Goal: Task Accomplishment & Management: Manage account settings

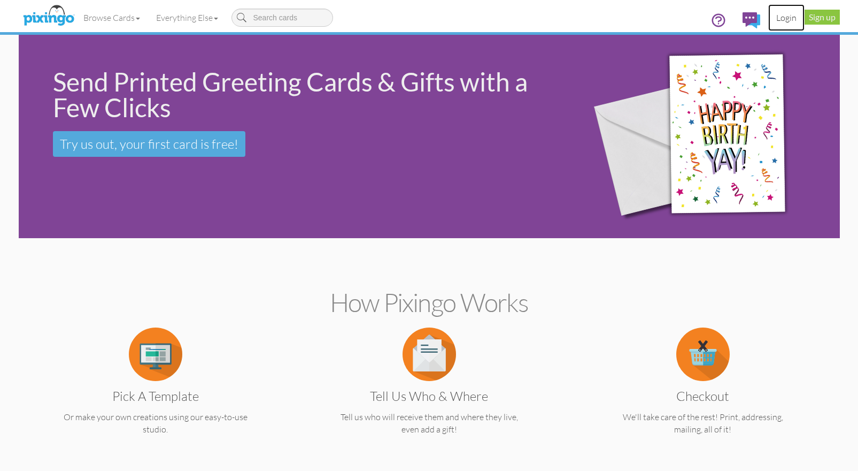
click at [784, 19] on link "Login" at bounding box center [786, 17] width 36 height 27
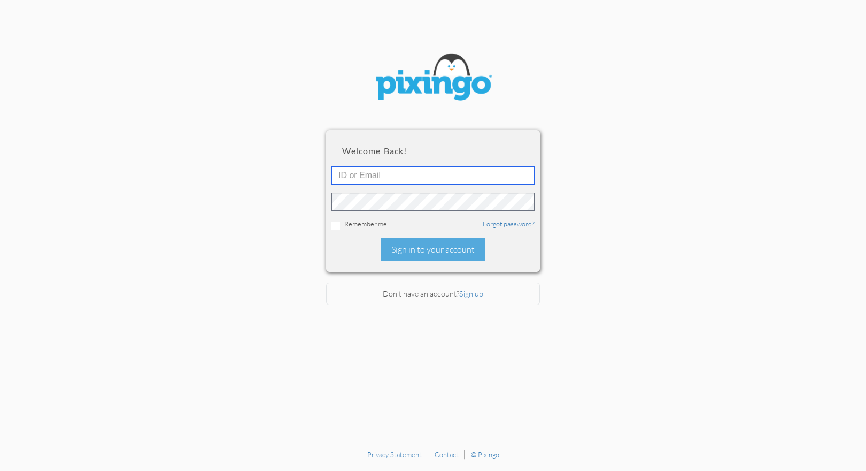
click at [414, 179] on input "text" at bounding box center [432, 175] width 203 height 18
type input "5745"
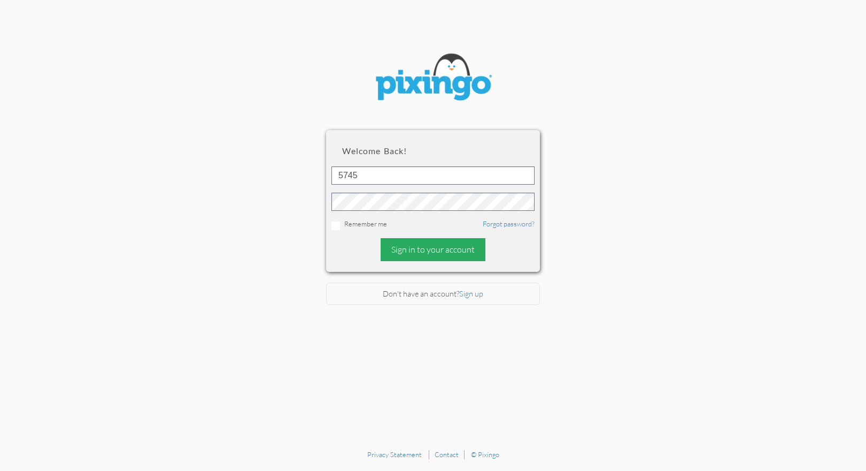
click at [436, 249] on div "Sign in to your account" at bounding box center [433, 249] width 105 height 23
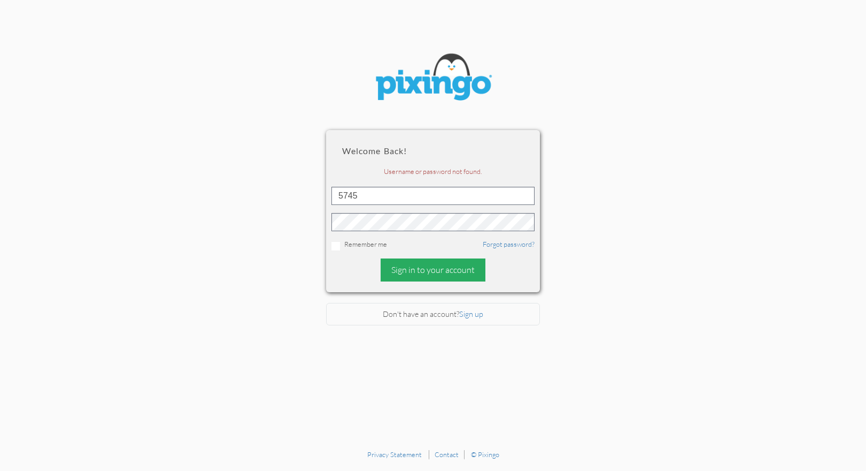
click at [426, 268] on div "Sign in to your account" at bounding box center [433, 269] width 105 height 23
click at [831, 214] on section "Welcome back! Username or password not found. 5745 Remember me Forgot password?…" at bounding box center [433, 222] width 866 height 444
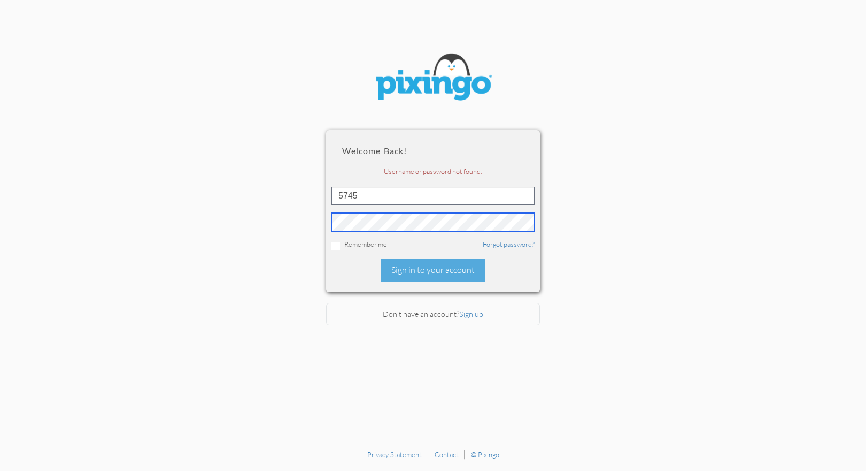
click at [281, 213] on section "Welcome back! Username or password not found. 5745 Remember me Forgot password?…" at bounding box center [433, 222] width 866 height 444
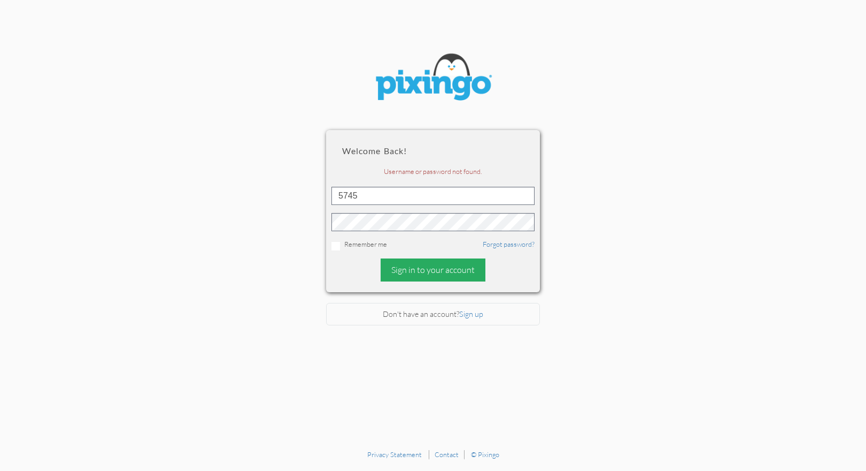
click at [456, 267] on div "Sign in to your account" at bounding box center [433, 269] width 105 height 23
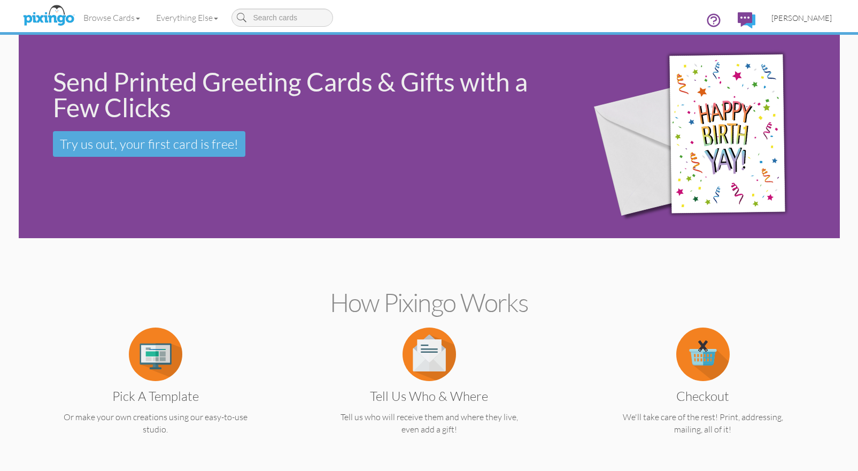
click at [804, 16] on span "[PERSON_NAME]" at bounding box center [802, 17] width 60 height 9
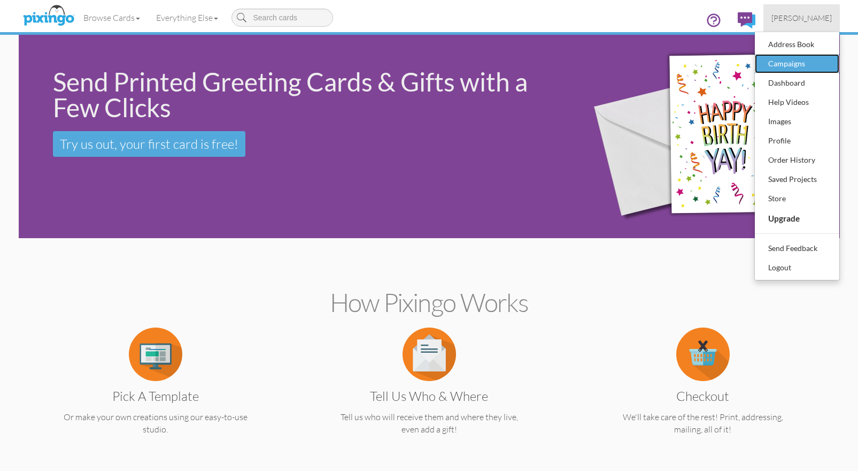
click at [793, 59] on div "Campaigns" at bounding box center [797, 64] width 63 height 16
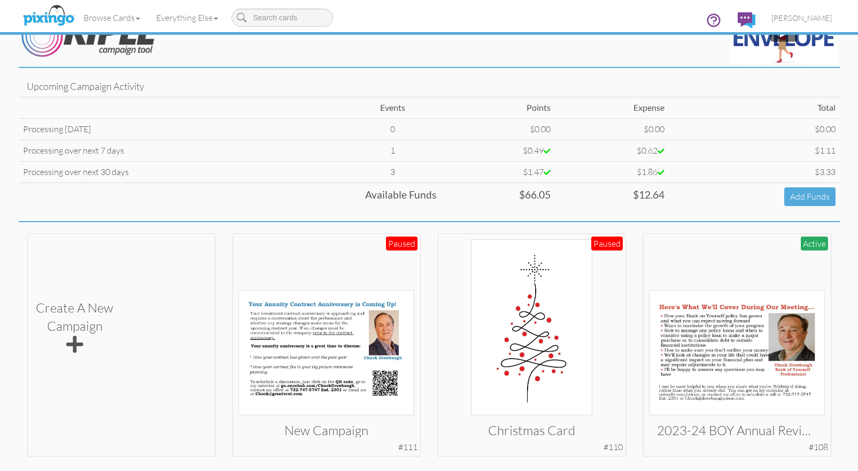
scroll to position [14, 0]
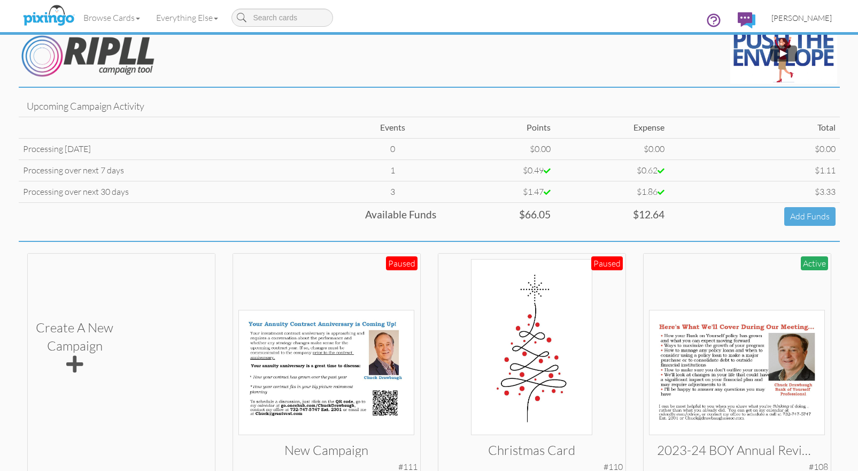
click at [794, 16] on span "[PERSON_NAME]" at bounding box center [802, 17] width 60 height 9
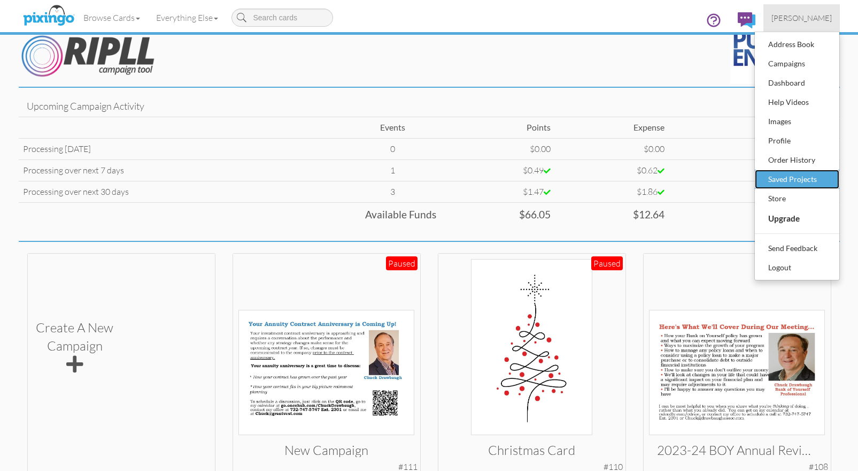
click at [789, 178] on div "Saved Projects" at bounding box center [797, 179] width 63 height 16
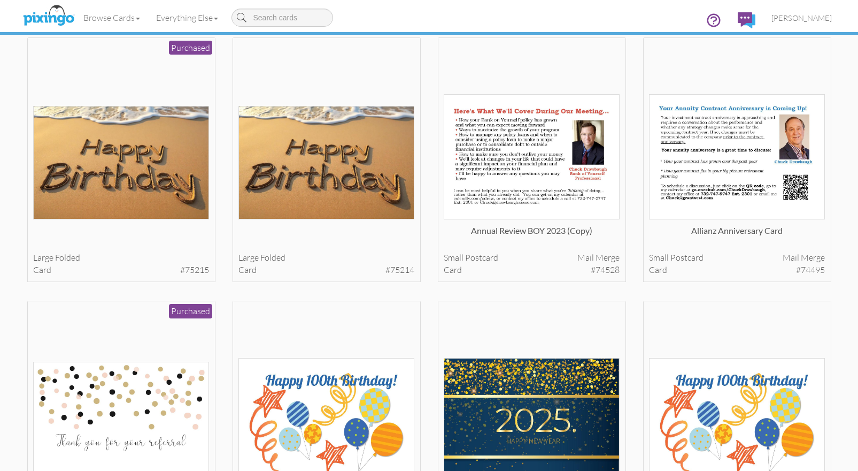
scroll to position [71, 0]
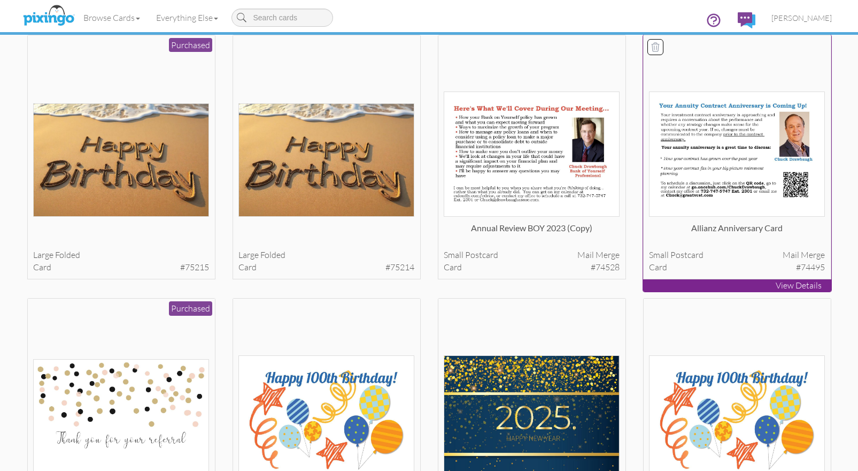
click at [728, 140] on img at bounding box center [737, 153] width 176 height 125
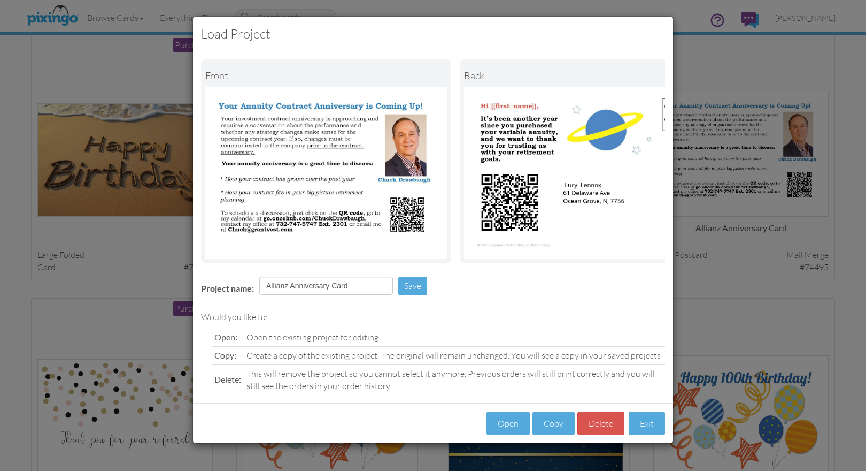
click at [730, 72] on div "Load Project Front back Project name: Allianz Anniversary Card Save Would you l…" at bounding box center [433, 235] width 866 height 471
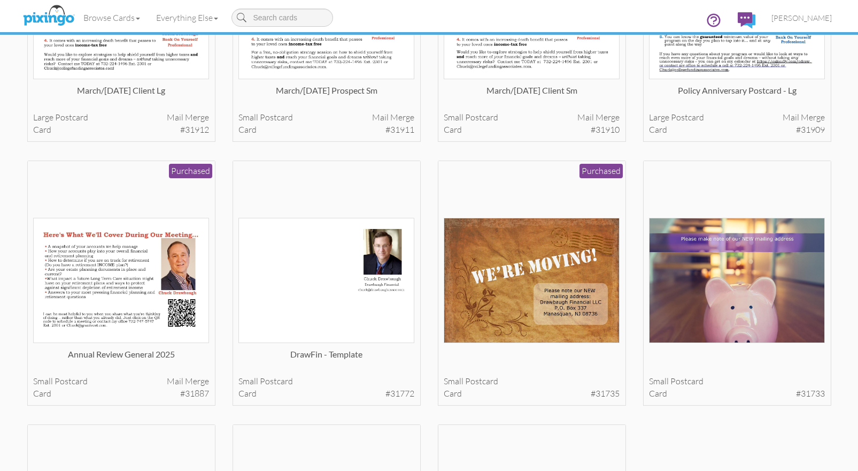
scroll to position [2326, 0]
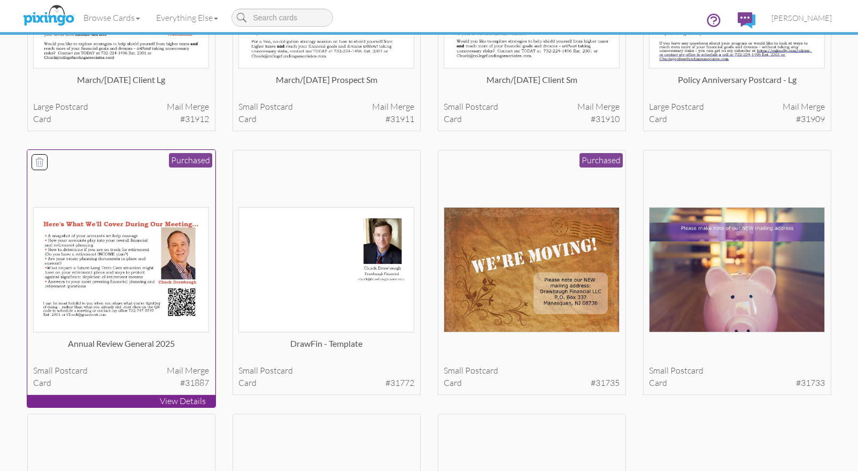
click at [110, 269] on img at bounding box center [121, 269] width 176 height 125
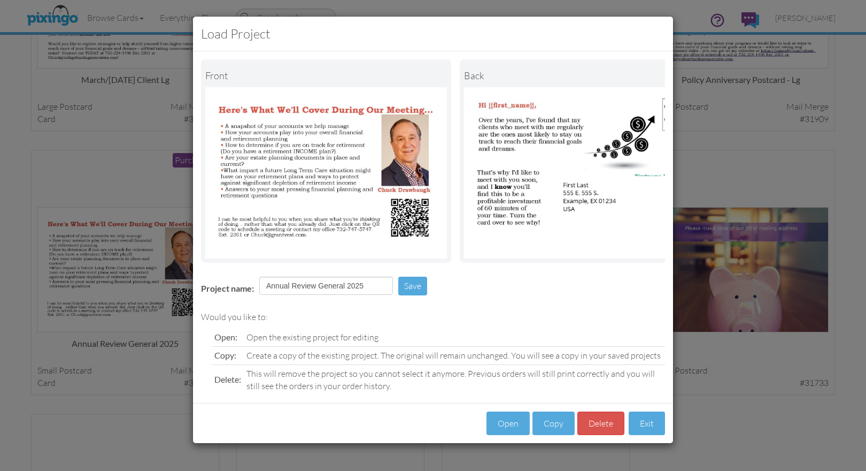
click at [761, 117] on div "Load Project Front back Project name: Annual Review General 2025 Save Would you…" at bounding box center [433, 235] width 866 height 471
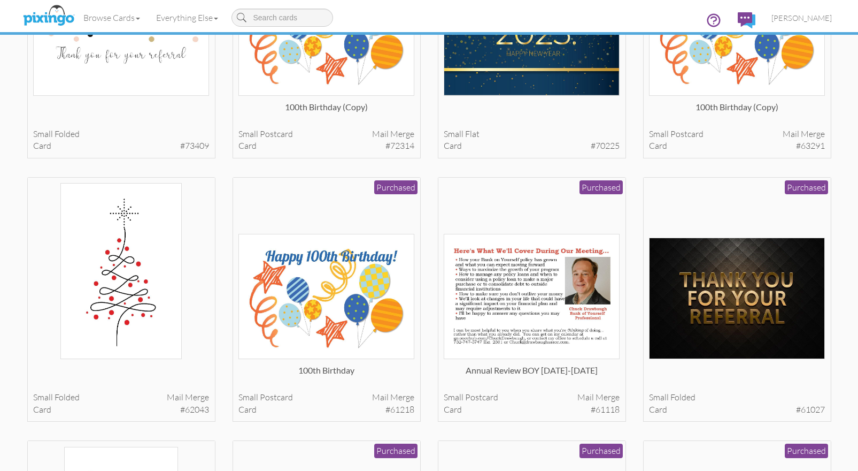
scroll to position [521, 0]
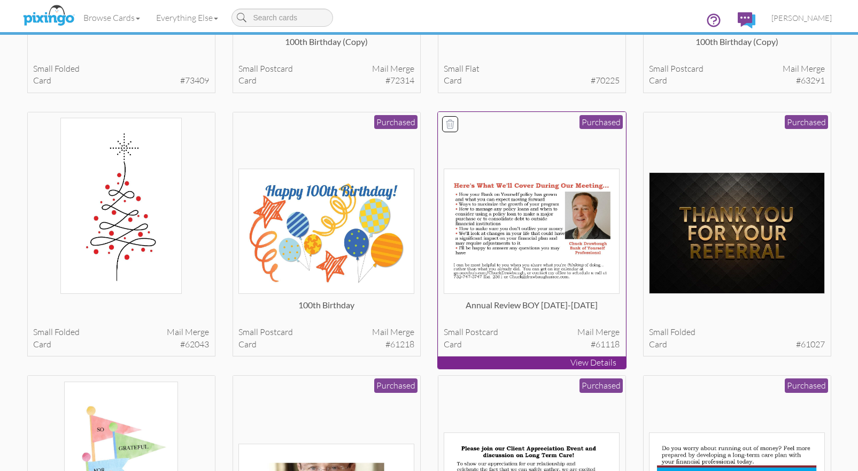
click at [528, 230] on img at bounding box center [532, 230] width 176 height 125
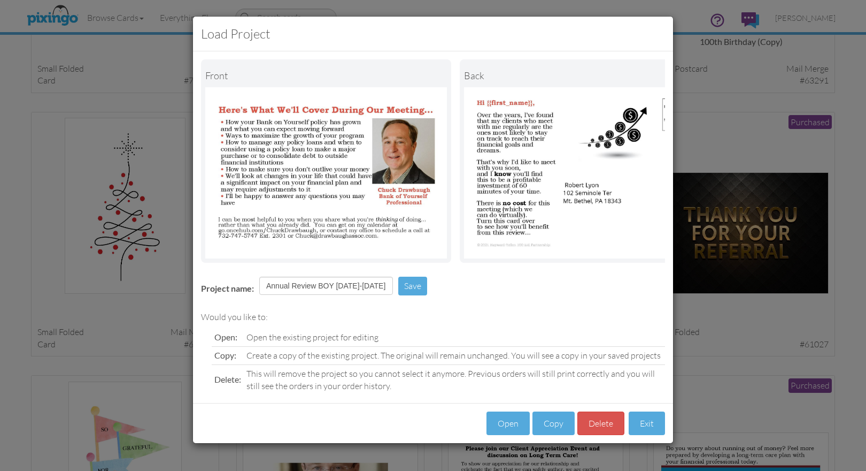
click at [716, 76] on div "Load Project Front back Project name: Annual Review BOY [DATE]-[DATE] Save Woul…" at bounding box center [433, 235] width 866 height 471
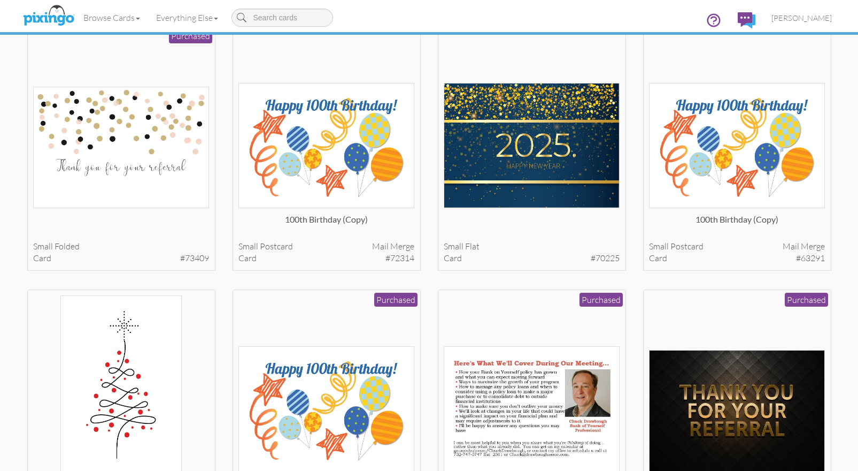
scroll to position [0, 0]
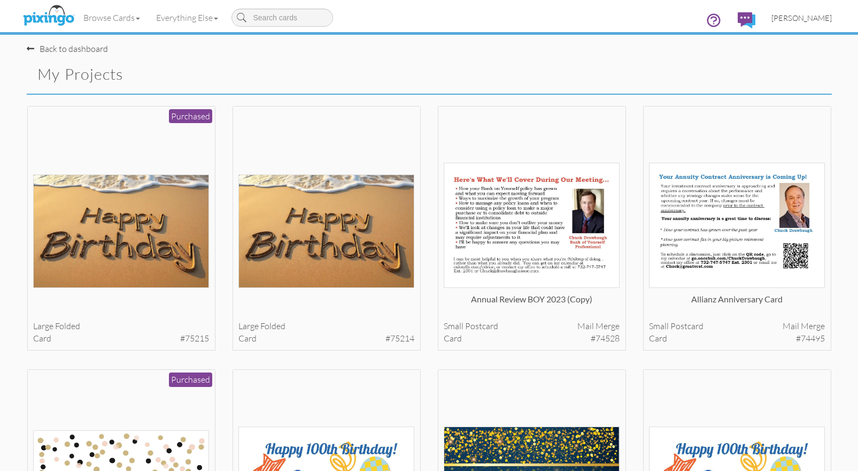
click at [812, 17] on span "[PERSON_NAME]" at bounding box center [802, 17] width 60 height 9
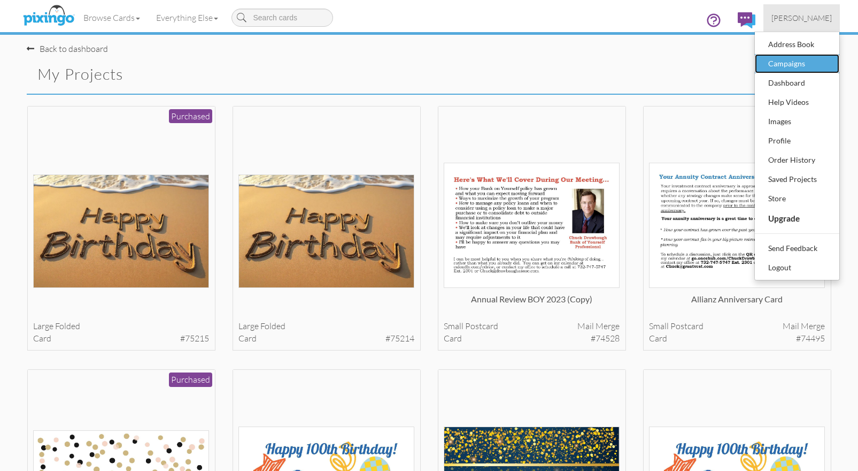
click at [804, 58] on div "Campaigns" at bounding box center [797, 64] width 63 height 16
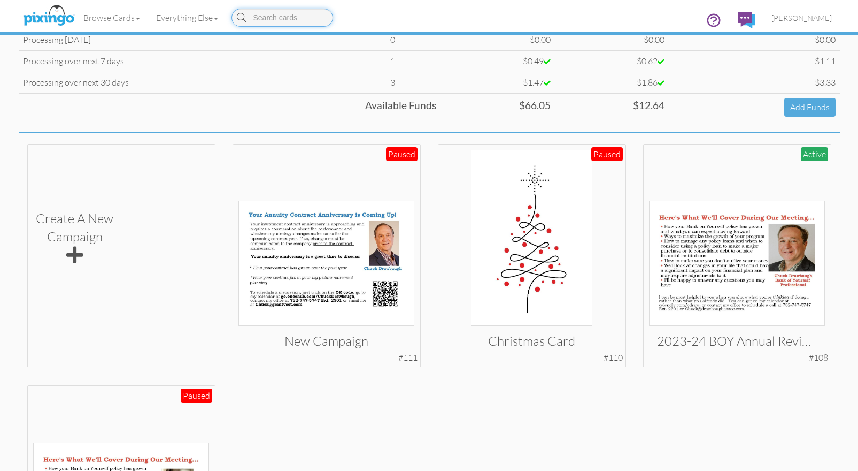
scroll to position [141, 0]
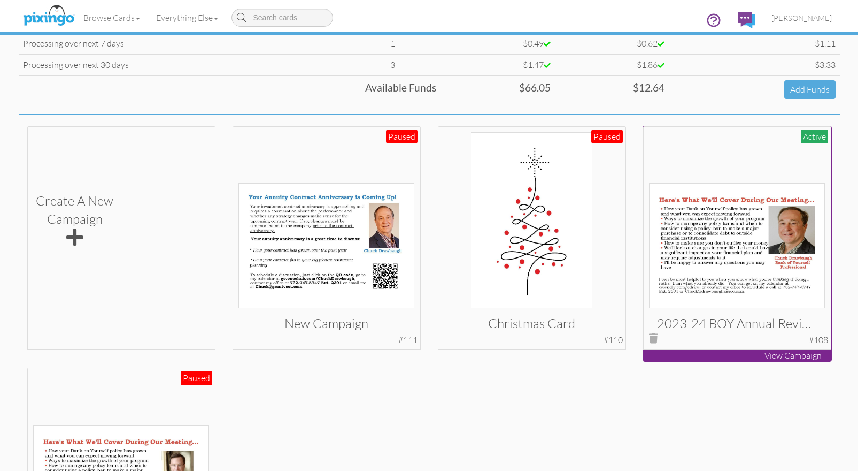
click at [738, 242] on img at bounding box center [737, 245] width 176 height 125
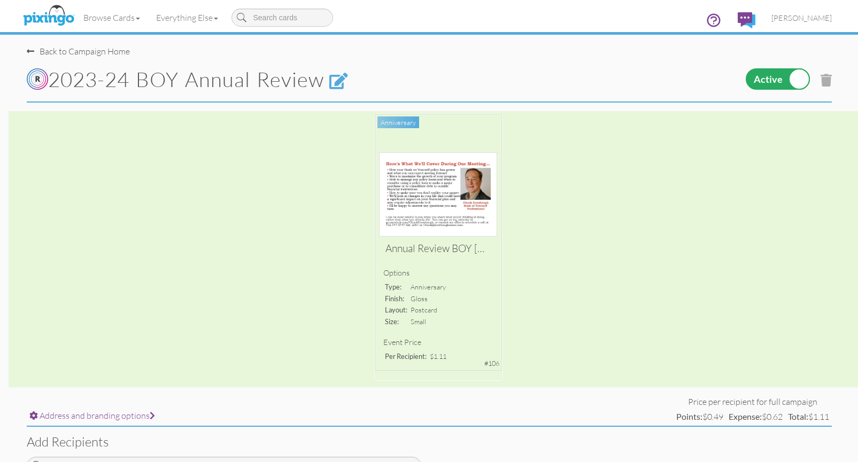
click at [771, 75] on label at bounding box center [778, 78] width 64 height 21
click at [0, 0] on input "checkbox" at bounding box center [0, 0] width 0 height 0
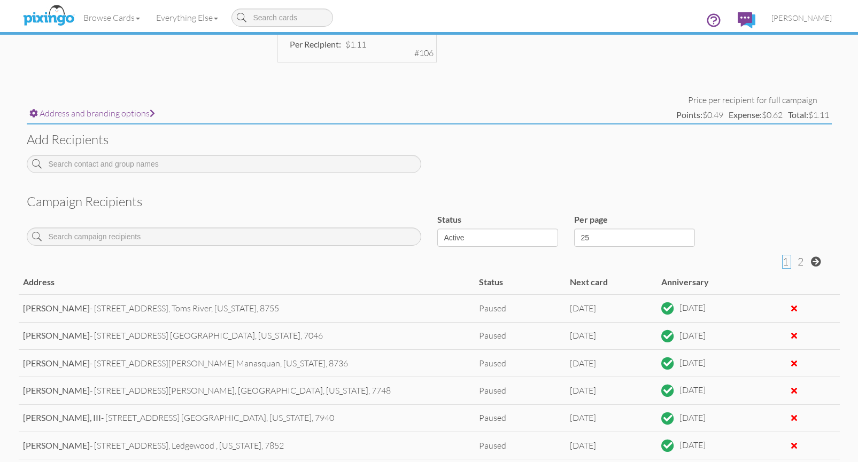
scroll to position [396, 0]
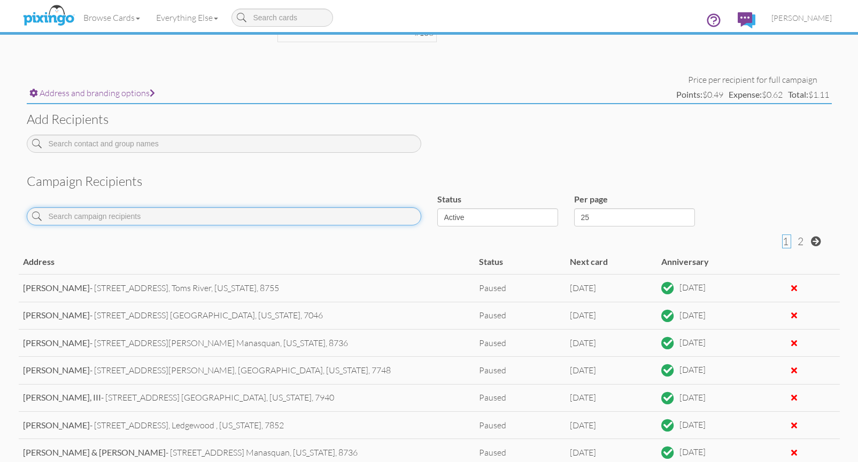
click at [121, 216] on input at bounding box center [224, 216] width 395 height 18
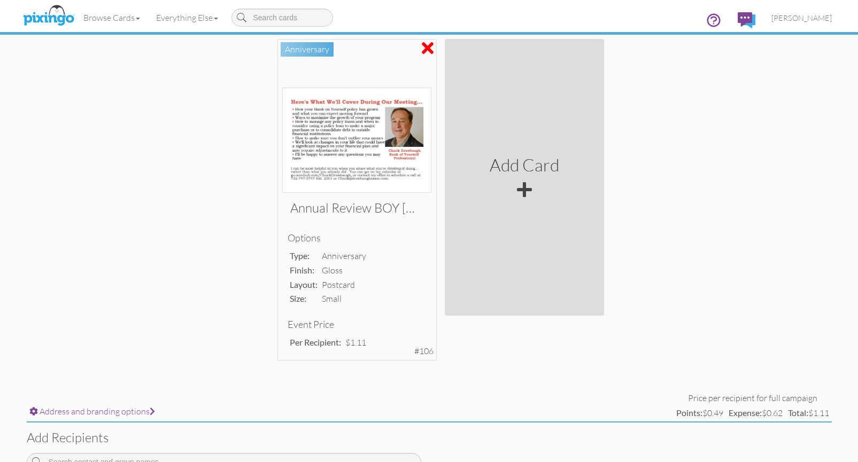
scroll to position [44, 0]
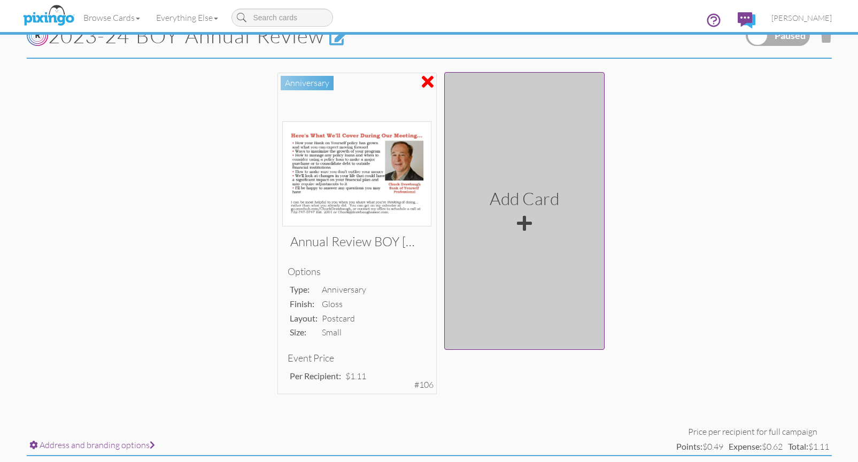
click at [525, 220] on div at bounding box center [524, 223] width 15 height 17
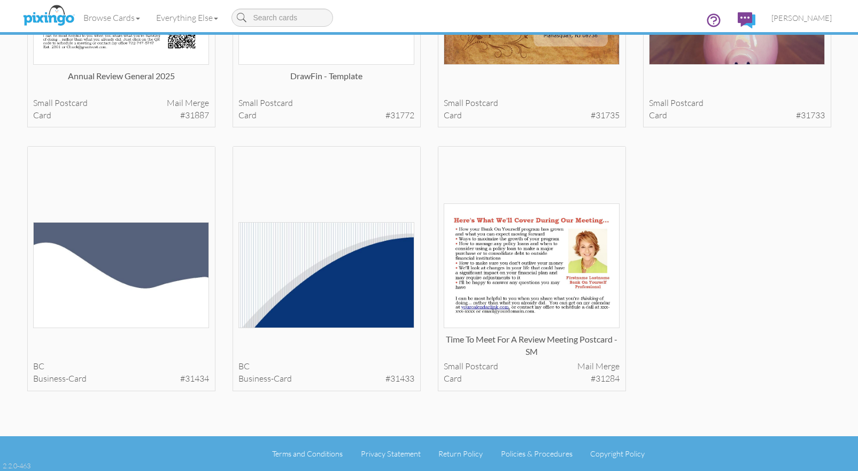
scroll to position [2324, 0]
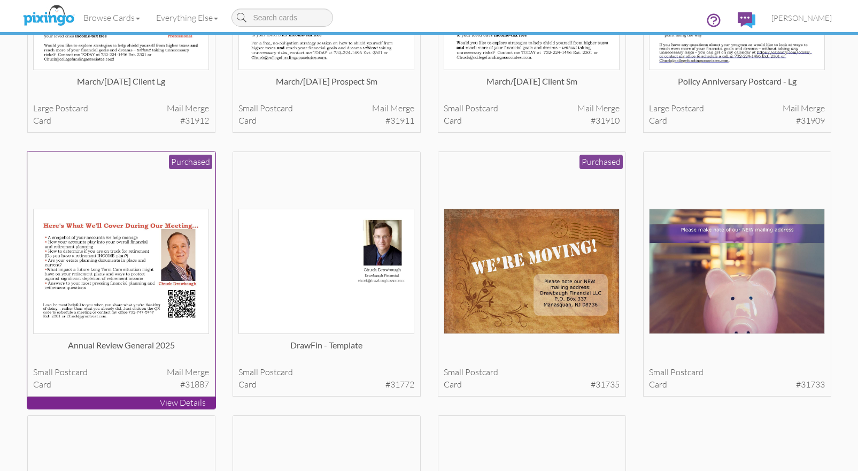
click at [102, 280] on img at bounding box center [121, 271] width 176 height 125
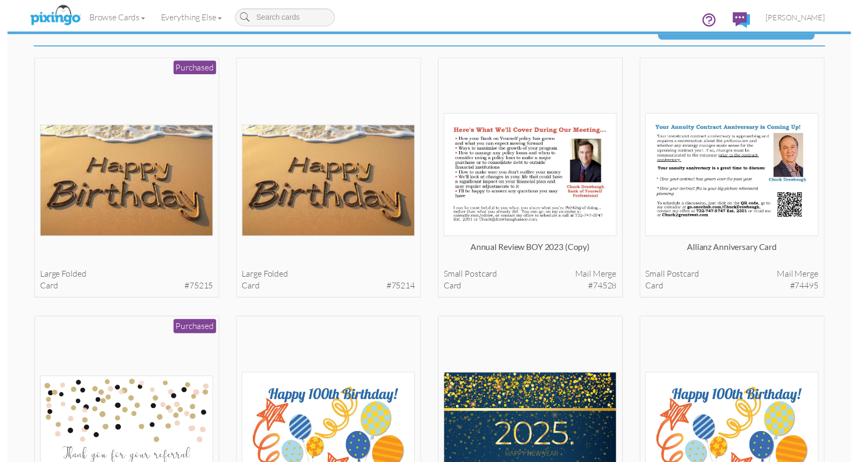
scroll to position [0, 0]
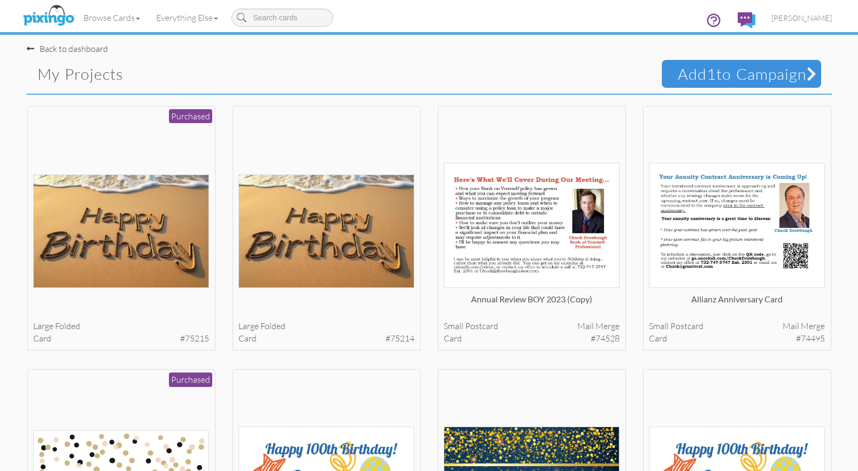
click at [730, 80] on span "Add 1 to Campaign" at bounding box center [741, 74] width 159 height 28
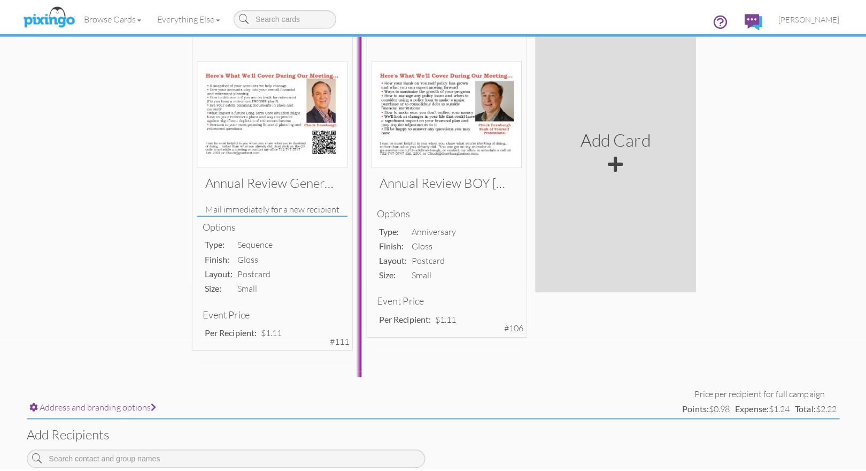
scroll to position [40, 0]
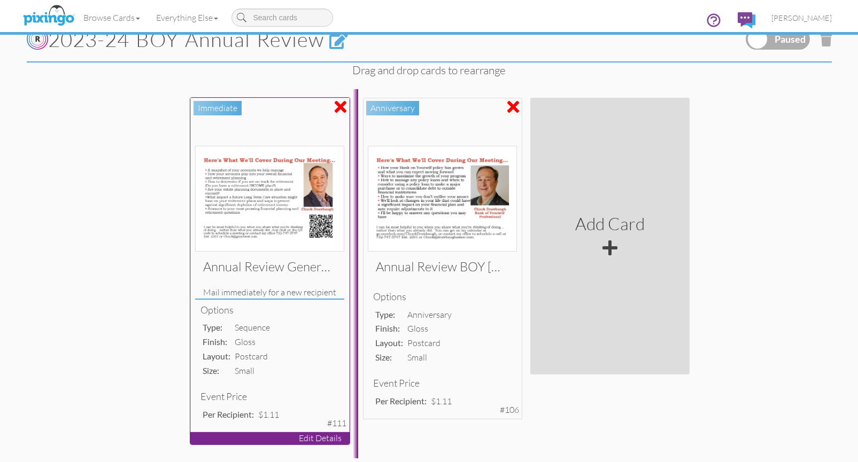
click at [217, 203] on img at bounding box center [269, 199] width 149 height 106
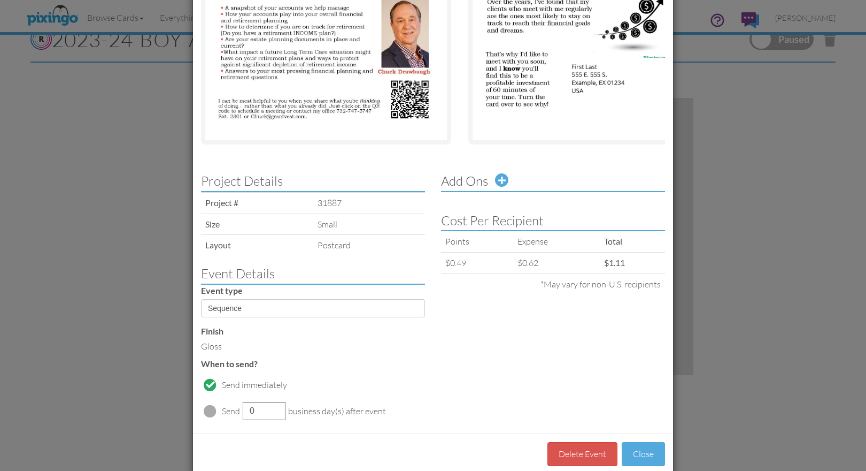
scroll to position [167, 0]
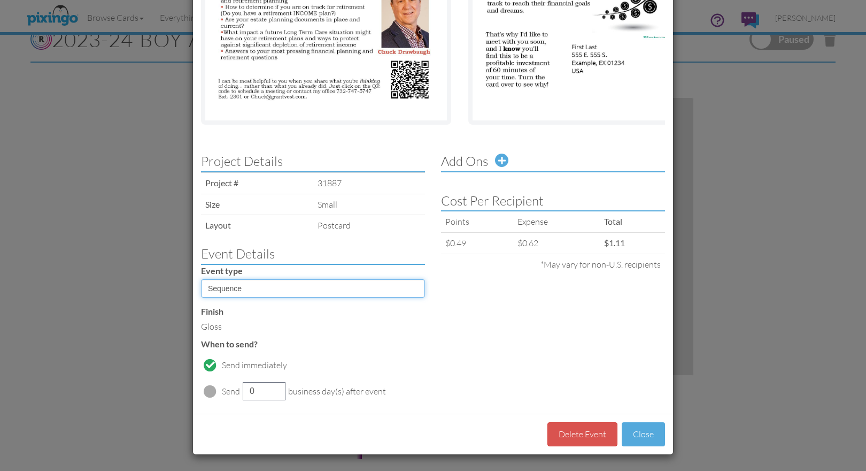
click at [417, 288] on select "Sequence Birthday Anniversary" at bounding box center [313, 288] width 224 height 18
select select "object:3151"
click at [201, 279] on select "Sequence Birthday Anniversary" at bounding box center [313, 288] width 224 height 18
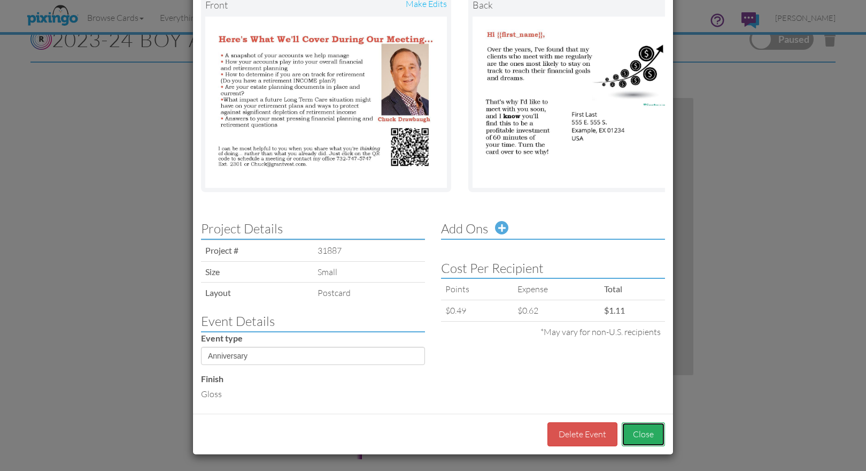
click at [639, 431] on button "Close" at bounding box center [643, 434] width 43 height 24
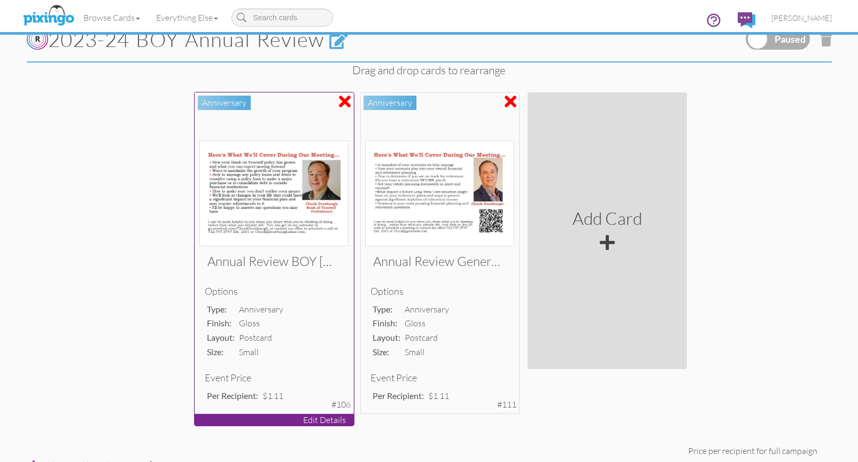
click at [273, 203] on img at bounding box center [273, 194] width 149 height 106
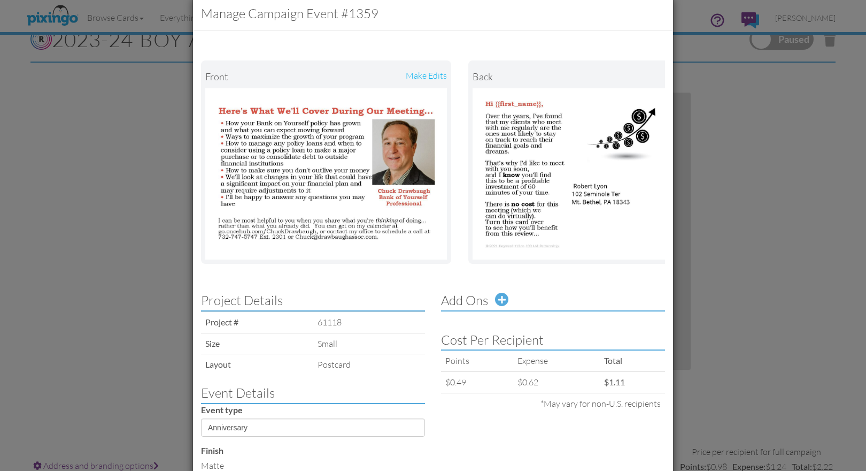
scroll to position [19, 0]
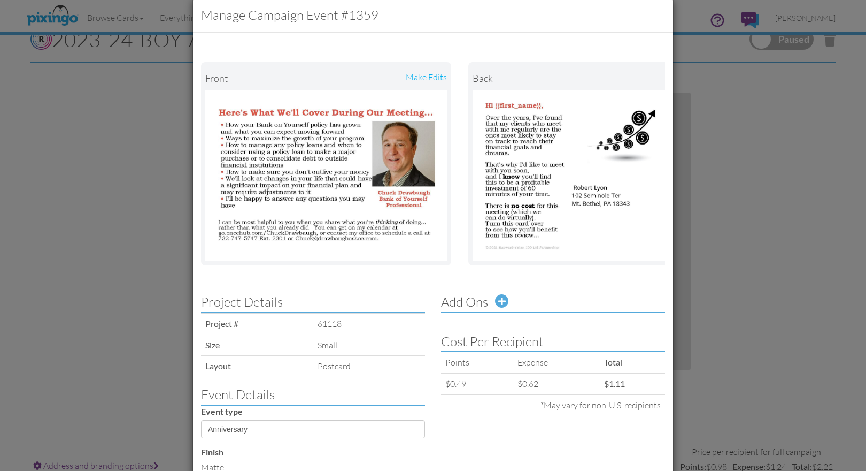
click at [430, 78] on div "make edits" at bounding box center [386, 78] width 121 height 24
click at [427, 76] on div "make edits" at bounding box center [386, 78] width 121 height 24
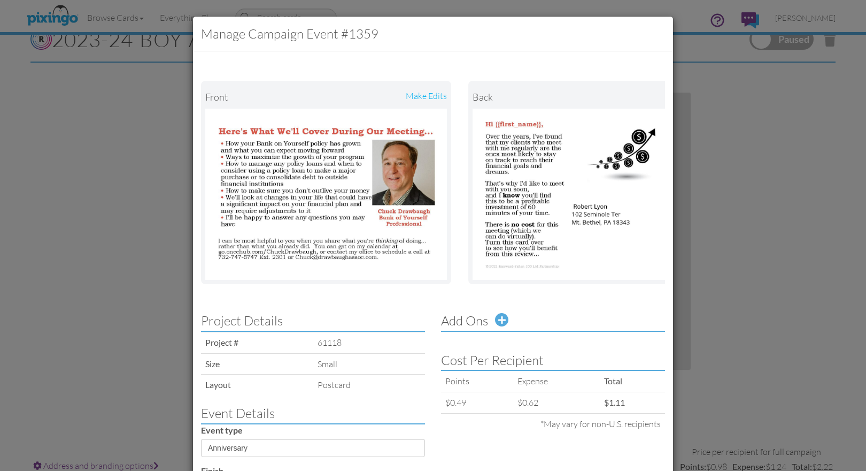
scroll to position [100, 0]
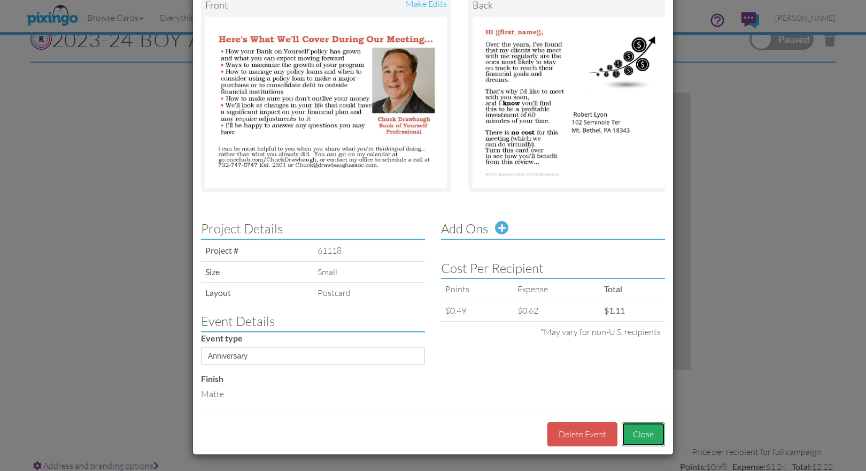
click at [643, 433] on button "Close" at bounding box center [643, 434] width 43 height 24
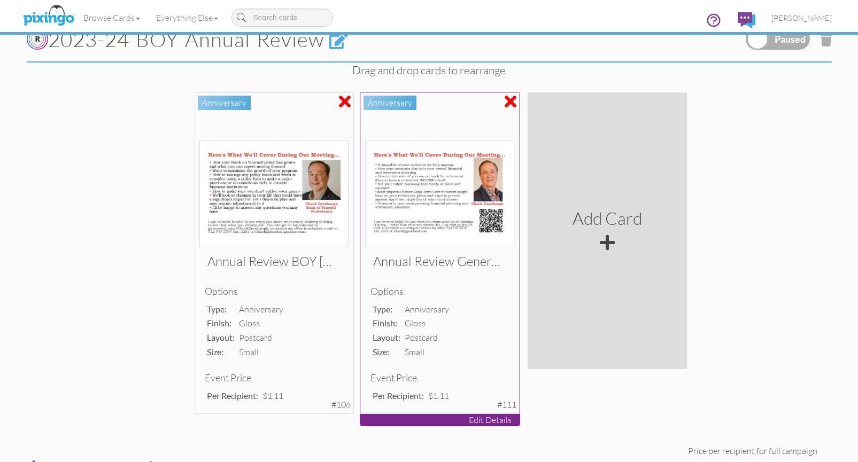
click at [491, 419] on p "Edit Details" at bounding box center [439, 420] width 159 height 12
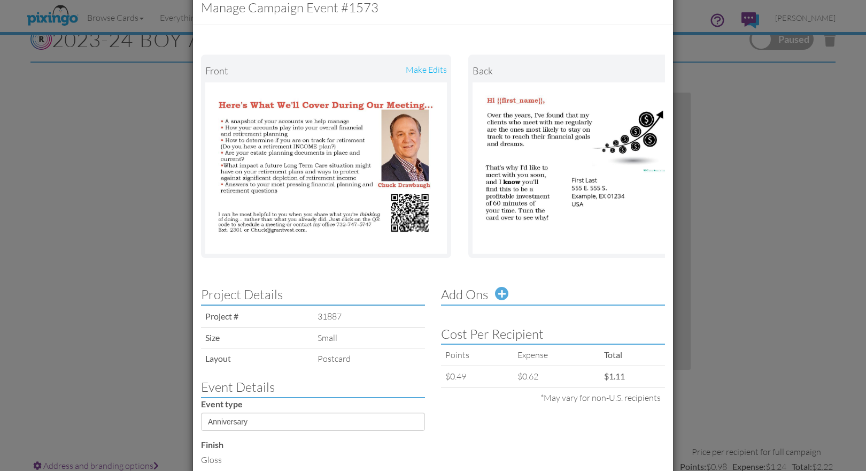
scroll to position [26, 0]
click at [422, 68] on div "make edits" at bounding box center [386, 71] width 121 height 24
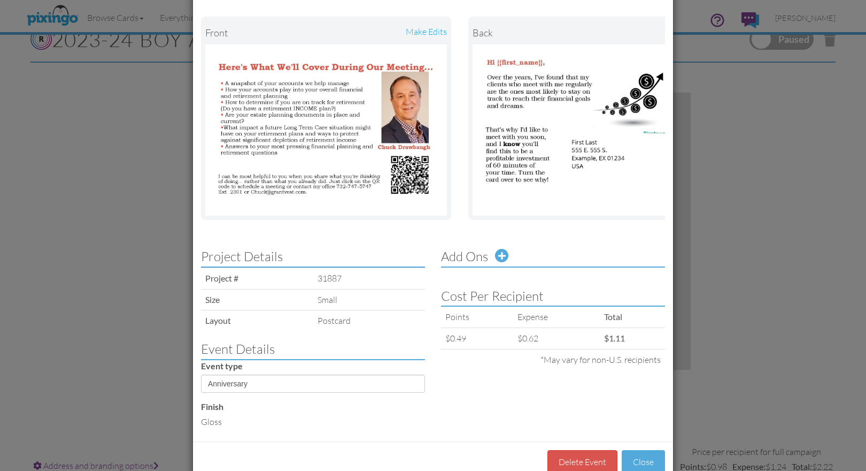
scroll to position [100, 0]
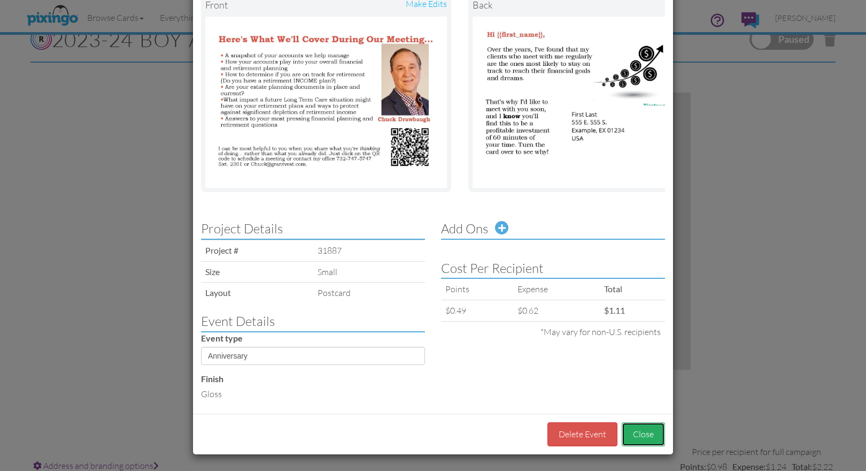
click at [644, 432] on button "Close" at bounding box center [643, 434] width 43 height 24
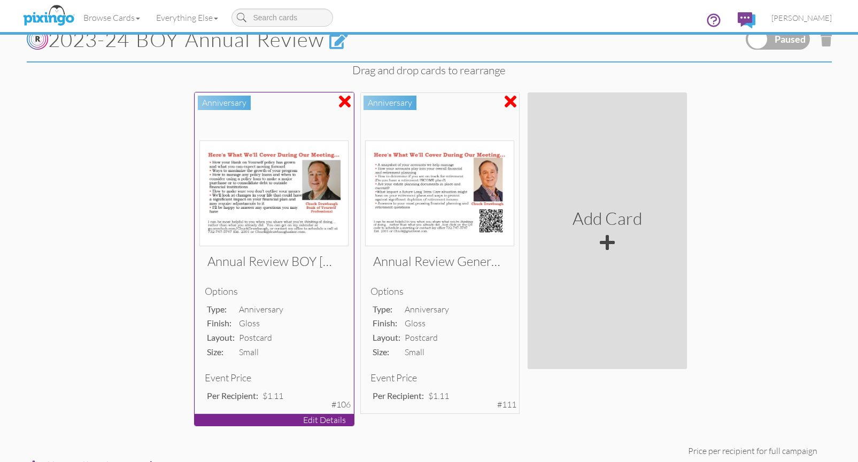
click at [261, 189] on img at bounding box center [273, 194] width 149 height 106
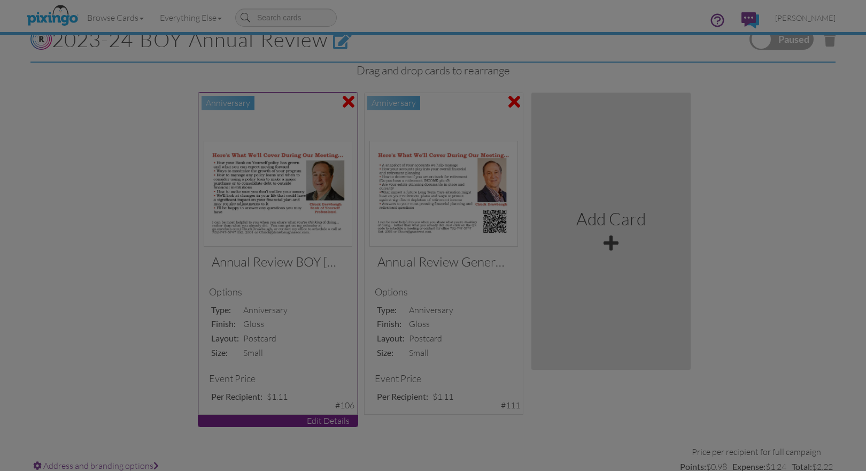
select select "object:3290"
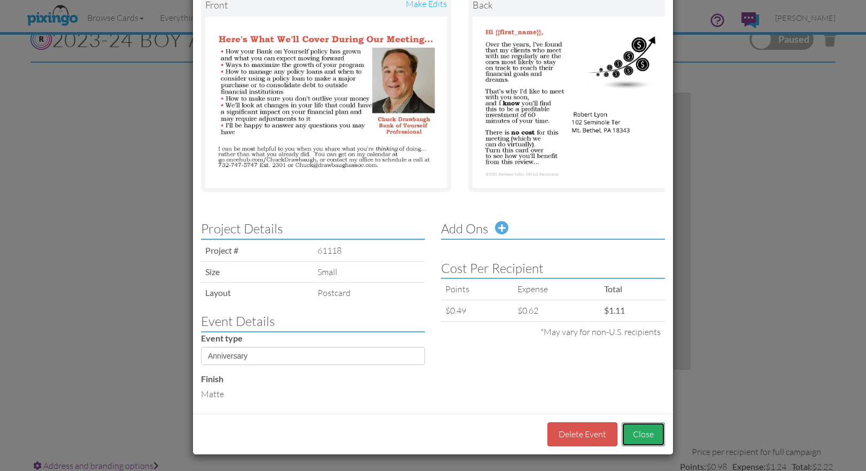
click at [638, 429] on button "Close" at bounding box center [643, 434] width 43 height 24
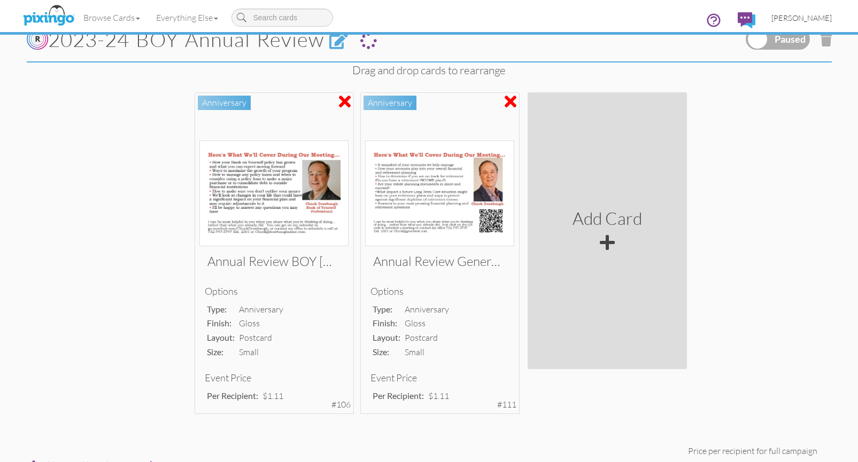
click at [816, 18] on span "[PERSON_NAME]" at bounding box center [802, 17] width 60 height 9
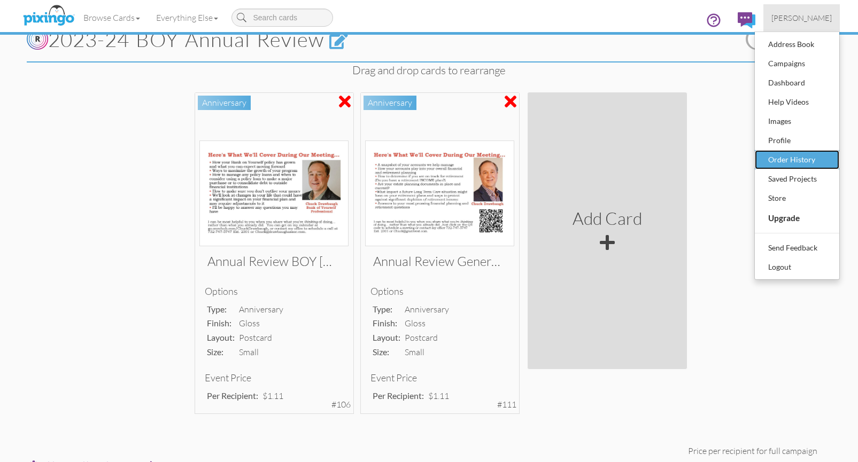
click at [808, 163] on div "Order History" at bounding box center [797, 160] width 63 height 16
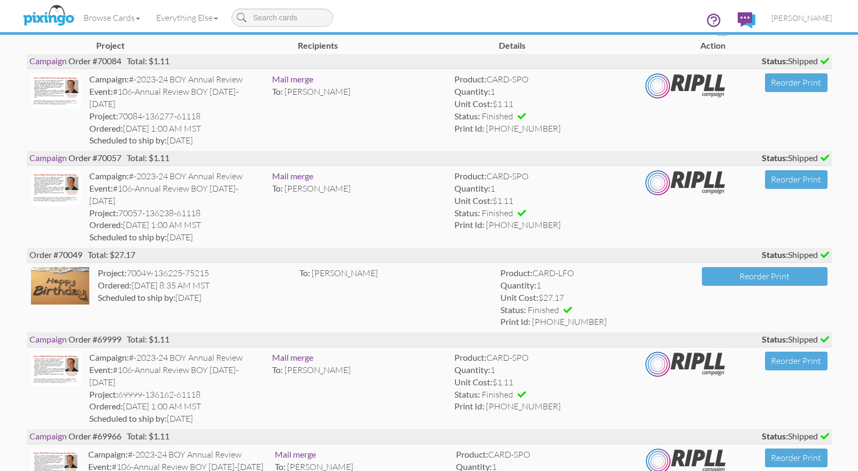
scroll to position [89, 0]
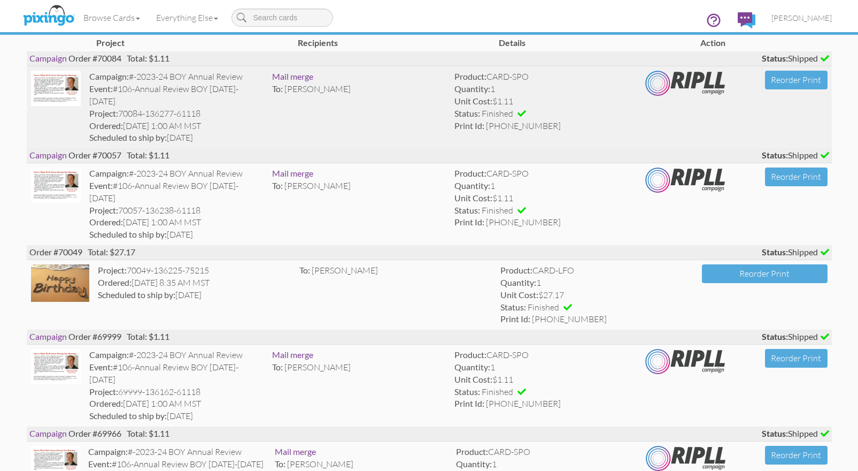
click at [67, 88] on img at bounding box center [56, 88] width 50 height 35
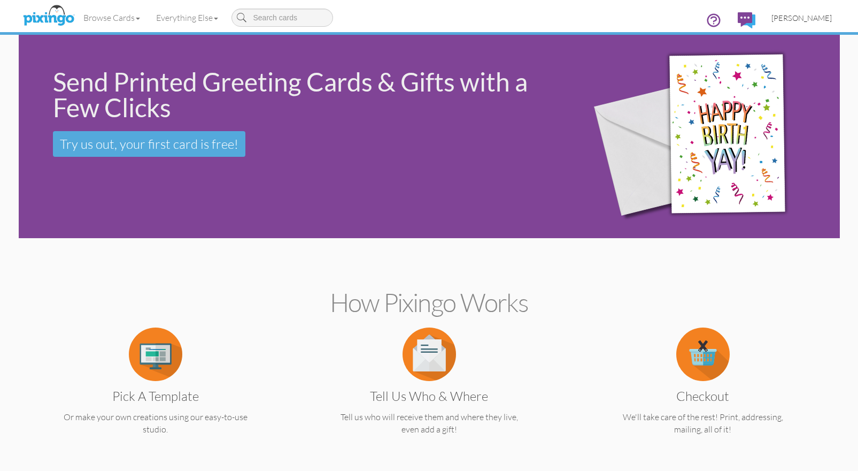
click at [813, 17] on span "[PERSON_NAME]" at bounding box center [802, 17] width 60 height 9
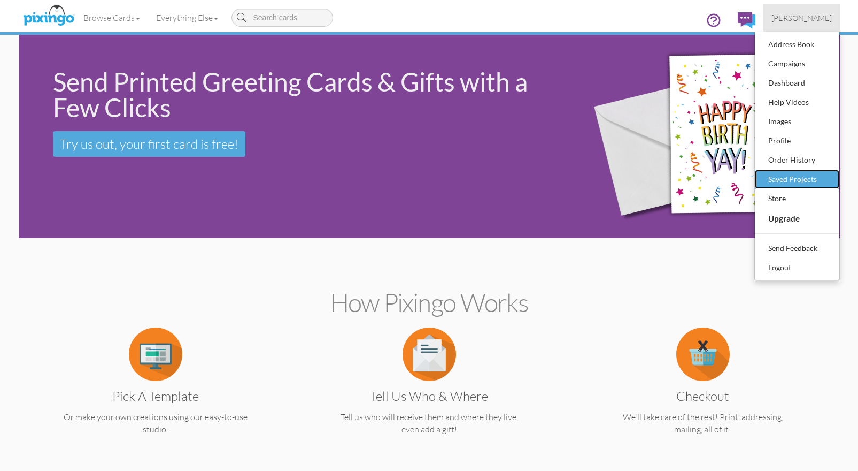
click at [802, 177] on div "Saved Projects" at bounding box center [797, 179] width 63 height 16
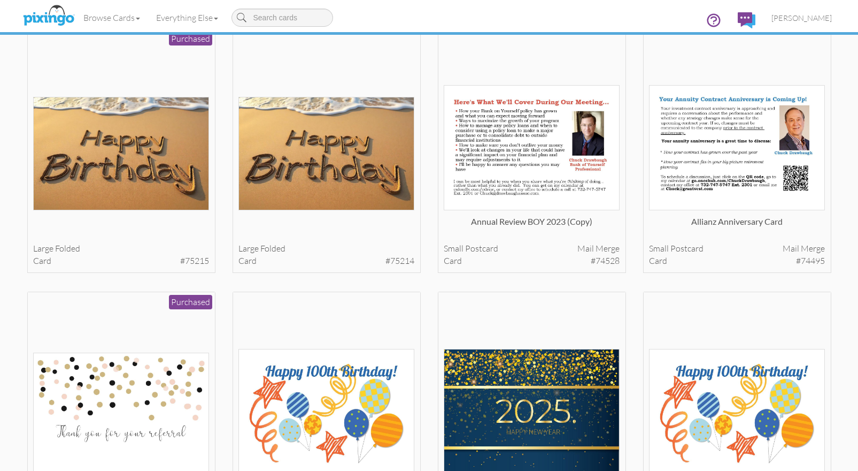
scroll to position [64, 0]
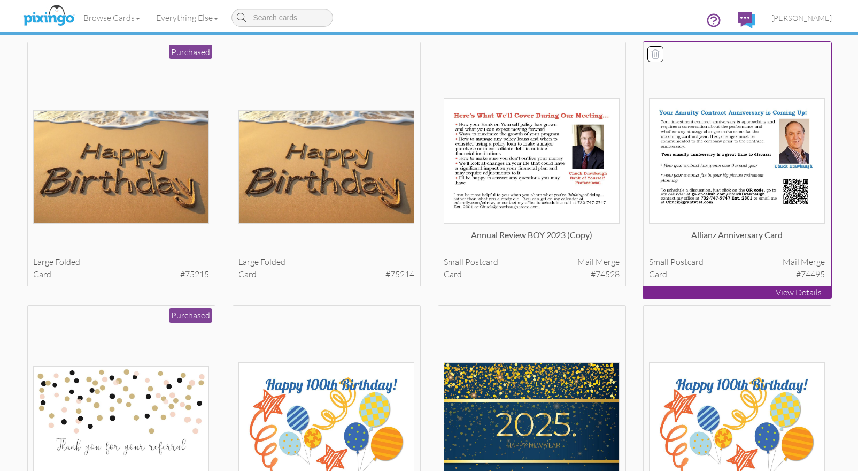
click at [749, 144] on img at bounding box center [737, 160] width 176 height 125
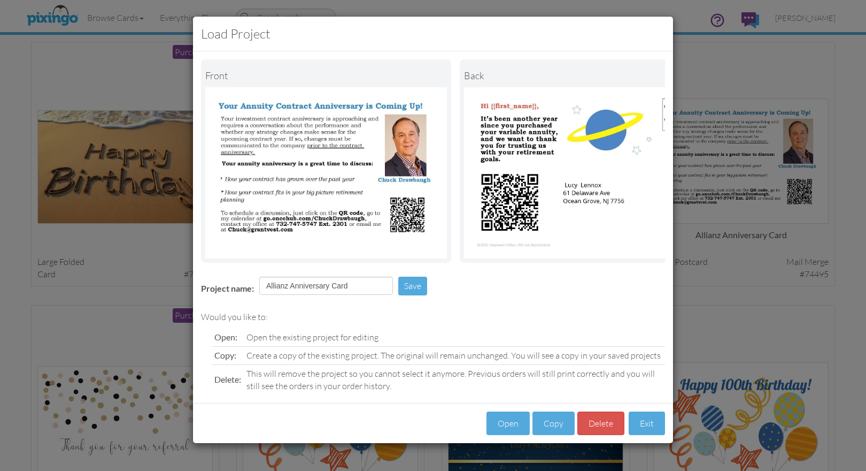
click at [729, 76] on div "Load Project Front back Project name: Allianz Anniversary Card Save Would you l…" at bounding box center [433, 235] width 866 height 471
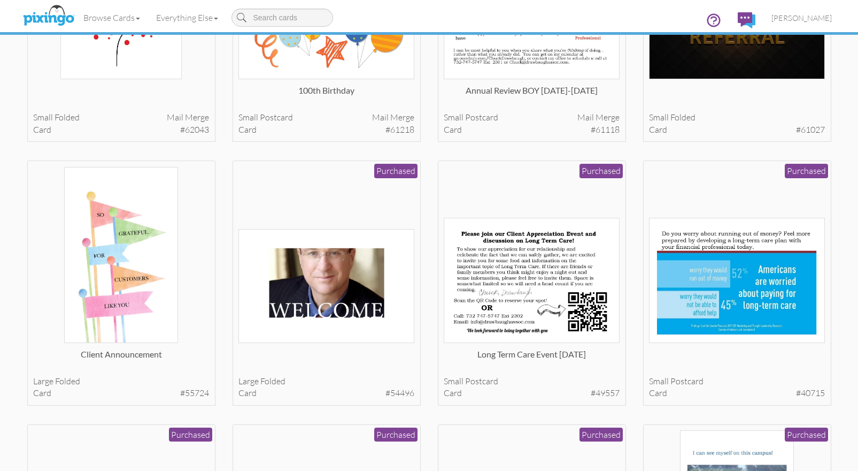
scroll to position [630, 0]
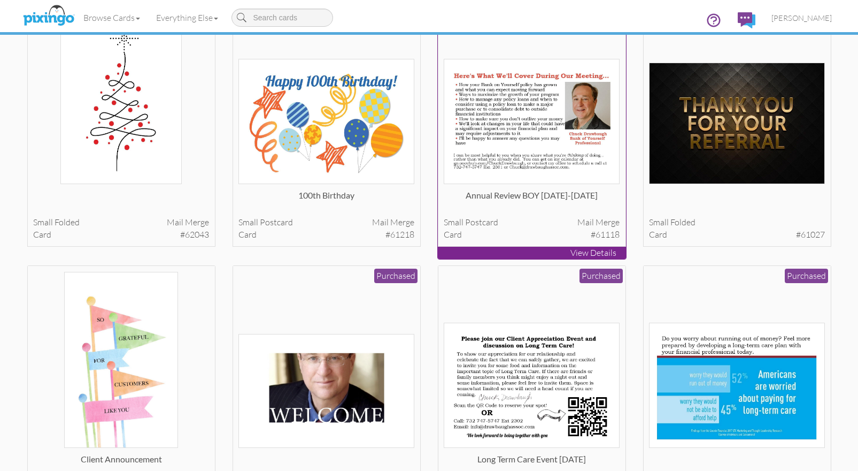
click at [507, 118] on img at bounding box center [532, 121] width 176 height 125
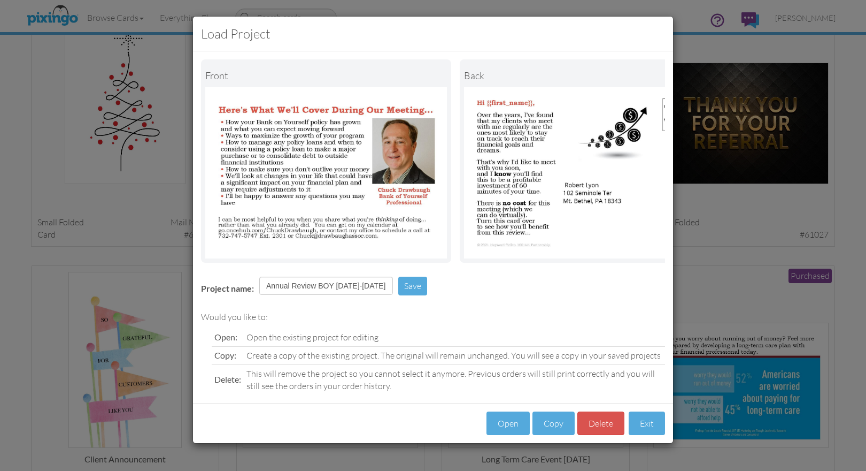
click at [728, 211] on div "Load Project Front back Project name: Annual Review BOY 2023-2024 Save Would yo…" at bounding box center [433, 235] width 866 height 471
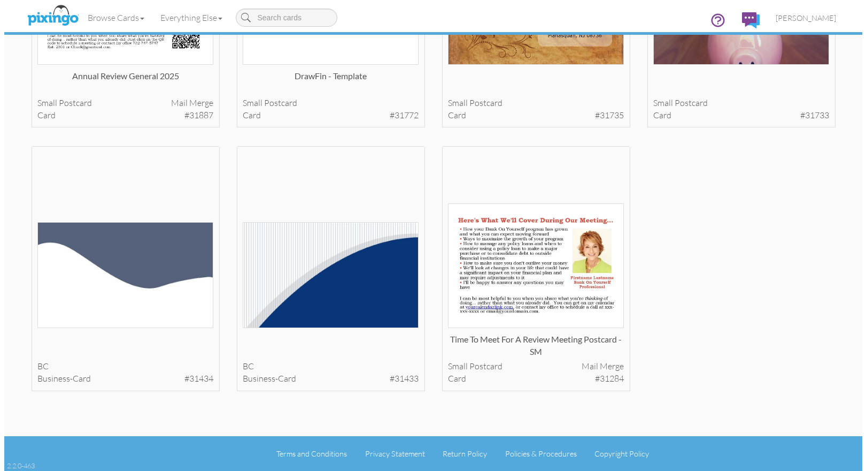
scroll to position [2301, 0]
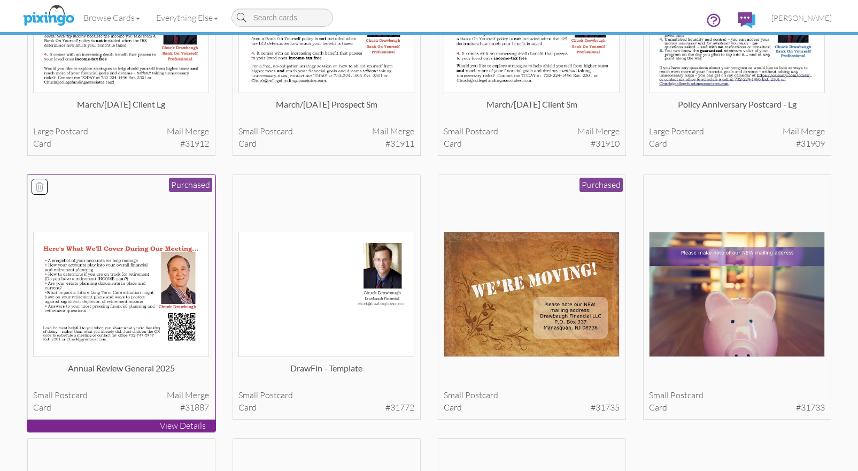
click at [90, 294] on img at bounding box center [121, 294] width 176 height 125
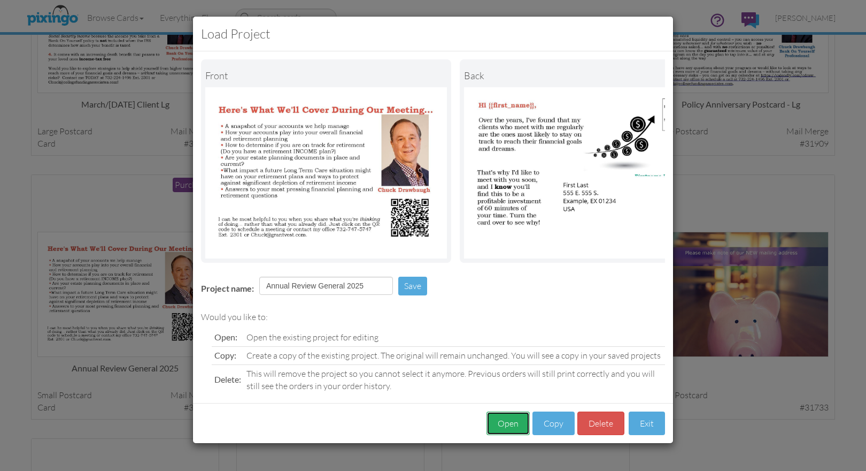
click at [508, 428] on button "Open" at bounding box center [508, 423] width 43 height 24
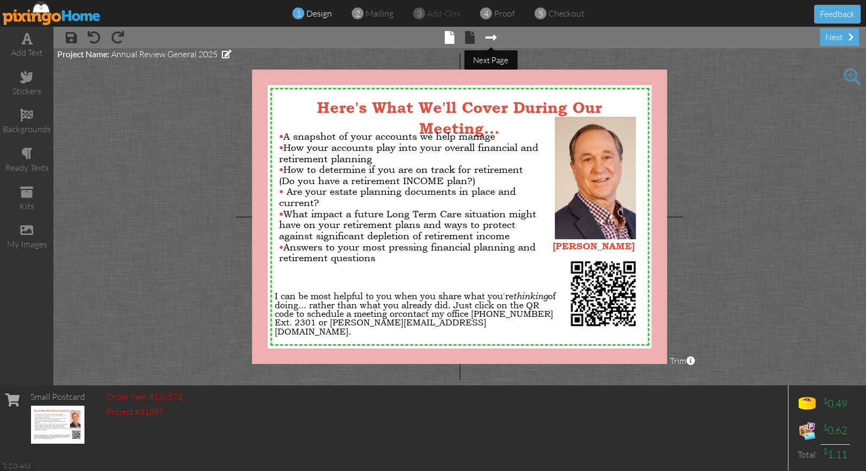
click at [489, 35] on span at bounding box center [490, 37] width 11 height 13
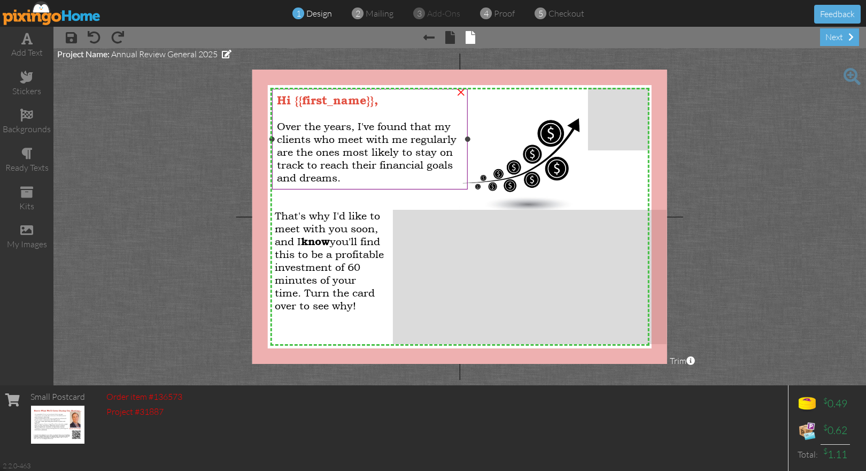
click at [384, 104] on div "Hi {{first_name}}," at bounding box center [370, 100] width 186 height 13
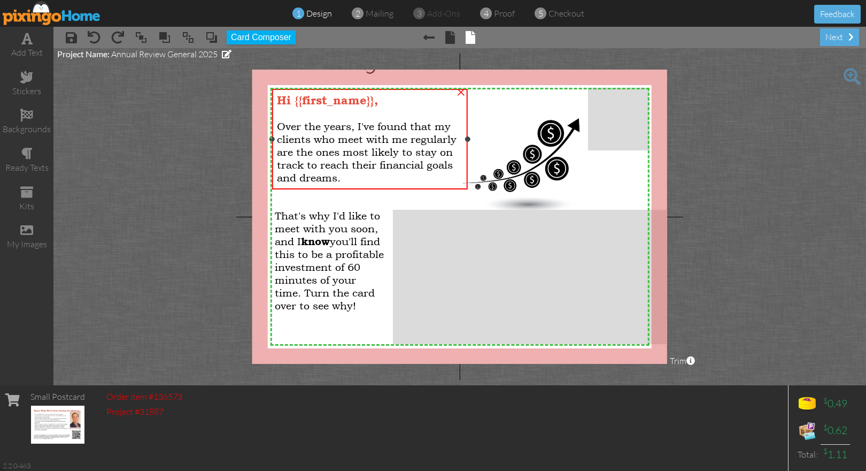
click at [378, 102] on div "Hi {{first_name}}," at bounding box center [370, 100] width 186 height 13
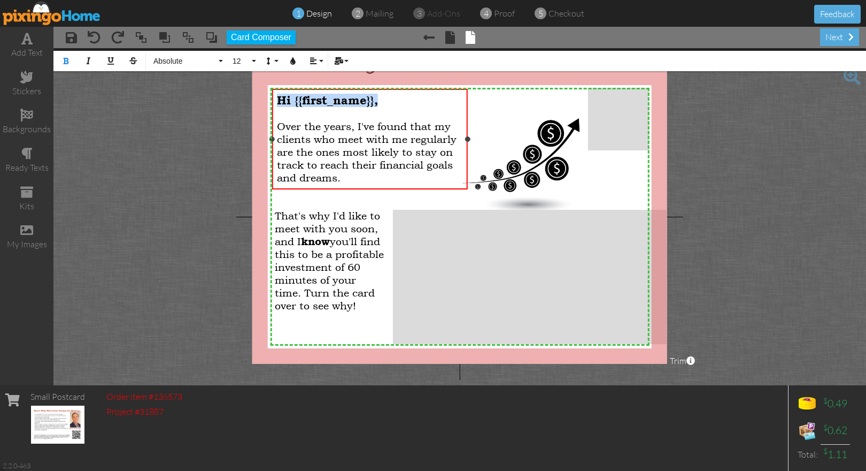
drag, startPoint x: 380, startPoint y: 101, endPoint x: 282, endPoint y: 86, distance: 99.0
click at [275, 98] on div "Hi {{first_name}}, Over the years, I've found that my clients who meet with me …" at bounding box center [369, 139] width 195 height 100
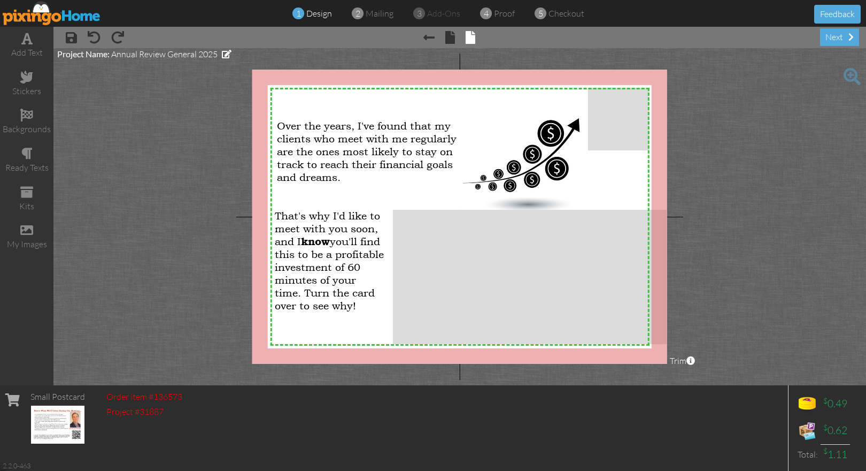
click at [698, 126] on project-studio-wrapper "X X X X X X X X X X X X X X X X X X X X X X X X X X X X X X X X X X X X X X X X…" at bounding box center [459, 216] width 813 height 337
click at [841, 37] on div "next" at bounding box center [839, 37] width 39 height 18
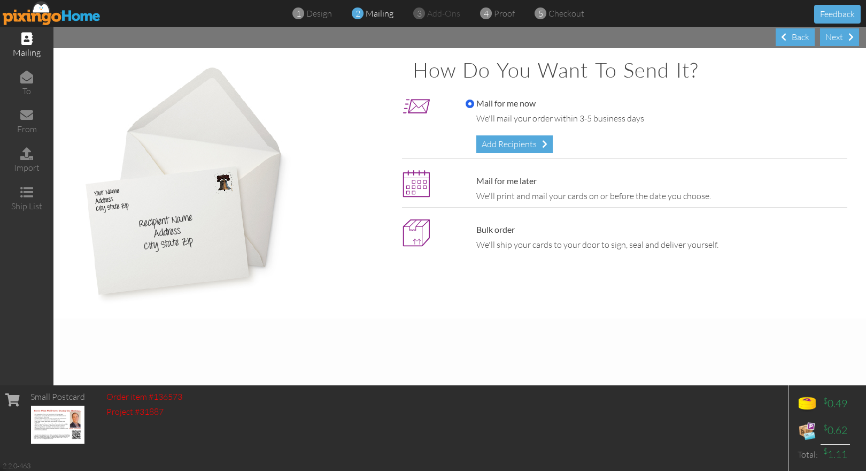
click at [505, 184] on label "Mail for me later" at bounding box center [501, 181] width 71 height 12
click at [474, 184] on input "Mail for me later" at bounding box center [470, 181] width 9 height 9
radio input "true"
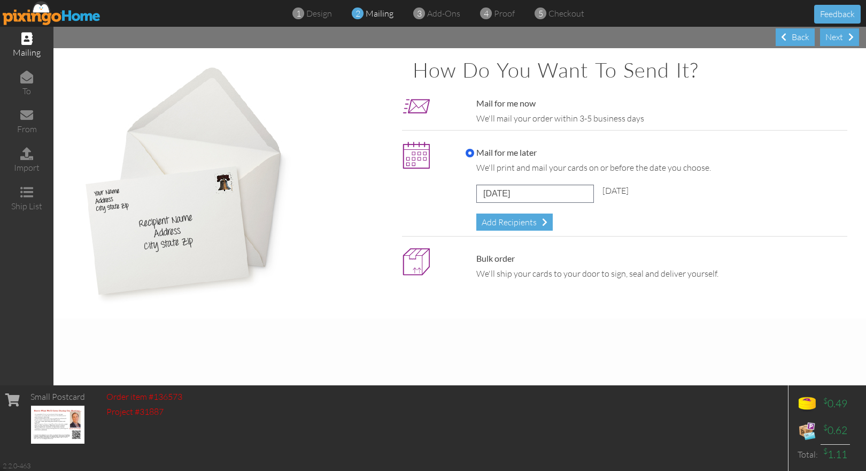
click at [744, 118] on div "We'll mail your order within 3-5 business days" at bounding box center [659, 118] width 366 height 12
click at [468, 149] on input "Mail for me later" at bounding box center [470, 153] width 9 height 9
click at [465, 101] on div "Mail for me now We'll mail your order within 3-5 business days" at bounding box center [654, 110] width 392 height 27
click at [470, 157] on label "Mail for me later" at bounding box center [501, 153] width 71 height 12
click at [470, 157] on input "Mail for me later" at bounding box center [470, 153] width 9 height 9
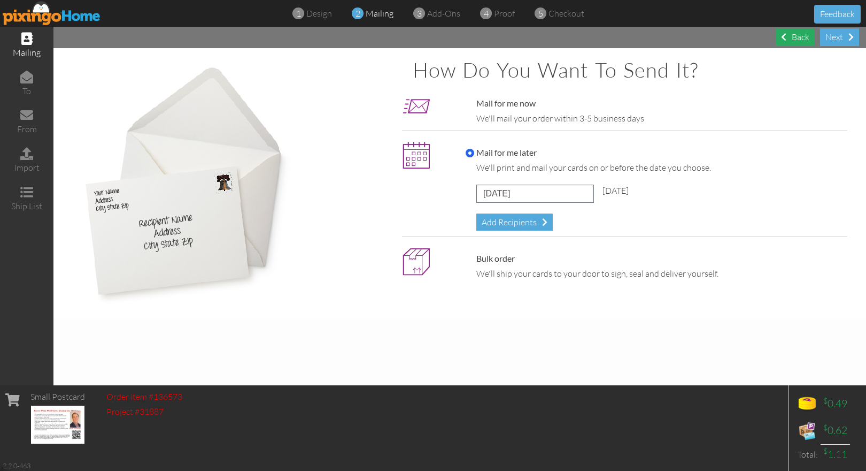
click at [791, 30] on div "Back" at bounding box center [795, 37] width 39 height 18
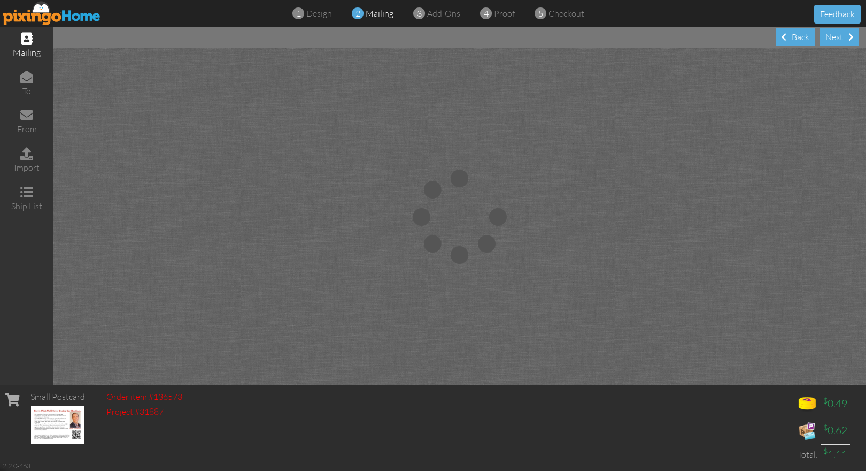
click at [52, 11] on img at bounding box center [52, 13] width 98 height 24
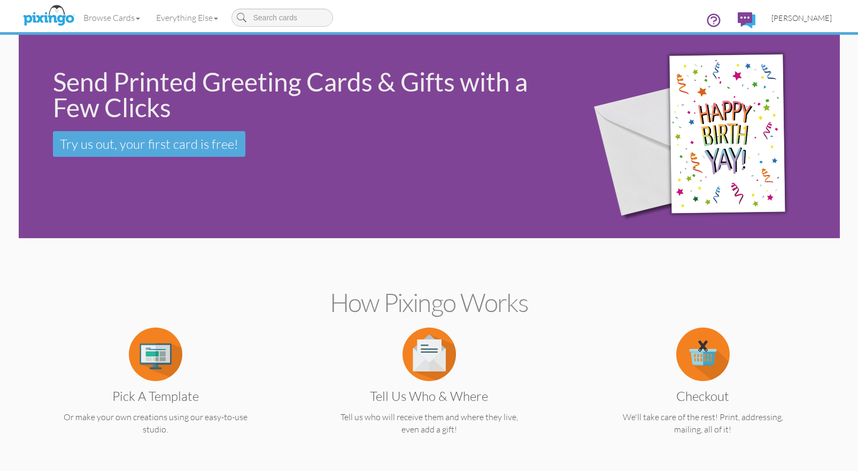
click at [807, 13] on span "[PERSON_NAME]" at bounding box center [802, 17] width 60 height 9
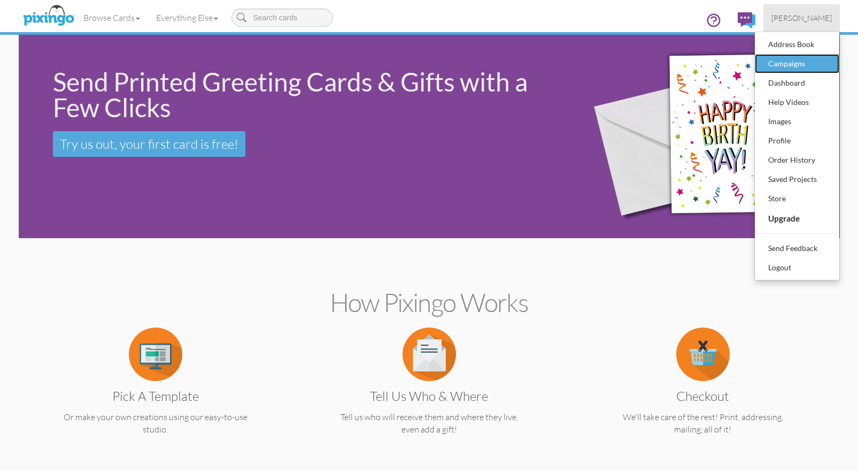
click at [799, 59] on div "Campaigns" at bounding box center [797, 64] width 63 height 16
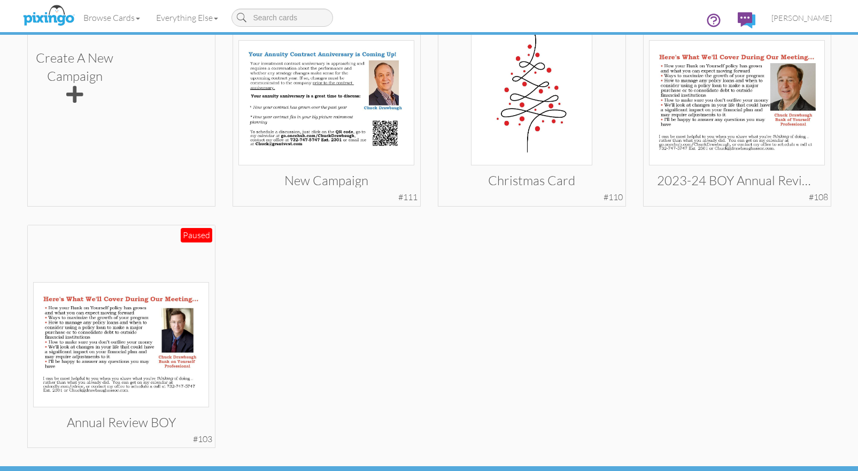
scroll to position [130, 0]
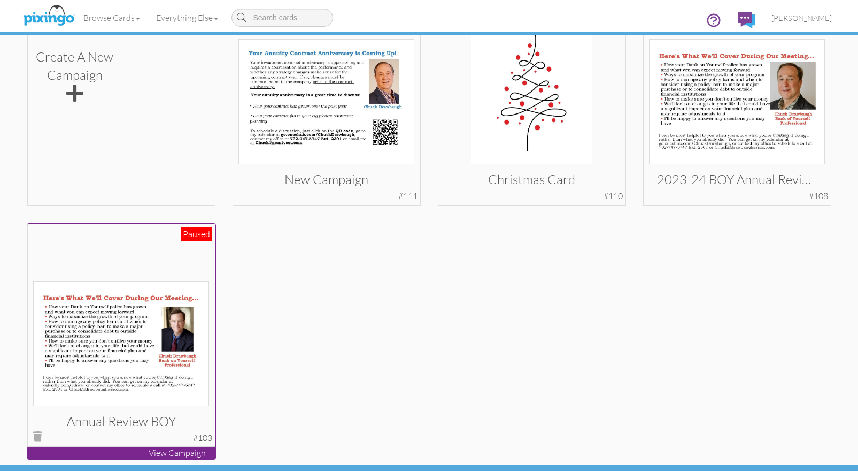
click at [93, 333] on img at bounding box center [121, 343] width 176 height 125
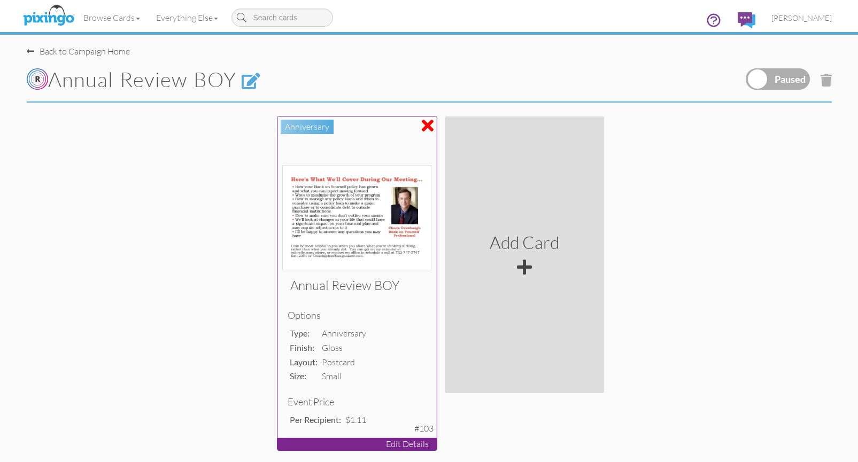
click at [428, 122] on div at bounding box center [428, 125] width 12 height 17
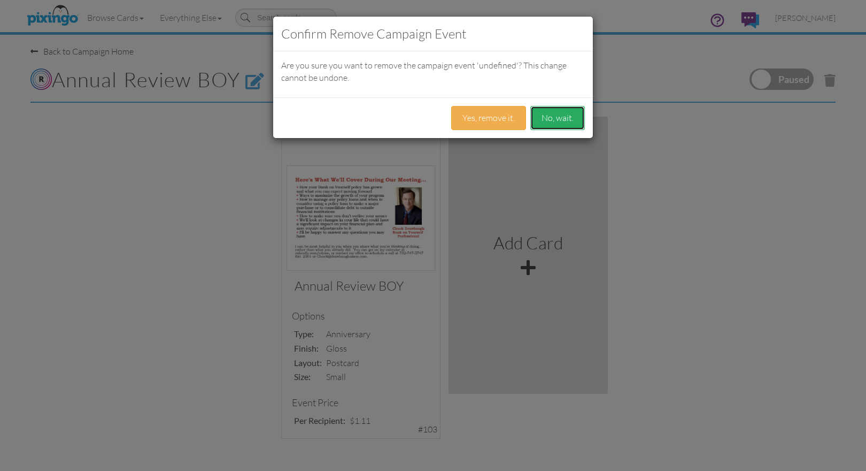
click at [549, 113] on button "No, wait." at bounding box center [557, 118] width 55 height 24
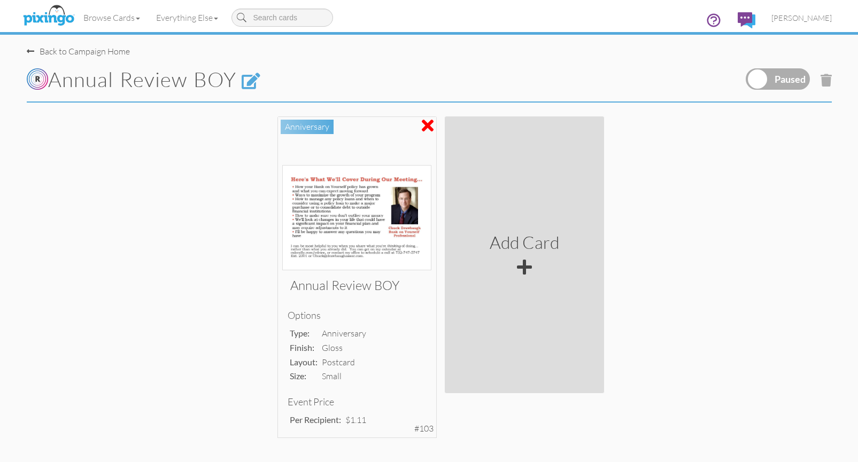
click at [690, 179] on div "Annual Review BOY Options type: anniversary finish: gloss layout: postcard size…" at bounding box center [440, 286] width 858 height 346
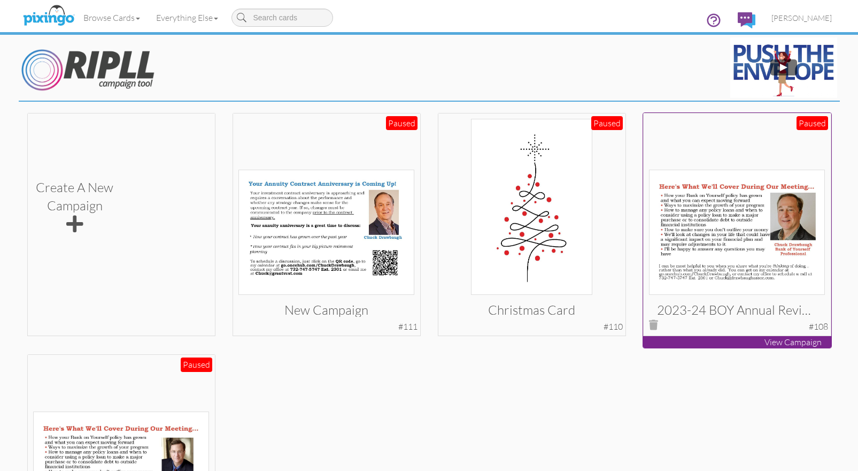
click at [743, 243] on img at bounding box center [737, 231] width 176 height 125
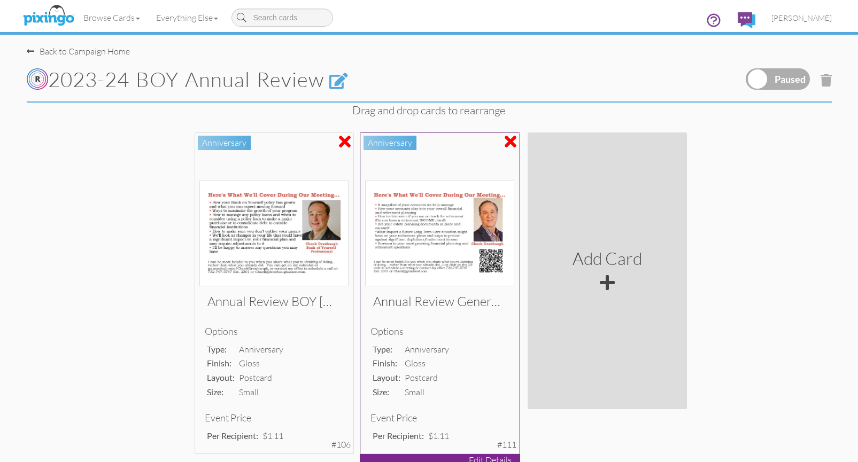
click at [445, 222] on img at bounding box center [439, 234] width 149 height 106
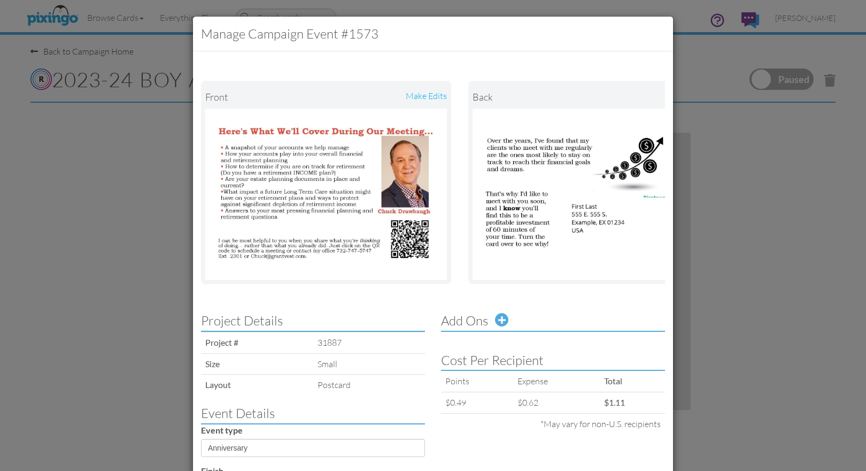
click at [723, 178] on div "Manage Campaign Event #1573 Front make edits back make edits Project Details Pr…" at bounding box center [433, 235] width 866 height 471
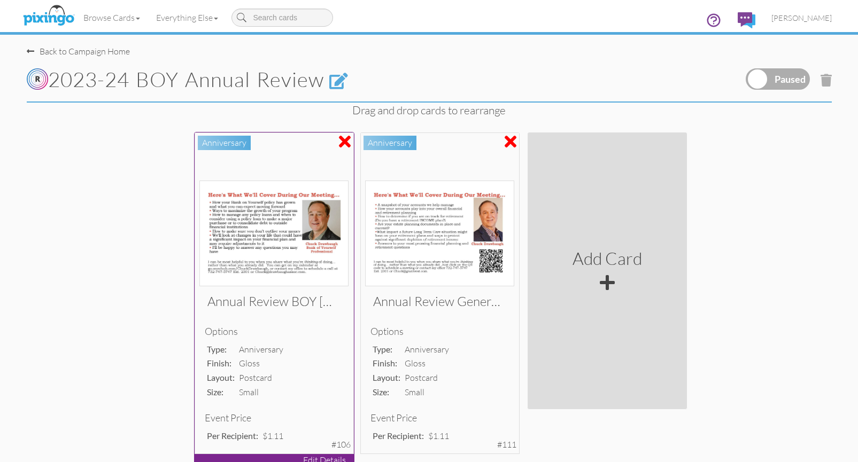
click at [343, 141] on div at bounding box center [345, 141] width 12 height 17
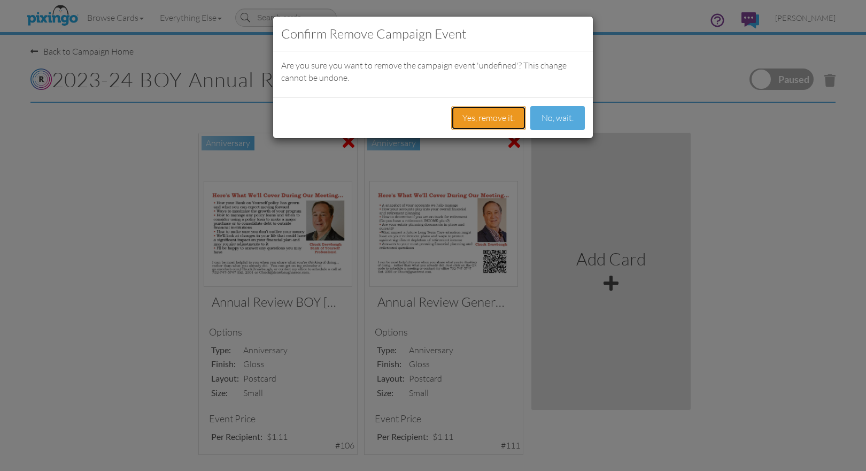
click at [495, 110] on button "Yes, remove it." at bounding box center [488, 118] width 75 height 24
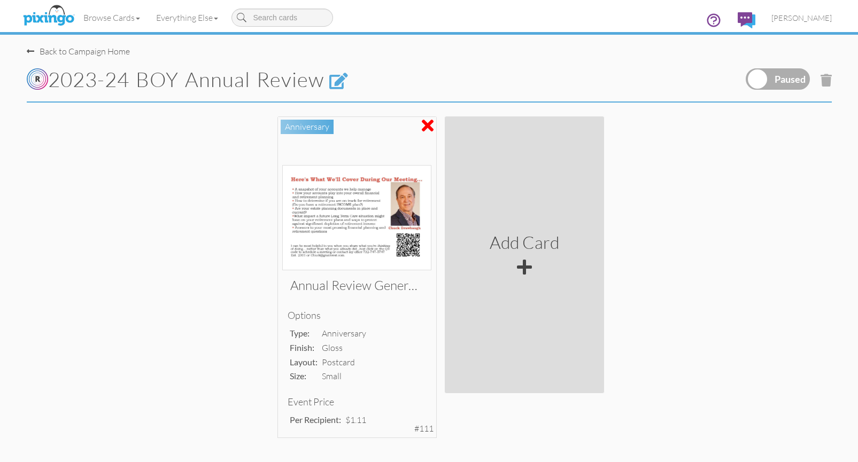
click at [779, 73] on label at bounding box center [778, 78] width 64 height 21
click at [0, 0] on input "checkbox" at bounding box center [0, 0] width 0 height 0
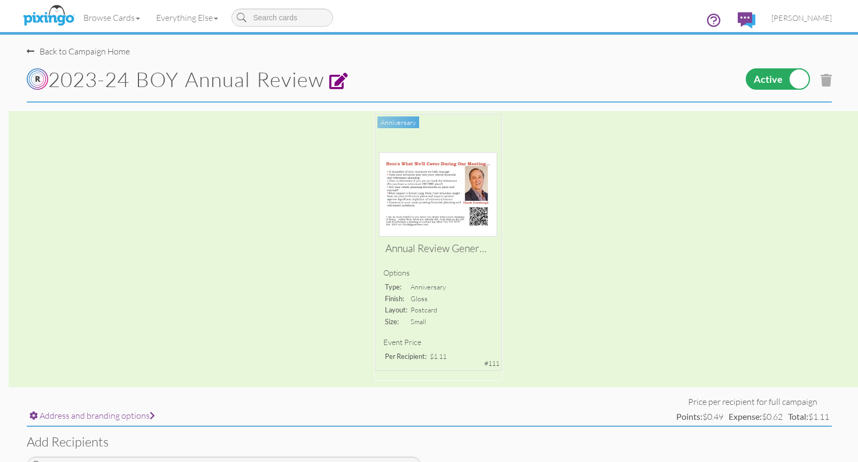
click at [349, 82] on span at bounding box center [338, 81] width 19 height 17
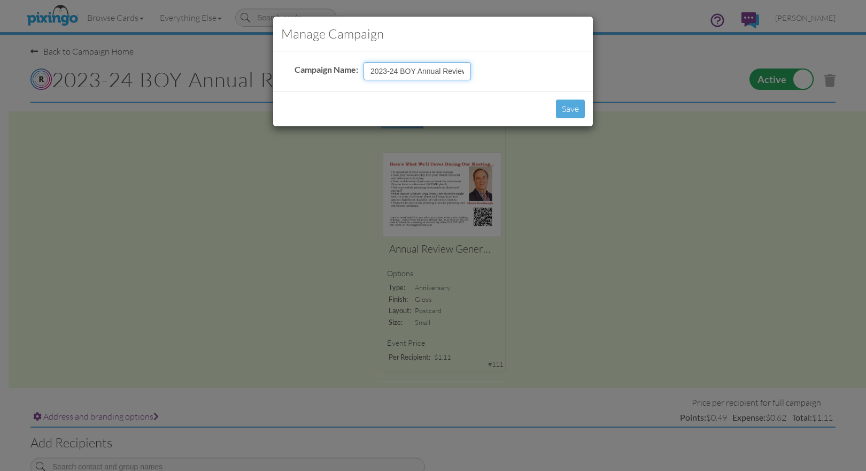
click at [462, 68] on input "2023-24 BOY Annual Review" at bounding box center [417, 71] width 107 height 18
drag, startPoint x: 418, startPoint y: 68, endPoint x: 310, endPoint y: 65, distance: 108.6
click at [310, 65] on tr "Campaign Name: 2023-24 BOY Annual Review" at bounding box center [383, 71] width 182 height 24
click at [451, 70] on input "General Annual Review" at bounding box center [417, 71] width 107 height 18
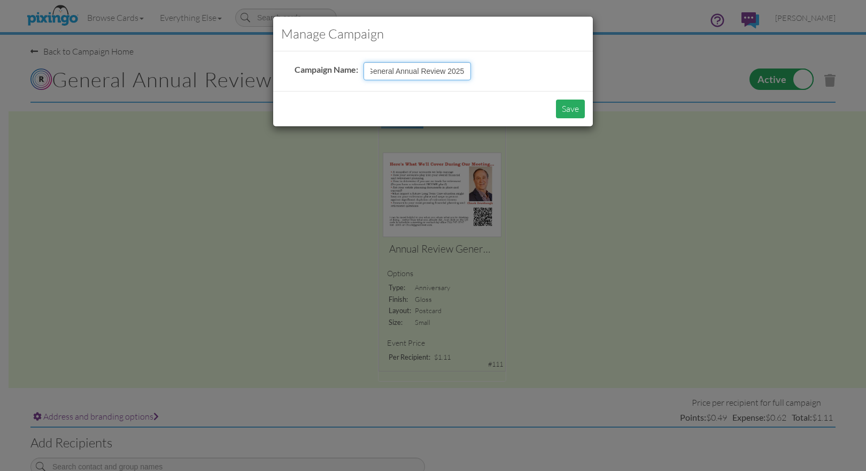
type input "General Annual Review 2025"
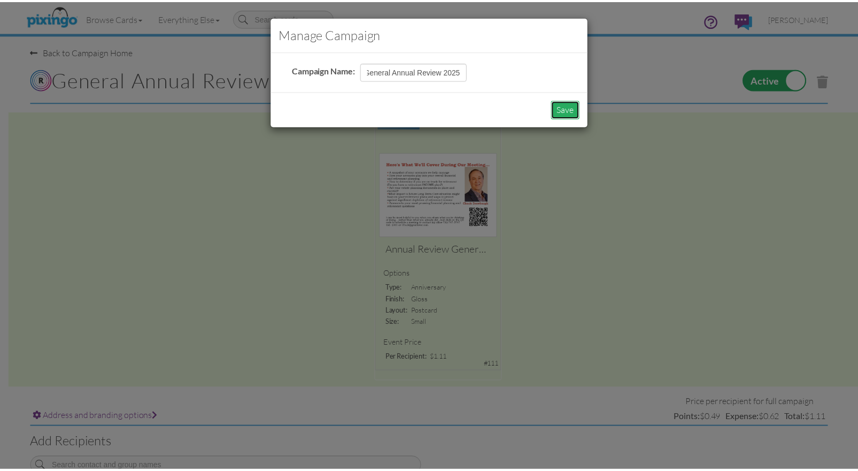
scroll to position [0, 0]
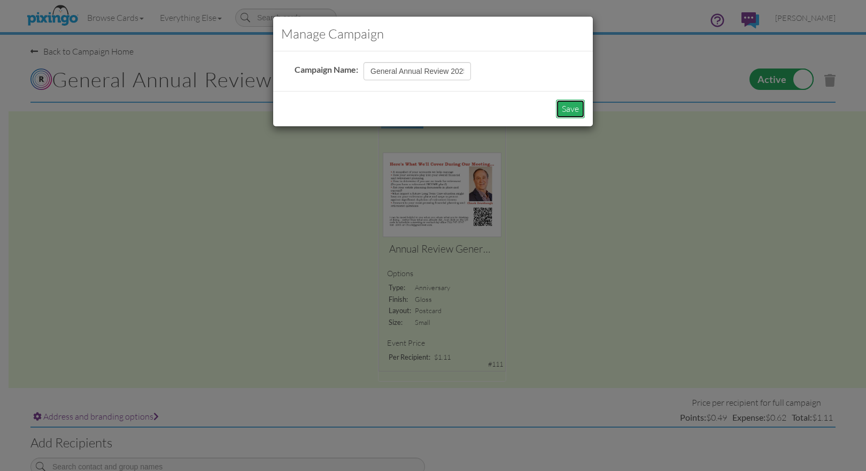
click at [570, 101] on button "Save" at bounding box center [570, 108] width 29 height 19
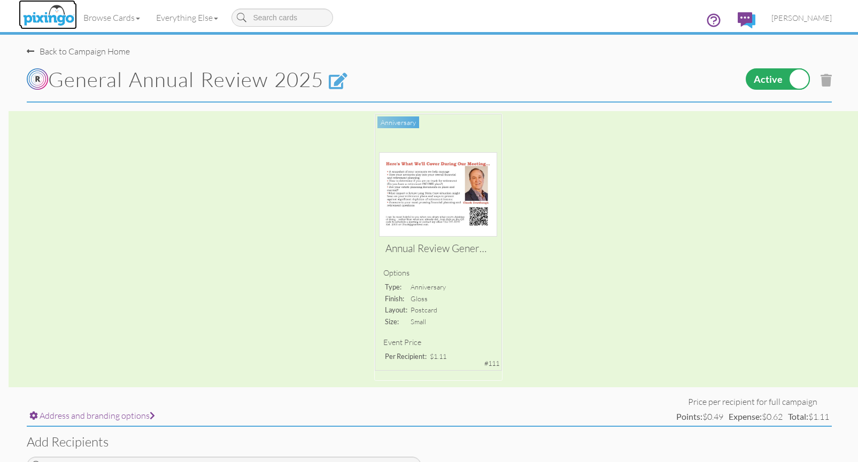
click at [43, 17] on img at bounding box center [48, 16] width 57 height 27
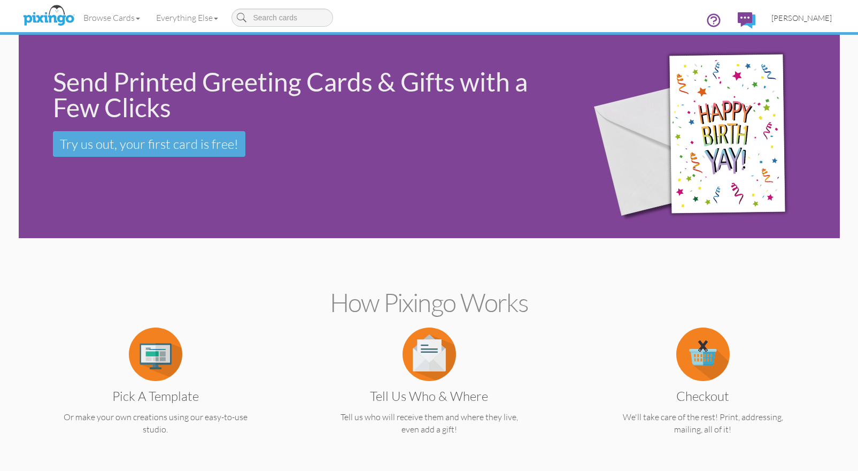
click at [804, 18] on span "[PERSON_NAME]" at bounding box center [802, 17] width 60 height 9
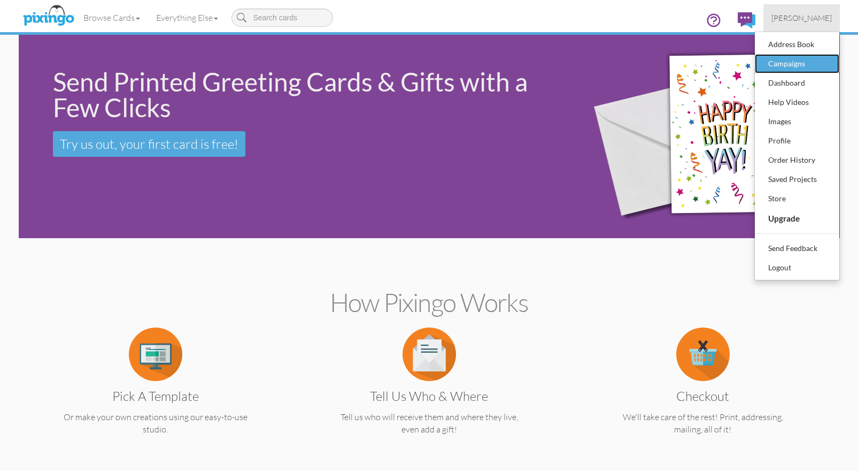
click at [804, 62] on div "Campaigns" at bounding box center [797, 64] width 63 height 16
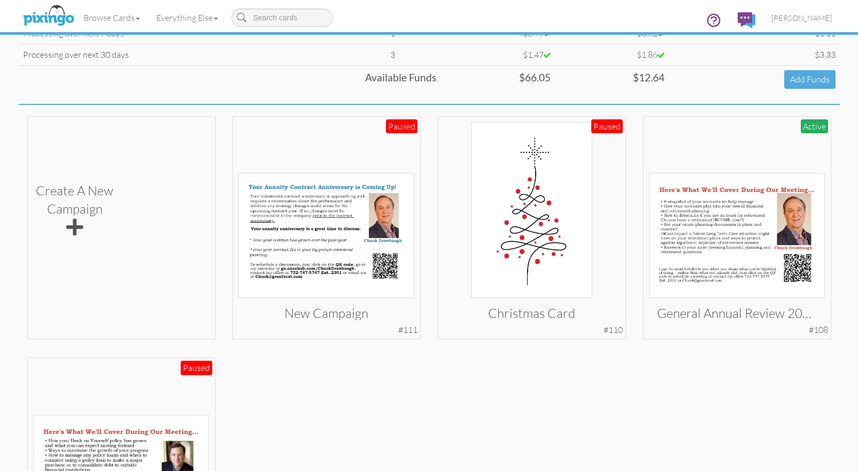
scroll to position [155, 0]
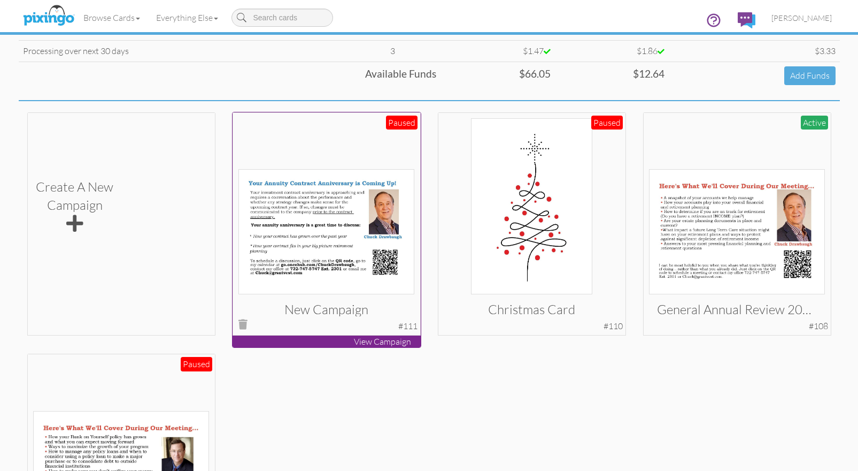
click at [328, 210] on img at bounding box center [326, 231] width 176 height 125
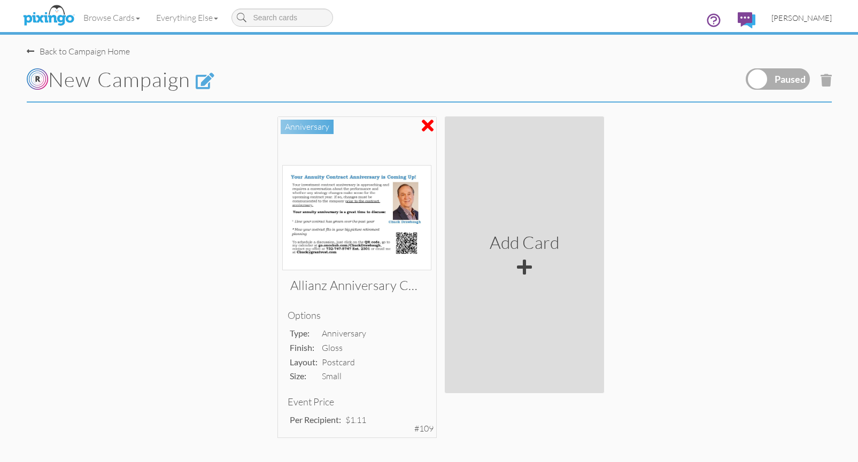
click at [800, 14] on span "[PERSON_NAME]" at bounding box center [802, 17] width 60 height 9
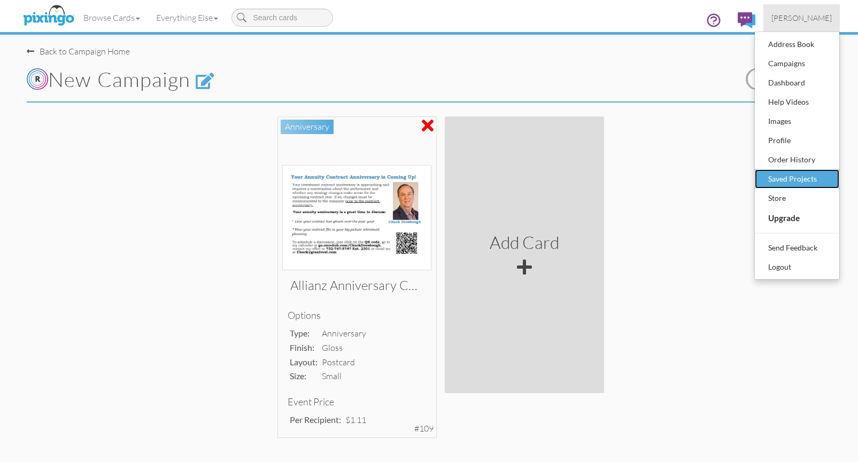
click at [798, 179] on div "Saved Projects" at bounding box center [797, 179] width 63 height 16
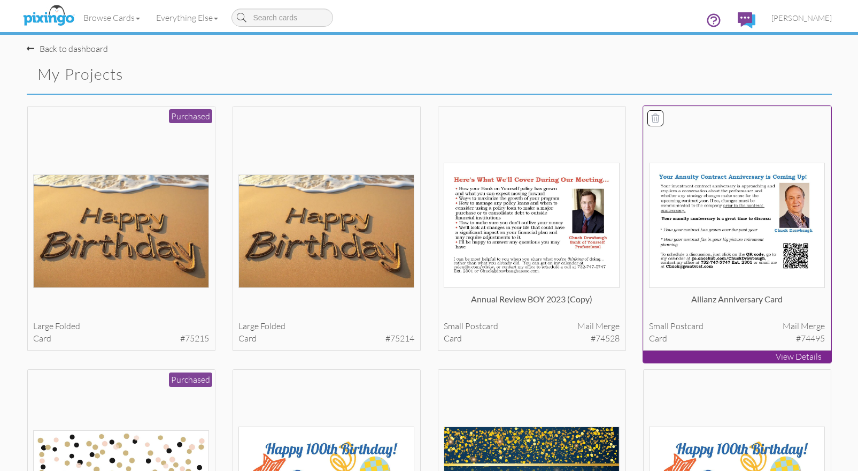
click at [721, 199] on img at bounding box center [737, 225] width 176 height 125
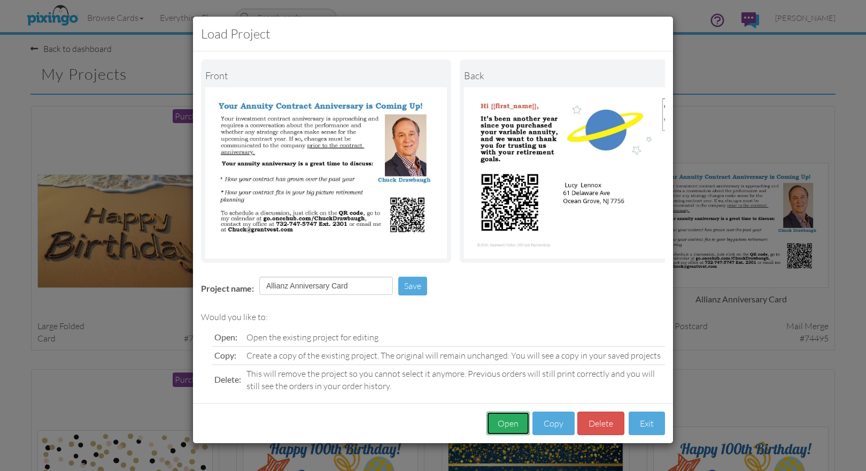
click at [508, 431] on button "Open" at bounding box center [508, 423] width 43 height 24
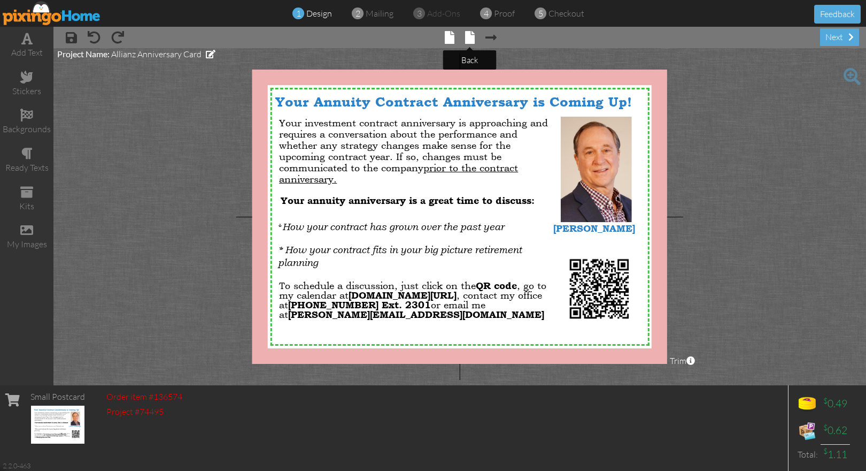
click at [469, 38] on span at bounding box center [470, 37] width 10 height 13
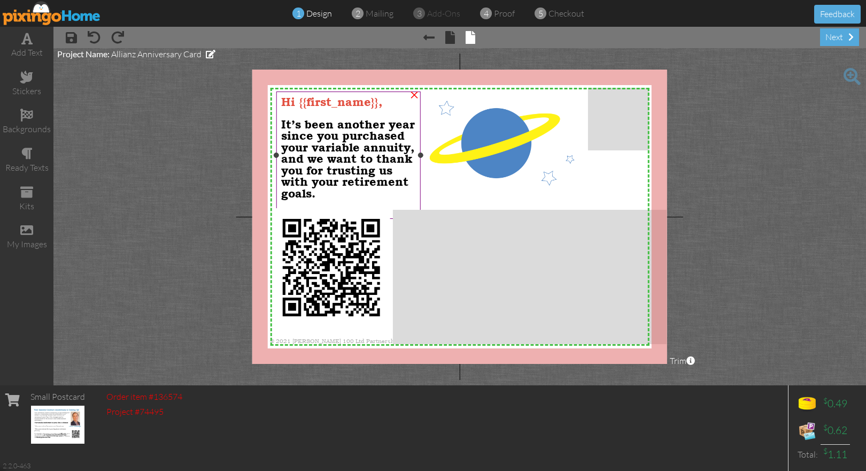
click at [394, 103] on div "Hi {{first_name}}," at bounding box center [348, 102] width 135 height 12
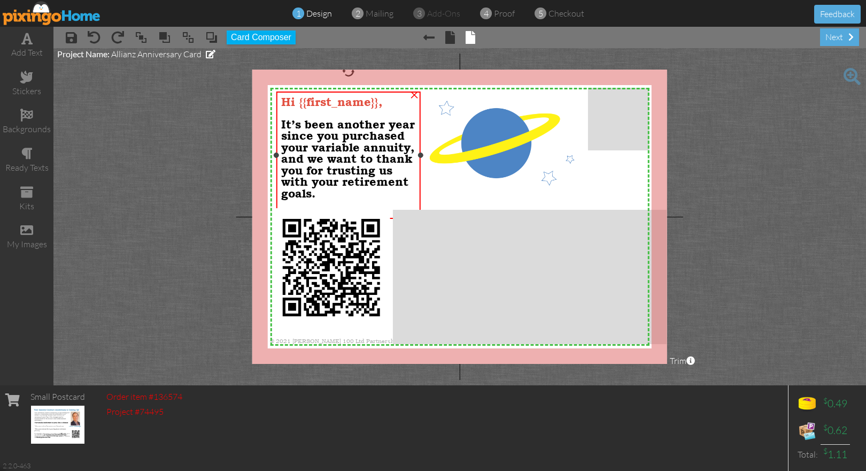
click at [394, 103] on div "Hi {{first_name}}," at bounding box center [348, 102] width 135 height 12
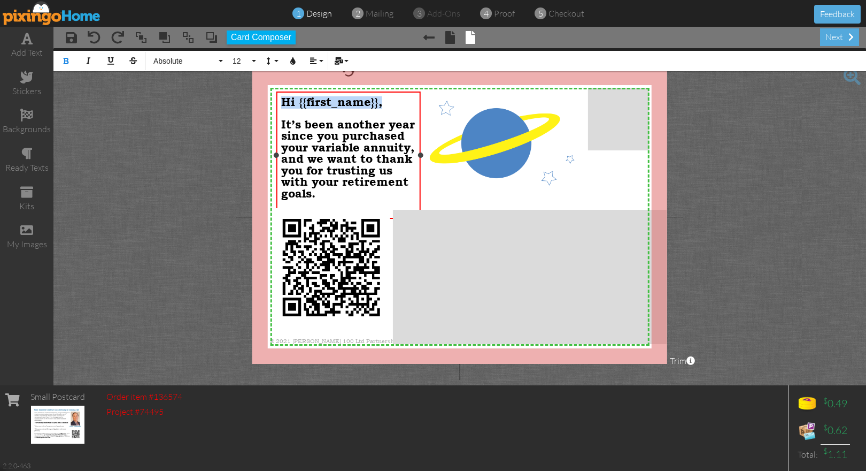
drag, startPoint x: 390, startPoint y: 102, endPoint x: 287, endPoint y: 85, distance: 104.0
click at [282, 94] on div "Hi {{first_name}}, It’s been another year since you purchased your variable ann…" at bounding box center [348, 152] width 144 height 123
click at [69, 15] on img at bounding box center [52, 13] width 98 height 24
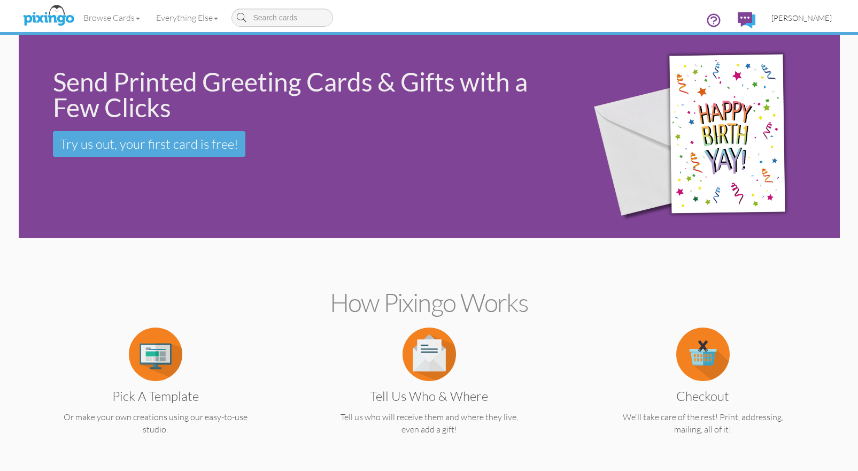
click at [810, 20] on span "[PERSON_NAME]" at bounding box center [802, 17] width 60 height 9
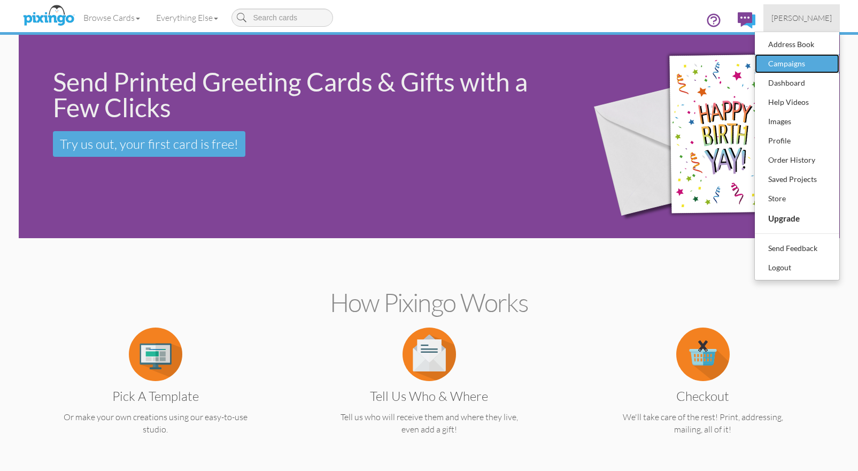
click at [808, 60] on div "Campaigns" at bounding box center [797, 64] width 63 height 16
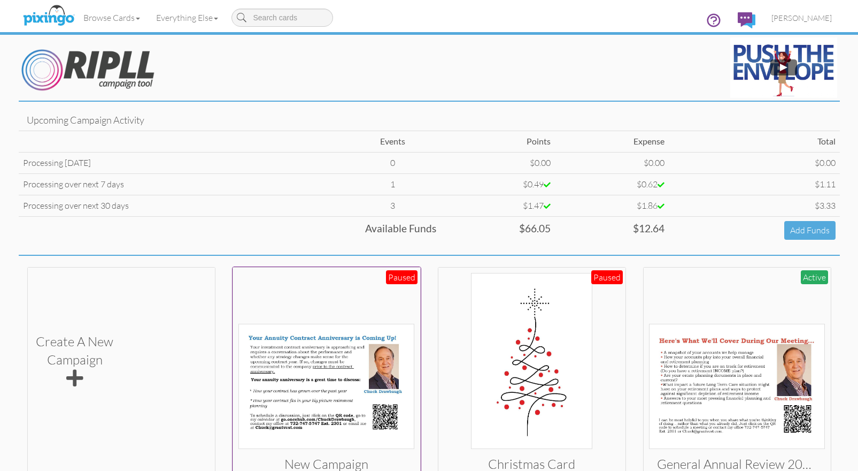
click at [322, 372] on img at bounding box center [326, 385] width 176 height 125
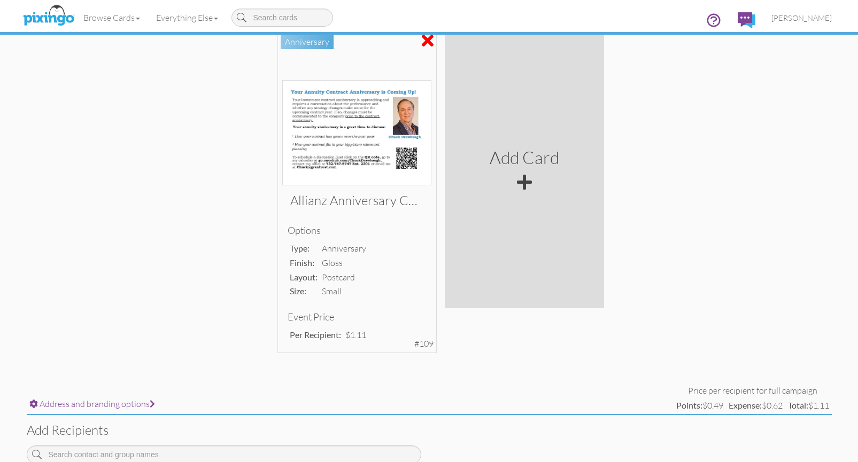
scroll to position [42, 0]
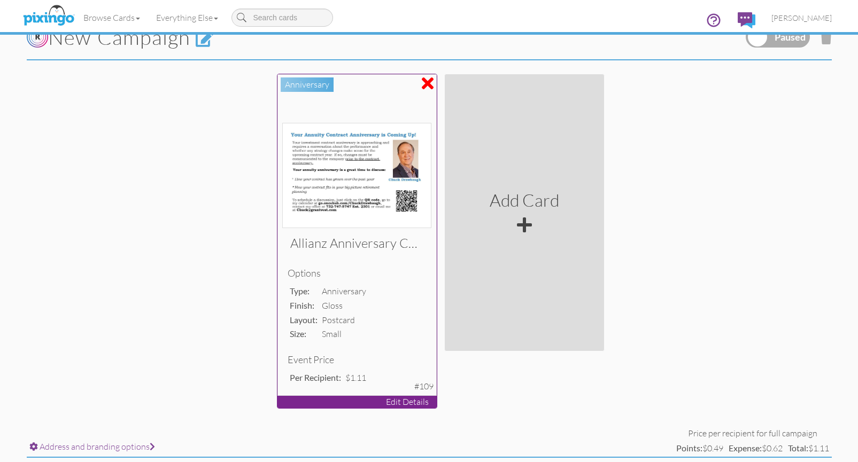
click at [330, 151] on img at bounding box center [356, 176] width 149 height 106
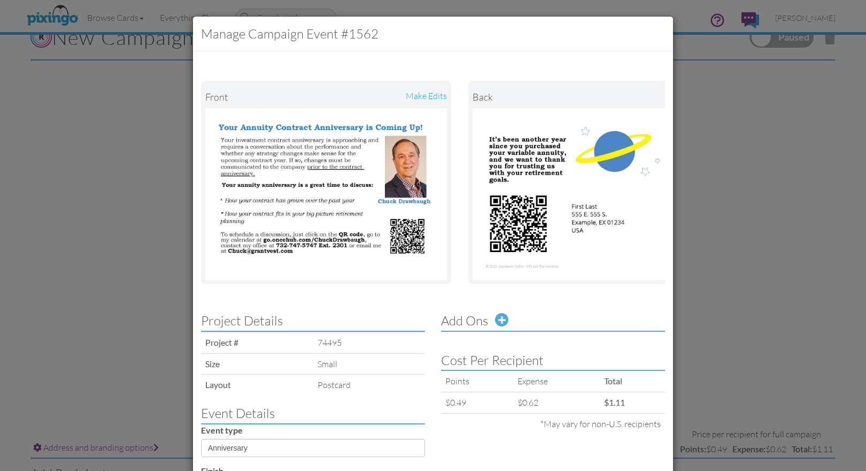
click at [731, 127] on div "Manage Campaign Event #1562 Front make edits back make edits Project Details Pr…" at bounding box center [433, 235] width 866 height 471
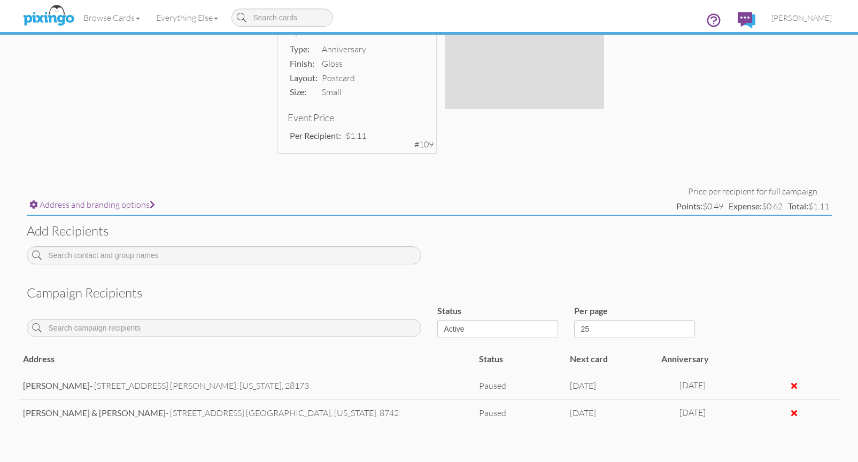
scroll to position [348, 0]
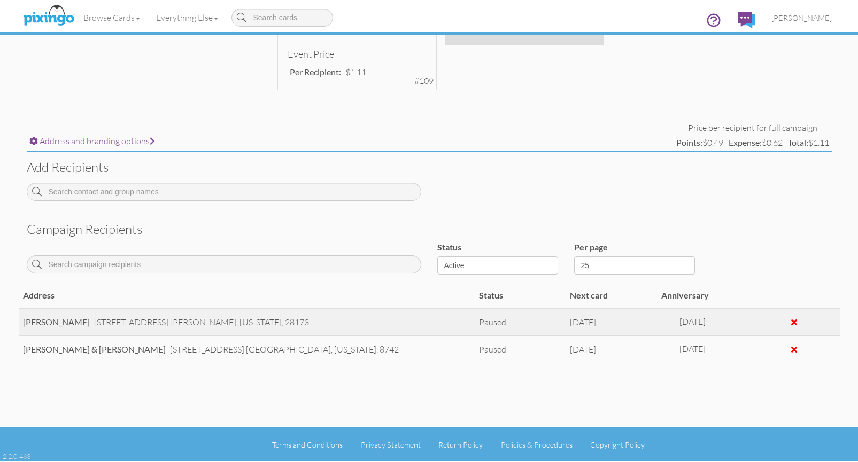
click at [56, 321] on strong "[PERSON_NAME]" at bounding box center [56, 322] width 67 height 10
click at [810, 18] on span "[PERSON_NAME]" at bounding box center [802, 17] width 60 height 9
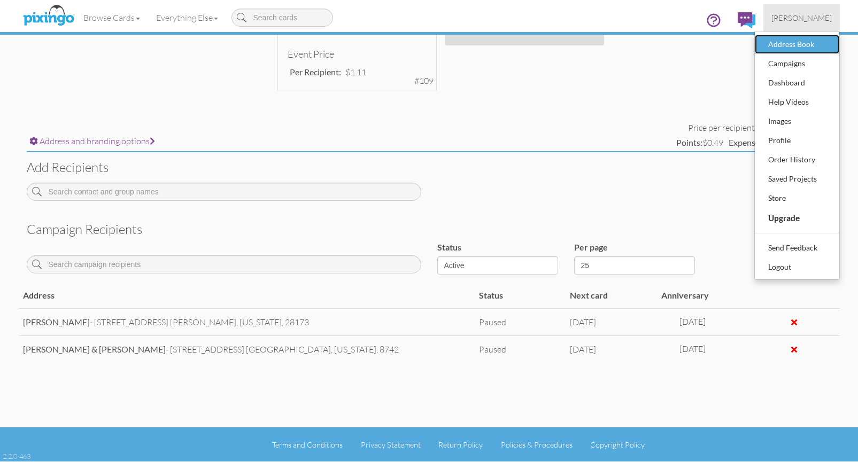
click at [805, 44] on div "Address Book" at bounding box center [797, 44] width 63 height 16
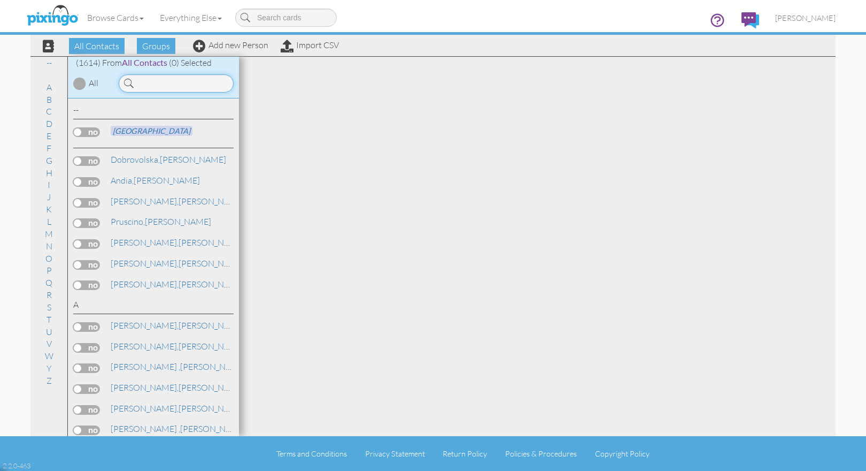
click at [158, 81] on input at bounding box center [176, 83] width 115 height 18
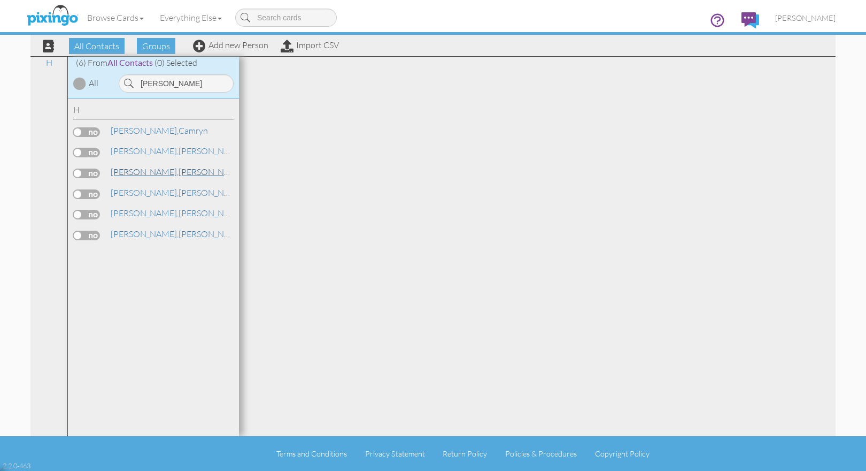
click at [118, 168] on span "Hussey," at bounding box center [145, 171] width 68 height 11
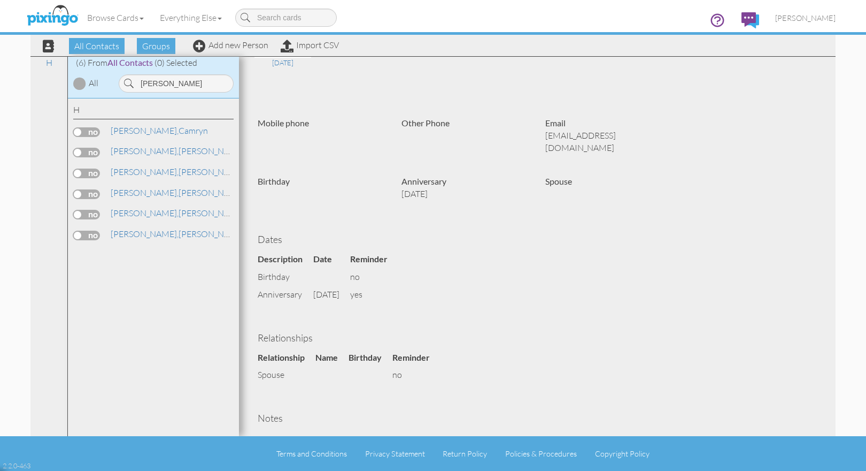
scroll to position [177, 0]
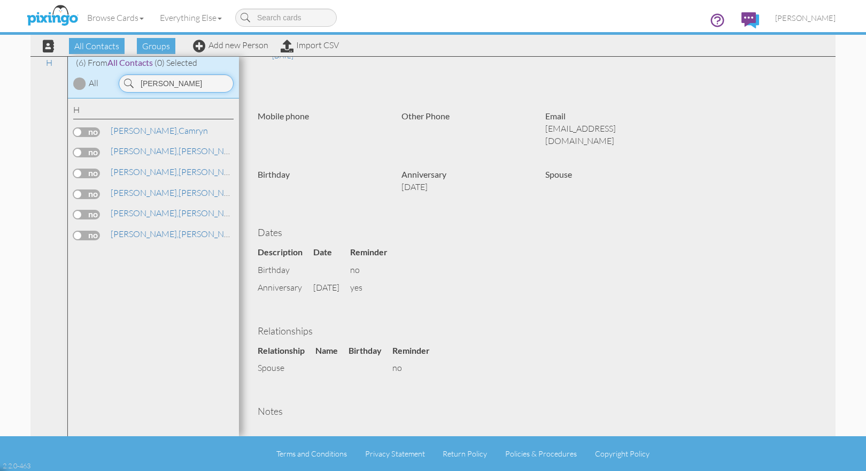
drag, startPoint x: 163, startPoint y: 84, endPoint x: 130, endPoint y: 70, distance: 36.2
click at [129, 71] on div "hussey" at bounding box center [175, 81] width 128 height 24
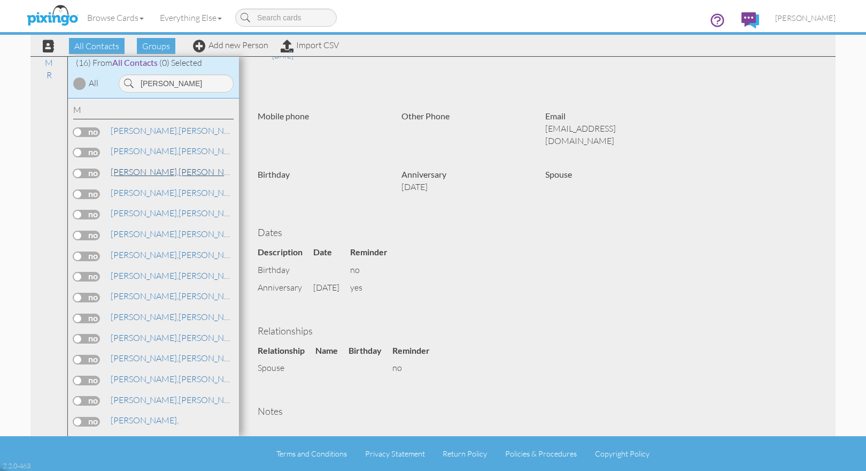
click at [142, 173] on span "Matthews," at bounding box center [145, 171] width 68 height 11
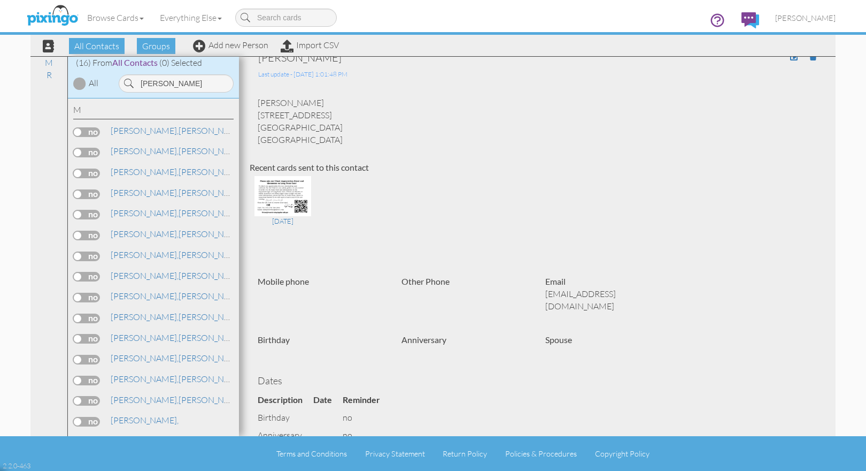
scroll to position [13, 0]
click at [164, 277] on link "Matthews, Michael & Gloria" at bounding box center [216, 275] width 212 height 13
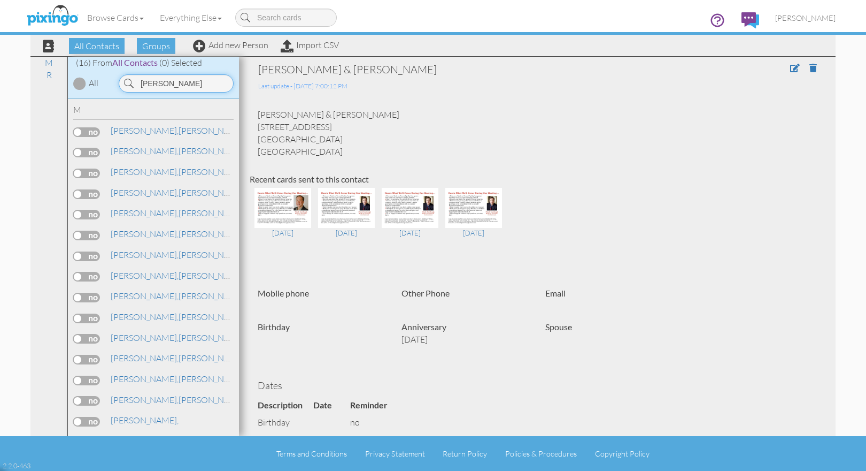
drag, startPoint x: 184, startPoint y: 82, endPoint x: 136, endPoint y: 79, distance: 48.3
click at [136, 79] on input "matthews" at bounding box center [176, 83] width 115 height 18
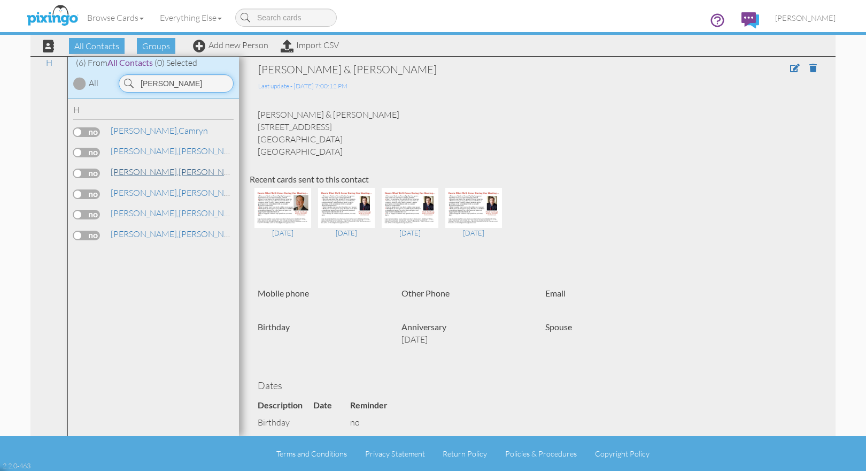
type input "hussey"
click at [153, 168] on link "Hussey, Kimberly" at bounding box center [178, 171] width 136 height 13
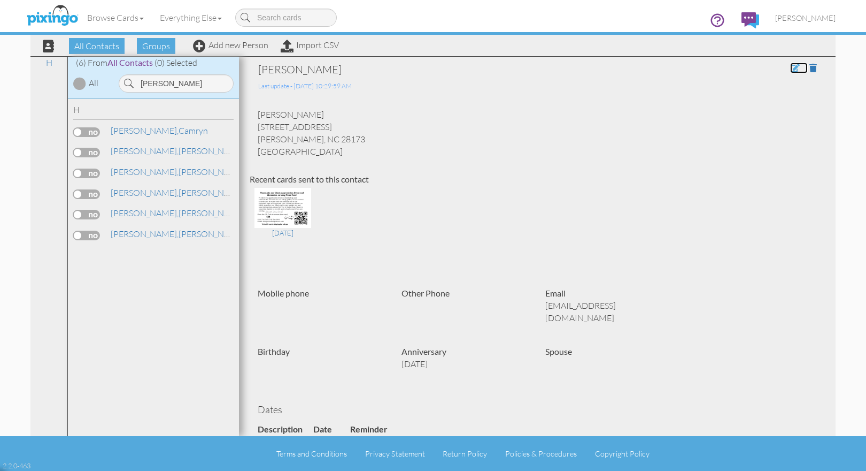
click at [790, 66] on span at bounding box center [795, 68] width 10 height 9
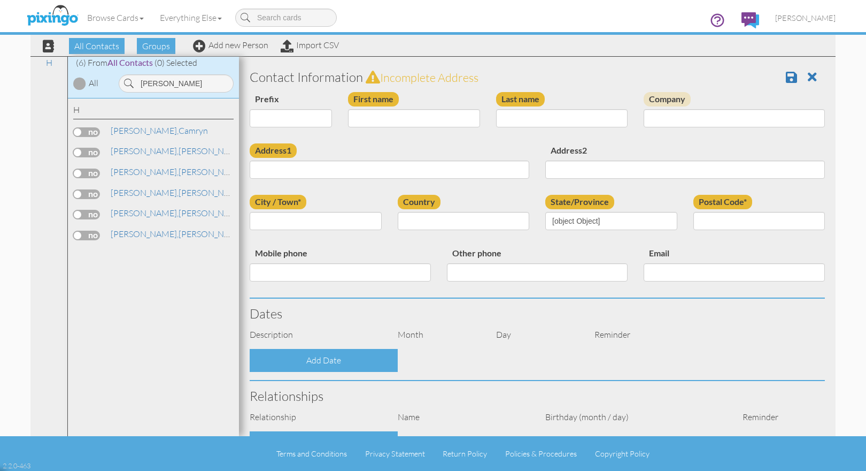
type input "Kimberly"
type input "Hussey"
type input "335 Elmhurst Dr."
type input "Marvin"
type input "28173"
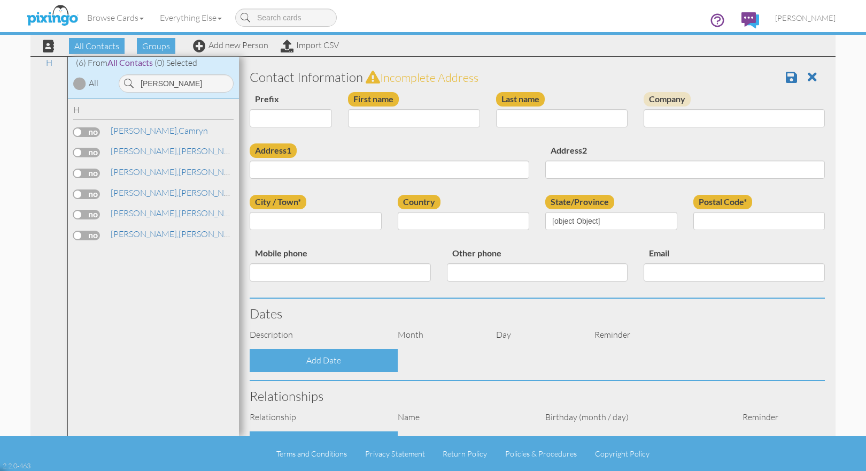
type input "krh1030@gmail.com"
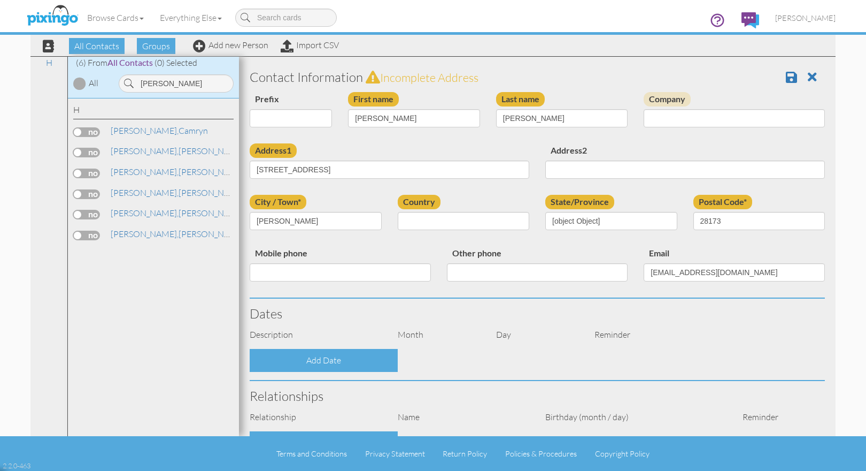
select select "object:11290"
select select "object:11535"
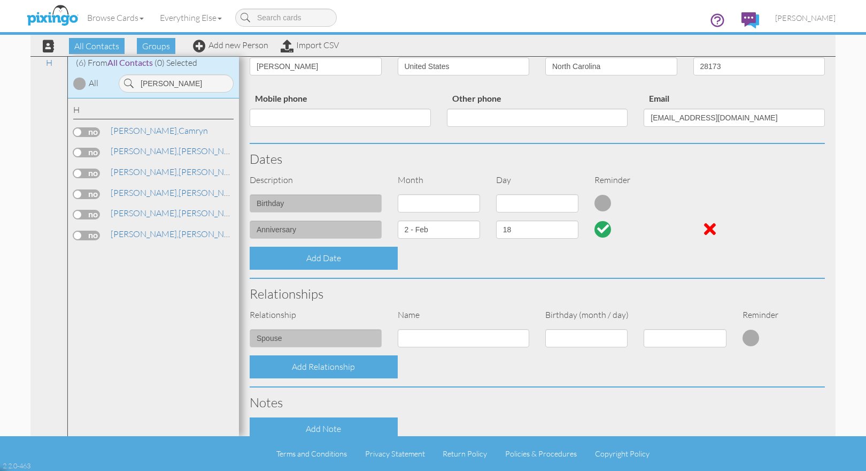
scroll to position [171, 0]
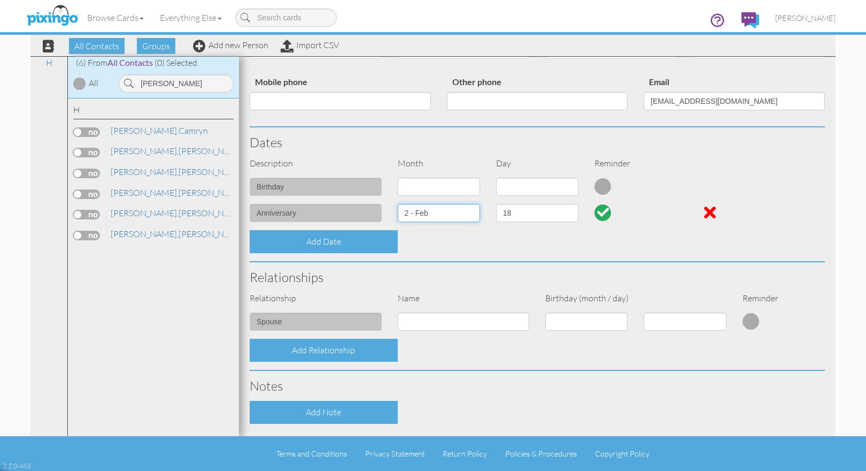
click at [471, 213] on select "1 - Jan 2 - Feb 3 - Mar 4 - Apr 5 - May 6 - Jun 7 - Jul 8 - Aug 9 - Sep 10 - Oc…" at bounding box center [439, 213] width 82 height 18
select select "object:11265"
click at [398, 204] on select "1 - Jan 2 - Feb 3 - Mar 4 - Apr 5 - May 6 - Jun 7 - Jul 8 - Aug 9 - Sep 10 - Oc…" at bounding box center [439, 213] width 82 height 18
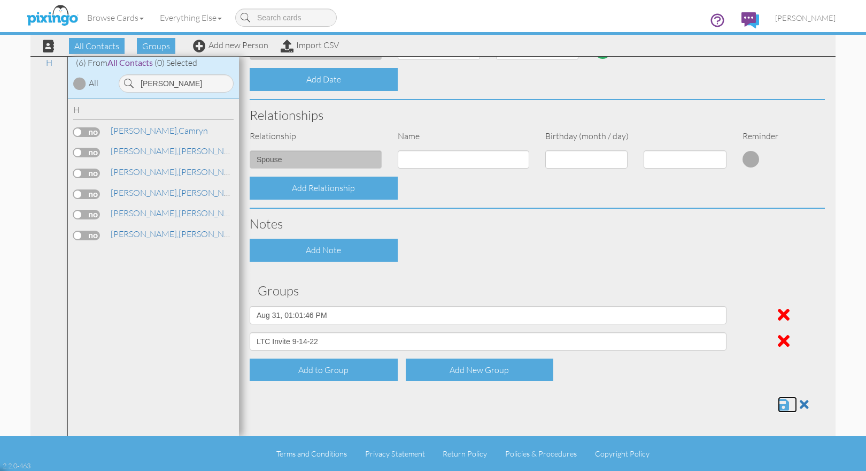
click at [778, 406] on span at bounding box center [783, 404] width 11 height 13
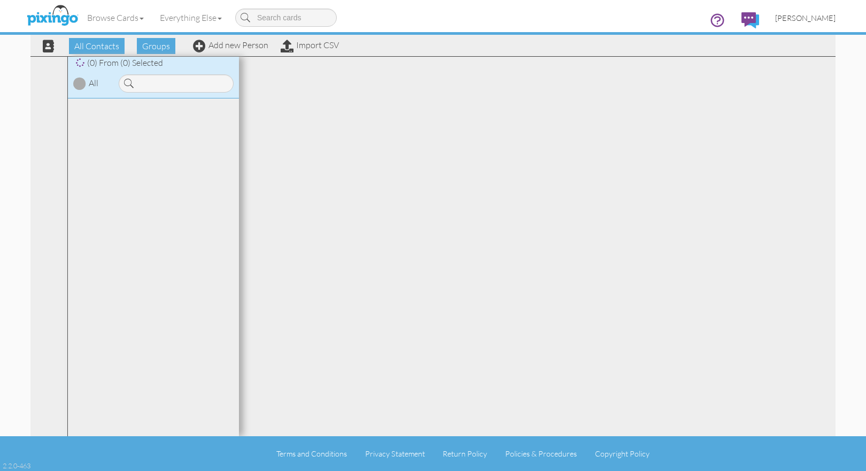
click at [819, 17] on span "[PERSON_NAME]" at bounding box center [805, 17] width 60 height 9
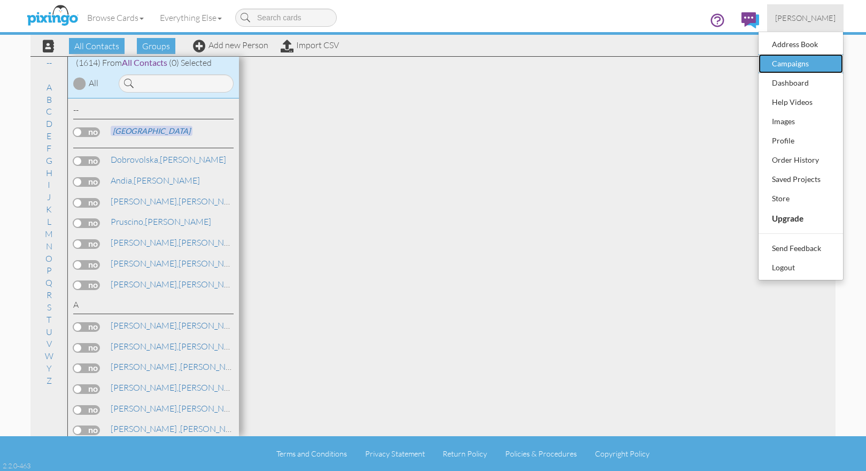
click at [790, 60] on div "Campaigns" at bounding box center [800, 64] width 63 height 16
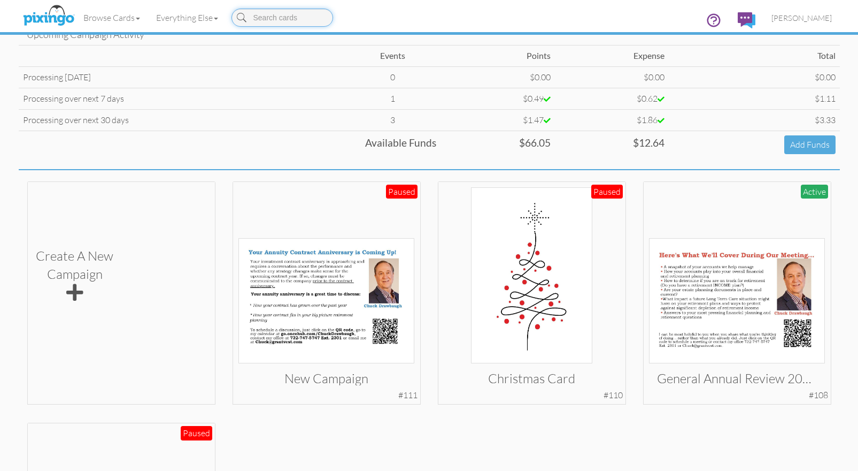
scroll to position [155, 0]
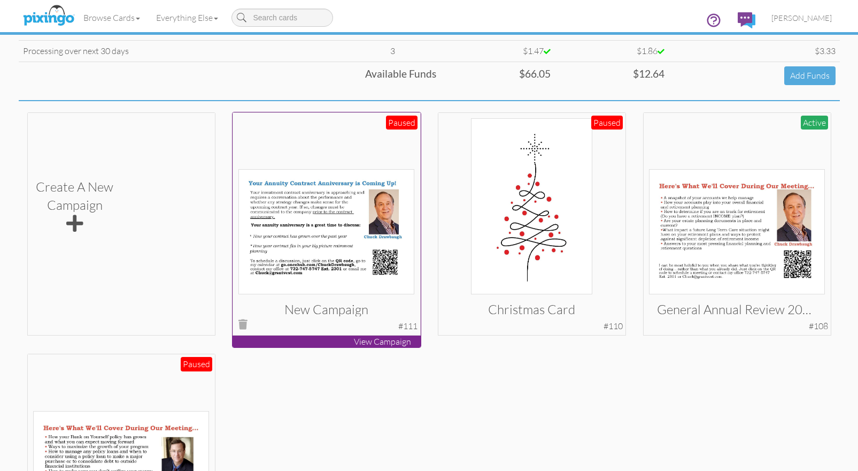
click at [318, 204] on img at bounding box center [326, 231] width 176 height 125
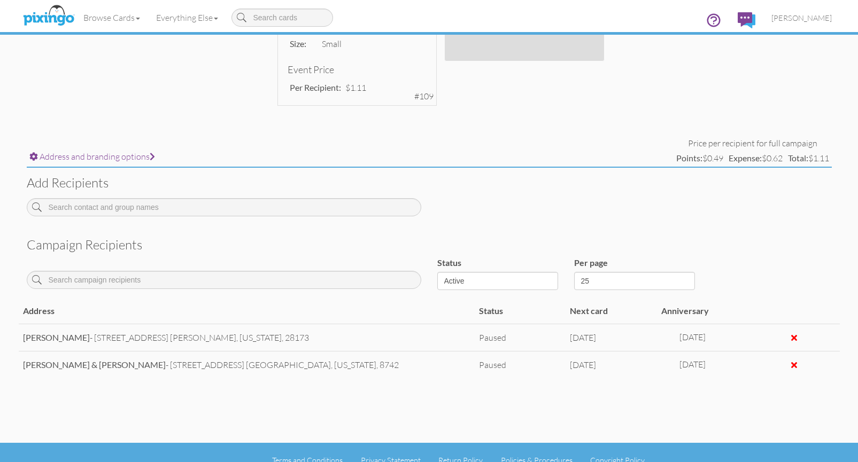
scroll to position [334, 0]
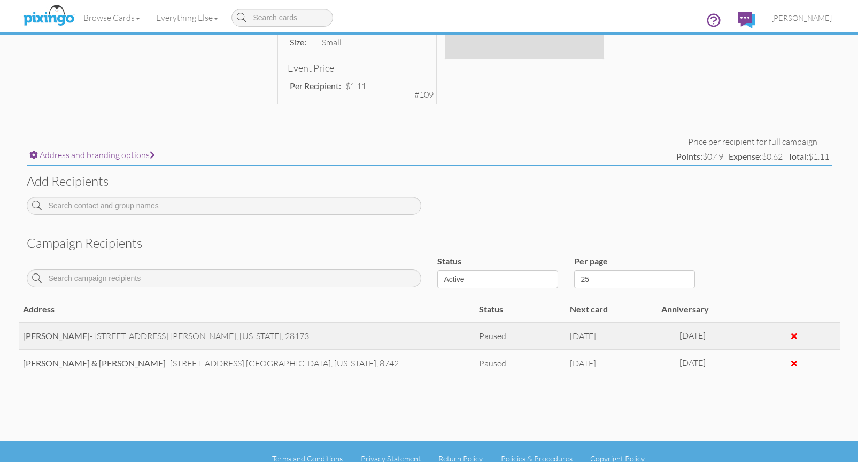
click at [793, 338] on div at bounding box center [794, 336] width 6 height 9
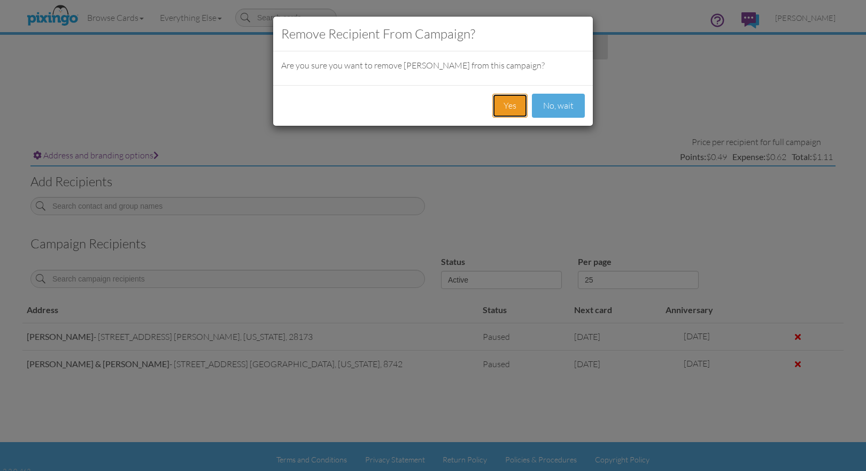
click at [513, 104] on button "Yes" at bounding box center [509, 106] width 35 height 24
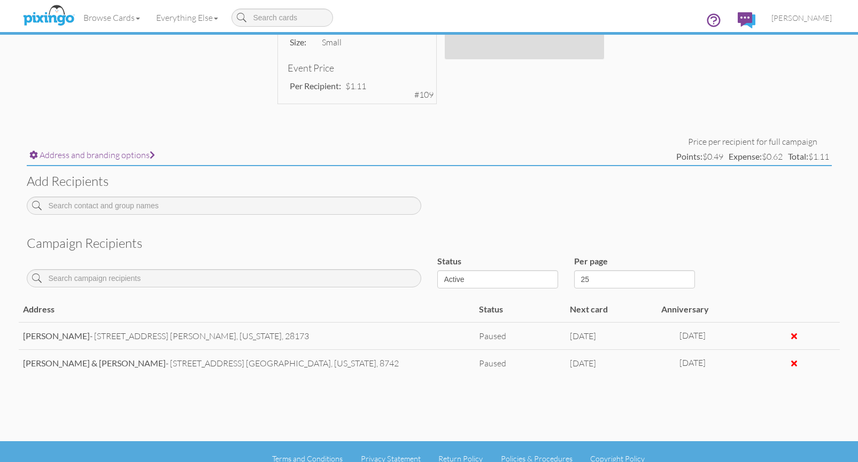
scroll to position [320, 0]
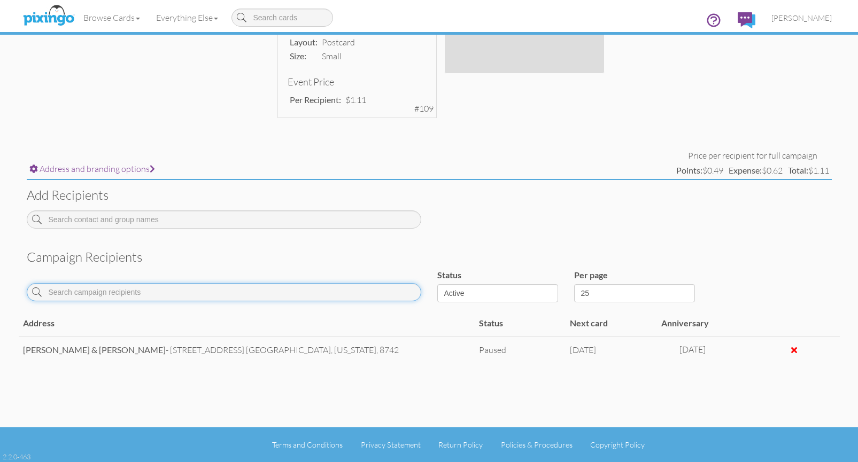
click at [92, 294] on input at bounding box center [224, 292] width 395 height 18
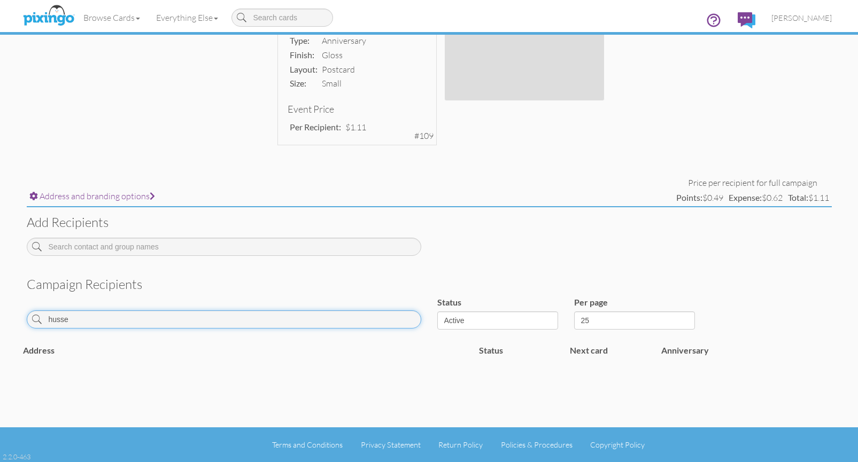
scroll to position [293, 0]
click at [84, 321] on input "[PERSON_NAME]" at bounding box center [224, 320] width 395 height 18
type input "h"
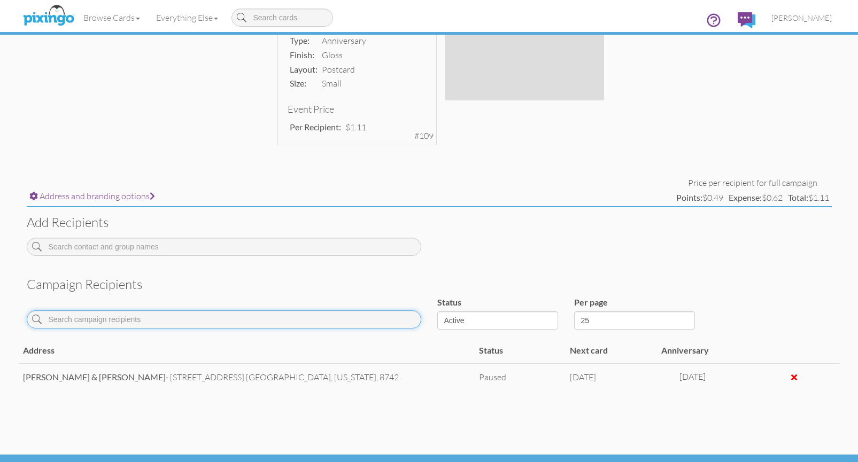
scroll to position [320, 0]
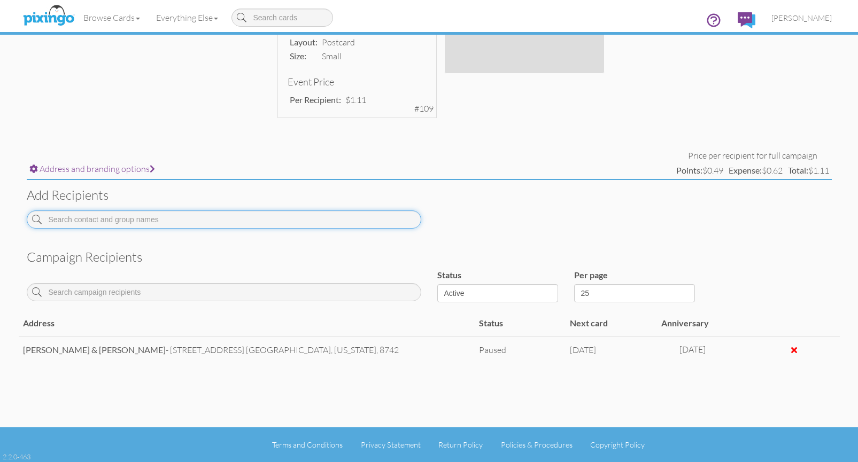
click at [128, 217] on input at bounding box center [224, 220] width 395 height 18
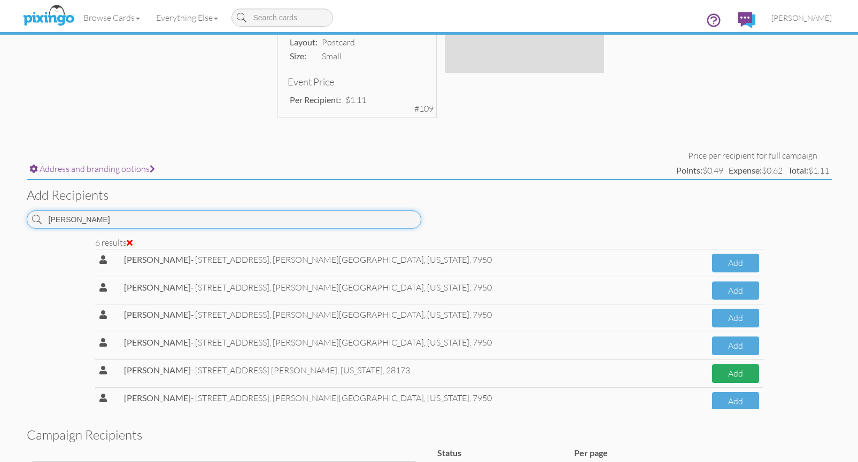
type input "[PERSON_NAME]"
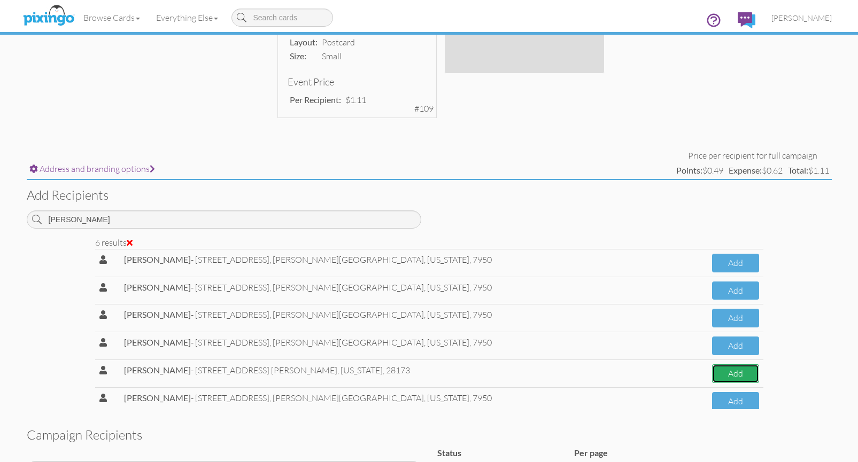
click at [712, 375] on button "Add" at bounding box center [735, 374] width 47 height 19
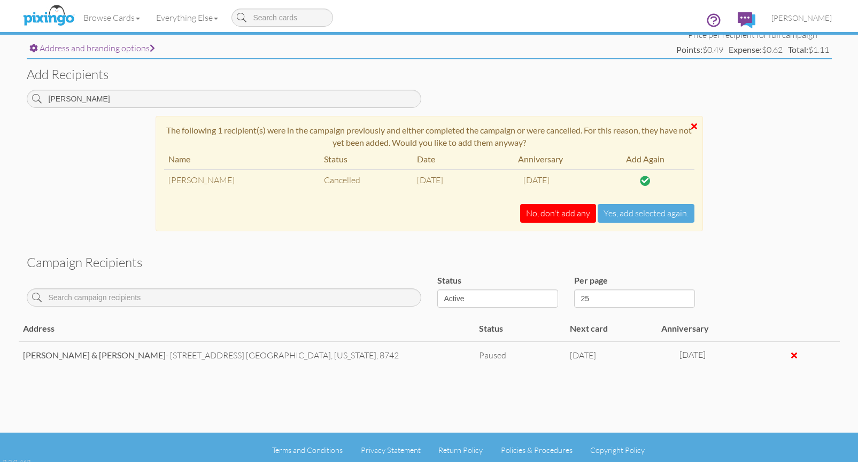
scroll to position [440, 0]
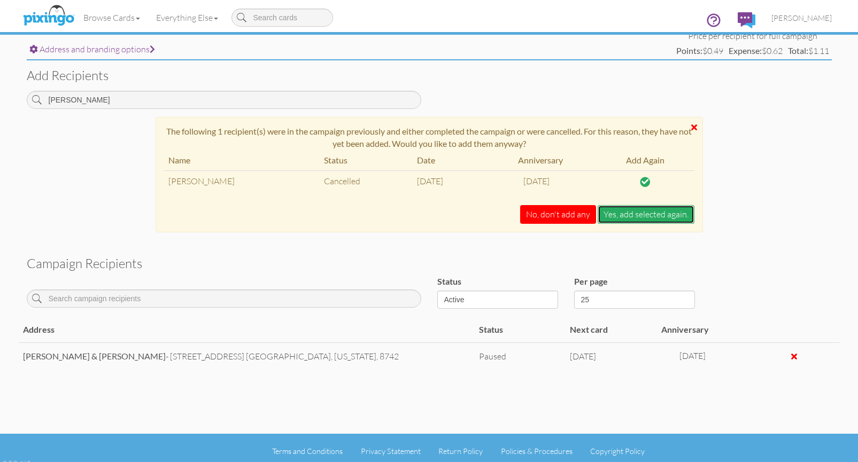
click at [650, 213] on button "Yes, add selected again." at bounding box center [646, 214] width 97 height 19
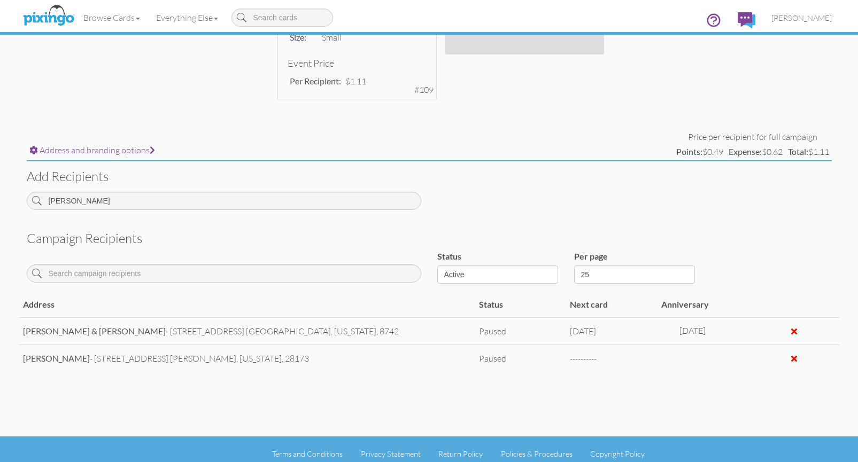
scroll to position [348, 0]
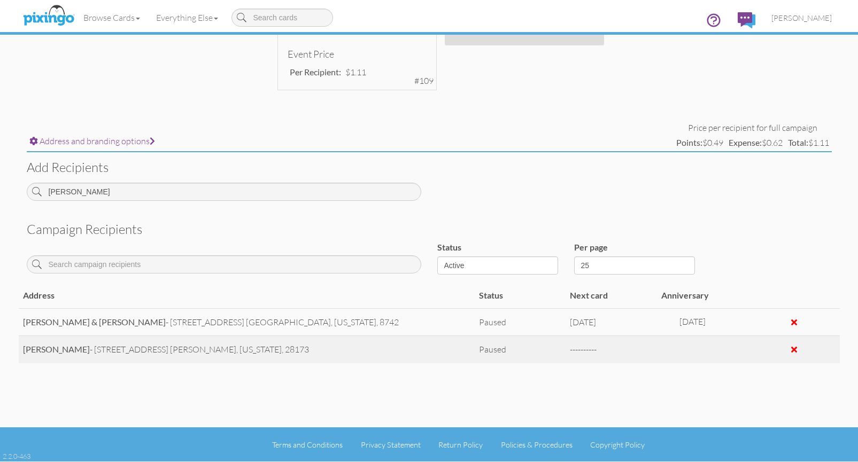
click at [59, 344] on div "Kimberly Hussey - 335 Elmhurst Dr., Marvin, North Carolina, 28173" at bounding box center [247, 350] width 448 height 12
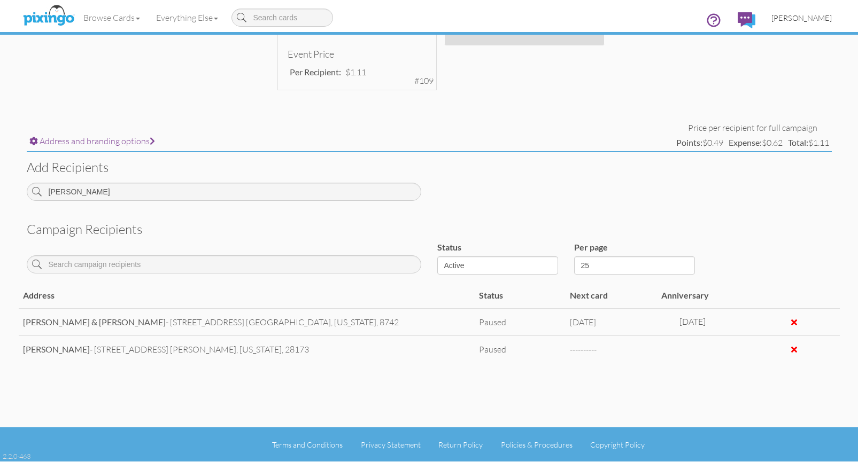
click at [804, 20] on span "[PERSON_NAME]" at bounding box center [802, 17] width 60 height 9
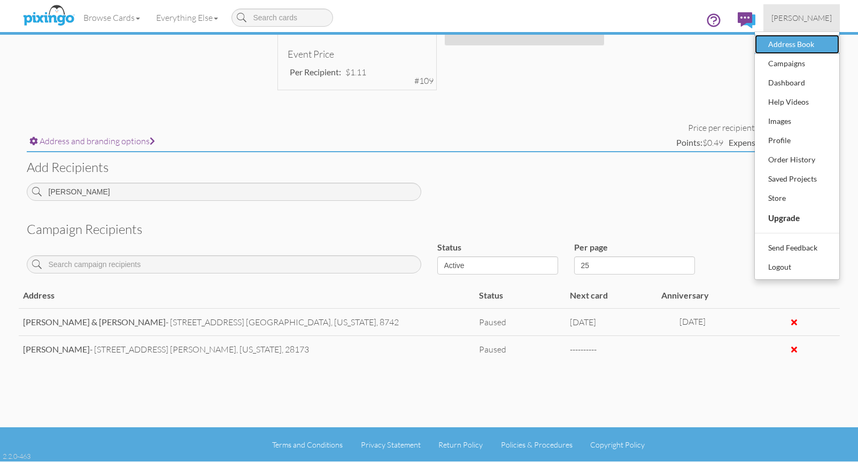
click at [803, 39] on div "Address Book" at bounding box center [797, 44] width 63 height 16
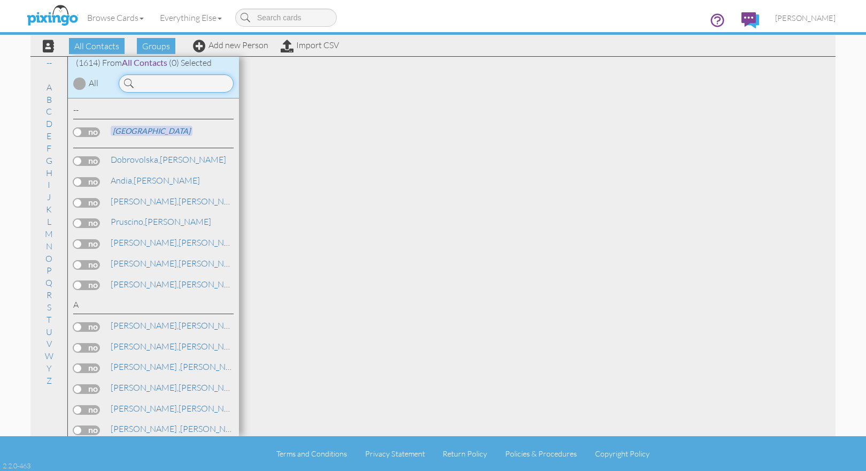
click at [143, 81] on input at bounding box center [176, 83] width 115 height 18
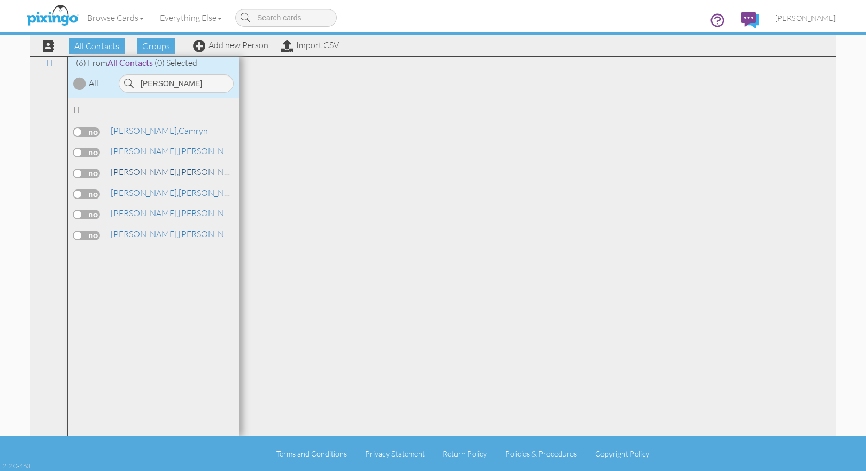
click at [140, 174] on span "[PERSON_NAME]," at bounding box center [145, 171] width 68 height 11
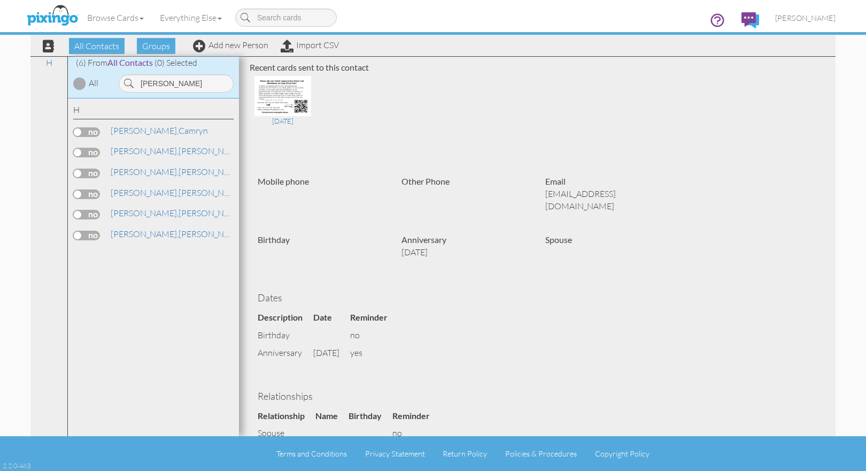
scroll to position [22, 0]
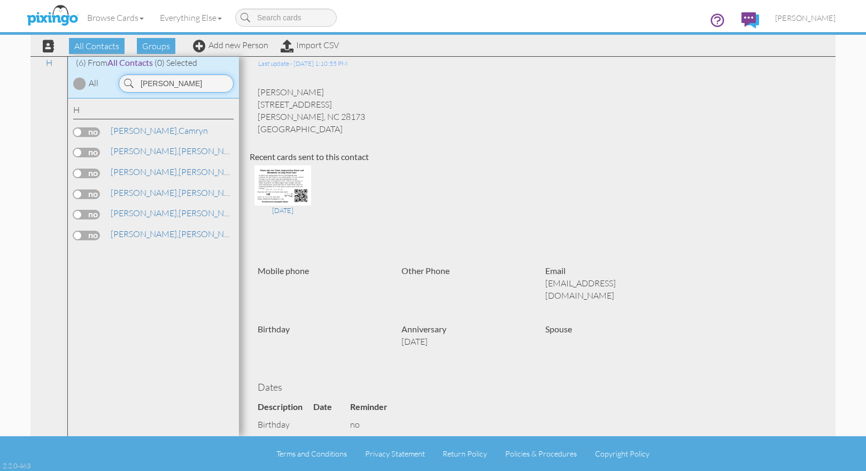
drag, startPoint x: 166, startPoint y: 80, endPoint x: 137, endPoint y: 85, distance: 29.8
click at [137, 85] on input "[PERSON_NAME]" at bounding box center [176, 83] width 115 height 18
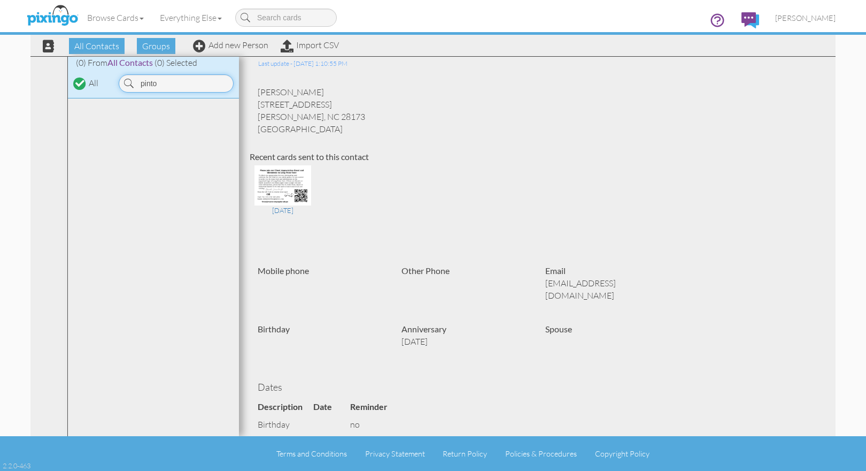
click at [182, 86] on input "pinto" at bounding box center [176, 83] width 115 height 18
type input "pinto"
click at [203, 87] on input "pinto" at bounding box center [176, 83] width 115 height 18
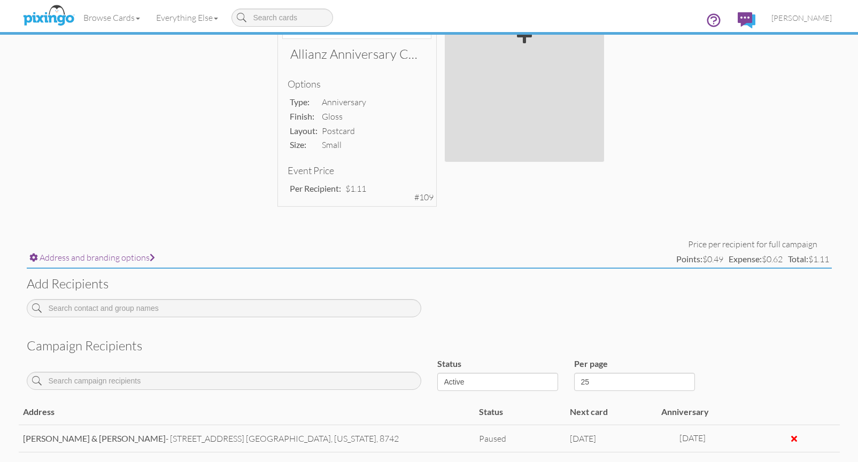
scroll to position [238, 0]
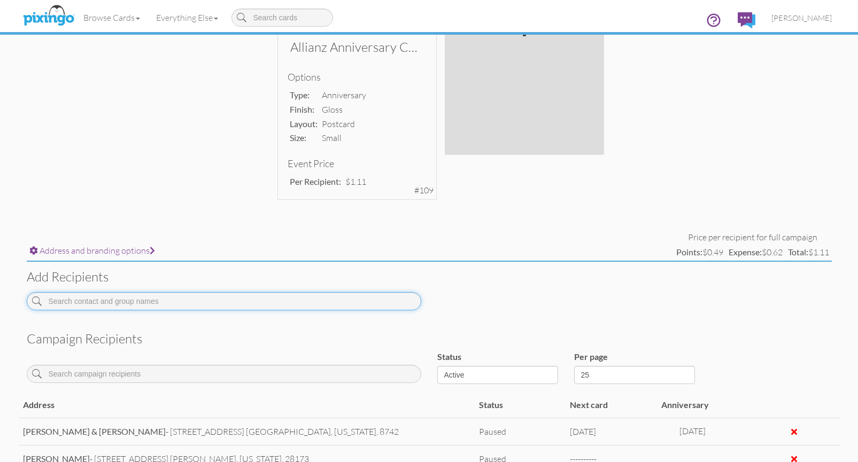
click at [109, 300] on input at bounding box center [224, 301] width 395 height 18
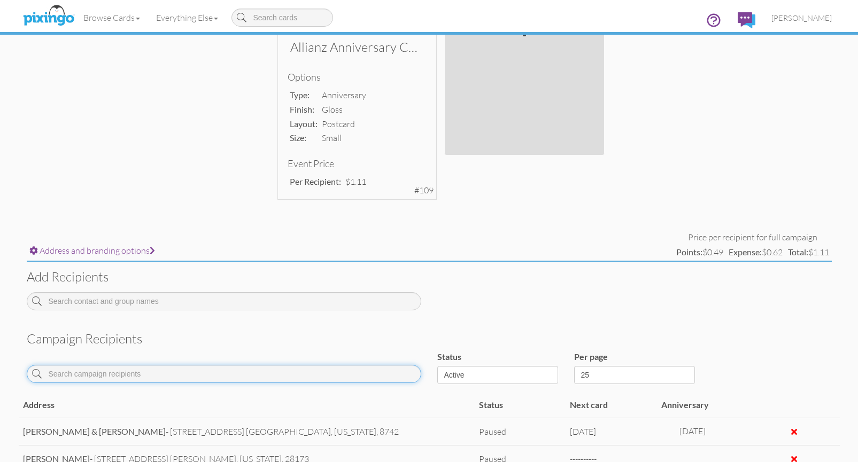
click at [141, 378] on input at bounding box center [224, 374] width 395 height 18
drag, startPoint x: 857, startPoint y: 158, endPoint x: 858, endPoint y: 204, distance: 45.5
click at [858, 204] on div "Allianz Anniversary Card Options type: anniversary finish: gloss layout: postca…" at bounding box center [440, 48] width 858 height 346
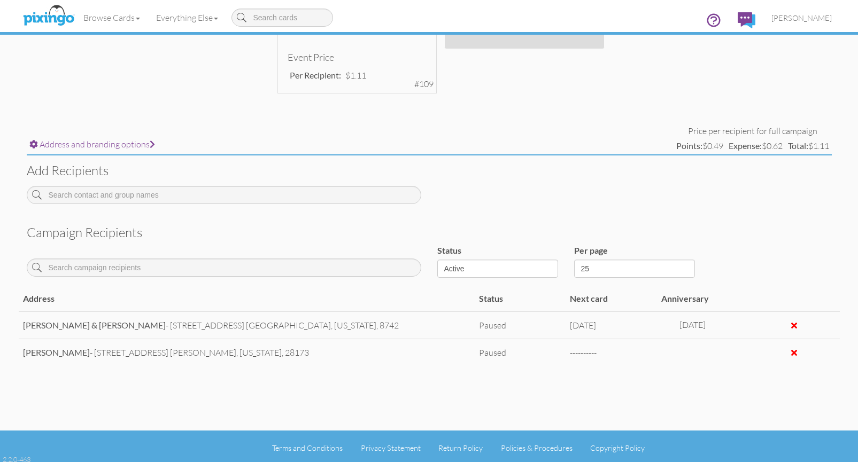
scroll to position [348, 0]
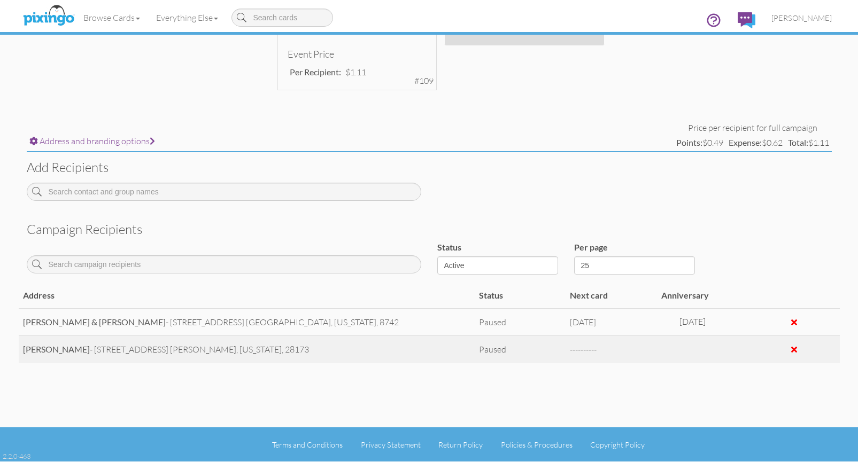
click at [580, 349] on span "----------" at bounding box center [583, 349] width 27 height 11
click at [583, 350] on span "----------" at bounding box center [583, 349] width 27 height 11
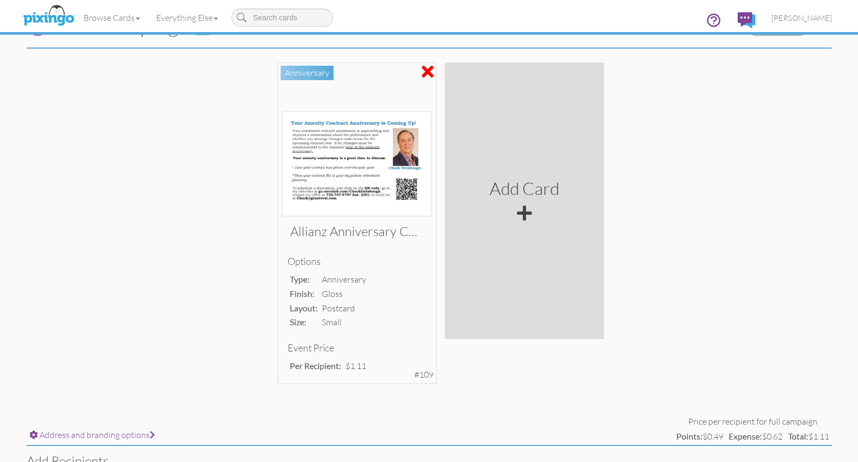
scroll to position [51, 0]
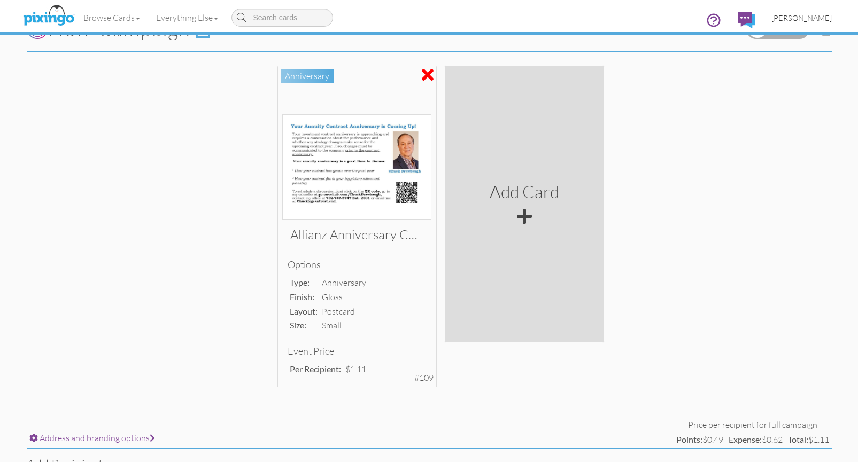
click at [789, 14] on span "[PERSON_NAME]" at bounding box center [802, 17] width 60 height 9
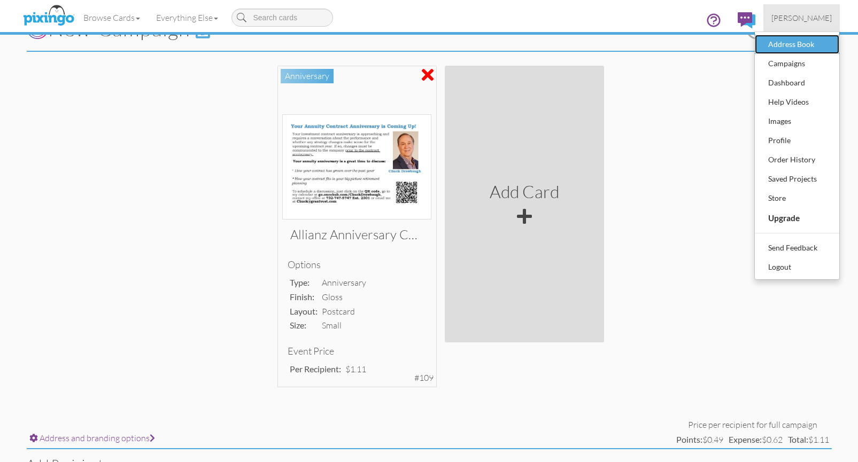
click at [791, 40] on div "Address Book" at bounding box center [797, 44] width 63 height 16
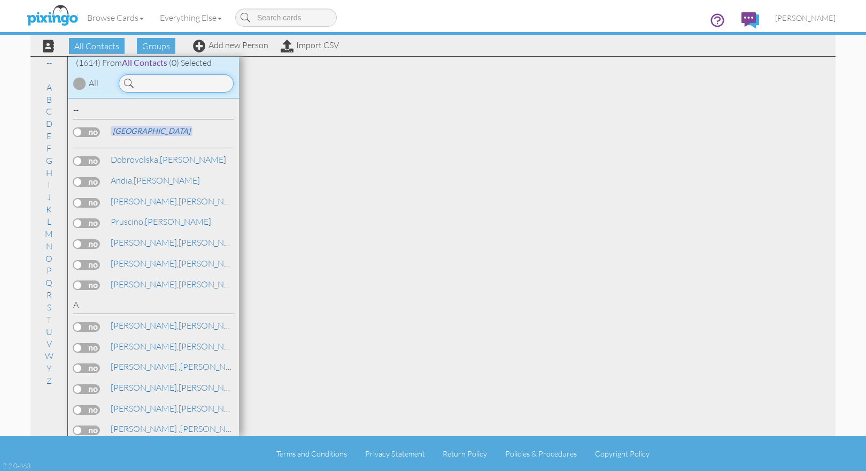
click at [137, 85] on input at bounding box center [176, 83] width 115 height 18
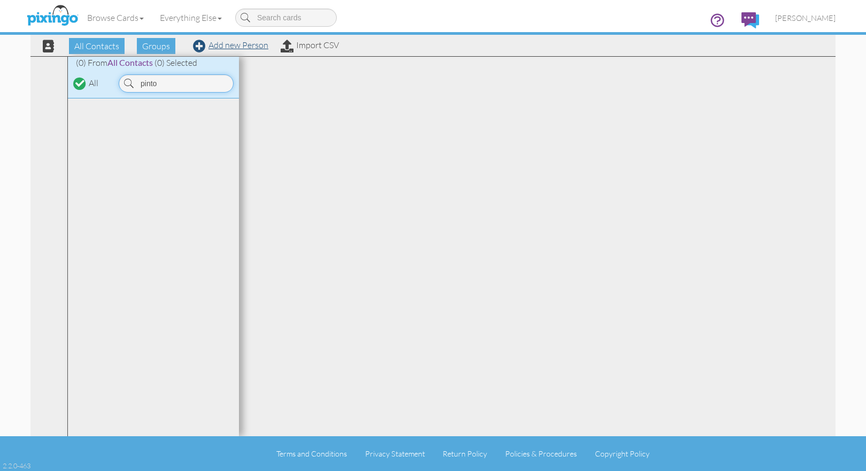
type input "pinto"
click at [242, 44] on link "Add new Person" at bounding box center [230, 45] width 75 height 11
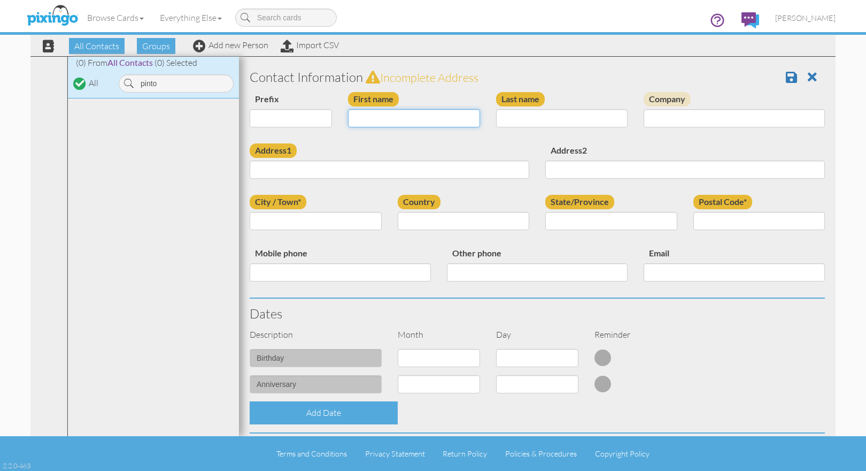
click at [369, 117] on input "First name" at bounding box center [414, 118] width 132 height 18
type input "[PERSON_NAME]"
click at [538, 119] on input "Last name" at bounding box center [562, 118] width 132 height 18
type input "Pinto"
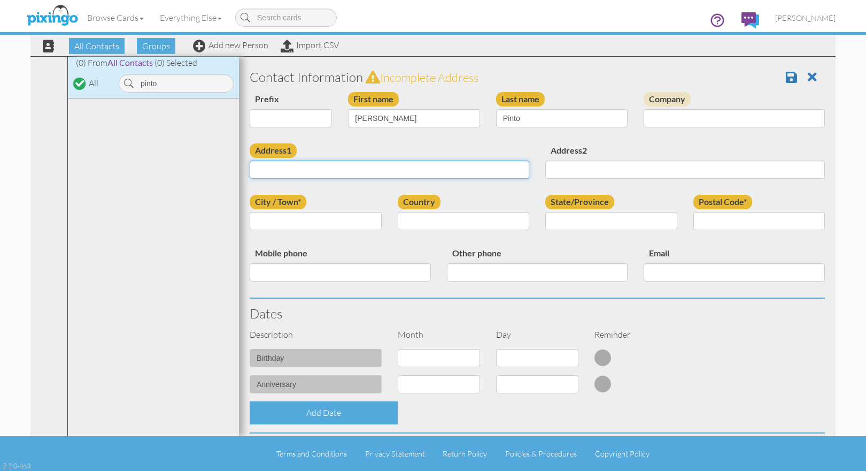
click at [344, 167] on input "Address1" at bounding box center [390, 169] width 280 height 18
paste input "423 BRICKHOUSE RD PRINCETON, NJ 08540"
type input "423 BRICKHOUSE RD PRINCETON, NJ 08540"
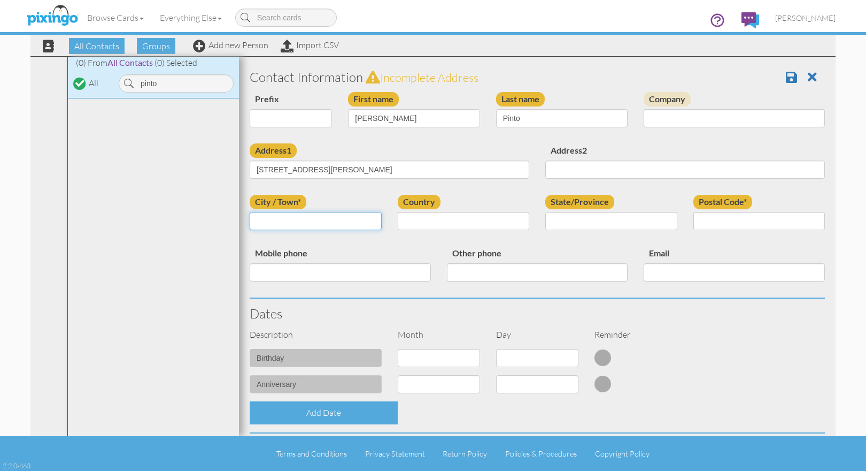
click at [349, 220] on input "City / Town*" at bounding box center [316, 221] width 132 height 18
type input "Princeton"
click at [478, 219] on select "United States -------------- Afghanistan Albania Algeria American Samoa Andorra…" at bounding box center [464, 221] width 132 height 18
select select "object:13851"
click at [398, 212] on select "United States -------------- Afghanistan Albania Algeria American Samoa Andorra…" at bounding box center [464, 221] width 132 height 18
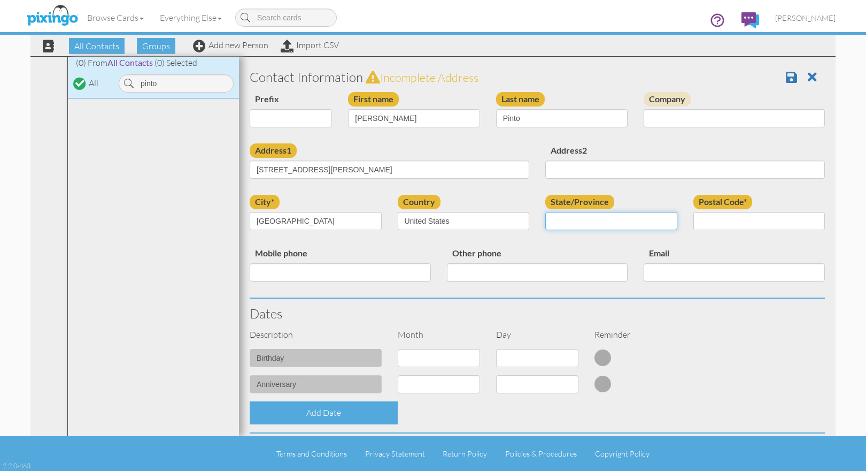
click at [574, 215] on select "AA (Military) AE (Military) Alabama Alaska American Samoa AP (Military) Arizona…" at bounding box center [611, 221] width 132 height 18
select select "object:14133"
click at [545, 212] on select "AA (Military) AE (Military) Alabama Alaska American Samoa AP (Military) Arizona…" at bounding box center [611, 221] width 132 height 18
click at [706, 218] on input "Postal Code*" at bounding box center [759, 221] width 132 height 18
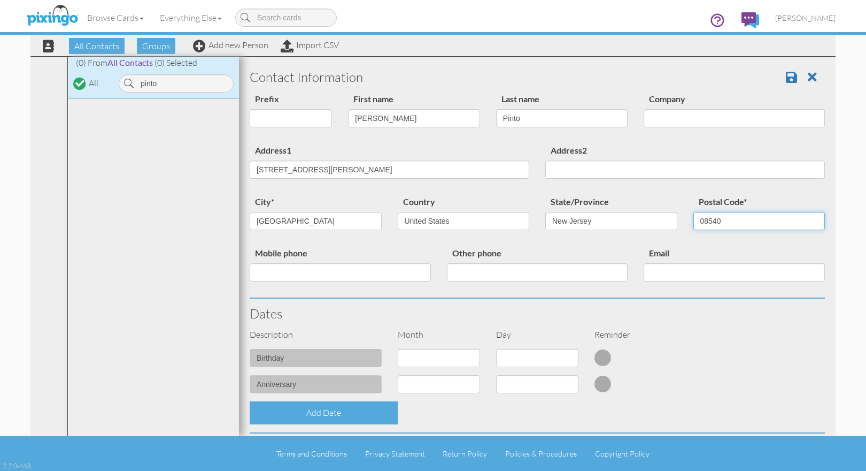
type input "08540"
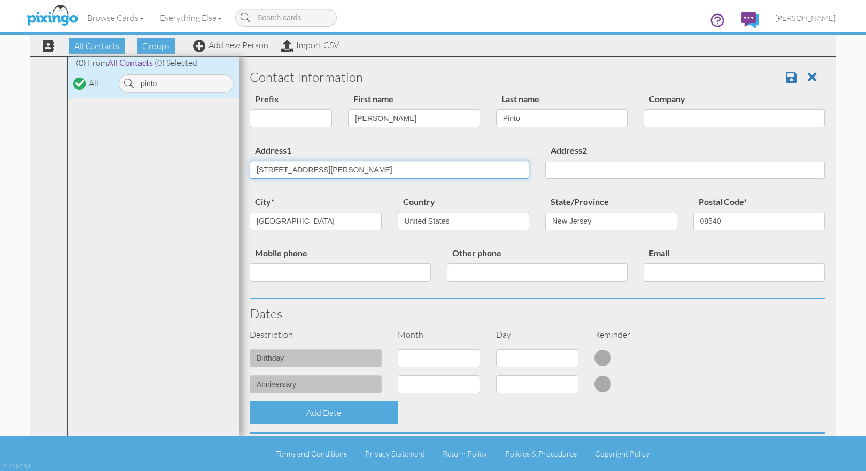
drag, startPoint x: 442, startPoint y: 169, endPoint x: 356, endPoint y: 167, distance: 86.1
click at [356, 167] on input "423 BRICKHOUSE RD PRINCETON, NJ 08540" at bounding box center [390, 169] width 280 height 18
click at [274, 169] on input "423 BRICKHOUSE RD" at bounding box center [390, 169] width 280 height 18
type input "423 BRICKHOUSE RD"
click at [393, 194] on div "Address1 423 BRICKHOUSE RD Address2" at bounding box center [537, 168] width 591 height 51
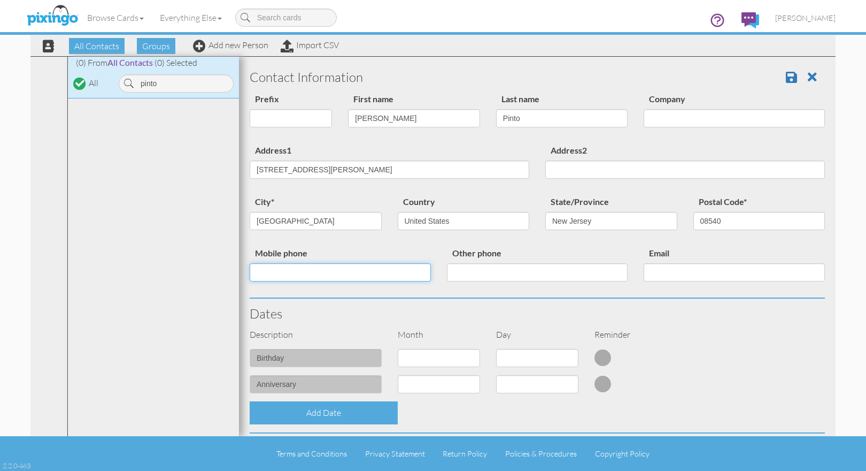
click at [327, 274] on input "Mobile phone" at bounding box center [340, 272] width 181 height 18
paste input "(215) 833-9924"
type input "(215) 833-9924"
click at [672, 267] on input "Email" at bounding box center [734, 272] width 181 height 18
paste input "ant.pinto86@gmail.com"
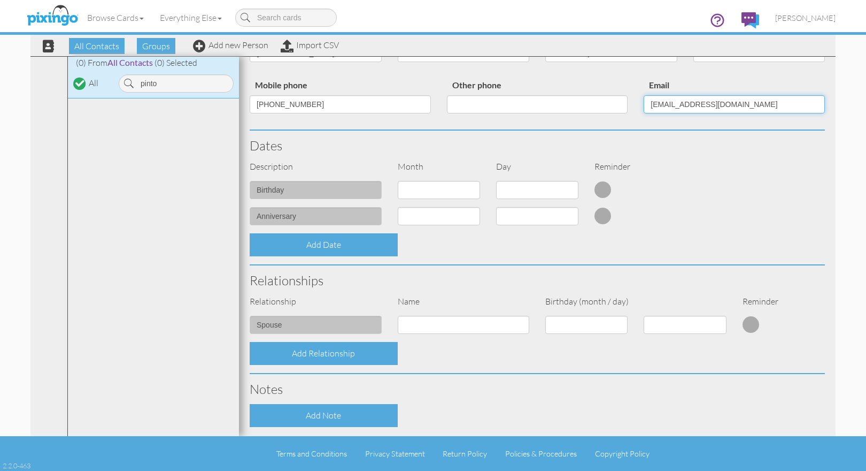
scroll to position [169, 0]
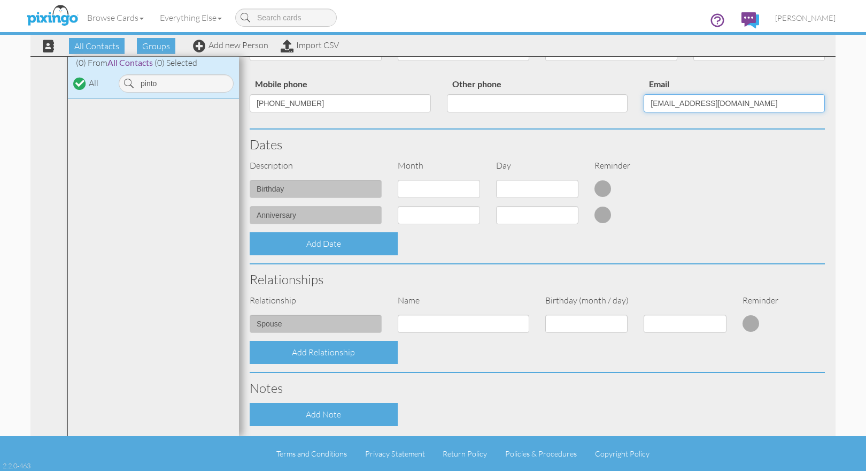
type input "ant.pinto86@gmail.com"
click at [472, 214] on select "1 - [DATE] - [DATE] - [DATE] - [DATE] - [DATE] - [DATE] - [DATE] - [DATE] - [DA…" at bounding box center [439, 215] width 82 height 18
select select "object:13844"
click at [398, 206] on select "1 - [DATE] - [DATE] - [DATE] - [DATE] - [DATE] - [DATE] - [DATE] - [DATE] - [DA…" at bounding box center [439, 215] width 82 height 18
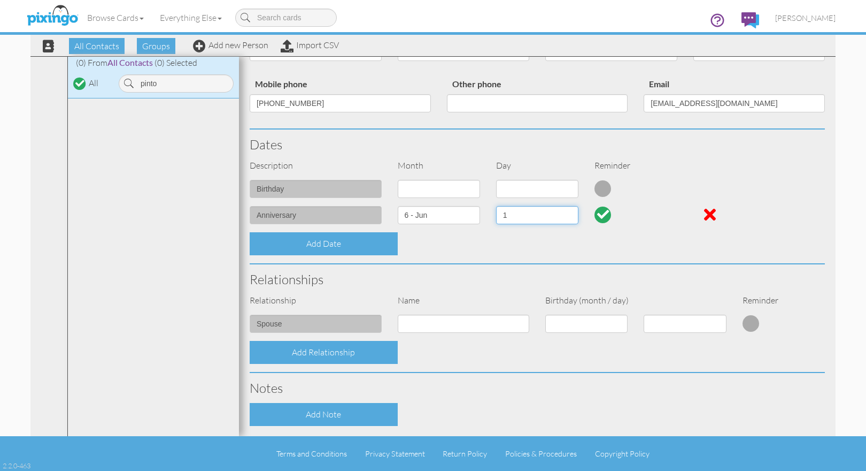
click at [568, 212] on select "1 2 3 4 5 6 7 8 9 10 11 12 13 14 15 16 17 18 19 20 21 22 23 24 25 26 27 28 29 30" at bounding box center [537, 215] width 82 height 18
select select "number:20"
click at [496, 206] on select "1 2 3 4 5 6 7 8 9 10 11 12 13 14 15 16 17 18 19 20 21 22 23 24 25 26 27 28 29 30" at bounding box center [537, 215] width 82 height 18
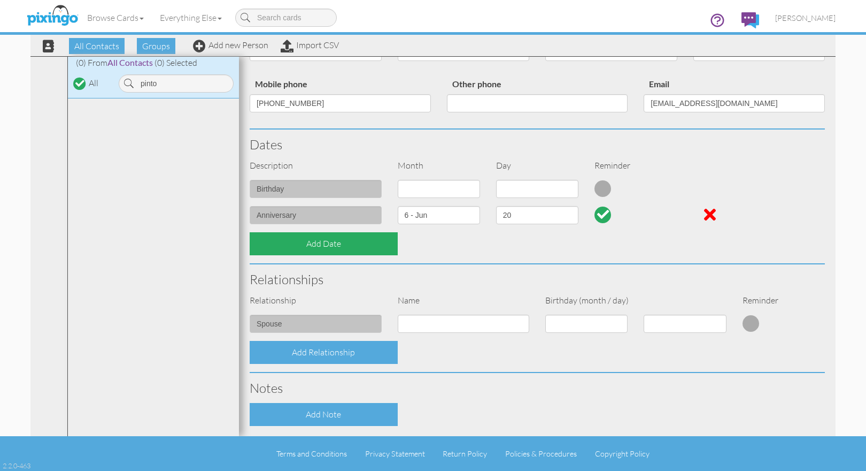
click at [335, 246] on div "Add Date" at bounding box center [324, 243] width 148 height 23
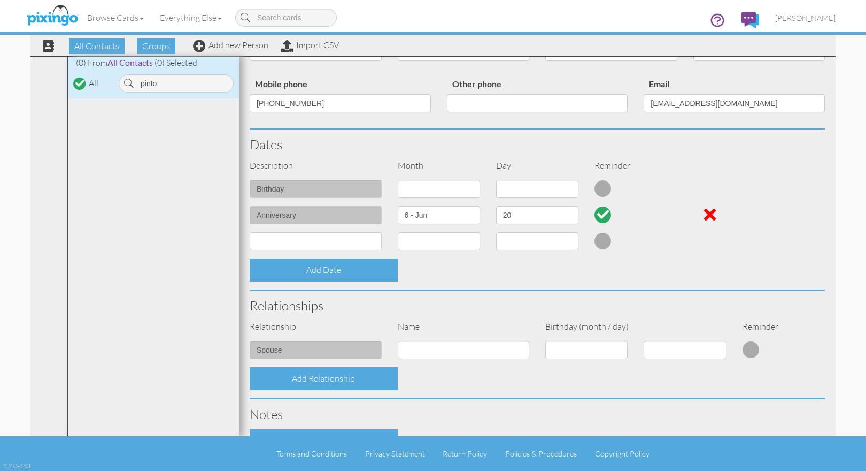
click at [591, 261] on div "Add Date" at bounding box center [537, 269] width 591 height 23
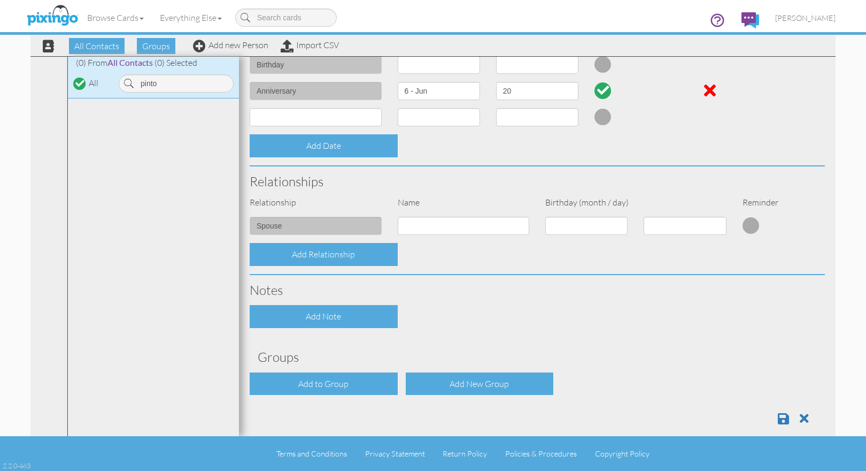
scroll to position [307, 0]
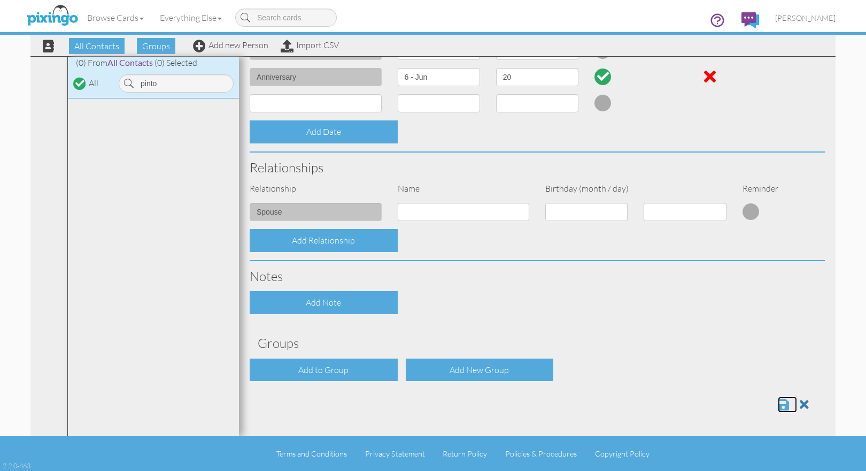
click at [778, 402] on span at bounding box center [783, 404] width 11 height 13
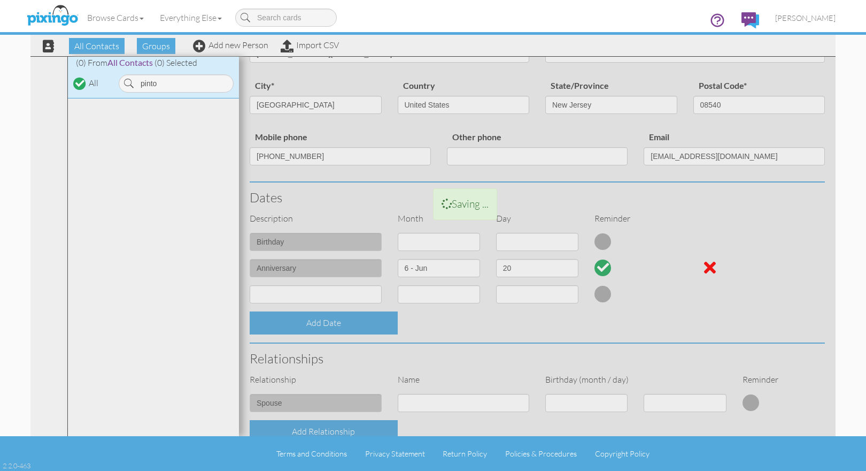
scroll to position [236, 0]
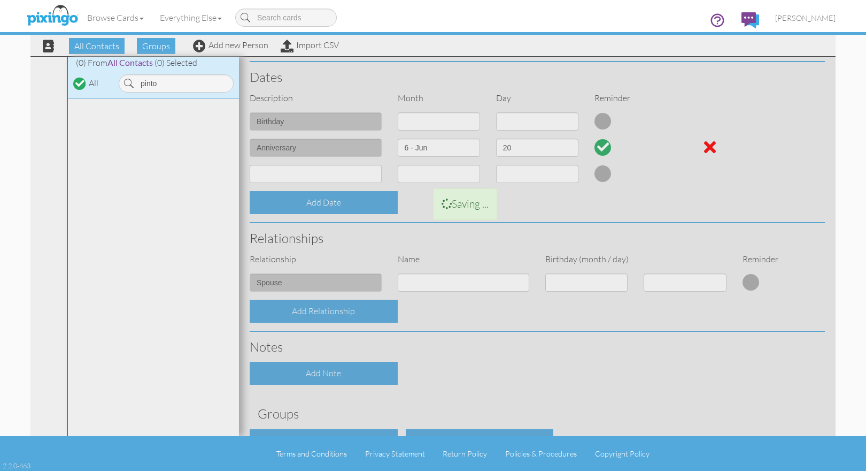
click at [323, 166] on div at bounding box center [537, 157] width 597 height 675
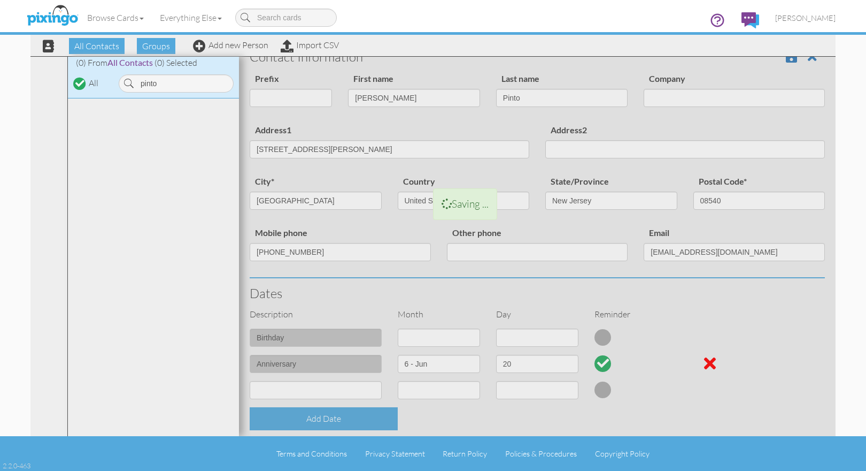
scroll to position [0, 0]
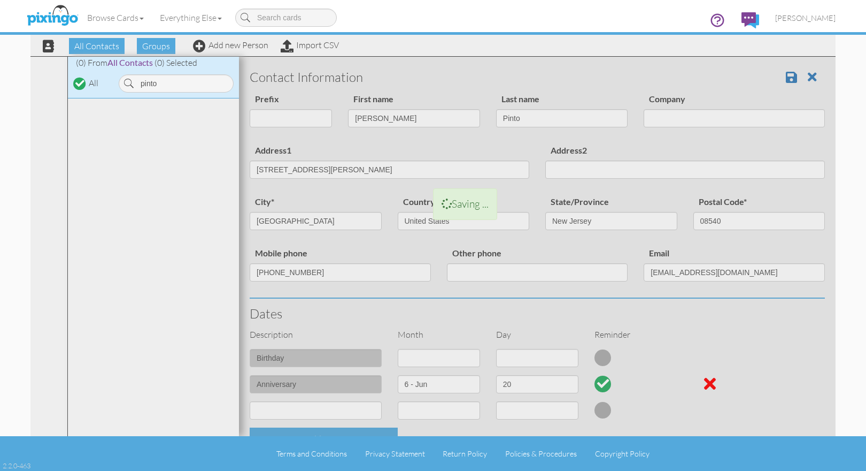
click at [784, 73] on div at bounding box center [537, 394] width 597 height 675
click at [816, 17] on span "[PERSON_NAME]" at bounding box center [805, 17] width 60 height 9
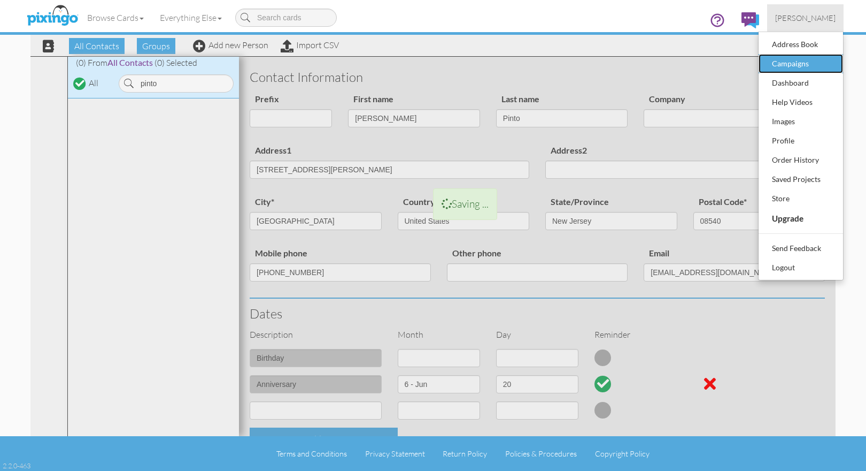
click at [808, 59] on div "Campaigns" at bounding box center [800, 64] width 63 height 16
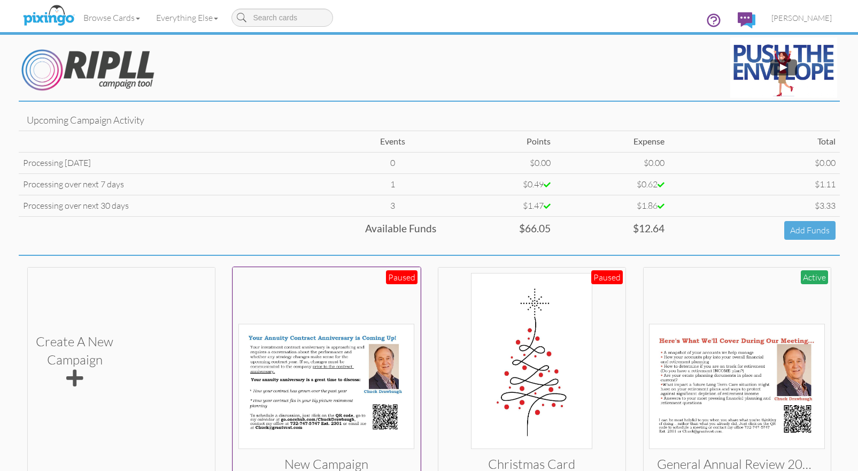
click at [313, 372] on img at bounding box center [326, 385] width 176 height 125
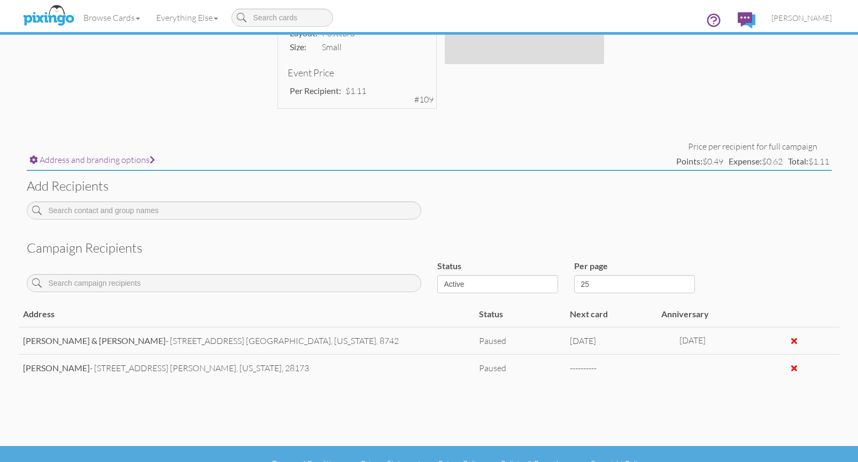
scroll to position [348, 0]
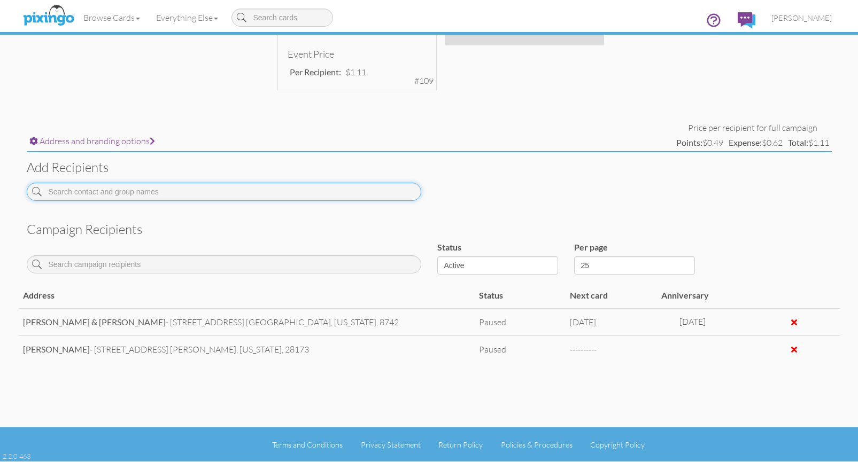
click at [130, 190] on input at bounding box center [224, 192] width 395 height 18
click at [125, 193] on input "pinto" at bounding box center [224, 192] width 395 height 18
click at [156, 190] on input "pinto" at bounding box center [224, 192] width 395 height 18
type input "pinto"
drag, startPoint x: 101, startPoint y: 194, endPoint x: 49, endPoint y: 182, distance: 52.8
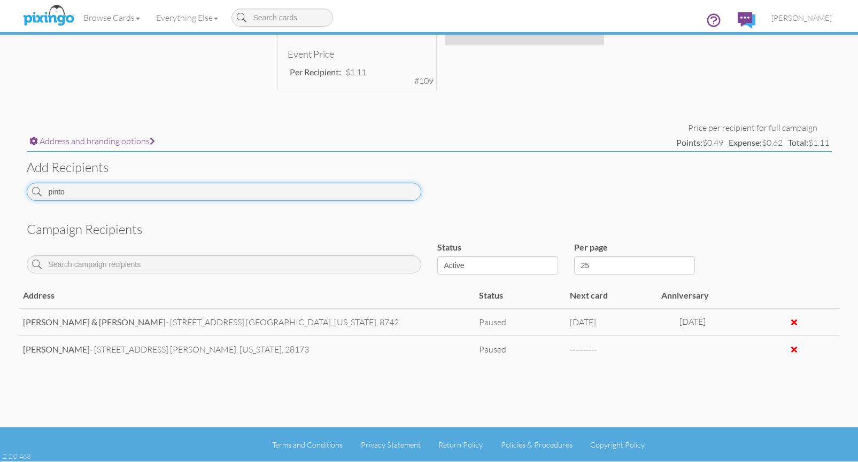
click at [47, 189] on input "pinto" at bounding box center [224, 192] width 395 height 18
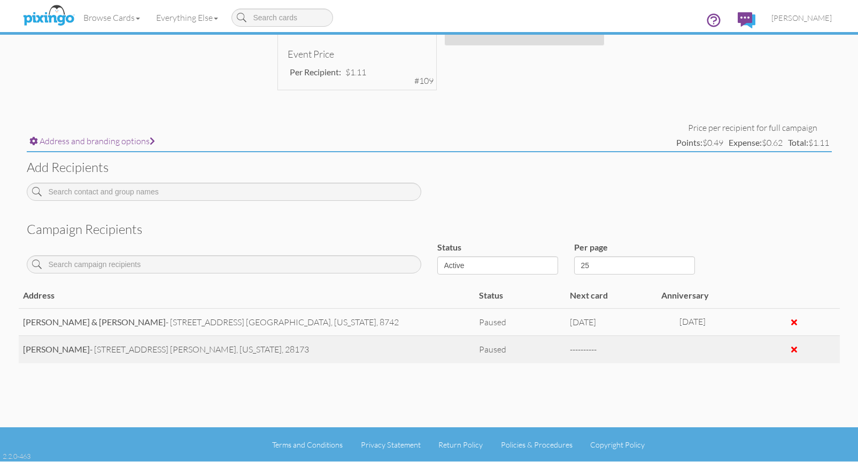
click at [580, 346] on span "----------" at bounding box center [583, 349] width 27 height 11
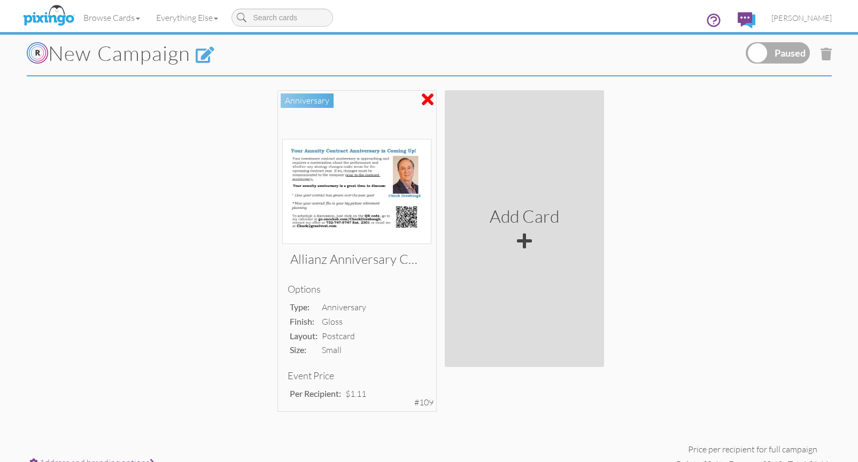
scroll to position [12, 0]
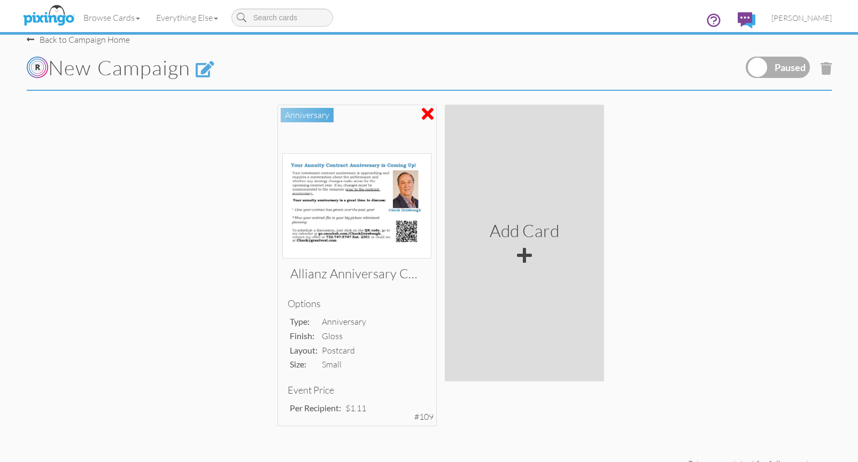
click at [798, 65] on label at bounding box center [778, 67] width 64 height 21
click at [0, 0] on input "checkbox" at bounding box center [0, 0] width 0 height 0
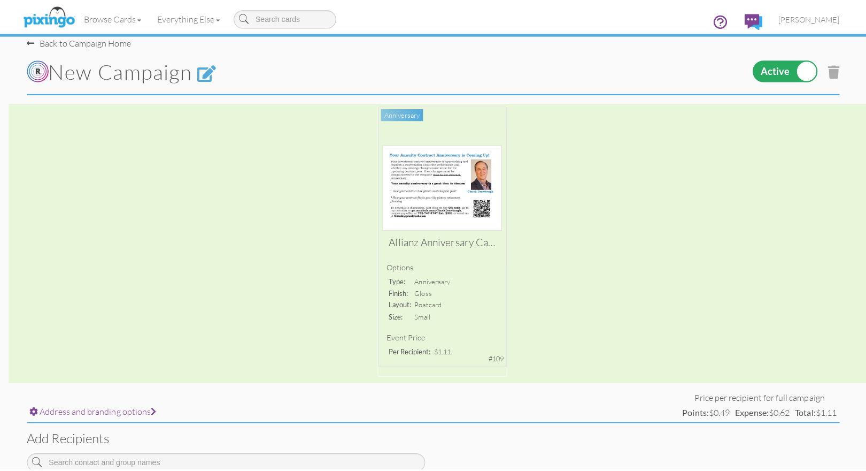
scroll to position [0, 0]
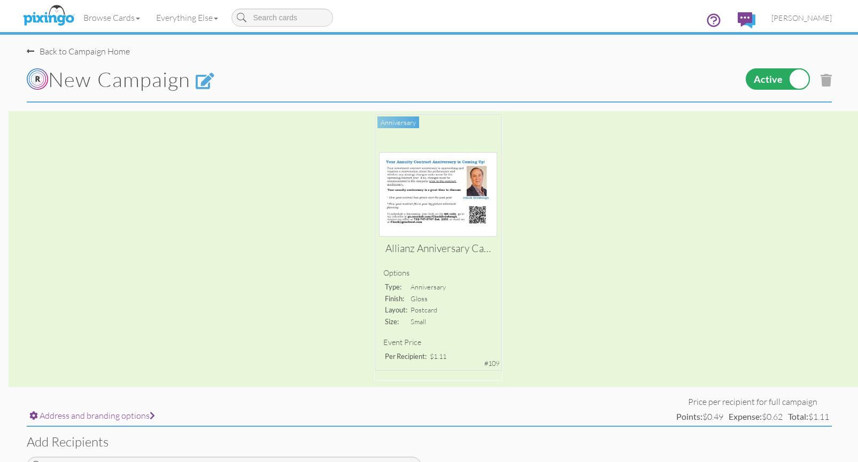
click at [795, 80] on label at bounding box center [778, 78] width 64 height 21
click at [0, 0] on input "checkbox" at bounding box center [0, 0] width 0 height 0
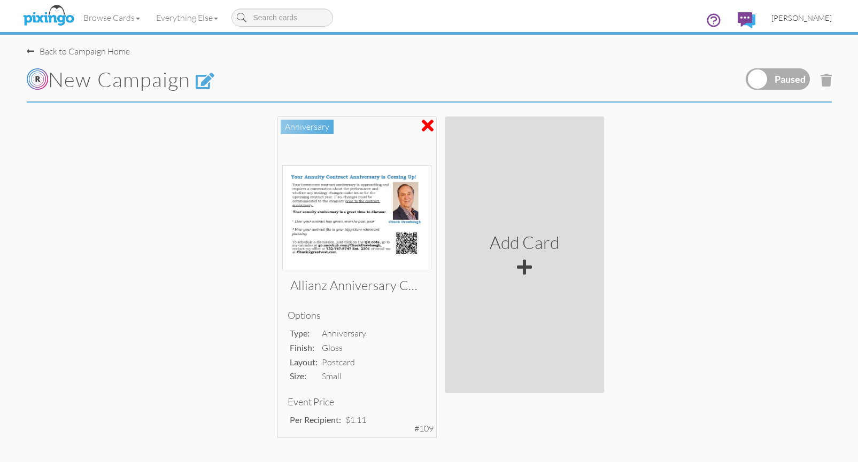
click at [824, 17] on span "[PERSON_NAME]" at bounding box center [802, 17] width 60 height 9
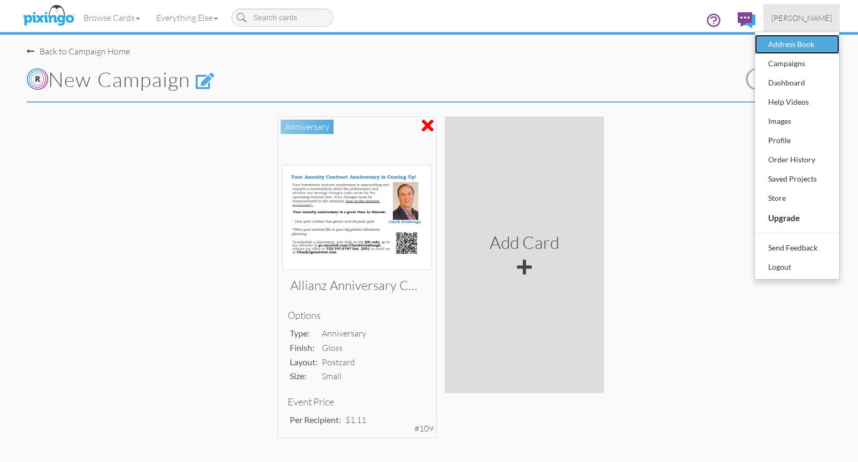
click at [813, 47] on div "Address Book" at bounding box center [797, 44] width 63 height 16
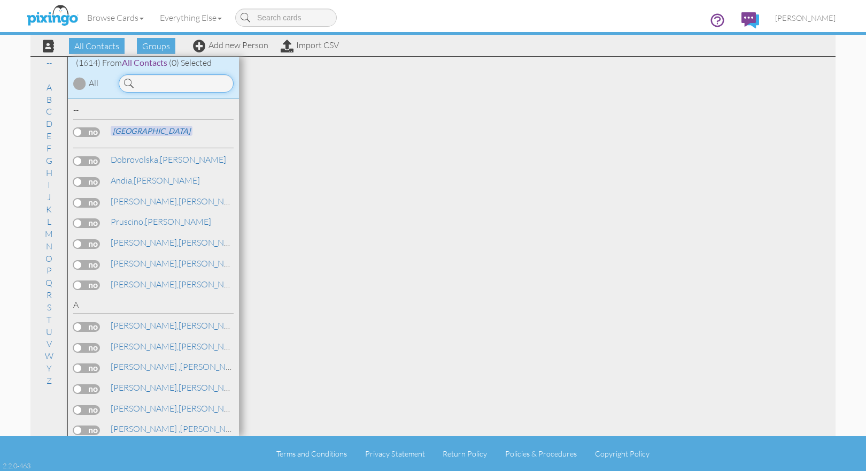
click at [153, 83] on input at bounding box center [176, 83] width 115 height 18
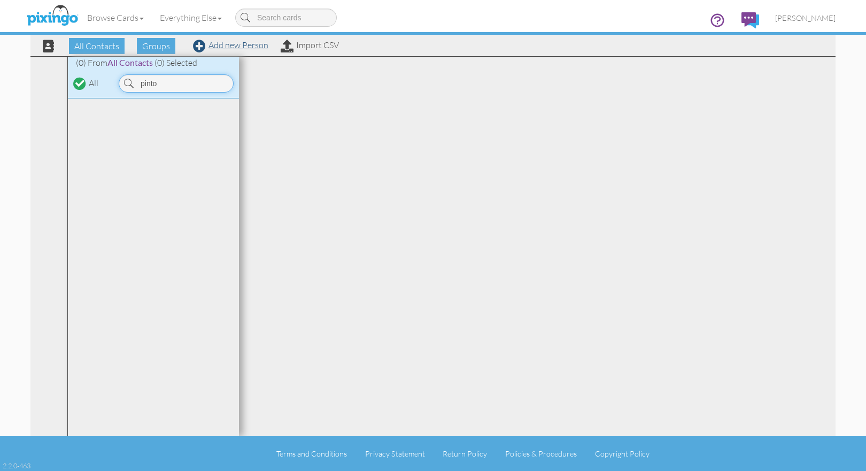
type input "pinto"
click at [248, 43] on link "Add new Person" at bounding box center [230, 45] width 75 height 11
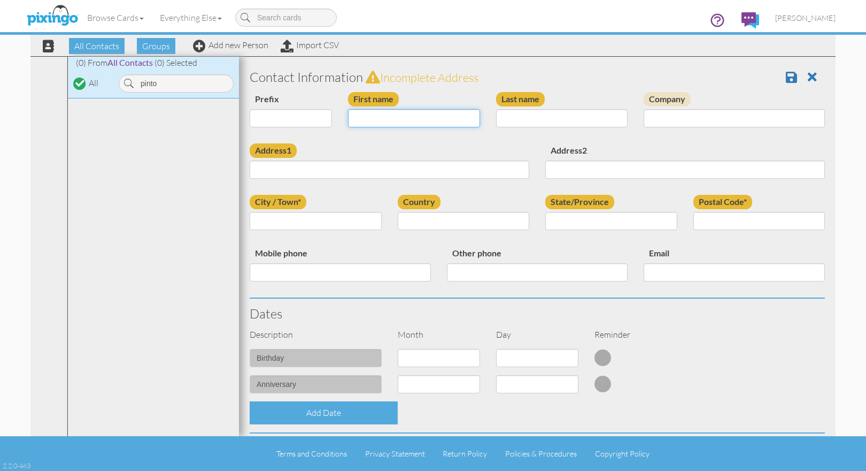
click at [370, 115] on input "First name" at bounding box center [414, 118] width 132 height 18
type input "[PERSON_NAME]"
click at [526, 117] on input "Last name" at bounding box center [562, 118] width 132 height 18
type input "Pinto"
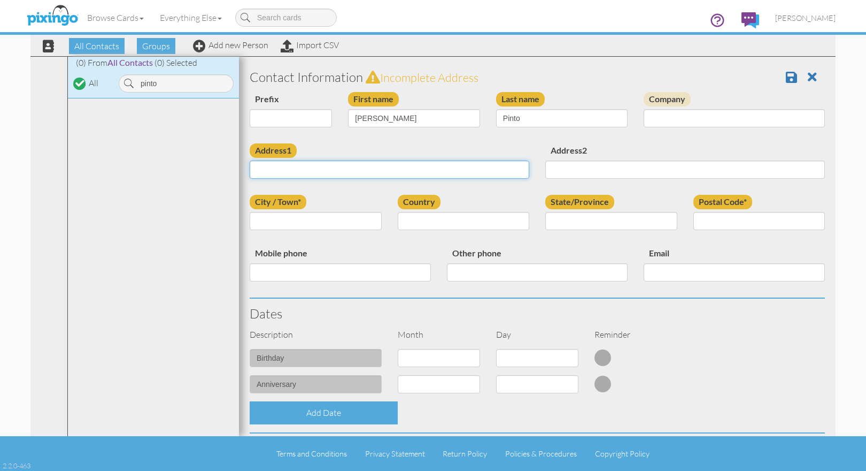
click at [317, 166] on input "Address1" at bounding box center [390, 169] width 280 height 18
paste input "ant.pinto86@gmail.com"
type input "ant.pinto86@gmail.com"
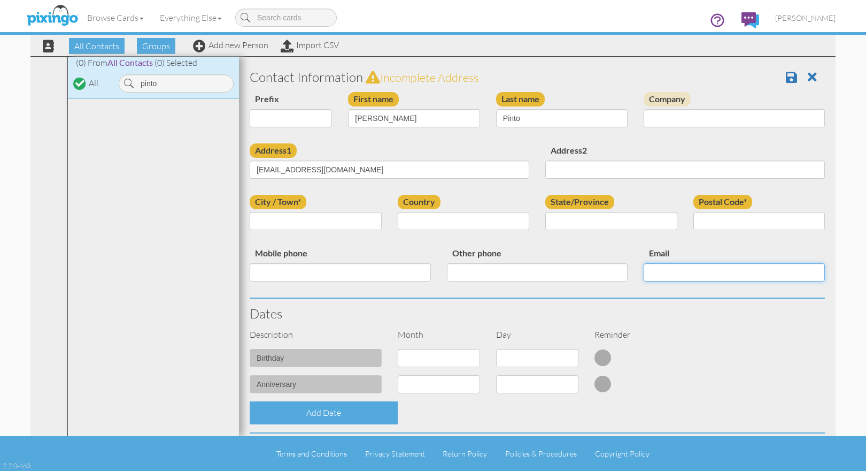
click at [684, 274] on input "Email" at bounding box center [734, 272] width 181 height 18
paste input "ant.pinto86@gmail.com"
type input "ant.pinto86@gmail.com"
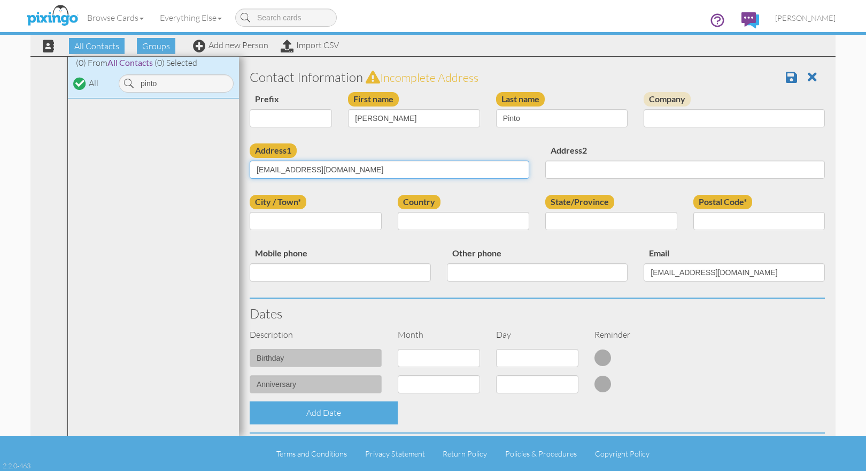
drag, startPoint x: 343, startPoint y: 169, endPoint x: 236, endPoint y: 168, distance: 106.9
click at [236, 168] on div "All Contacts (1614) My Groups All Contacts (1091) Aug 31, 01:01:4 ... (131) Aug…" at bounding box center [432, 246] width 805 height 380
paste input "423 BRICKHOUSE RD PRINCETON, NJ 08540"
type input "423 BRICKHOUSE RD PRINCETON, NJ 08540"
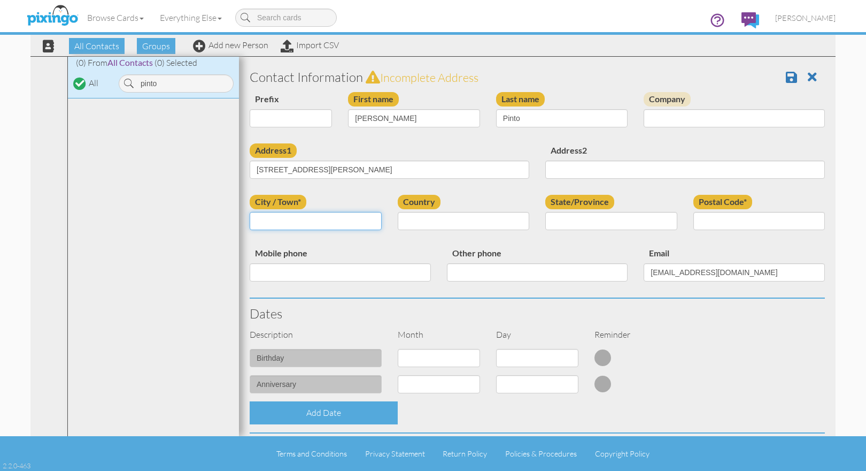
click at [297, 218] on input "City / Town*" at bounding box center [316, 221] width 132 height 18
type input "Princeton"
click at [429, 223] on select "United States -------------- Afghanistan Albania Algeria American Samoa Andorra…" at bounding box center [464, 221] width 132 height 18
select select "object:13851"
click at [398, 212] on select "United States -------------- Afghanistan Albania Algeria American Samoa Andorra…" at bounding box center [464, 221] width 132 height 18
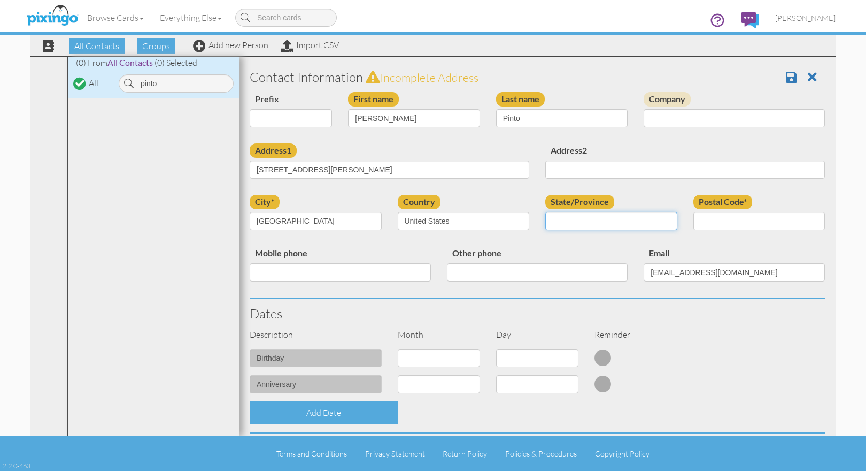
click at [590, 216] on select "AA (Military) AE (Military) Alabama Alaska American Samoa AP (Military) Arizona…" at bounding box center [611, 221] width 132 height 18
select select "object:14133"
click at [545, 212] on select "AA (Military) AE (Military) Alabama Alaska American Samoa AP (Military) Arizona…" at bounding box center [611, 221] width 132 height 18
click at [733, 224] on input "Postal Code*" at bounding box center [759, 221] width 132 height 18
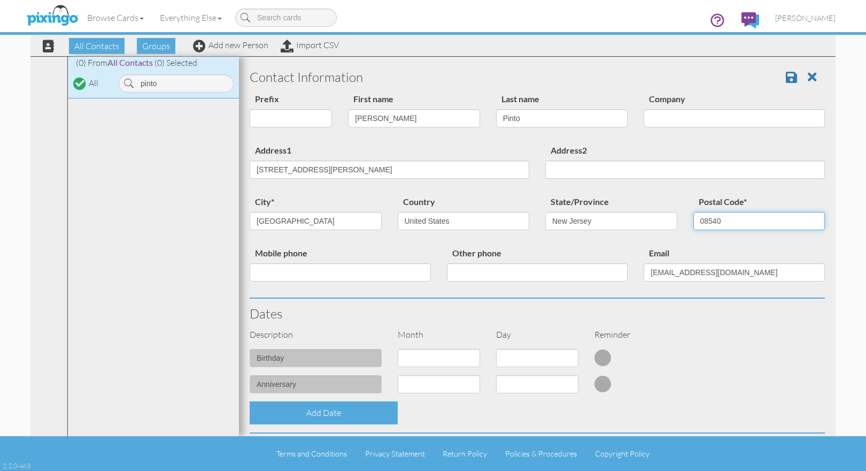
type input "08540"
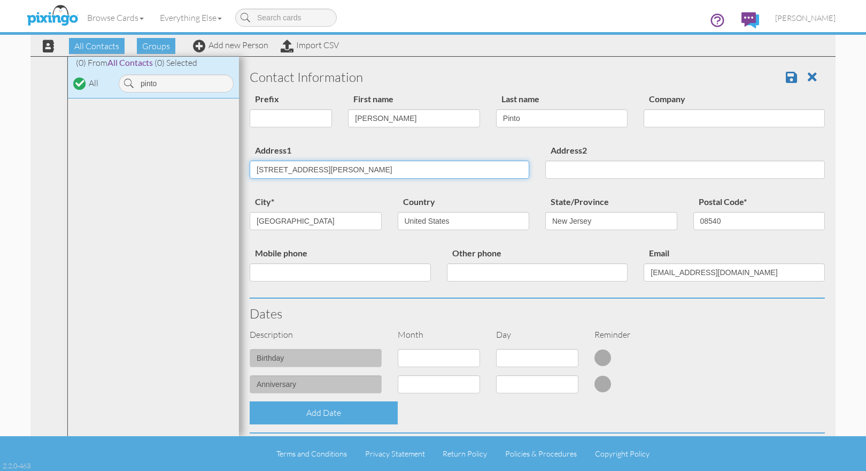
drag, startPoint x: 440, startPoint y: 168, endPoint x: 226, endPoint y: 172, distance: 213.4
click at [226, 172] on div "All Contacts (1614) My Groups All Contacts (1091) Aug 31, 01:01:4 ... (131) Aug…" at bounding box center [432, 246] width 805 height 380
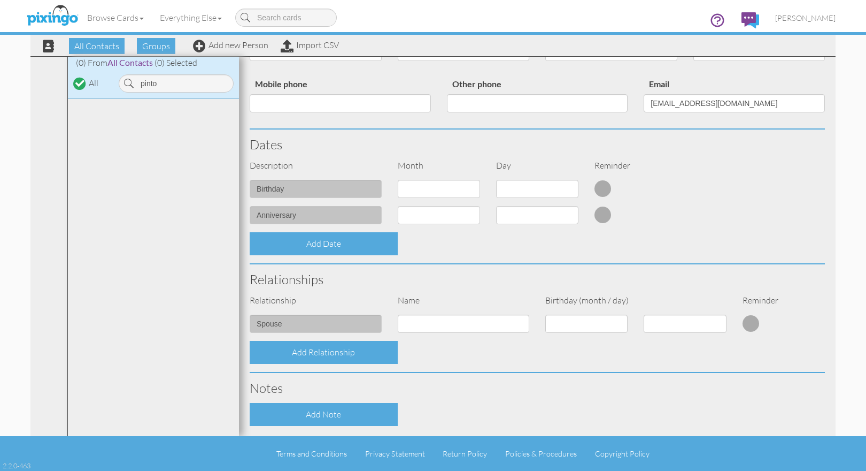
scroll to position [171, 0]
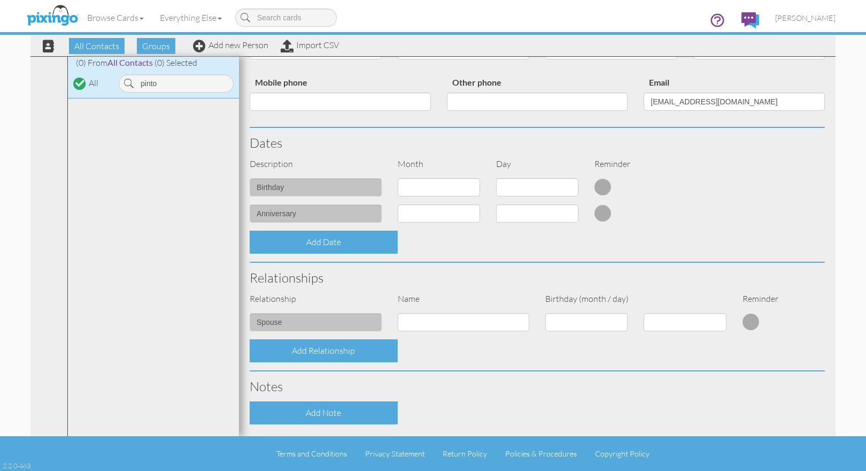
type input "423 Brickhouse Rd"
click at [468, 214] on select "1 - [DATE] - [DATE] - [DATE] - [DATE] - [DATE] - [DATE] - [DATE] - [DATE] - [DA…" at bounding box center [439, 213] width 82 height 18
select select "object:18225"
click at [398, 204] on select "1 - [DATE] - [DATE] - [DATE] - [DATE] - [DATE] - [DATE] - [DATE] - [DATE] - [DA…" at bounding box center [439, 213] width 82 height 18
click at [562, 215] on select "1 2 3 4 5 6 7 8 9 10 11 12 13 14 15 16 17 18 19 20 21 22 23 24 25 26 27 28 29 30" at bounding box center [537, 213] width 82 height 18
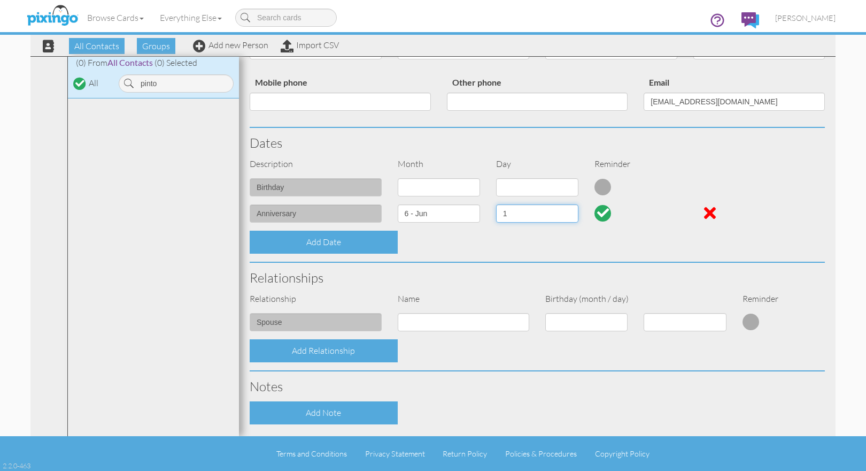
select select "number:20"
click at [496, 204] on select "1 2 3 4 5 6 7 8 9 10 11 12 13 14 15 16 17 18 19 20 21 22 23 24 25 26 27 28 29 30" at bounding box center [537, 213] width 82 height 18
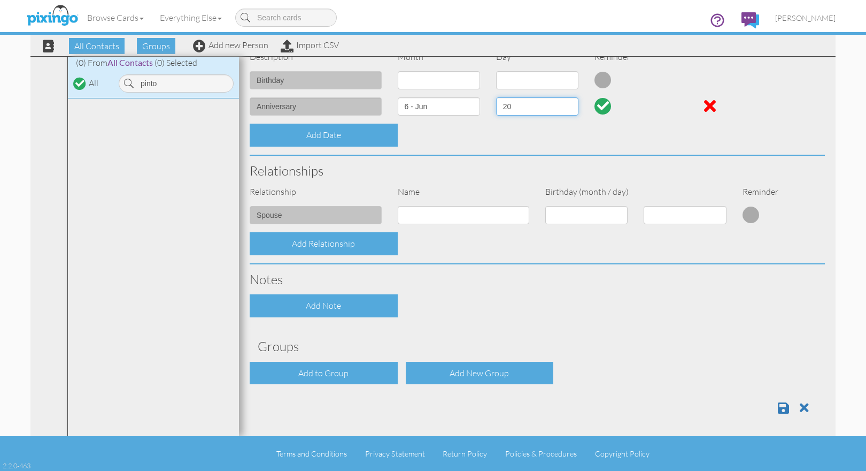
scroll to position [281, 0]
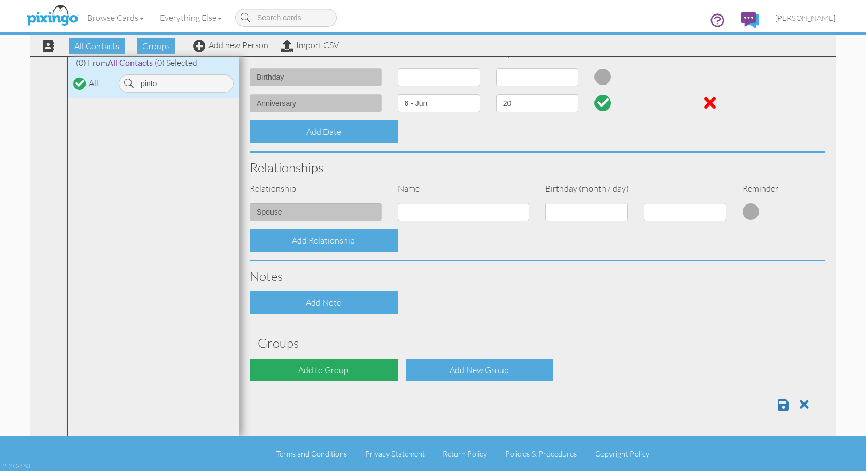
click at [310, 372] on div "Add to Group" at bounding box center [324, 369] width 148 height 23
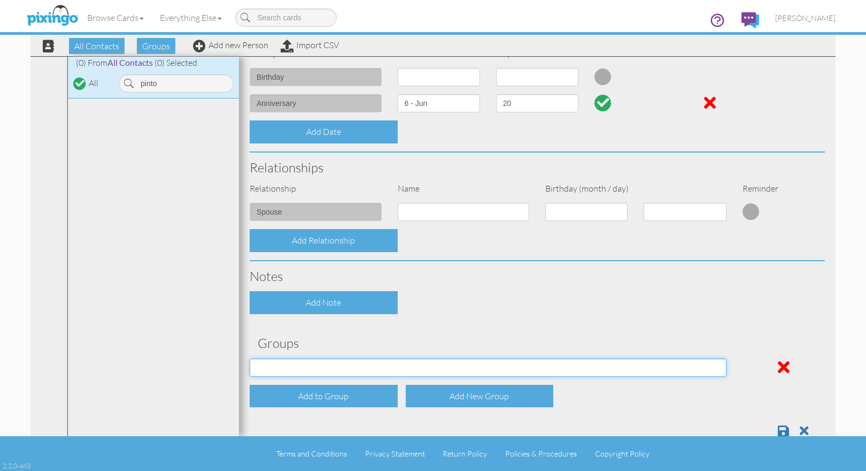
click at [642, 372] on select "All Contacts Aug 31, 01:01:46 PM Aug 31, 01:02:48 PM Aug 31, 12:59:24 PM BIrthd…" at bounding box center [488, 367] width 477 height 18
select select "object:18242"
click at [250, 358] on select "All Contacts Aug 31, 01:01:46 PM Aug 31, 01:02:48 PM Aug 31, 12:59:24 PM BIrthd…" at bounding box center [488, 367] width 477 height 18
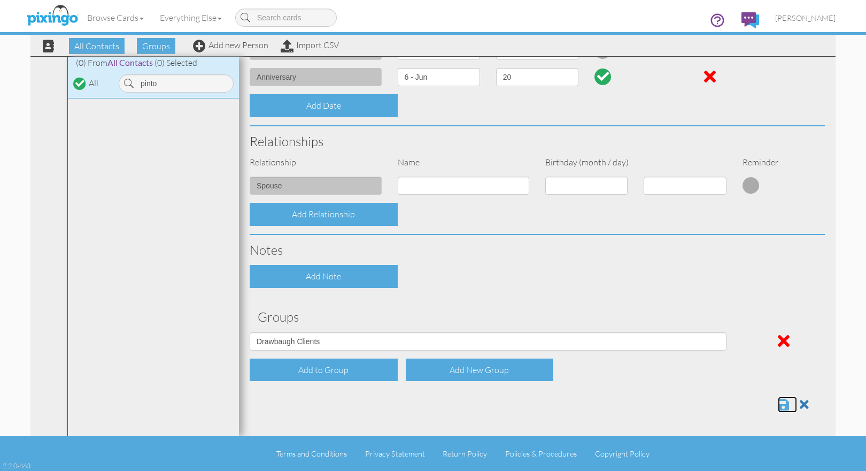
click at [778, 406] on span at bounding box center [783, 404] width 11 height 13
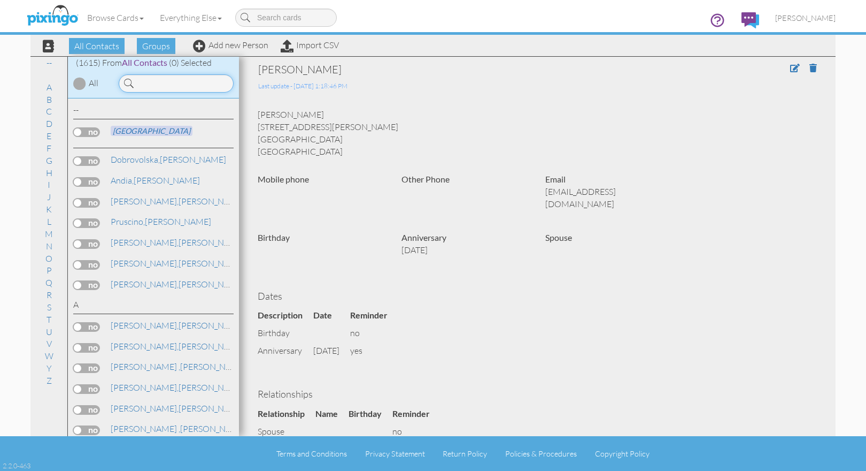
click at [157, 83] on input at bounding box center [176, 83] width 115 height 18
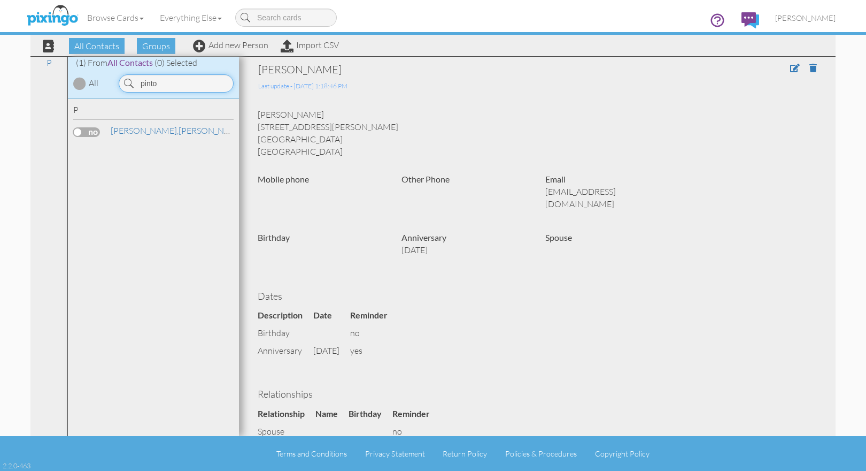
click at [128, 83] on div "pinto" at bounding box center [176, 83] width 115 height 18
type input "prisco"
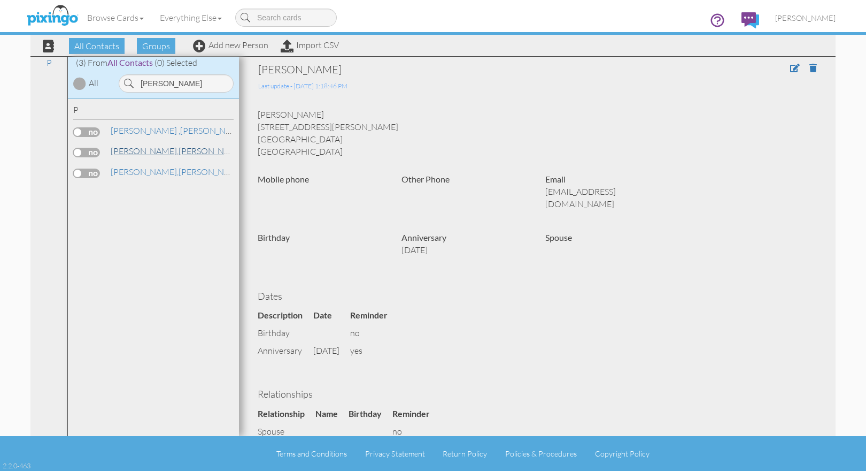
click at [138, 151] on link "Prisco, Richard" at bounding box center [178, 150] width 136 height 13
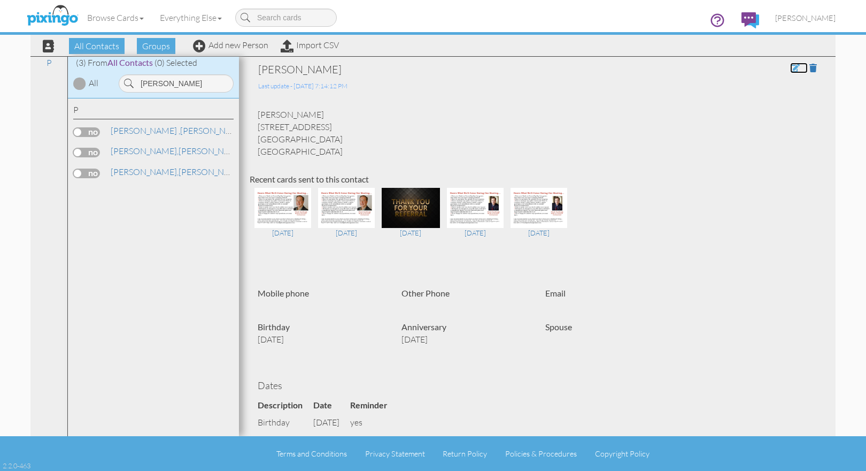
click at [790, 65] on span at bounding box center [795, 68] width 10 height 9
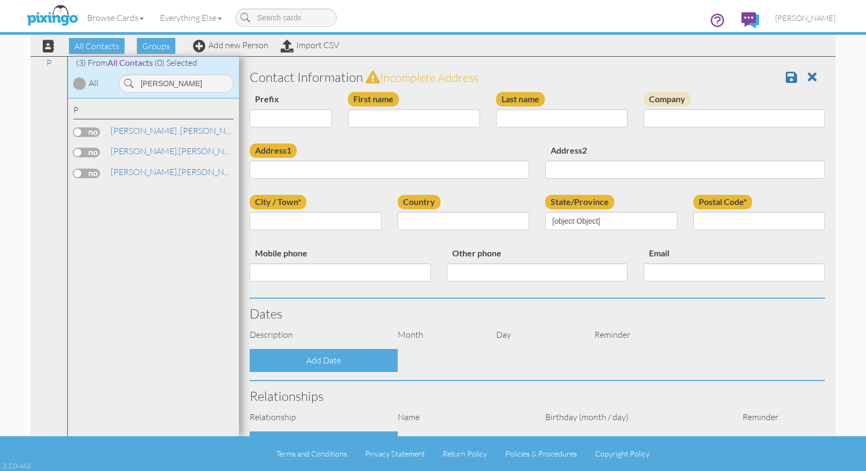
type input "[PERSON_NAME]"
type input "Prisco"
type input "1 Bard Place"
type input "Old Bridge"
type input "8857"
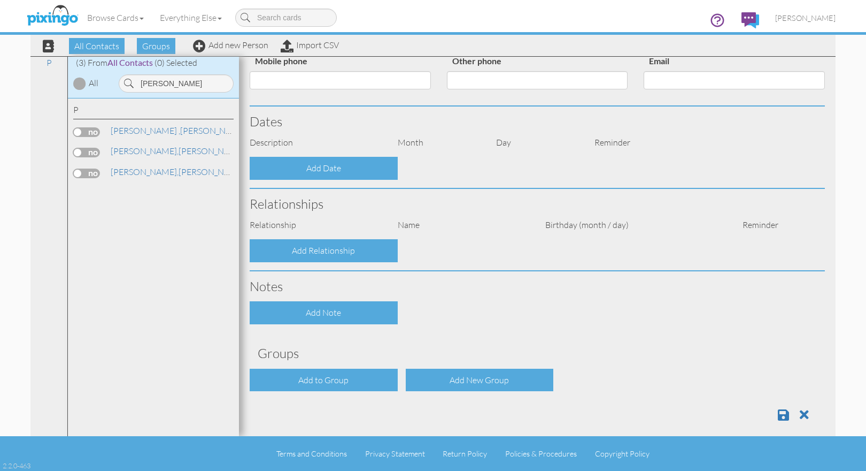
select select "object:6053"
select select "object:6298"
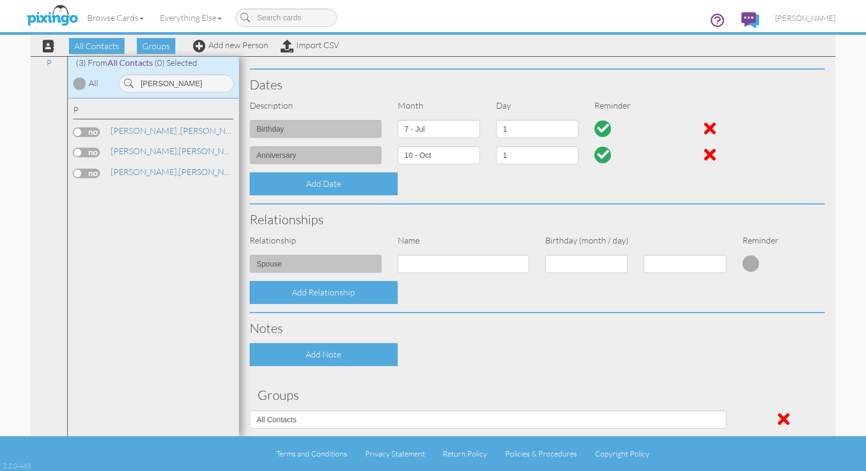
scroll to position [222, 0]
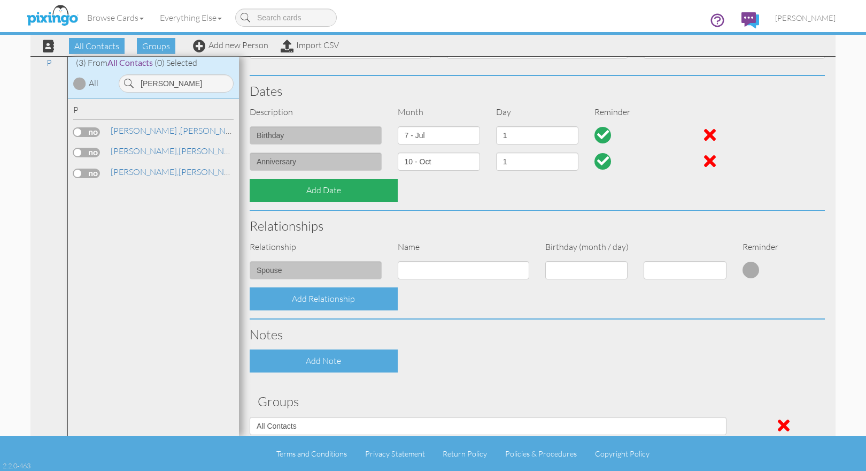
click at [322, 186] on div "Add Date" at bounding box center [324, 190] width 148 height 23
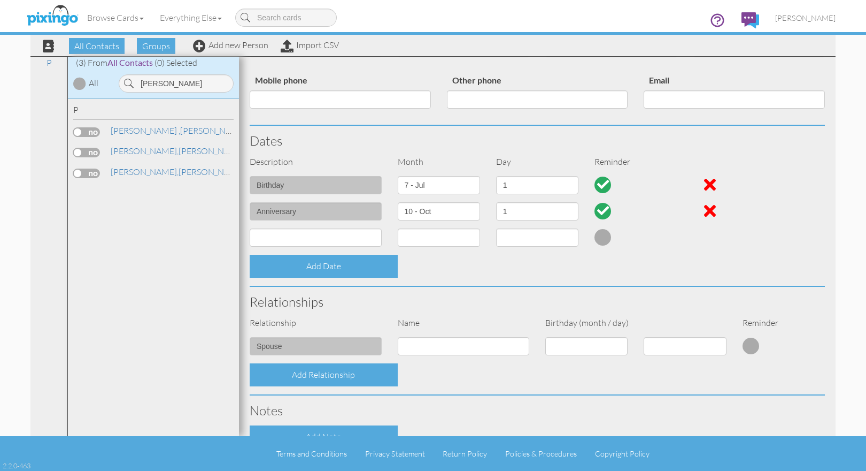
scroll to position [72, 0]
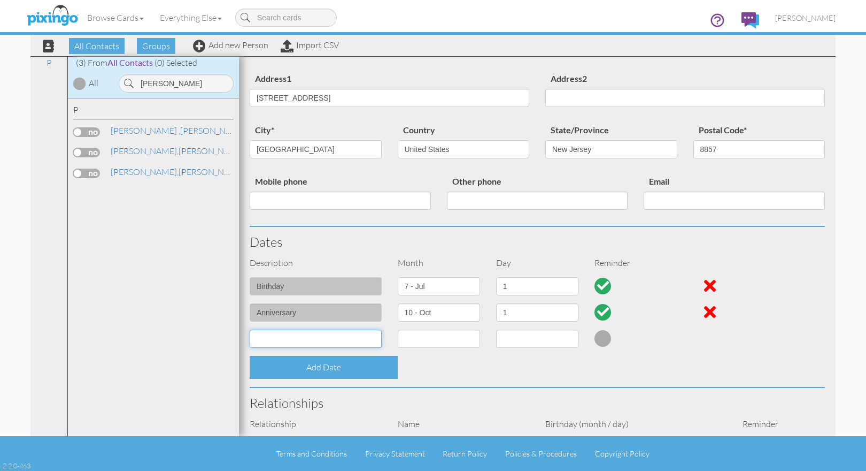
click at [298, 340] on input at bounding box center [316, 338] width 132 height 18
type input "Annuity Anniversary"
click at [472, 340] on select "1 - [DATE] - [DATE] - [DATE] - [DATE] - [DATE] - [DATE] - [DATE] - [DATE] - [DA…" at bounding box center [439, 338] width 82 height 18
select select "object:6035"
click at [398, 329] on select "1 - [DATE] - [DATE] - [DATE] - [DATE] - [DATE] - [DATE] - [DATE] - [DATE] - [DA…" at bounding box center [439, 338] width 82 height 18
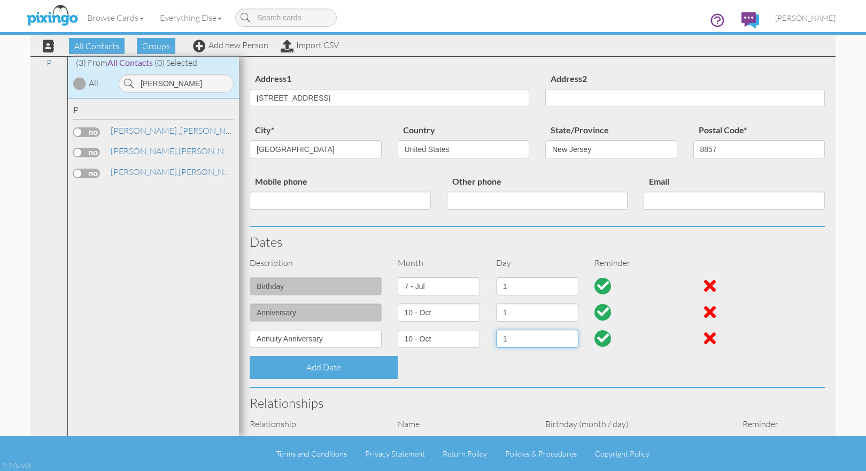
click at [567, 338] on select "1 2 3 4 5 6 7 8 9 10 11 12 13 14 15 16 17 18 19 20 21 22 23 24 25 26 27 28 29 3…" at bounding box center [537, 338] width 82 height 18
select select "number:28"
click at [496, 329] on select "1 2 3 4 5 6 7 8 9 10 11 12 13 14 15 16 17 18 19 20 21 22 23 24 25 26 27 28 29 3…" at bounding box center [537, 338] width 82 height 18
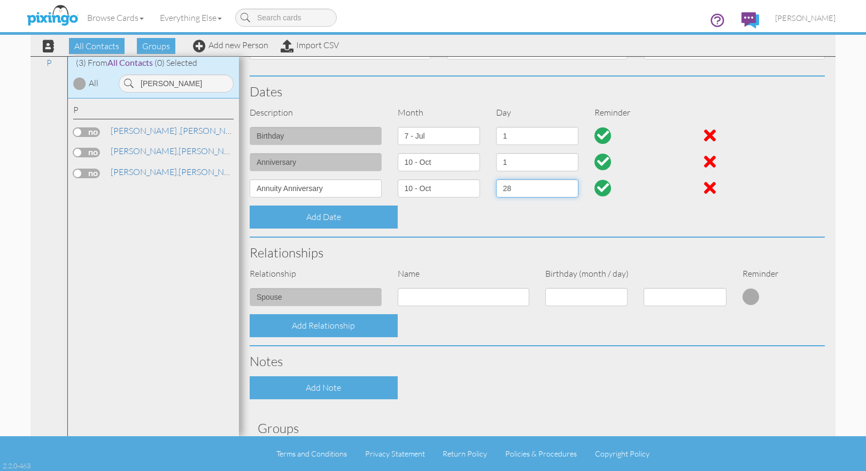
scroll to position [359, 0]
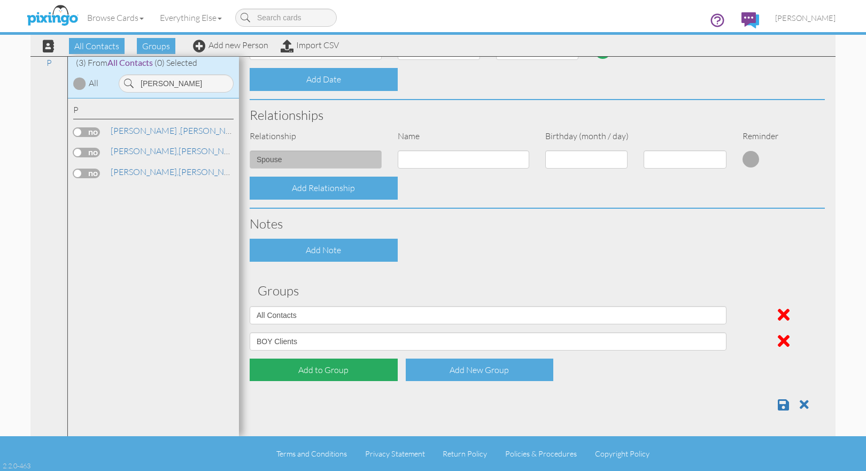
click at [279, 362] on div "Add to Group" at bounding box center [324, 369] width 148 height 23
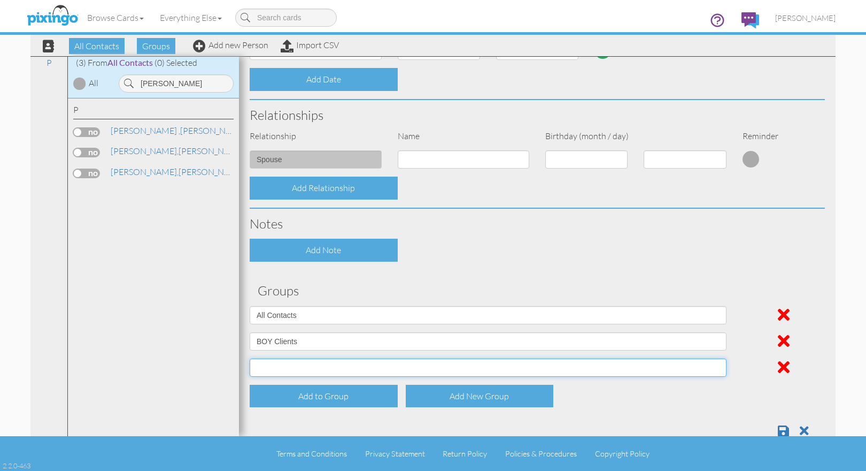
click at [599, 369] on select "All Contacts Aug 31, 01:01:46 PM Aug 31, 01:02:48 PM Aug 31, 12:59:24 PM BIrthd…" at bounding box center [488, 367] width 477 height 18
select select "object:6049"
click at [250, 358] on select "All Contacts Aug 31, 01:01:46 PM Aug 31, 01:02:48 PM Aug 31, 12:59:24 PM BIrthd…" at bounding box center [488, 367] width 477 height 18
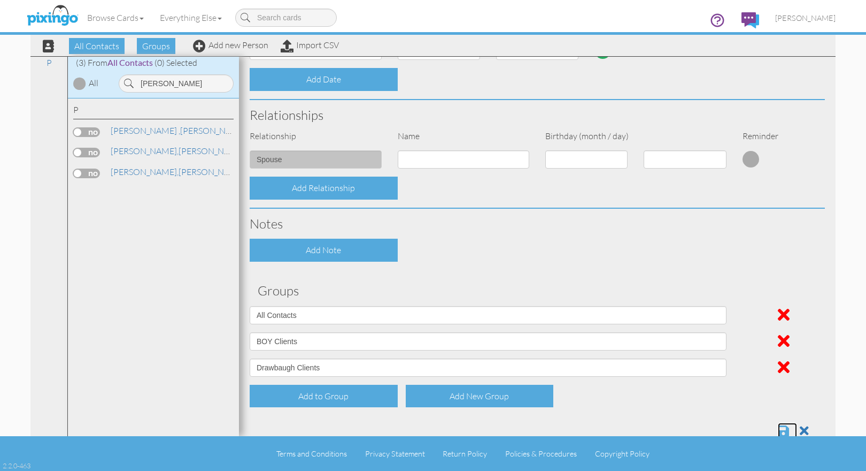
click at [778, 429] on span at bounding box center [783, 430] width 11 height 13
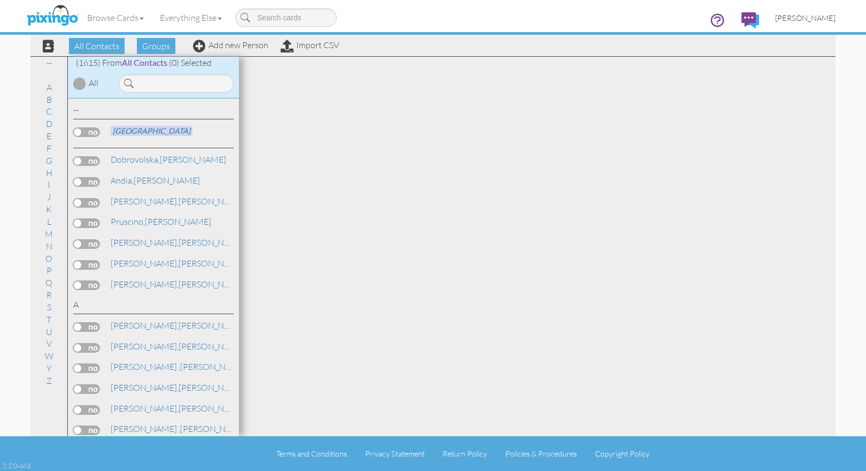
click at [807, 17] on span "[PERSON_NAME]" at bounding box center [805, 17] width 60 height 9
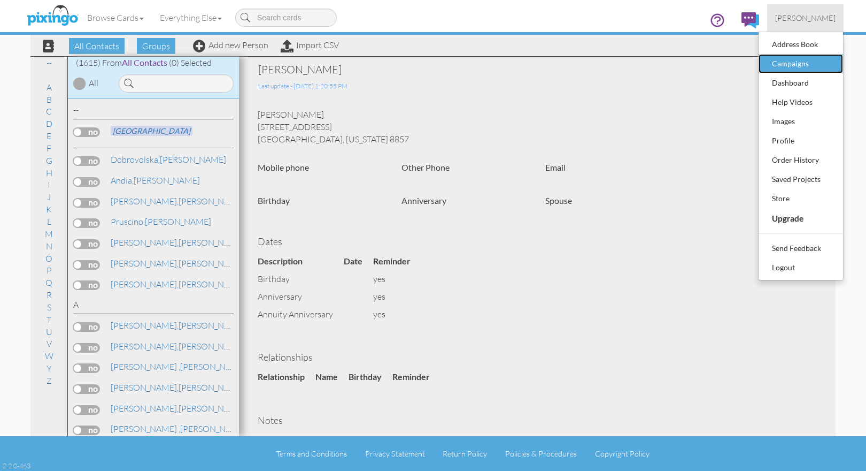
click at [807, 59] on div "Campaigns" at bounding box center [800, 64] width 63 height 16
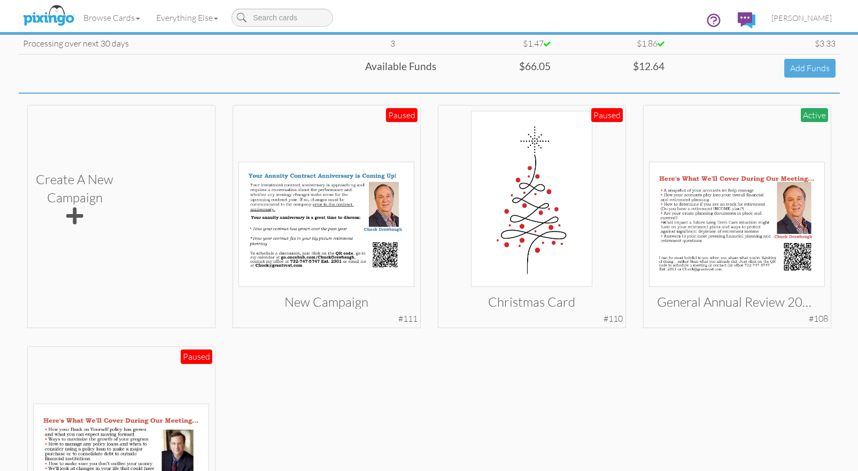
scroll to position [190, 0]
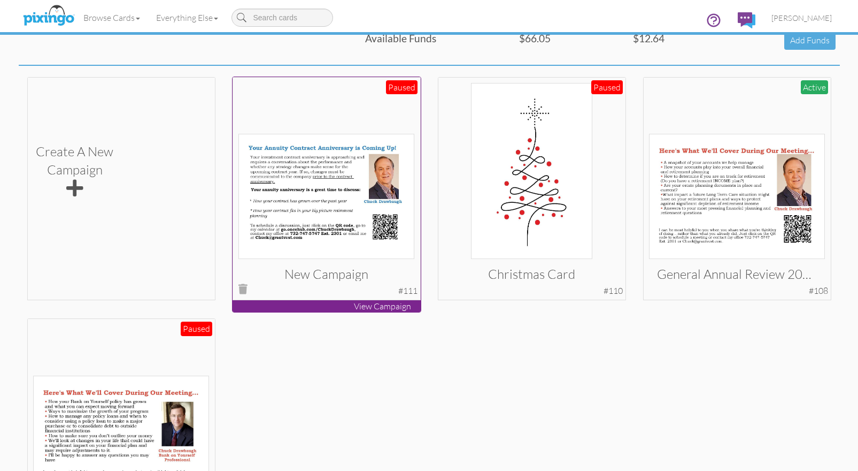
click at [339, 189] on img at bounding box center [326, 196] width 176 height 125
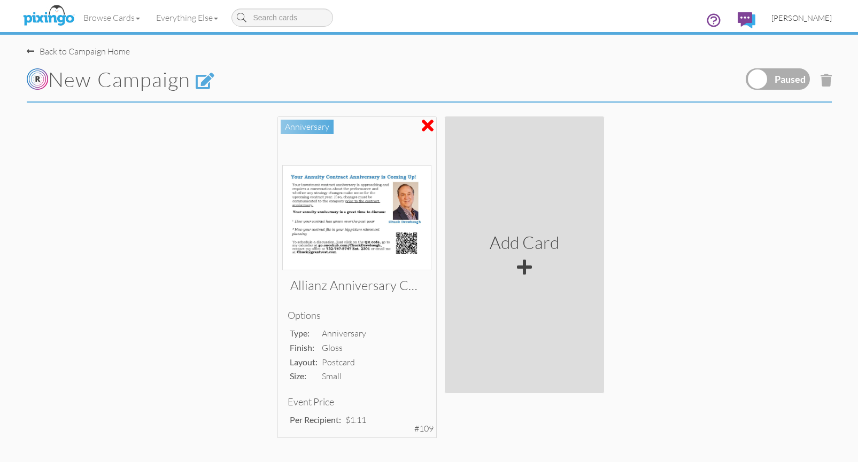
click at [796, 14] on span "[PERSON_NAME]" at bounding box center [802, 17] width 60 height 9
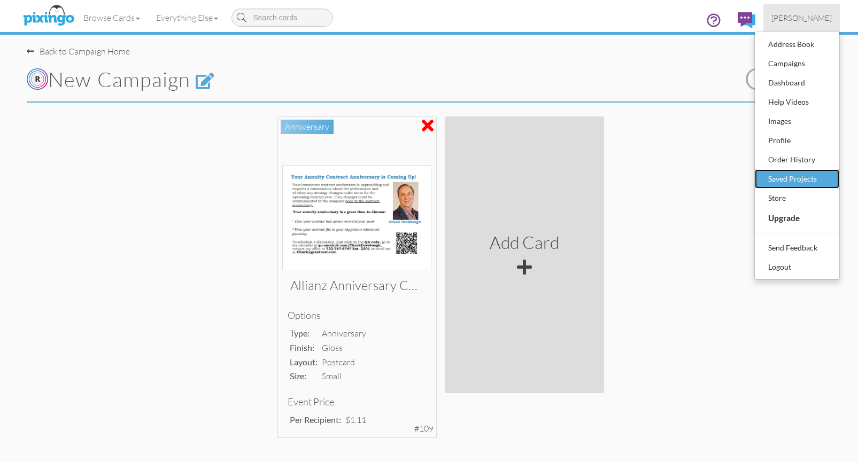
click at [802, 180] on div "Saved Projects" at bounding box center [797, 179] width 63 height 16
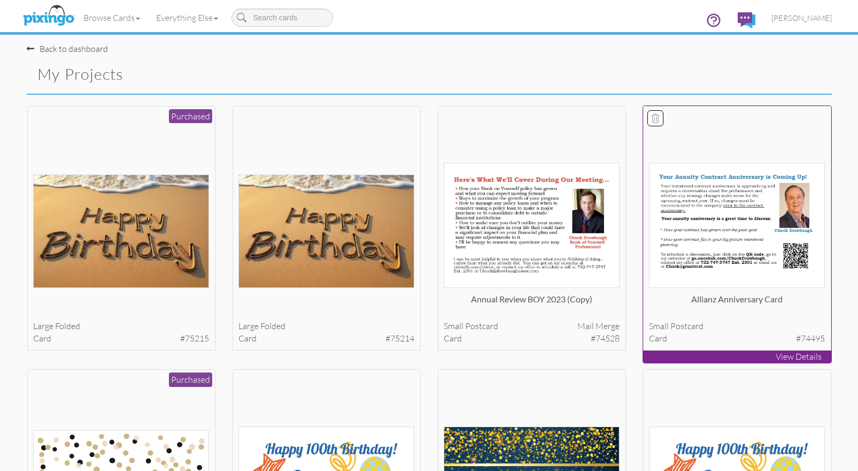
click at [741, 202] on img at bounding box center [737, 225] width 176 height 125
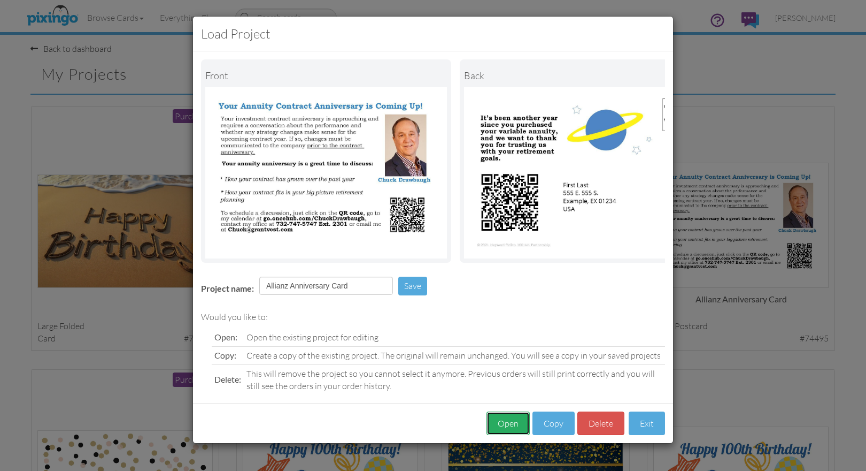
click at [506, 426] on button "Open" at bounding box center [508, 423] width 43 height 24
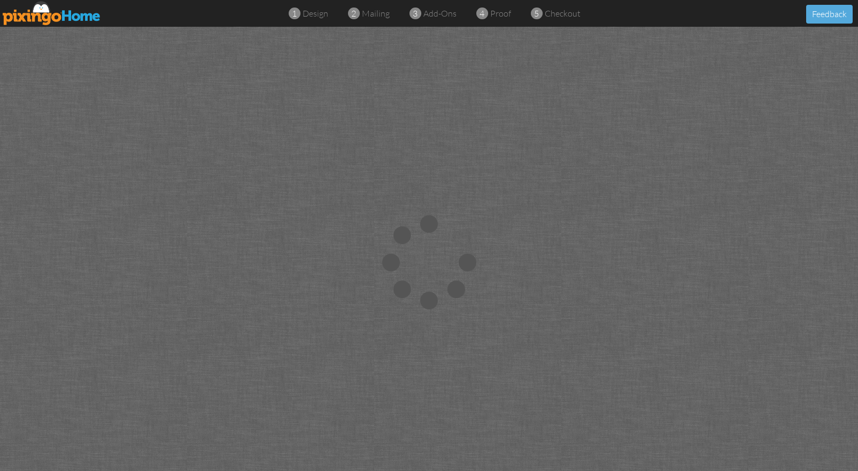
click at [73, 16] on img at bounding box center [52, 13] width 98 height 24
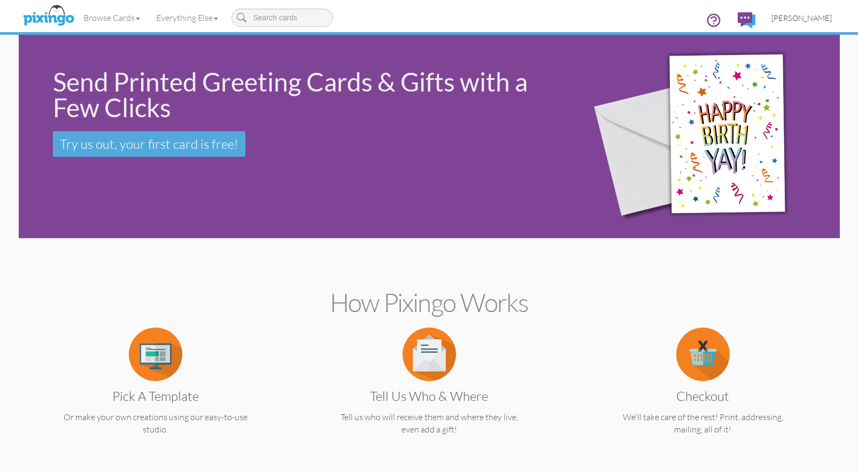
click at [814, 19] on span "[PERSON_NAME]" at bounding box center [802, 17] width 60 height 9
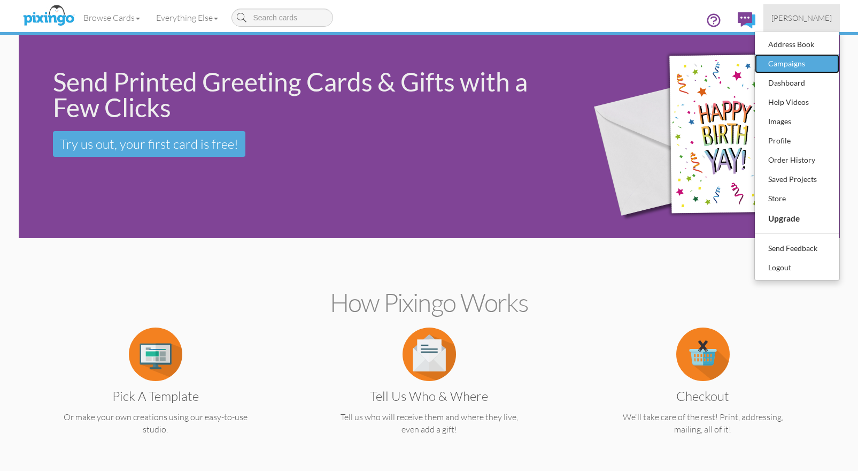
click at [816, 61] on div "Campaigns" at bounding box center [797, 64] width 63 height 16
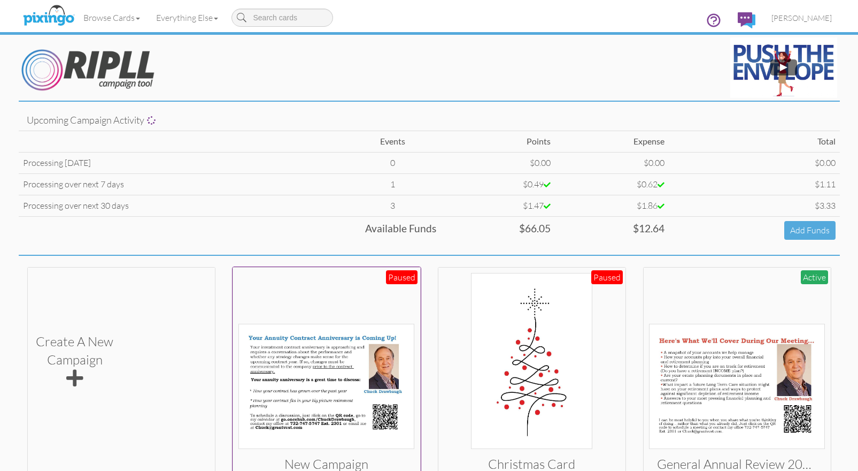
click at [324, 380] on img at bounding box center [326, 385] width 176 height 125
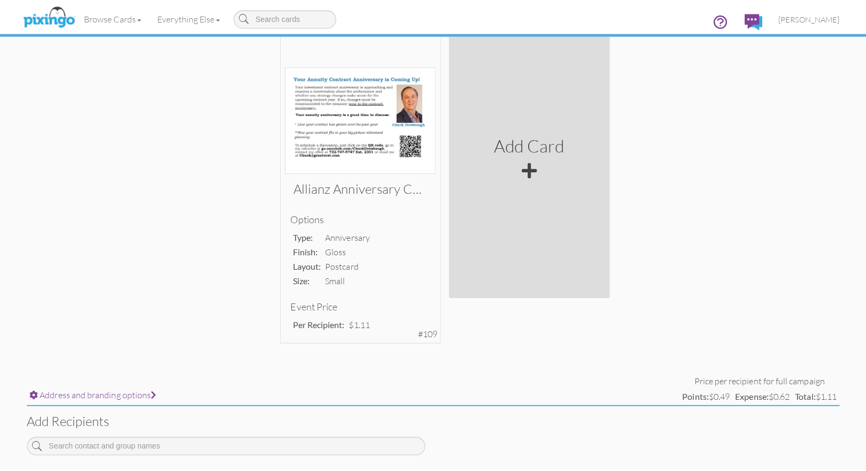
scroll to position [101, 0]
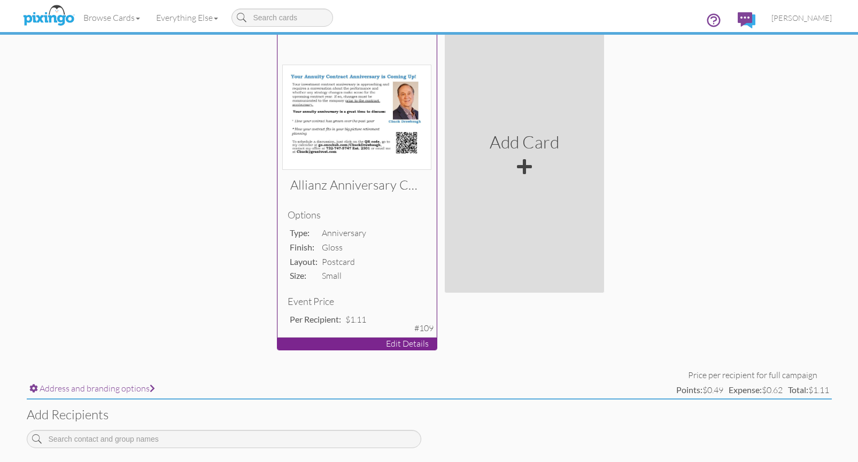
click at [332, 91] on img at bounding box center [356, 118] width 149 height 106
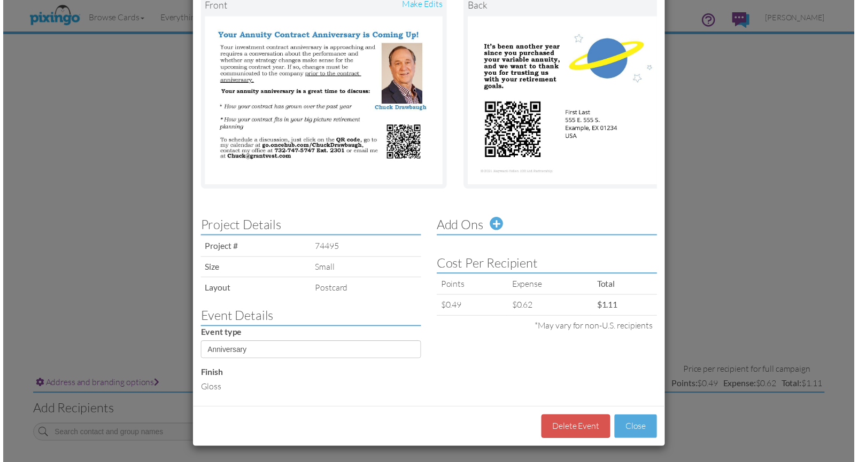
scroll to position [100, 0]
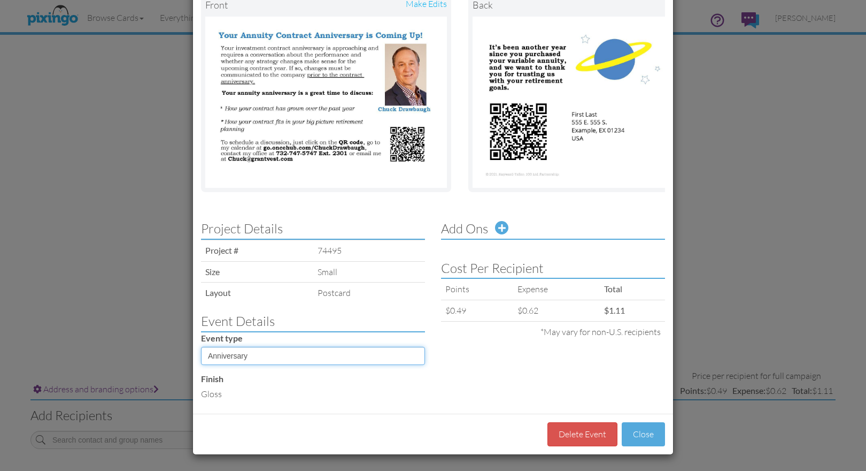
click at [410, 354] on select "Sequence Birthday Anniversary" at bounding box center [313, 355] width 224 height 18
click at [716, 79] on div "Manage Campaign Event #1562 Front make edits back make edits Project Details Pr…" at bounding box center [433, 235] width 866 height 471
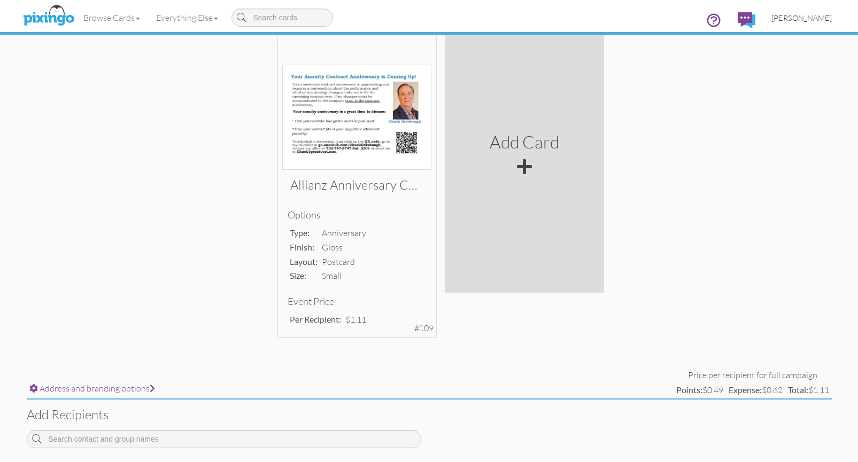
click at [816, 14] on span "[PERSON_NAME]" at bounding box center [802, 17] width 60 height 9
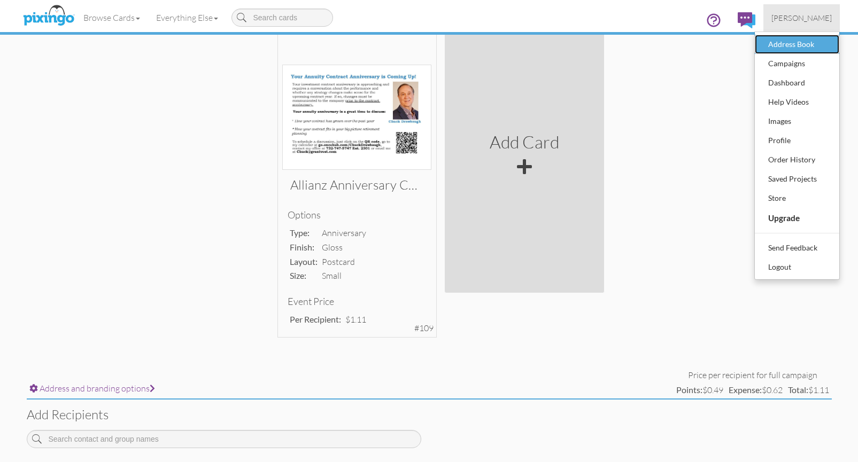
click at [809, 45] on div "Address Book" at bounding box center [797, 44] width 63 height 16
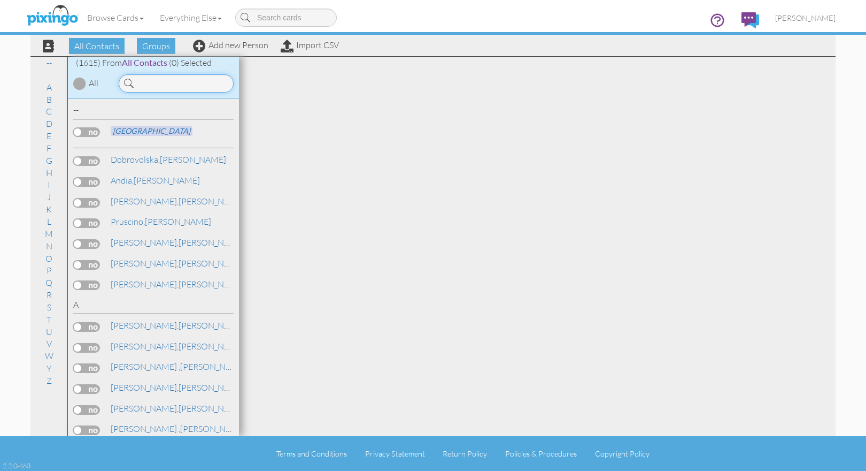
click at [153, 82] on input at bounding box center [176, 83] width 115 height 18
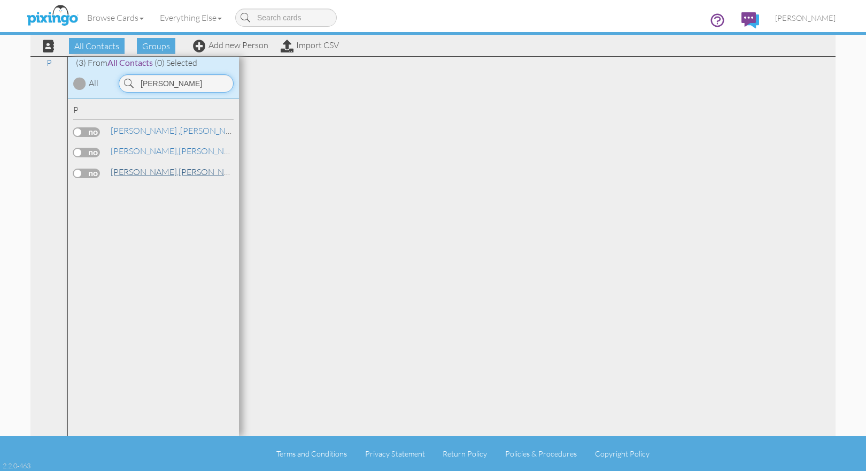
type input "[PERSON_NAME]"
click at [131, 172] on span "[PERSON_NAME]," at bounding box center [145, 171] width 68 height 11
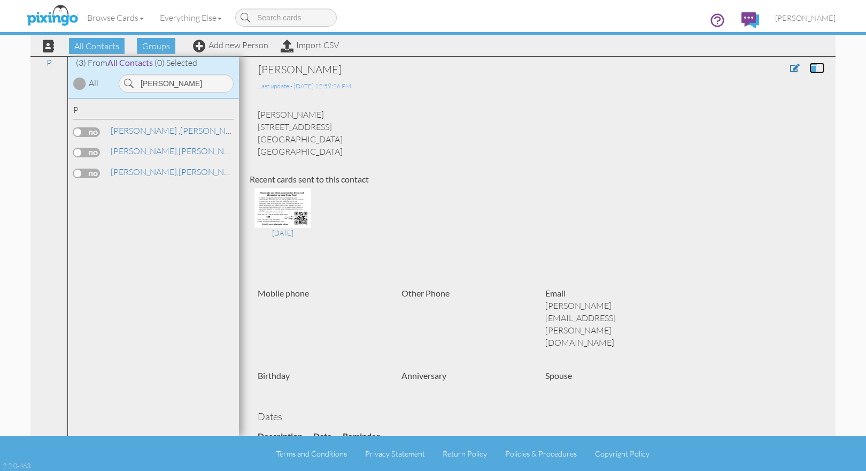
click at [810, 65] on span at bounding box center [813, 68] width 7 height 9
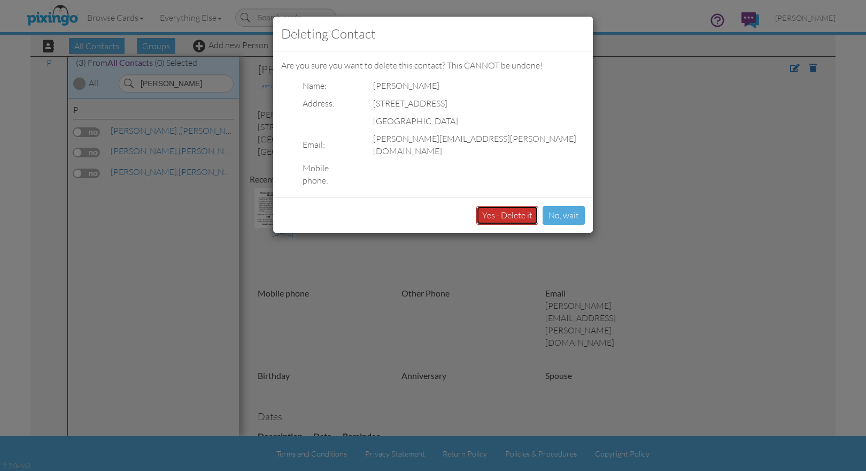
click at [506, 206] on button "Yes - Delete it" at bounding box center [507, 215] width 62 height 19
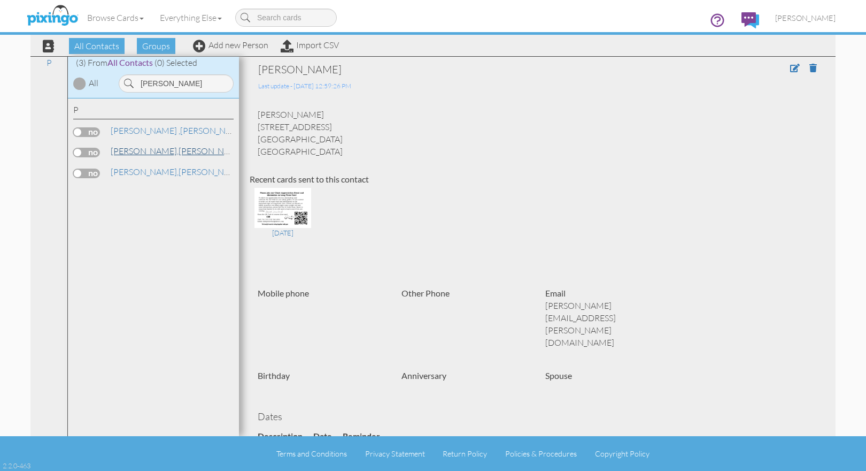
click at [143, 151] on link "[PERSON_NAME]" at bounding box center [178, 150] width 136 height 13
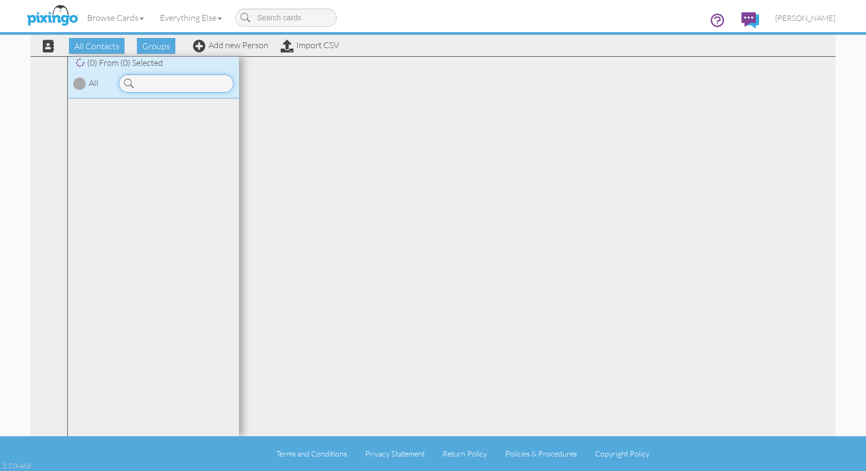
click at [166, 79] on input at bounding box center [176, 83] width 115 height 18
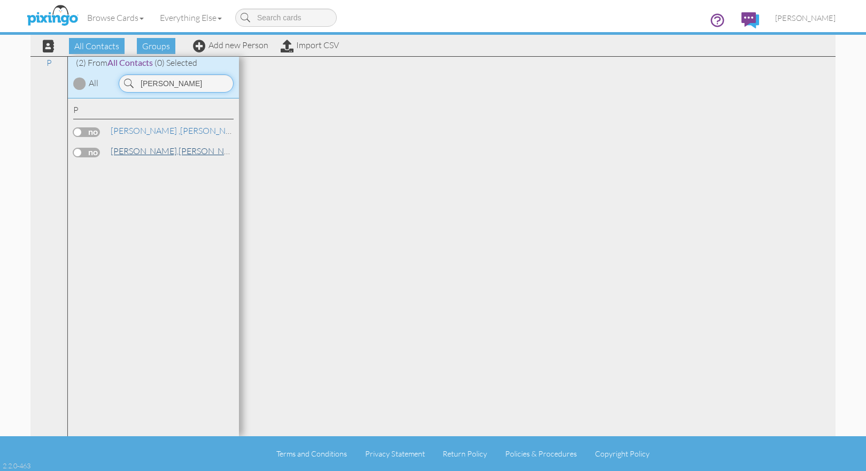
type input "[PERSON_NAME]"
click at [146, 146] on link "[PERSON_NAME]" at bounding box center [178, 150] width 136 height 13
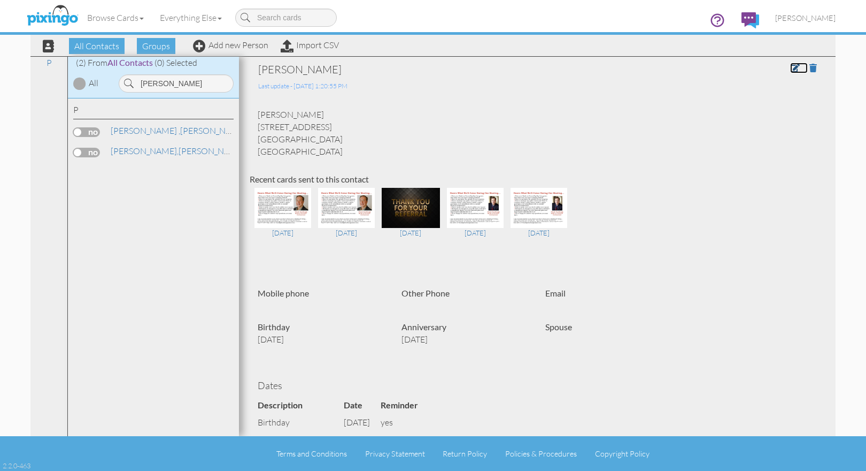
click at [790, 63] on link at bounding box center [799, 68] width 18 height 11
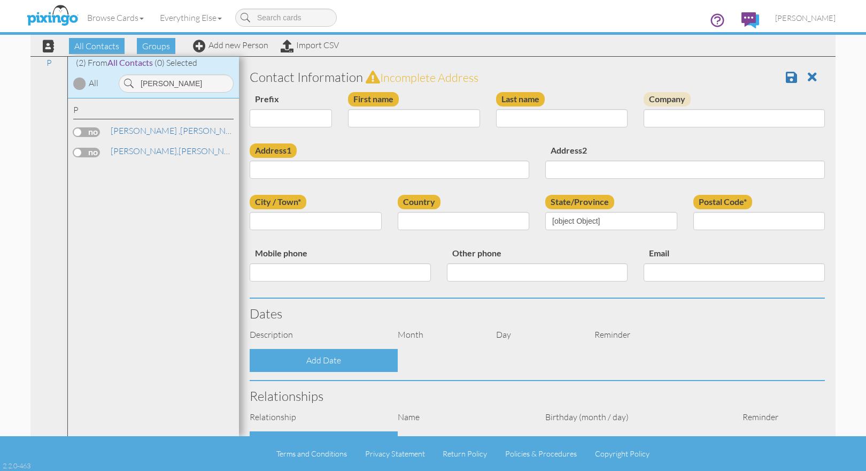
type input "[PERSON_NAME]"
type input "[STREET_ADDRESS]"
type input "[GEOGRAPHIC_DATA]"
type input "8857"
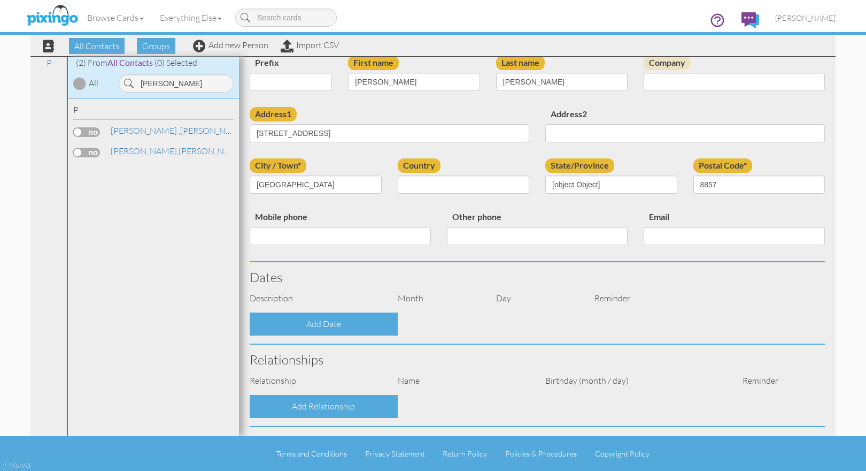
select select "object:5331"
select select "object:5576"
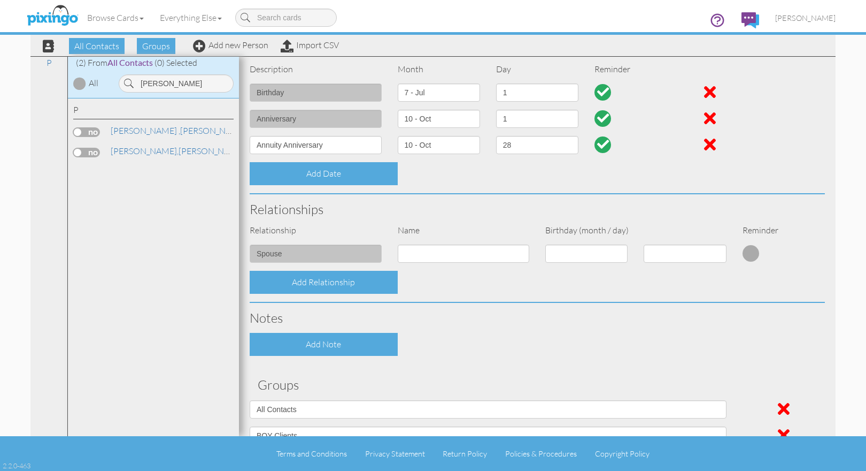
scroll to position [261, 0]
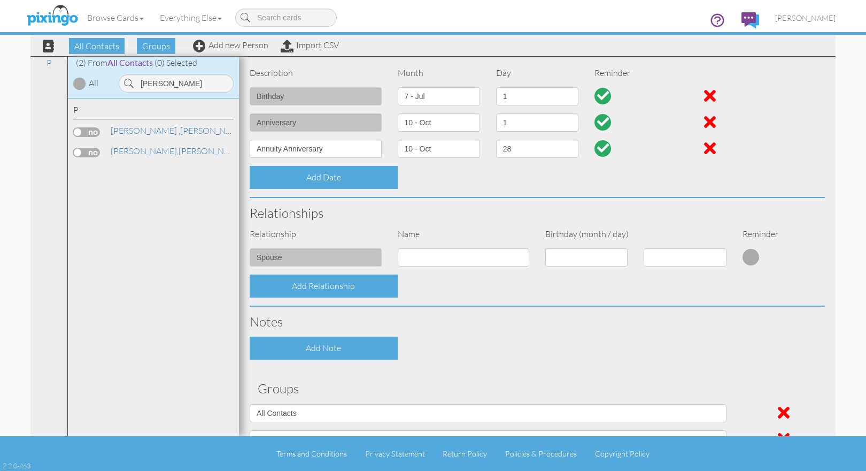
click at [706, 147] on div at bounding box center [710, 148] width 12 height 17
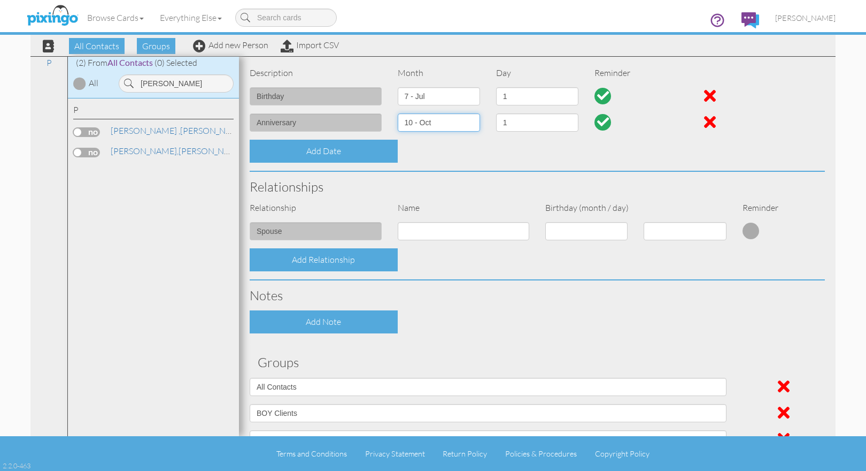
click at [471, 122] on select "1 - [DATE] - [DATE] - [DATE] - [DATE] - [DATE] - [DATE] - [DATE] - [DATE] - [DA…" at bounding box center [439, 122] width 82 height 18
click at [398, 113] on select "1 - [DATE] - [DATE] - [DATE] - [DATE] - [DATE] - [DATE] - [DATE] - [DATE] - [DA…" at bounding box center [439, 122] width 82 height 18
click at [566, 122] on select "1 2 3 4 5 6 7 8 9 10 11 12 13 14 15 16 17 18 19 20 21 22 23 24 25 26 27 28 29 3…" at bounding box center [537, 122] width 82 height 18
select select "number:24"
click at [496, 113] on select "1 2 3 4 5 6 7 8 9 10 11 12 13 14 15 16 17 18 19 20 21 22 23 24 25 26 27 28 29 3…" at bounding box center [537, 122] width 82 height 18
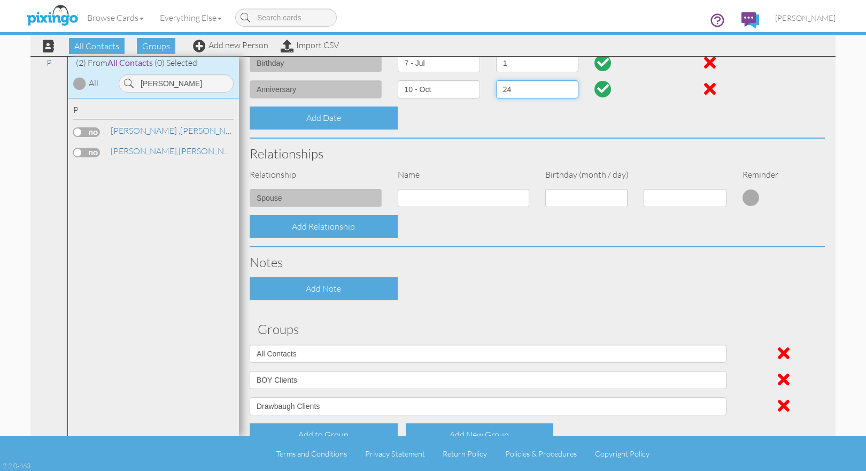
scroll to position [359, 0]
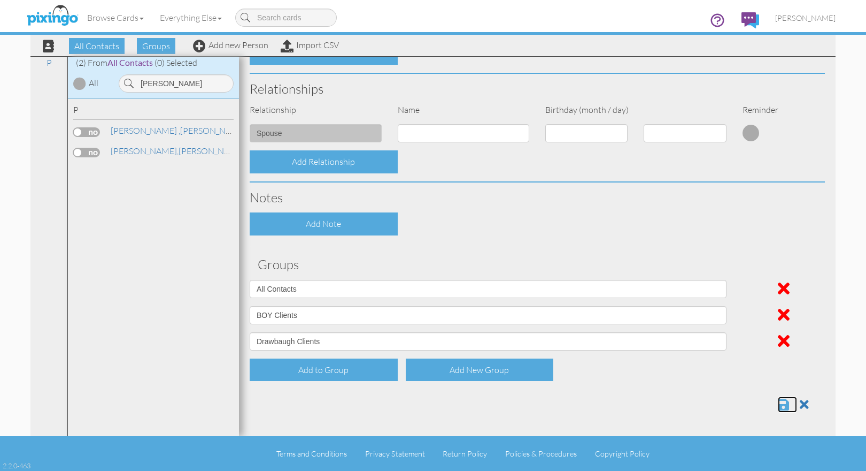
click at [778, 404] on span at bounding box center [783, 404] width 11 height 13
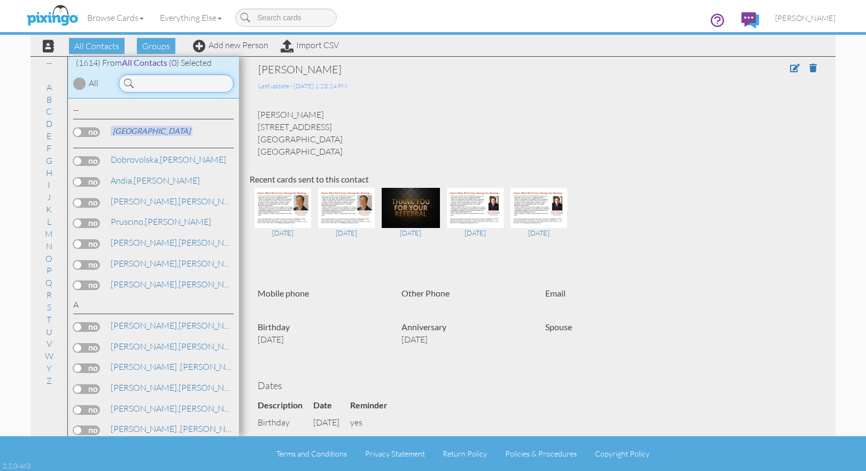
click at [192, 83] on input at bounding box center [176, 83] width 115 height 18
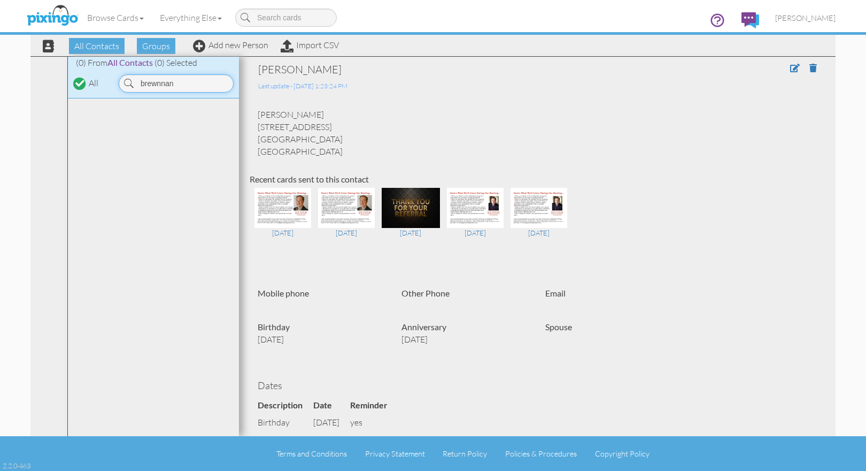
click at [157, 84] on input "brewnnan" at bounding box center [176, 83] width 115 height 18
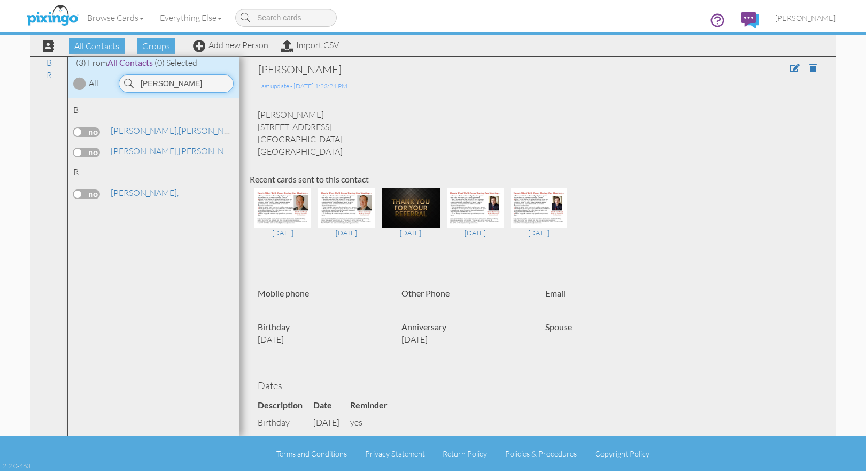
drag, startPoint x: 174, startPoint y: 85, endPoint x: 135, endPoint y: 81, distance: 39.2
click at [134, 82] on input "[PERSON_NAME]" at bounding box center [176, 83] width 115 height 18
type input "capro"
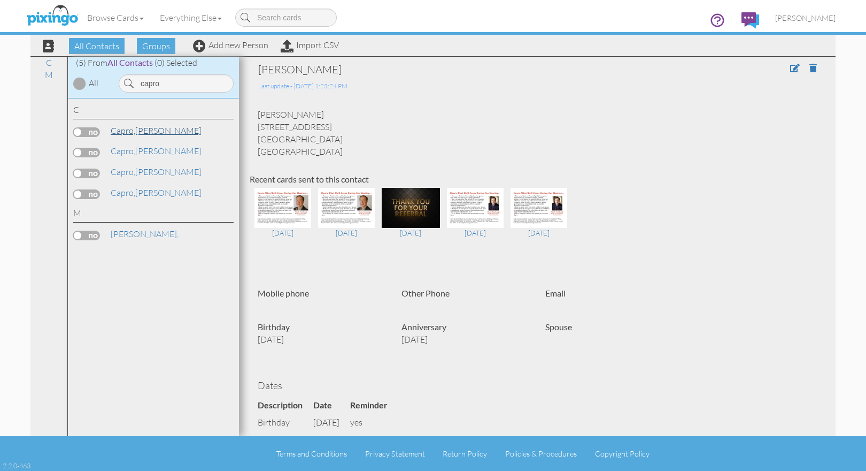
click at [155, 129] on link "[PERSON_NAME]" at bounding box center [156, 130] width 93 height 13
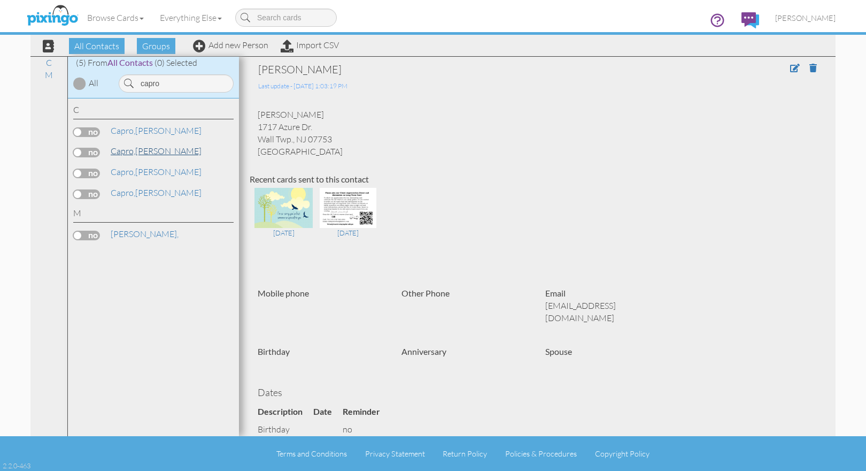
click at [150, 152] on link "[PERSON_NAME]" at bounding box center [156, 150] width 93 height 13
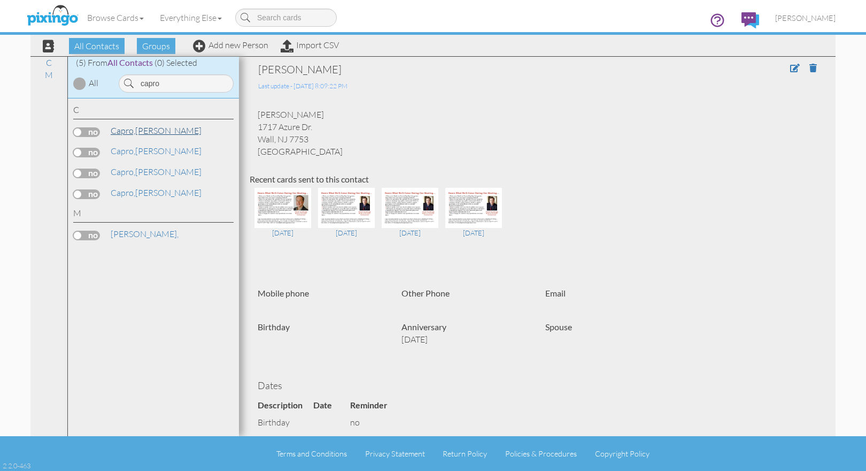
click at [155, 132] on link "[PERSON_NAME]" at bounding box center [156, 130] width 93 height 13
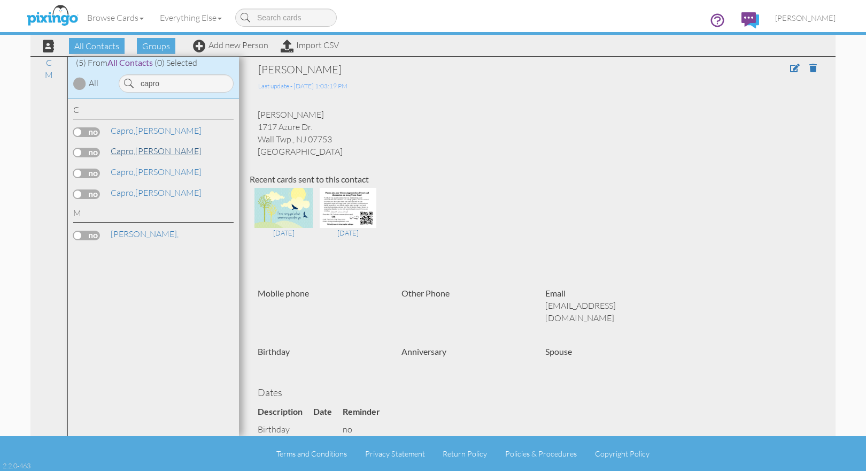
click at [154, 150] on link "[PERSON_NAME]" at bounding box center [156, 150] width 93 height 13
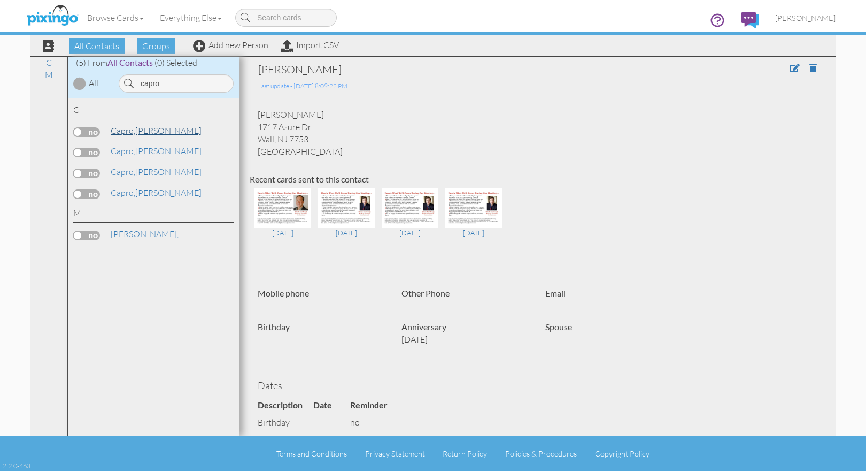
click at [160, 128] on link "[PERSON_NAME]" at bounding box center [156, 130] width 93 height 13
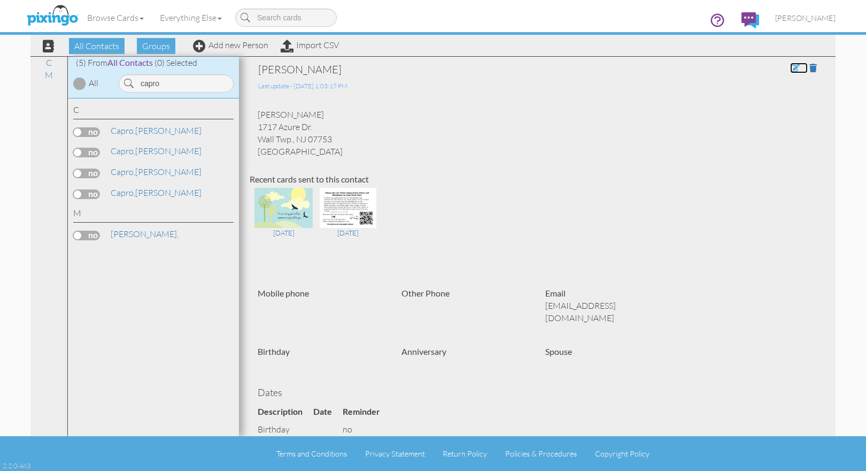
click at [790, 66] on span at bounding box center [795, 68] width 10 height 9
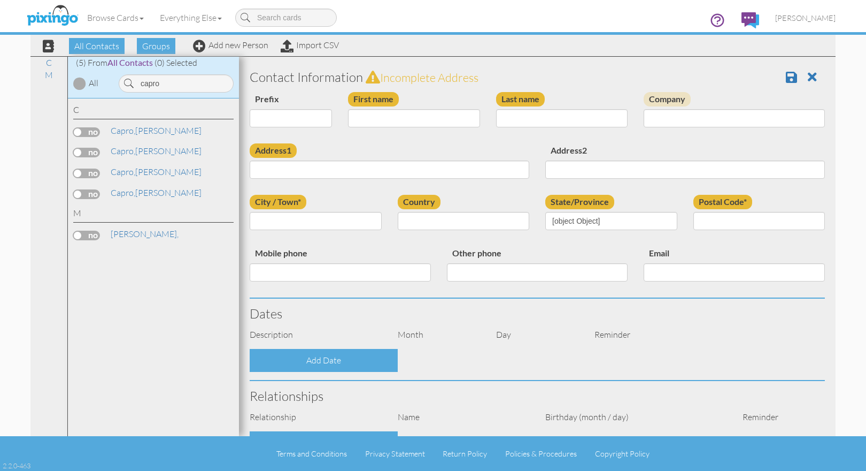
type input "[PERSON_NAME]"
type input "Capro"
type input "1717 Azure Dr."
type input "Wall Twp."
type input "07753"
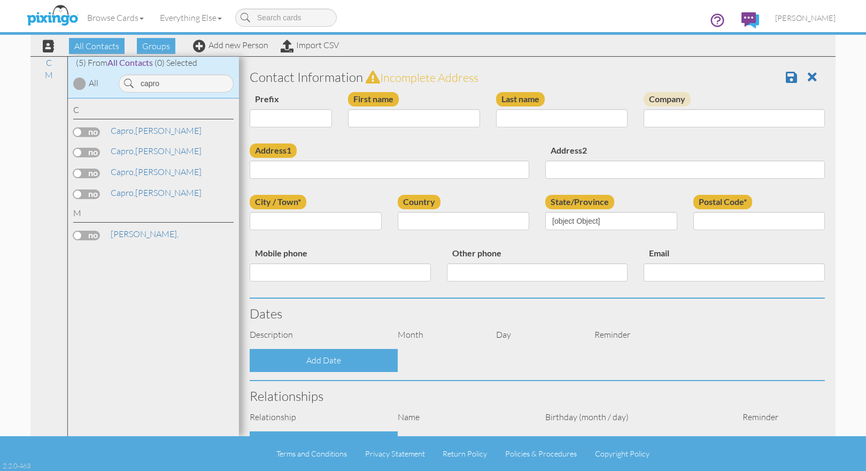
type input "[EMAIL_ADDRESS][DOMAIN_NAME]"
select select "object:5656"
select select "object:5901"
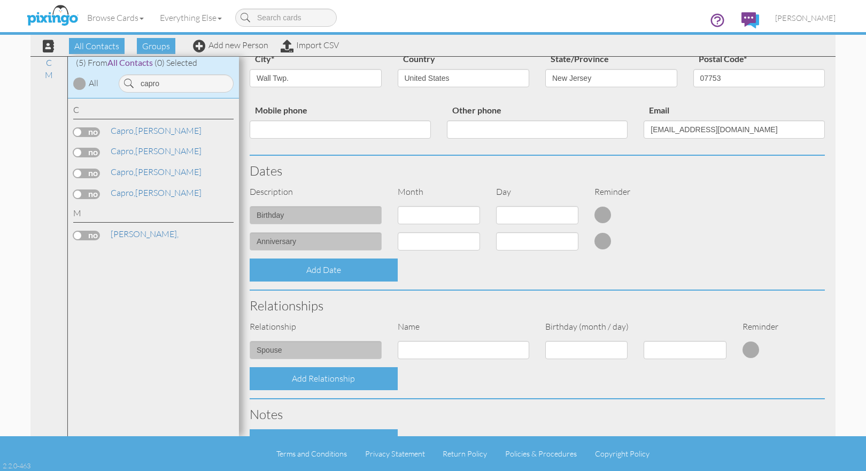
scroll to position [225, 0]
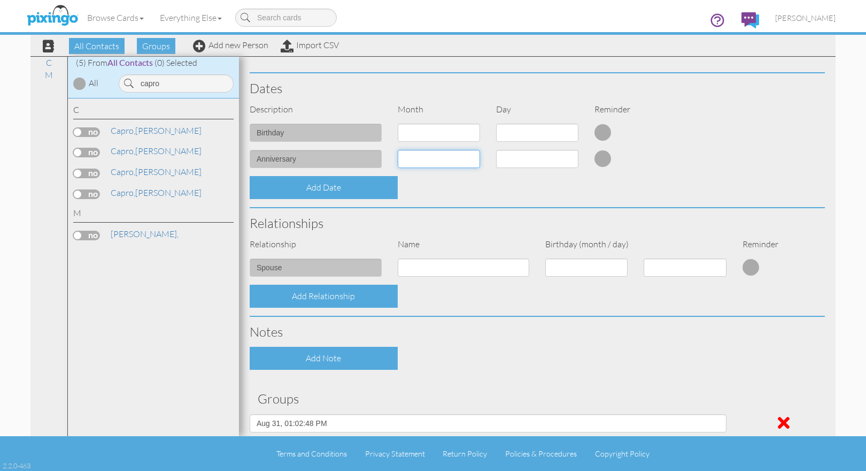
click at [472, 158] on select "1 - [DATE] - [DATE] - [DATE] - [DATE] - [DATE] - [DATE] - [DATE] - [DATE] - [DA…" at bounding box center [439, 159] width 82 height 18
select select "object:5978"
click at [398, 150] on select "1 - [DATE] - [DATE] - [DATE] - [DATE] - [DATE] - [DATE] - [DATE] - [DATE] - [DA…" at bounding box center [439, 159] width 82 height 18
click at [559, 159] on select "1 2 3 4 5 6 7 8 9 10 11 12 13 14 15 16 17 18 19 20 21 22 23 24 25 26 27 28 29 3…" at bounding box center [537, 159] width 82 height 18
select select "number:21"
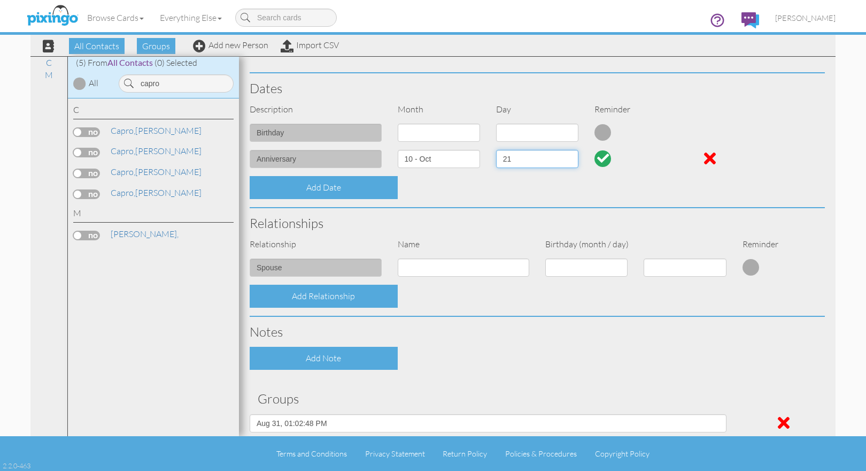
click at [496, 150] on select "1 2 3 4 5 6 7 8 9 10 11 12 13 14 15 16 17 18 19 20 21 22 23 24 25 26 27 28 29 3…" at bounding box center [537, 159] width 82 height 18
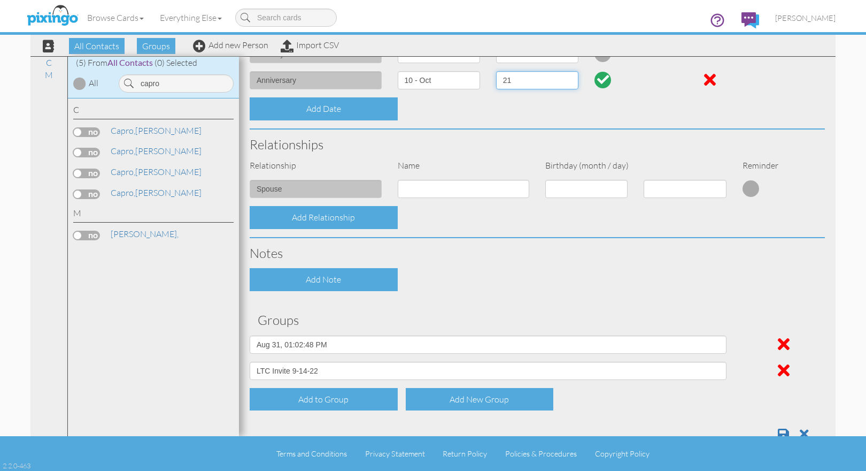
scroll to position [333, 0]
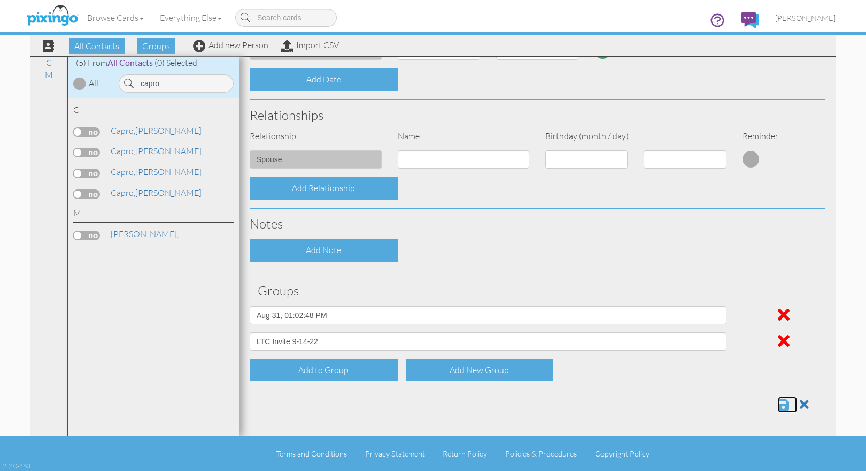
click at [778, 403] on span at bounding box center [783, 404] width 11 height 13
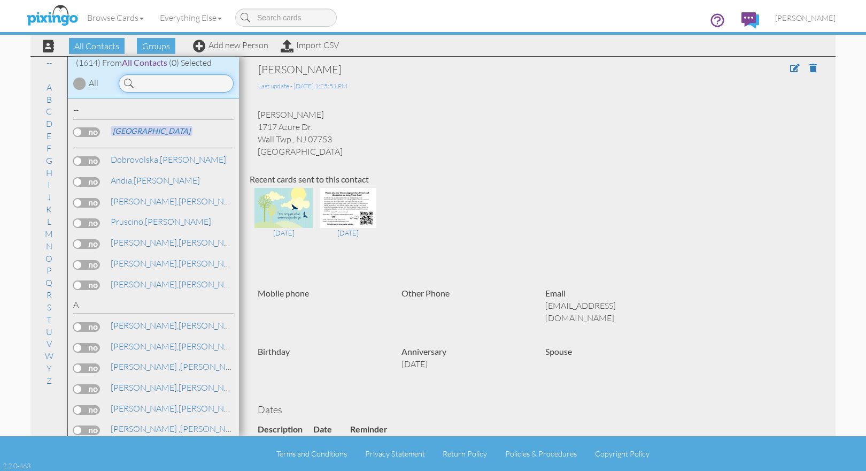
click at [185, 86] on input at bounding box center [176, 83] width 115 height 18
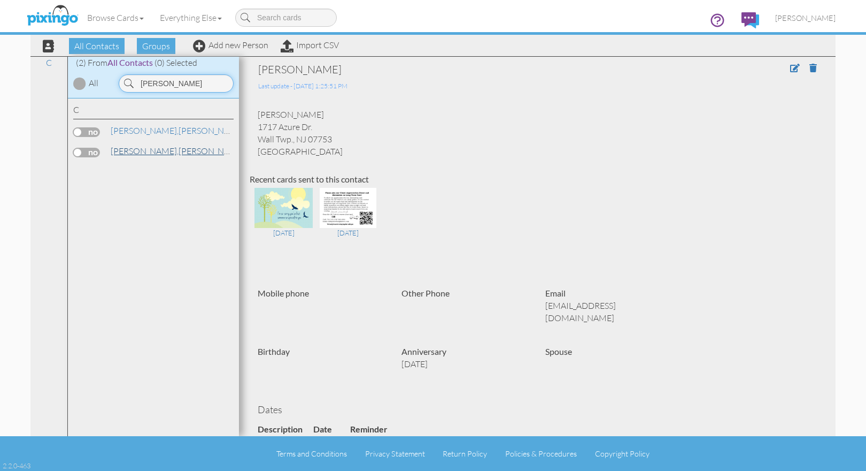
type input "[PERSON_NAME]"
click at [154, 153] on link "[PERSON_NAME]" at bounding box center [178, 150] width 136 height 13
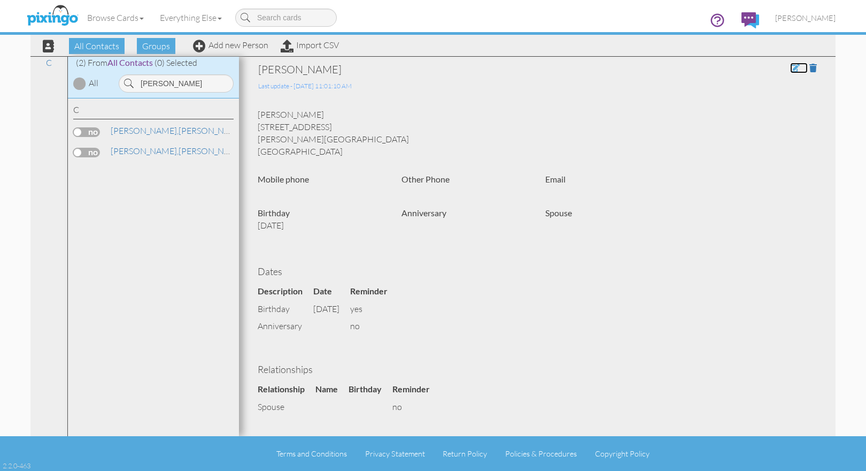
click at [790, 67] on span at bounding box center [795, 68] width 10 height 9
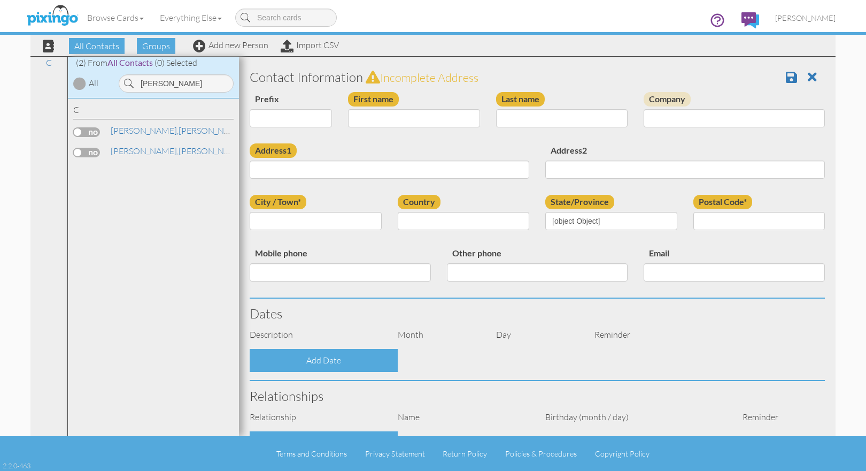
type input "[PERSON_NAME]"
type input "[STREET_ADDRESS]"
type input "[PERSON_NAME]"
type input "7731"
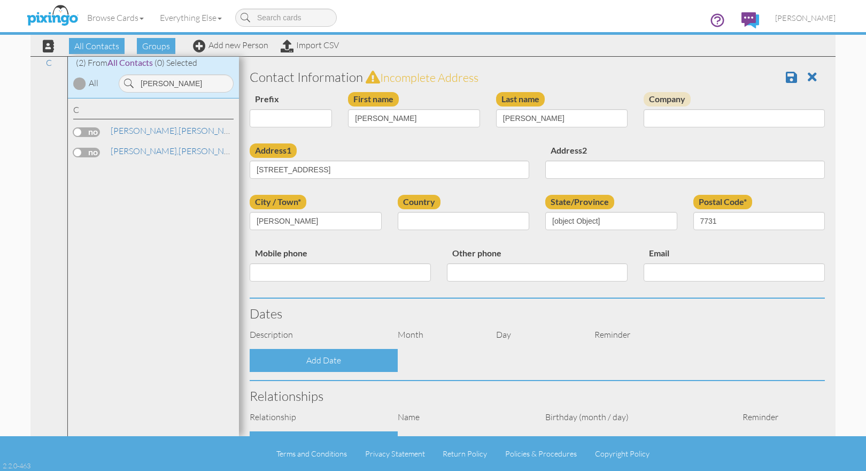
select select "object:5306"
select select "object:5551"
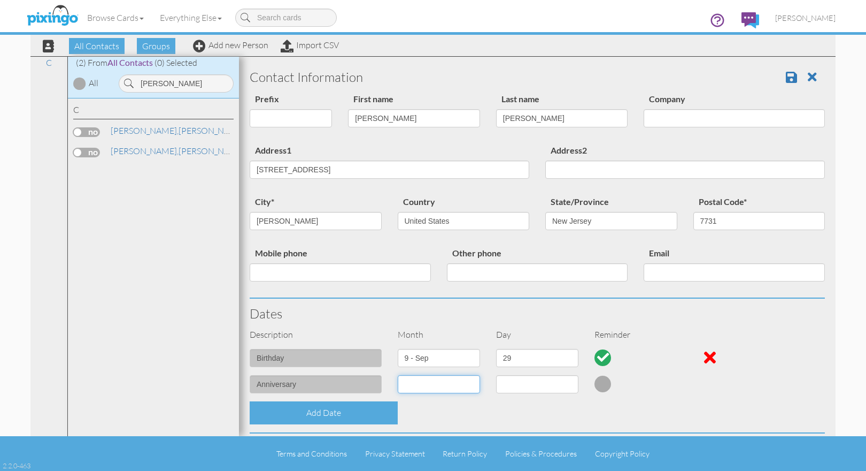
click at [469, 382] on select "1 - [DATE] - [DATE] - [DATE] - [DATE] - [DATE] - [DATE] - [DATE] - [DATE] - [DA…" at bounding box center [439, 384] width 82 height 18
select select "object:5286"
click at [398, 375] on select "1 - [DATE] - [DATE] - [DATE] - [DATE] - [DATE] - [DATE] - [DATE] - [DATE] - [DA…" at bounding box center [439, 384] width 82 height 18
click at [566, 383] on select "1 2 3 4 5 6 7 8 9 10 11 12 13 14 15 16 17 18 19 20 21 22 23 24 25 26 27 28 29 30" at bounding box center [537, 384] width 82 height 18
select select "number:12"
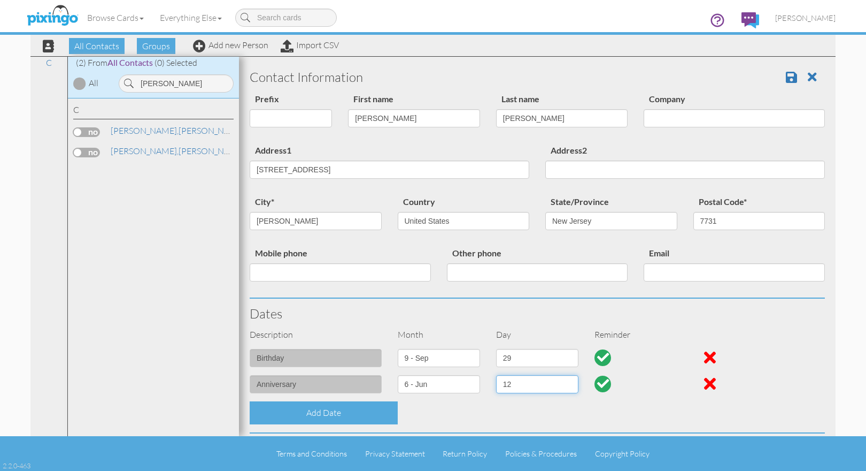
click at [496, 375] on select "1 2 3 4 5 6 7 8 9 10 11 12 13 14 15 16 17 18 19 20 21 22 23 24 25 26 27 28 29 30" at bounding box center [537, 384] width 82 height 18
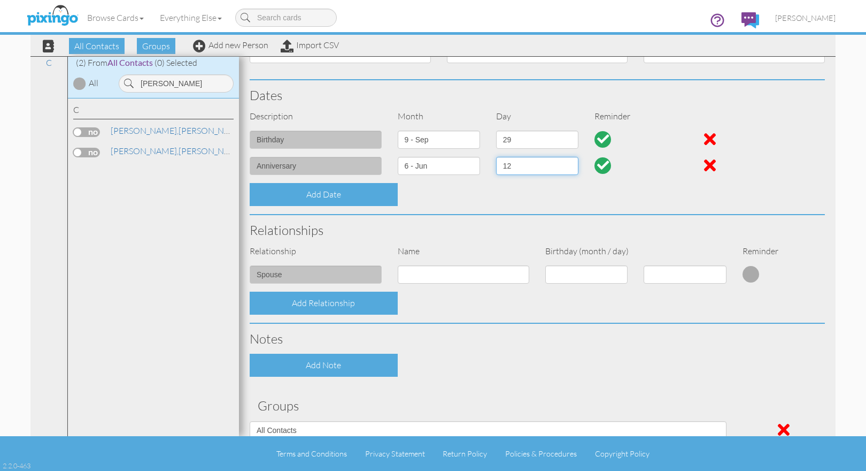
scroll to position [307, 0]
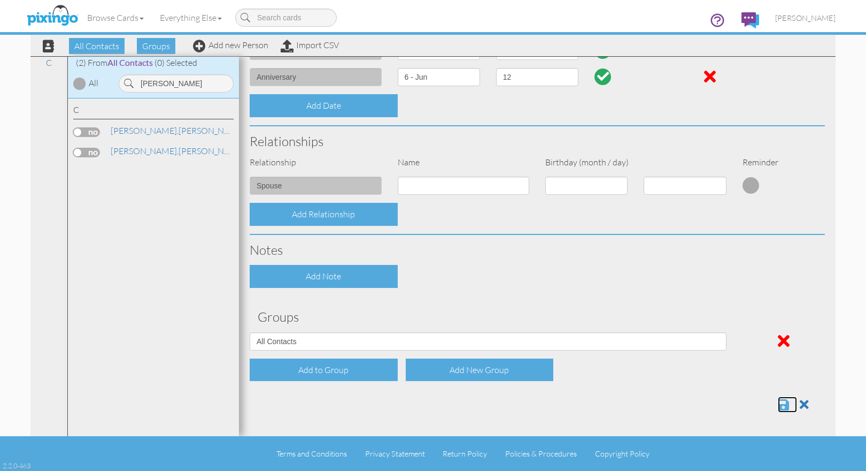
click at [778, 402] on span at bounding box center [783, 404] width 11 height 13
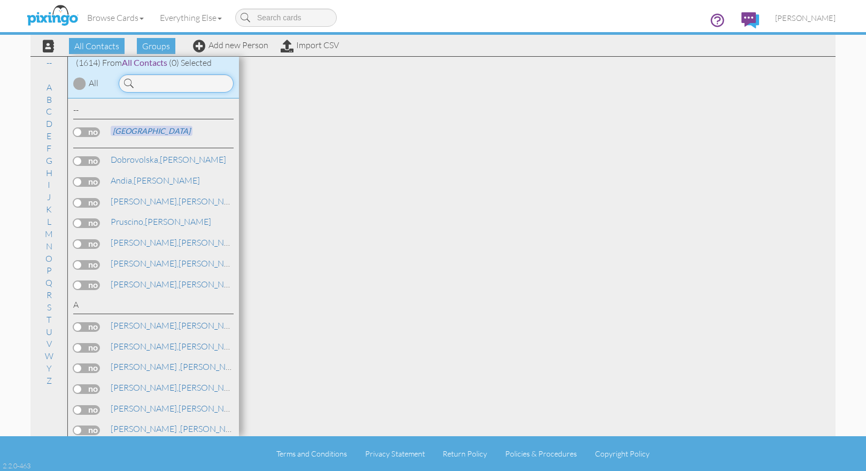
click at [176, 84] on input at bounding box center [176, 83] width 115 height 18
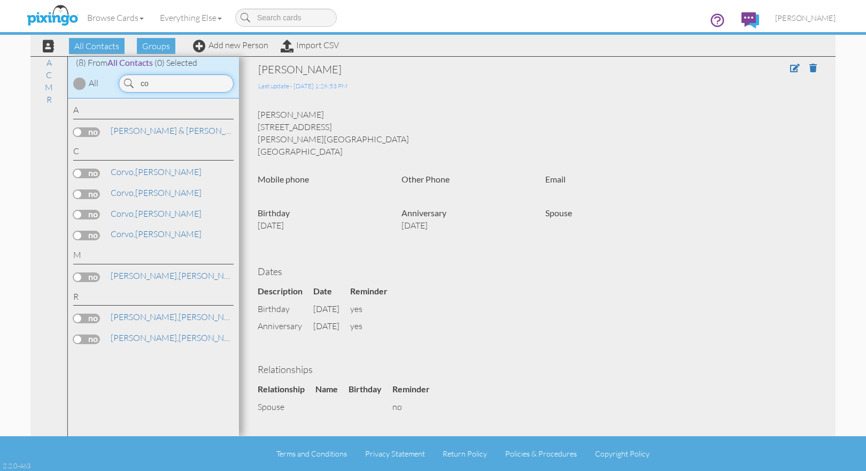
type input "c"
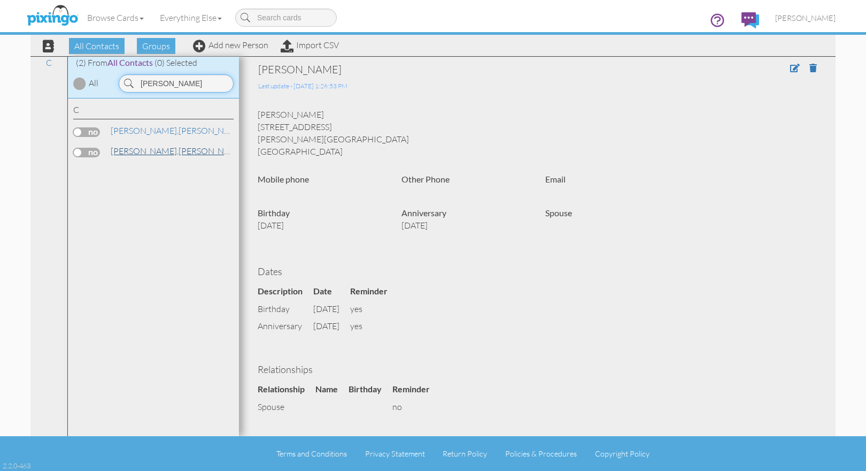
type input "clarke"
click at [159, 151] on link "Clarke, Stephanie" at bounding box center [178, 150] width 136 height 13
click at [790, 67] on span at bounding box center [795, 68] width 10 height 9
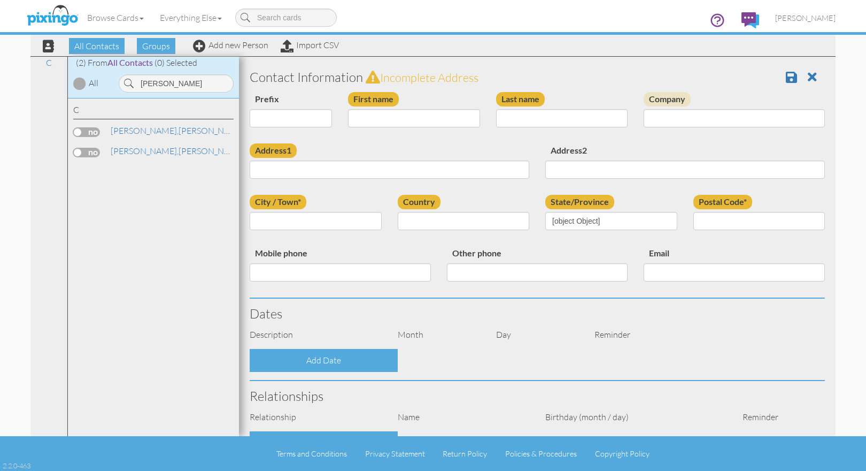
type input "[PERSON_NAME]"
type input "Clarke"
type input "190 Ramtown Greenville Rd"
type input "Howell"
type input "7731"
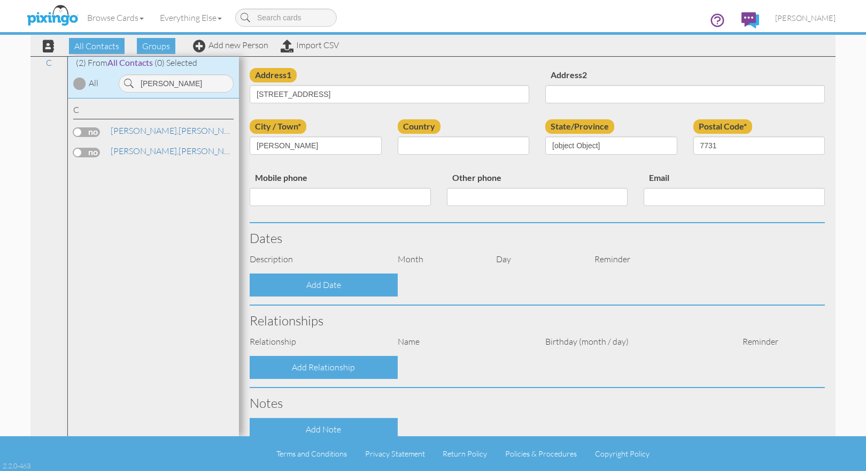
select select "object:8721"
select select "object:8966"
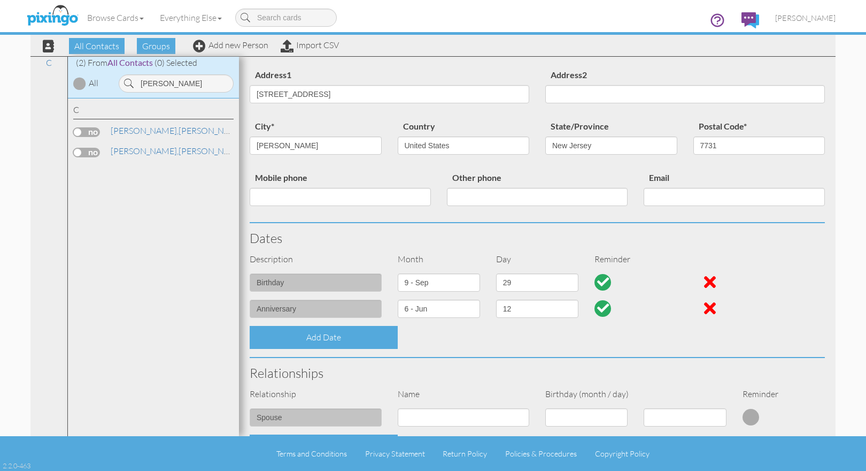
scroll to position [307, 0]
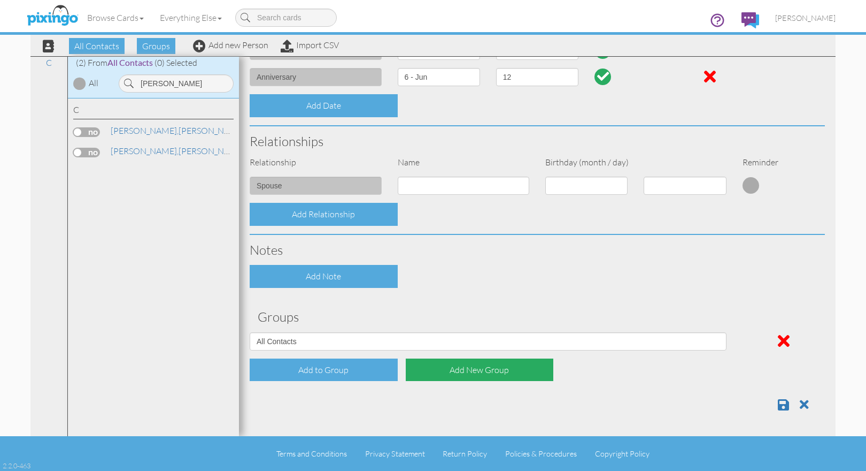
click at [486, 372] on div "Add New Group" at bounding box center [480, 369] width 148 height 23
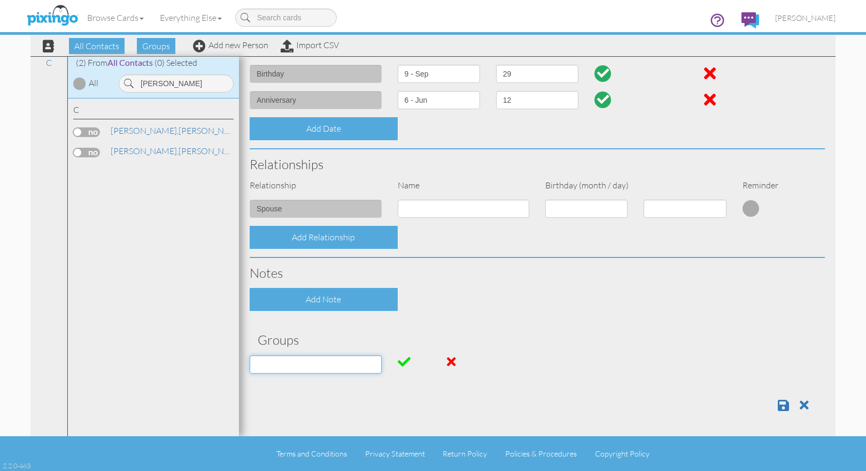
click at [352, 368] on input at bounding box center [316, 364] width 132 height 18
click at [451, 361] on span at bounding box center [451, 361] width 9 height 13
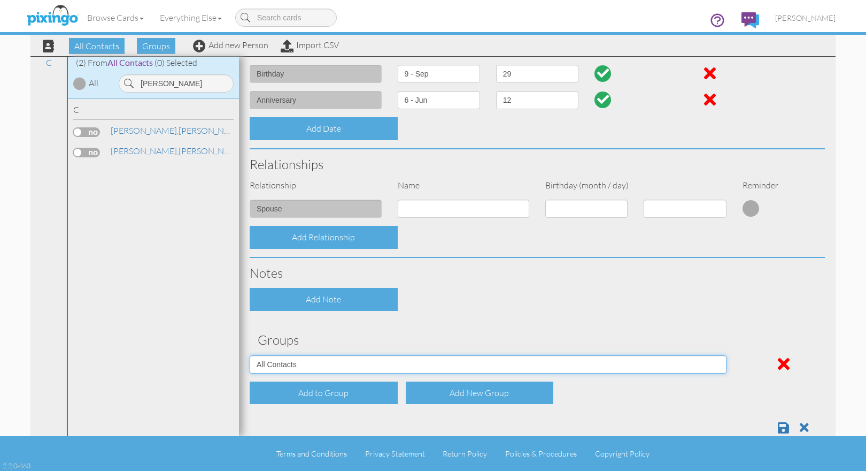
click at [712, 363] on select "All Contacts Aug 31, 01:01:46 PM Aug 31, 01:02:48 PM Aug 31, 12:59:24 PM BIrthd…" at bounding box center [488, 364] width 477 height 18
select select "object:8717"
click at [250, 355] on select "All Contacts Aug 31, 01:01:46 PM Aug 31, 01:02:48 PM Aug 31, 12:59:24 PM BIrthd…" at bounding box center [488, 364] width 477 height 18
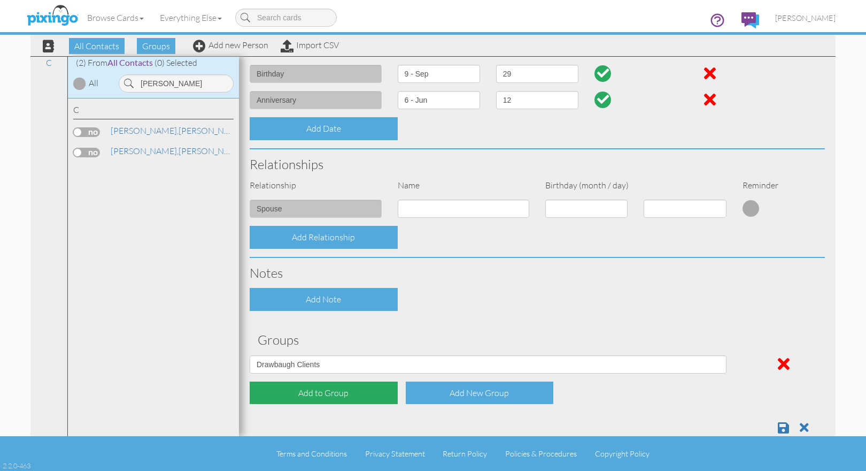
click at [306, 391] on div "Add to Group" at bounding box center [324, 392] width 148 height 23
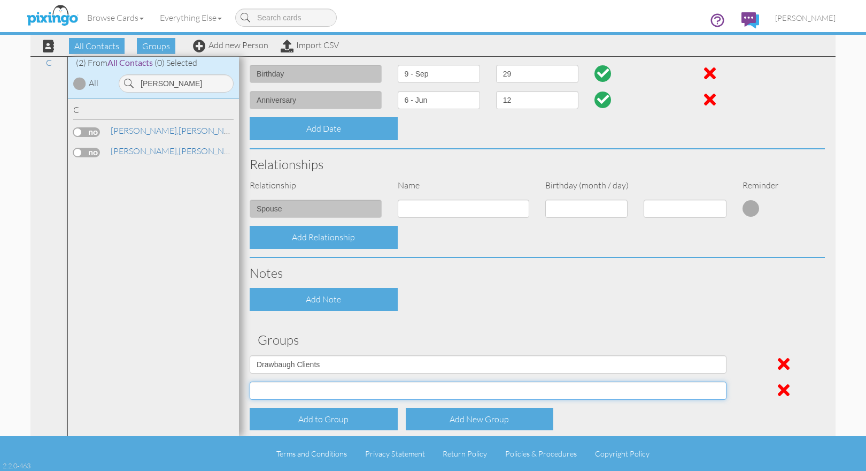
click at [715, 392] on select "All Contacts Aug 31, 01:01:46 PM Aug 31, 01:02:48 PM Aug 31, 12:59:24 PM BIrthd…" at bounding box center [488, 390] width 477 height 18
select select "object:8710"
click at [250, 381] on select "All Contacts Aug 31, 01:01:46 PM Aug 31, 01:02:48 PM Aug 31, 12:59:24 PM BIrthd…" at bounding box center [488, 390] width 477 height 18
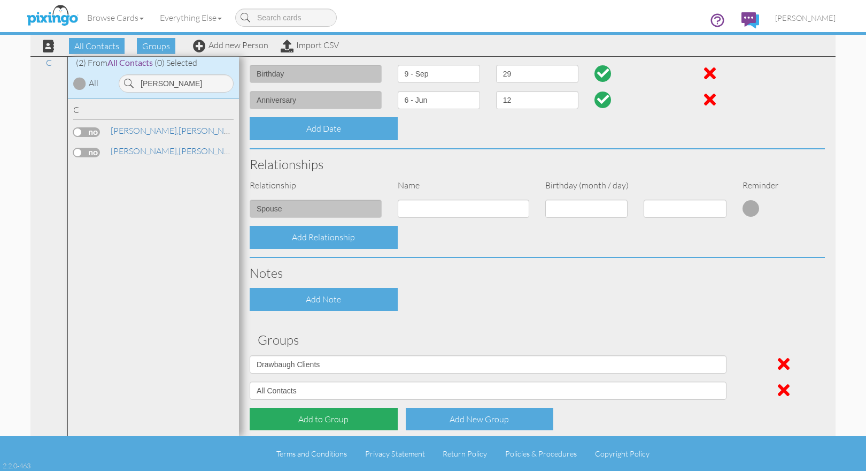
click at [321, 421] on div "Add to Group" at bounding box center [324, 418] width 148 height 23
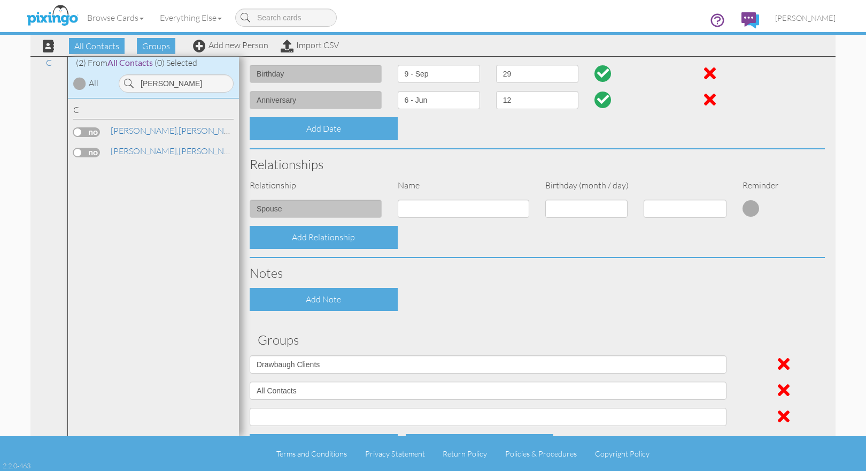
scroll to position [359, 0]
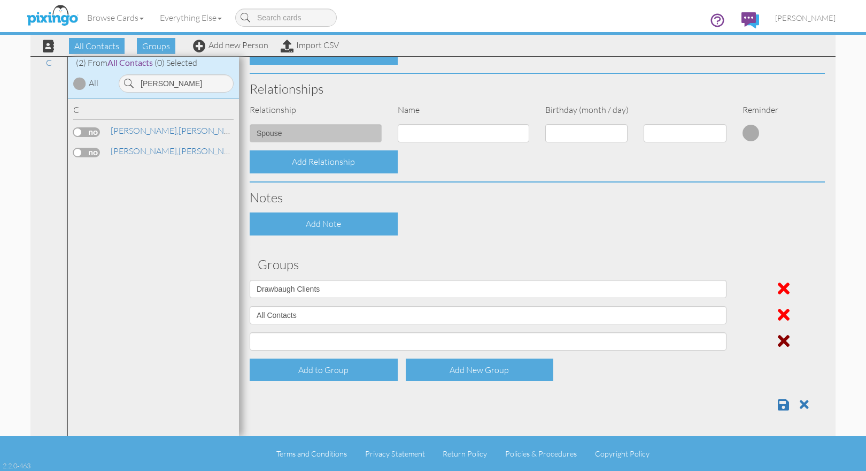
click at [778, 339] on span at bounding box center [784, 340] width 12 height 17
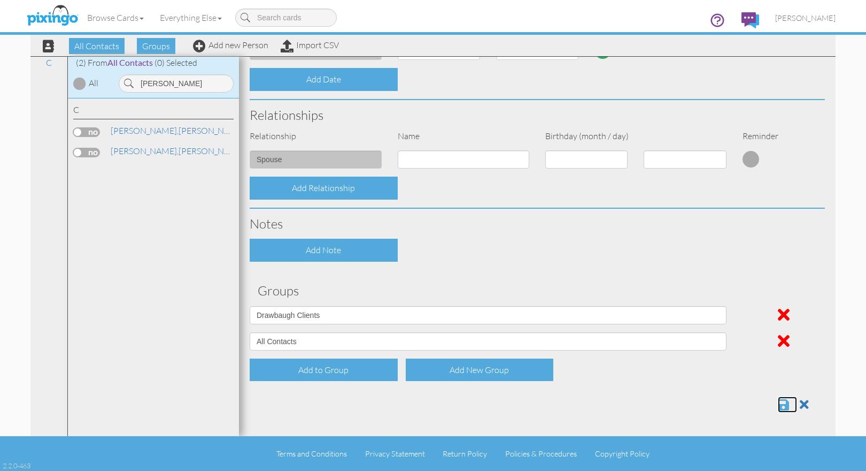
click at [778, 406] on span at bounding box center [783, 404] width 11 height 13
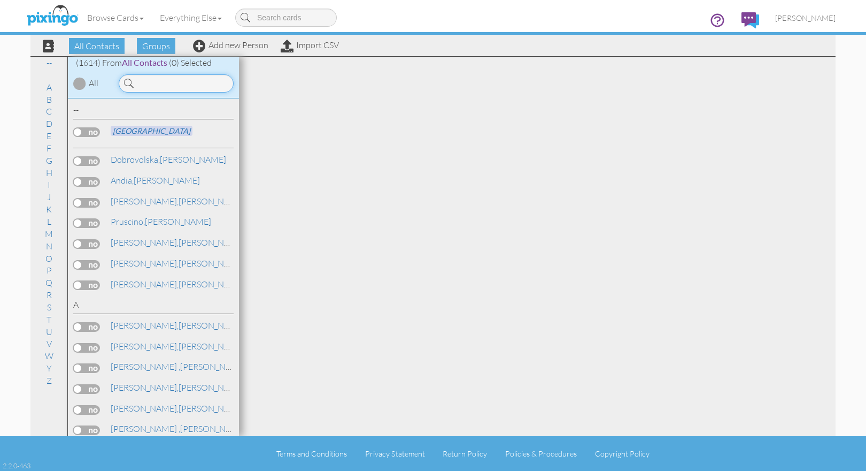
drag, startPoint x: 164, startPoint y: 81, endPoint x: 165, endPoint y: 75, distance: 6.1
click at [164, 79] on input at bounding box center [176, 83] width 115 height 18
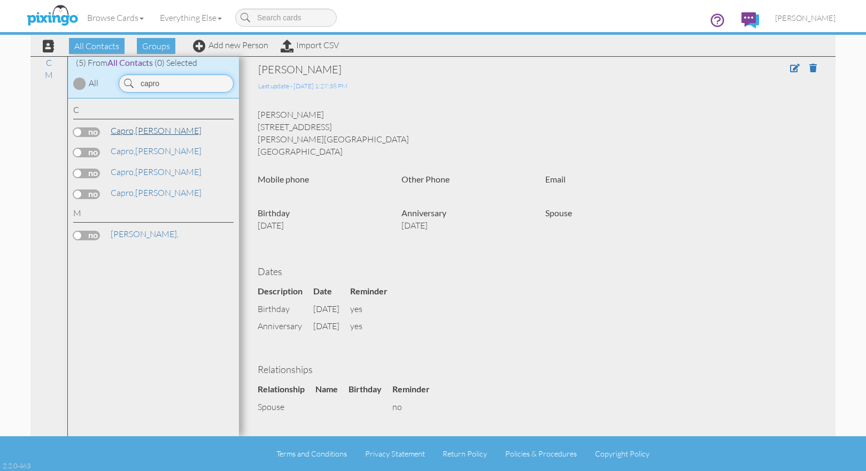
type input "capro"
click at [135, 128] on span "Capro," at bounding box center [123, 130] width 25 height 11
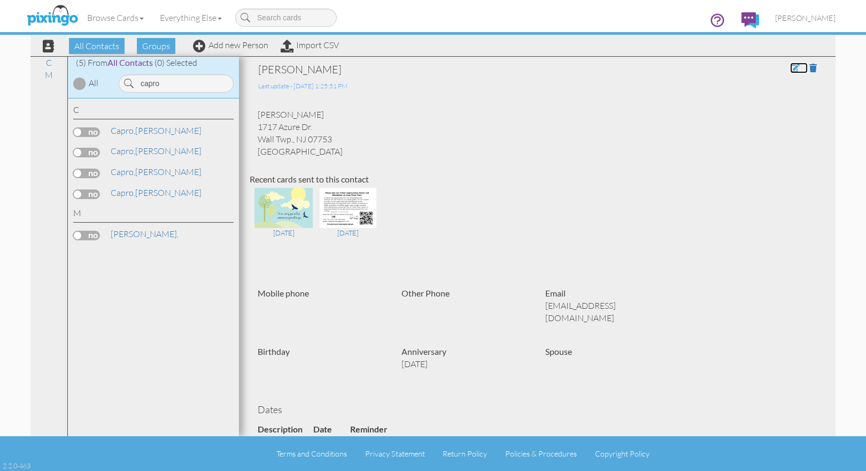
click at [790, 66] on span at bounding box center [795, 68] width 10 height 9
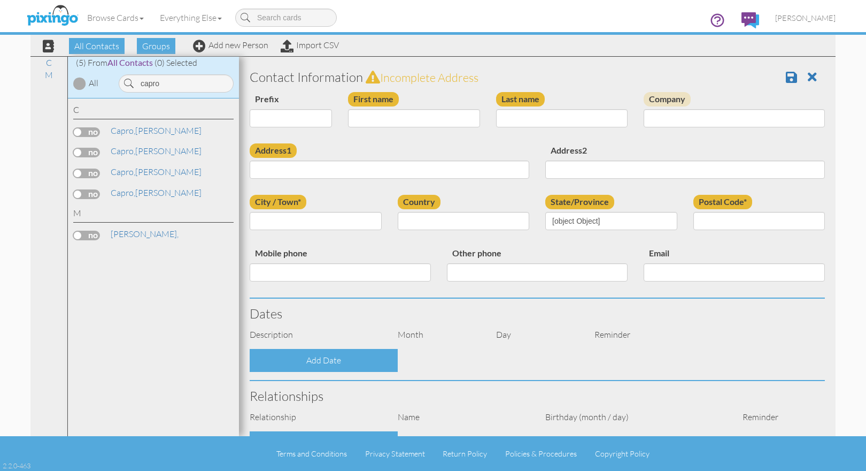
type input "[PERSON_NAME]"
type input "Capro"
type input "1717 Azure Dr."
type input "Wall Twp."
type input "07753"
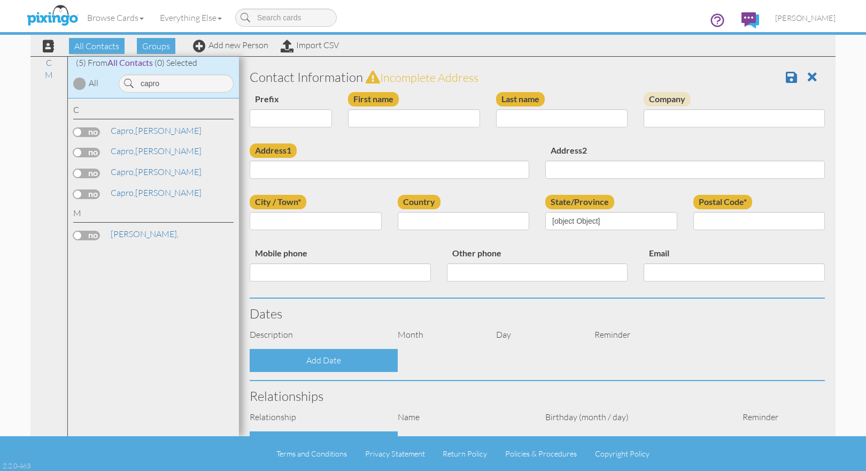
type input "[EMAIL_ADDRESS][DOMAIN_NAME]"
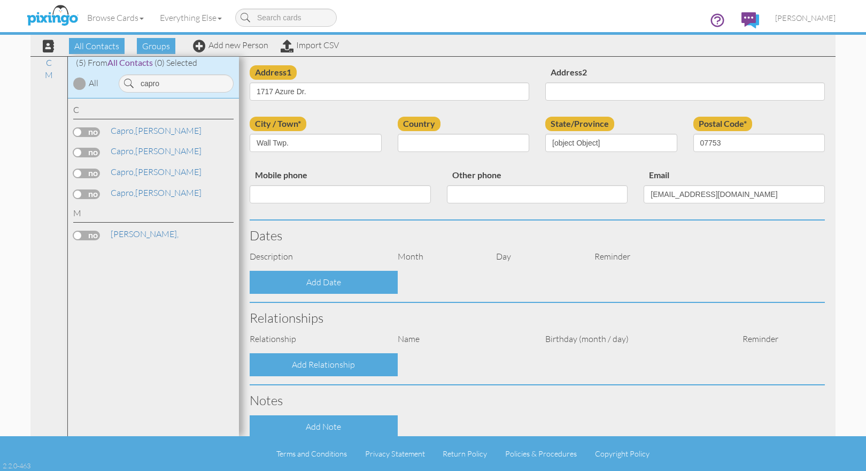
select select "object:5309"
select select "object:5554"
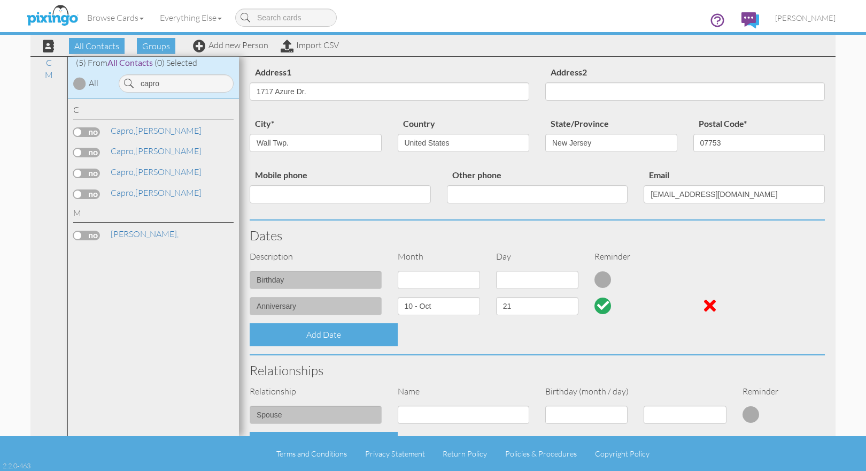
scroll to position [333, 0]
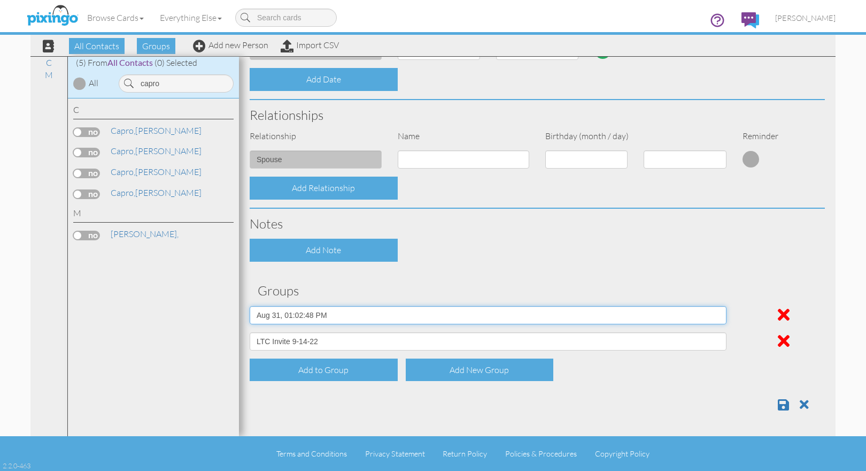
click at [715, 313] on select "All Contacts [DATE] 01:01:46 PM [DATE] 01:02:48 PM [DATE] 12:59:24 PM BIrthday …" at bounding box center [488, 315] width 477 height 18
select select "object:5298"
click at [250, 306] on select "All Contacts [DATE] 01:01:46 PM [DATE] 01:02:48 PM [DATE] 12:59:24 PM BIrthday …" at bounding box center [488, 315] width 477 height 18
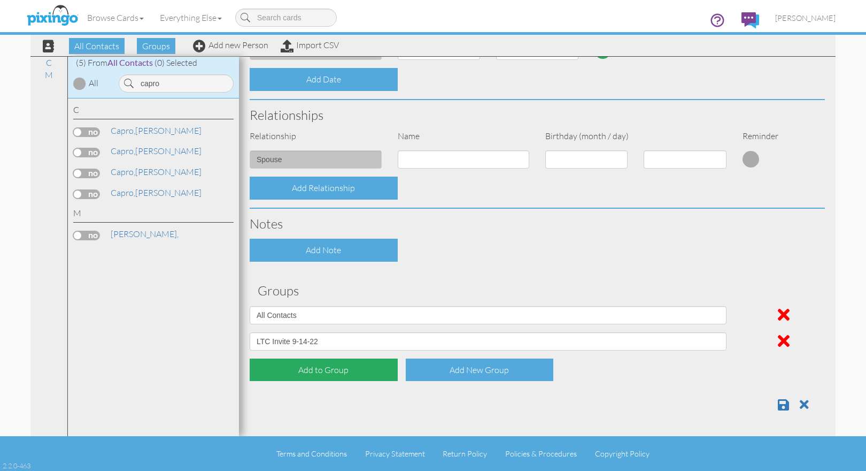
click at [292, 367] on div "Add to Group" at bounding box center [324, 369] width 148 height 23
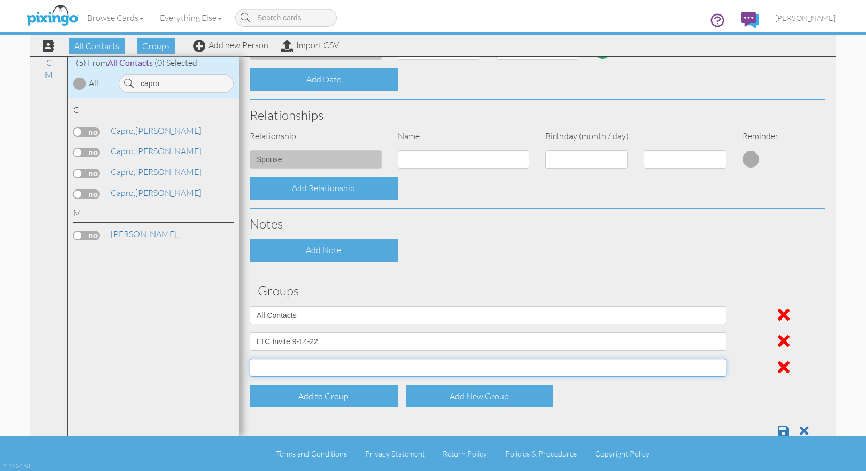
click at [366, 368] on select "All Contacts [DATE] 01:01:46 PM [DATE] 01:02:48 PM [DATE] 12:59:24 PM BIrthday …" at bounding box center [488, 367] width 477 height 18
select select "object:5305"
click at [250, 358] on select "All Contacts [DATE] 01:01:46 PM [DATE] 01:02:48 PM [DATE] 12:59:24 PM BIrthday …" at bounding box center [488, 367] width 477 height 18
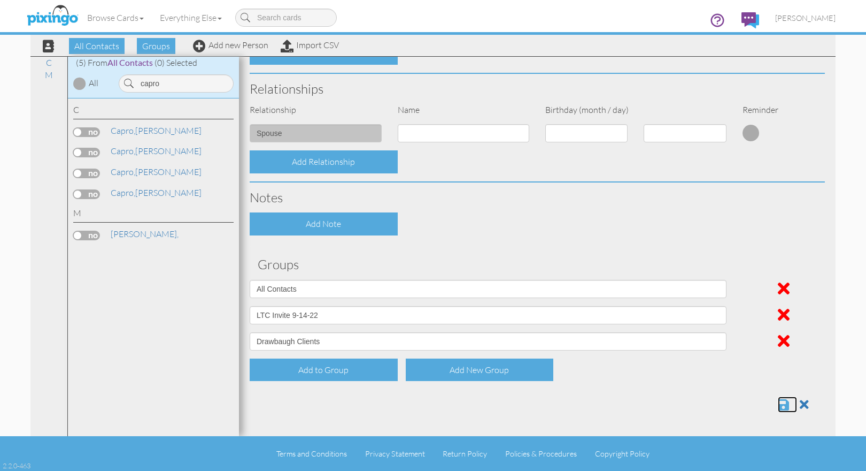
click at [778, 404] on span at bounding box center [783, 404] width 11 height 13
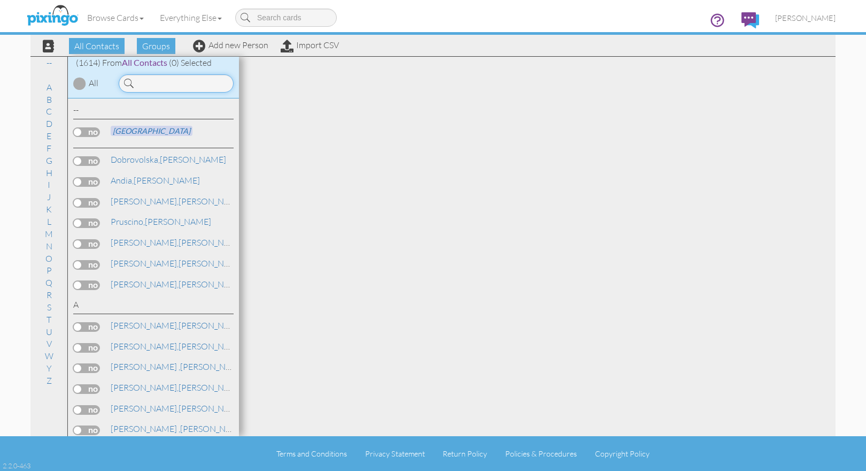
drag, startPoint x: 174, startPoint y: 83, endPoint x: 183, endPoint y: 89, distance: 11.3
click at [176, 84] on input at bounding box center [176, 83] width 115 height 18
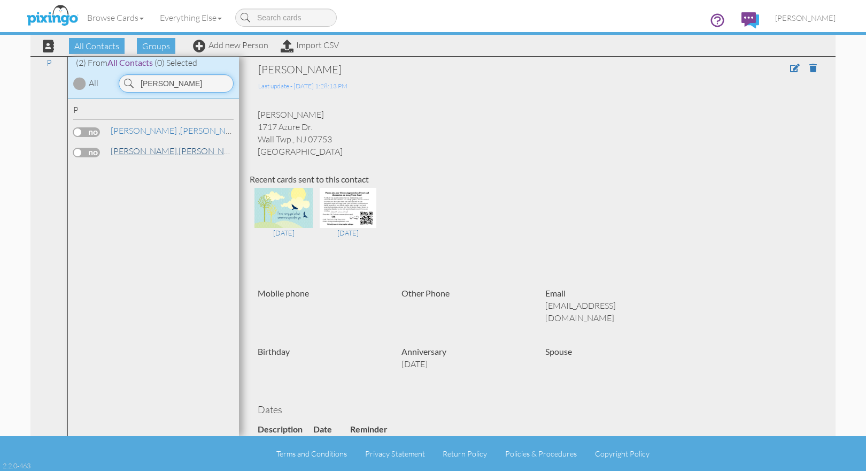
type input "[PERSON_NAME]"
click at [134, 145] on link "[PERSON_NAME]" at bounding box center [178, 150] width 136 height 13
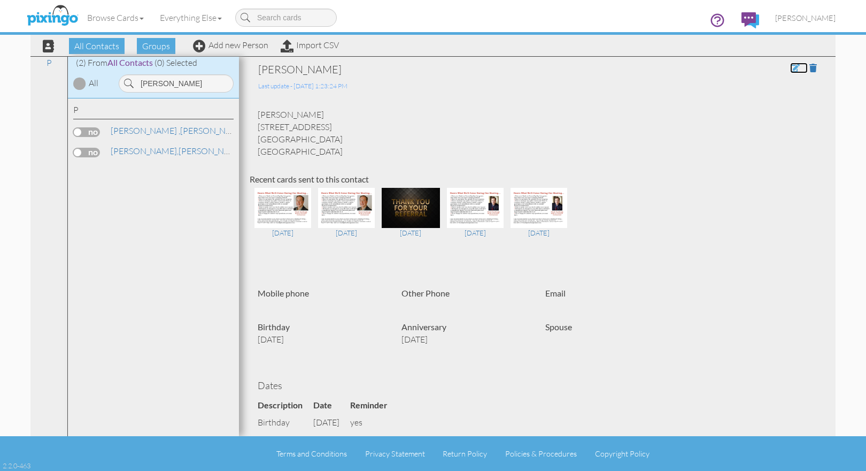
click at [790, 65] on span at bounding box center [795, 68] width 10 height 9
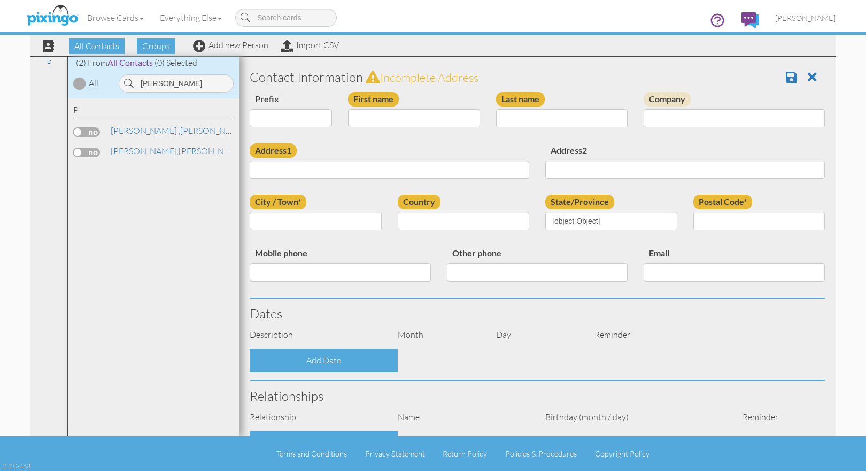
type input "[PERSON_NAME]"
type input "[STREET_ADDRESS]"
type input "[GEOGRAPHIC_DATA]"
type input "8857"
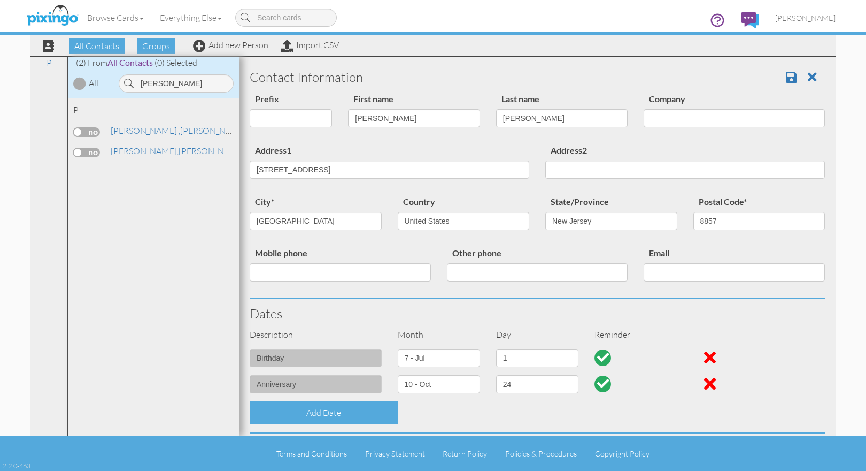
select select "object:5337"
select select "object:5582"
click at [808, 75] on span at bounding box center [812, 77] width 9 height 13
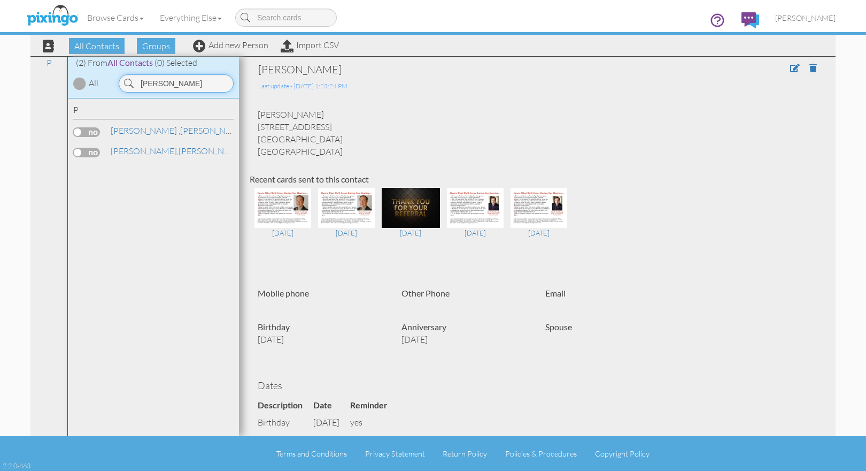
drag, startPoint x: 150, startPoint y: 81, endPoint x: 112, endPoint y: 74, distance: 38.5
click at [112, 74] on div "[PERSON_NAME]" at bounding box center [175, 81] width 128 height 24
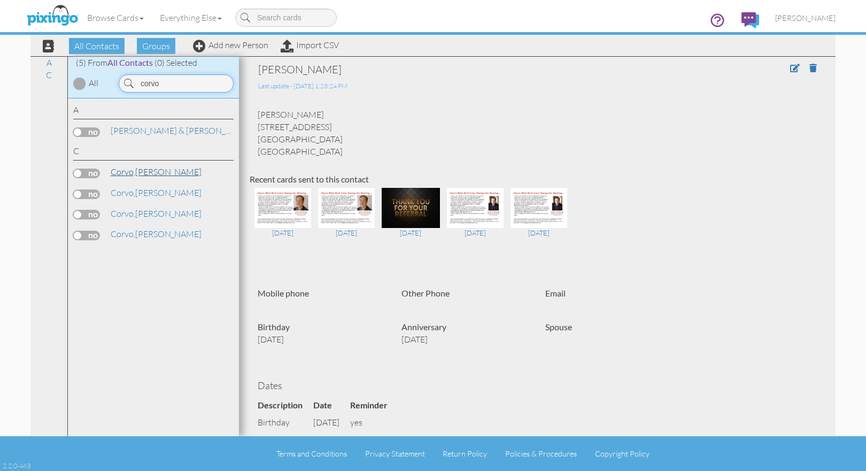
type input "corvo"
click at [141, 171] on link "[PERSON_NAME]" at bounding box center [156, 171] width 93 height 13
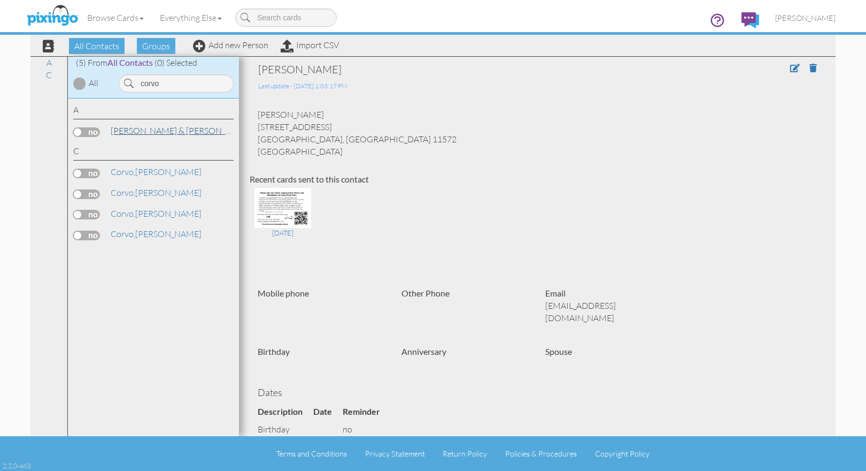
click at [155, 128] on span "[PERSON_NAME] & [PERSON_NAME]," at bounding box center [182, 130] width 143 height 11
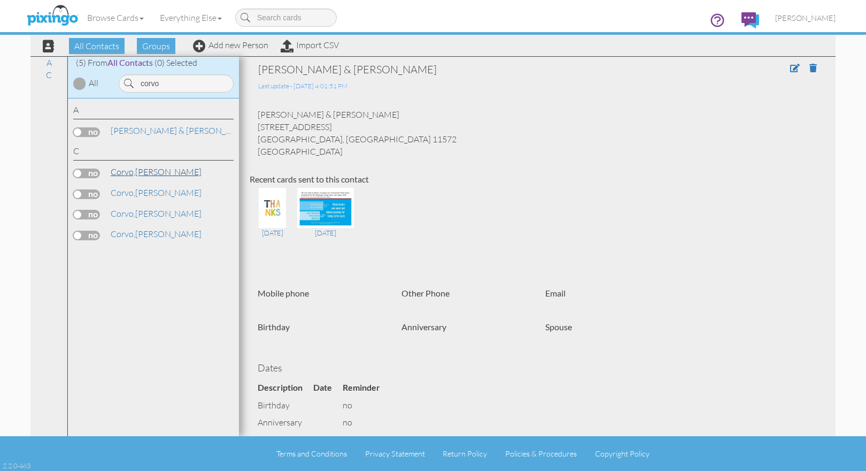
click at [139, 171] on link "Corvo, Arthur" at bounding box center [156, 171] width 93 height 13
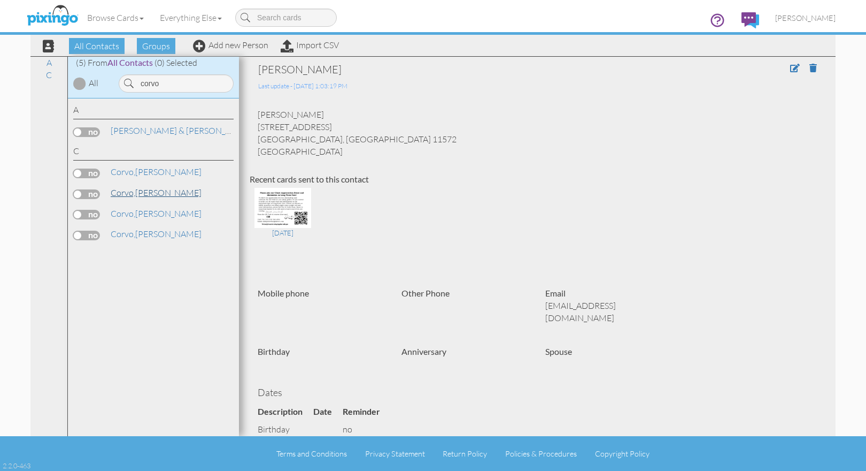
click at [135, 196] on span "Corvo," at bounding box center [123, 192] width 25 height 11
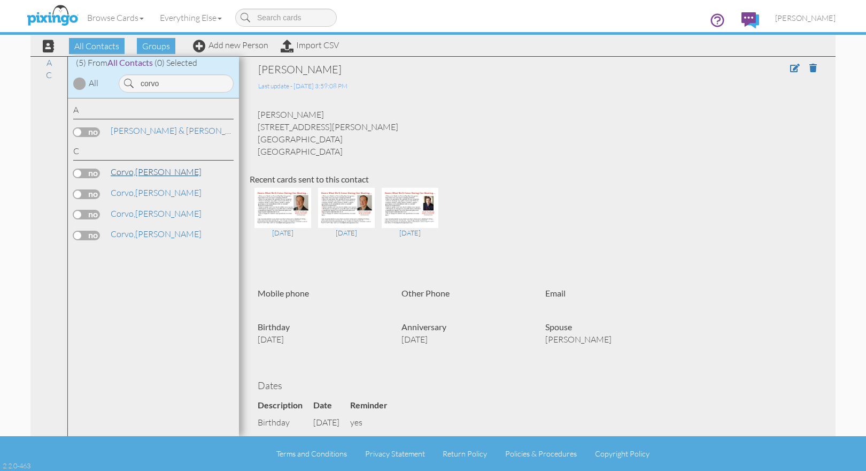
click at [138, 169] on link "Corvo, Arthur" at bounding box center [156, 171] width 93 height 13
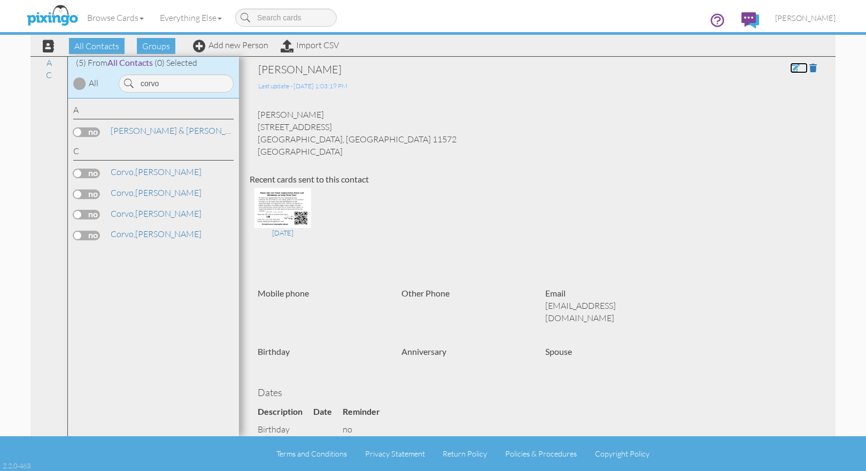
click at [790, 65] on span at bounding box center [795, 68] width 10 height 9
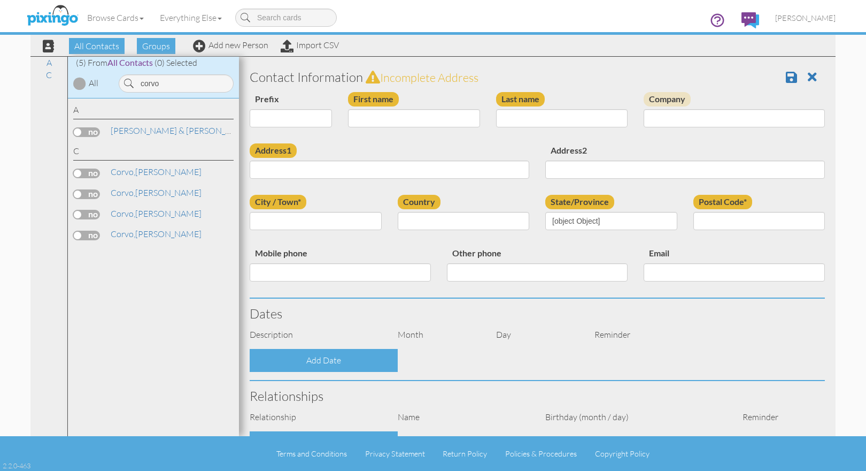
type input "[PERSON_NAME]"
type input "Corvo"
type input "[STREET_ADDRESS]"
type input "Oceanside"
type input "11572"
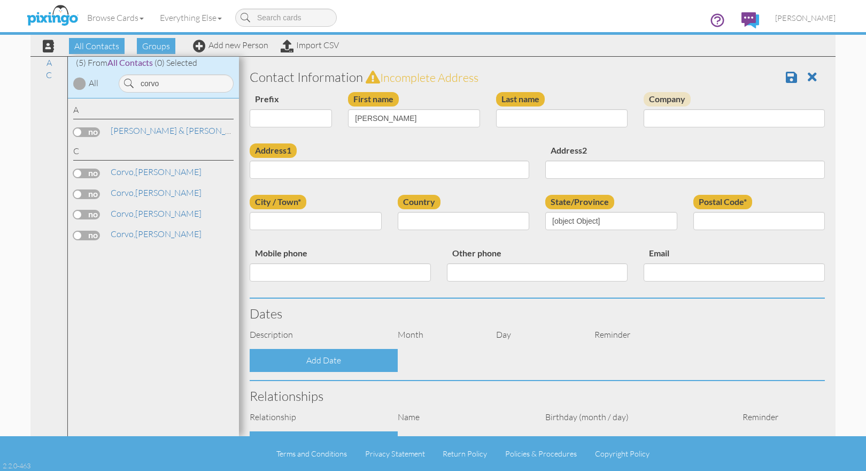
type input "[EMAIL_ADDRESS][DOMAIN_NAME]"
select select "object:5337"
select select "object:5621"
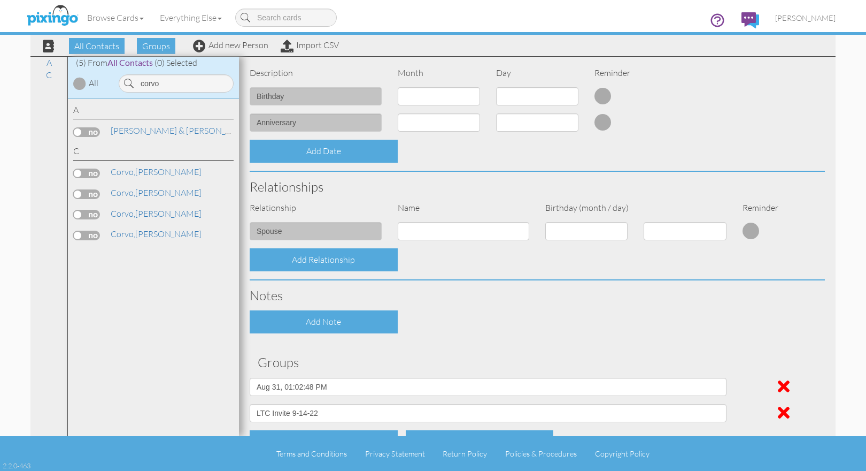
scroll to position [259, 0]
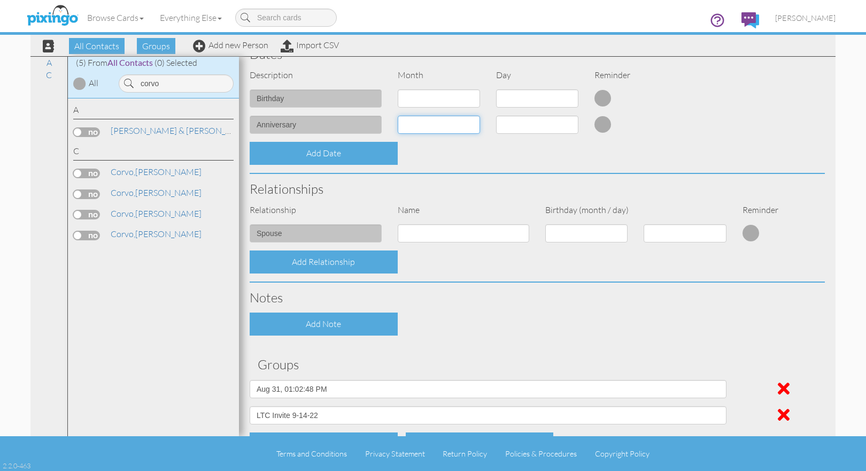
click at [449, 126] on select "1 - [DATE] - [DATE] - [DATE] - [DATE] - [DATE] - [DATE] - [DATE] - [DATE] - [DA…" at bounding box center [439, 124] width 82 height 18
select select "object:7254"
click at [398, 115] on select "1 - [DATE] - [DATE] - [DATE] - [DATE] - [DATE] - [DATE] - [DATE] - [DATE] - [DA…" at bounding box center [439, 124] width 82 height 18
click at [555, 125] on select "1 2 3 4 5 6 7 8 9 10 11 12 13 14 15 16 17 18 19 20 21 22 23 24 25 26 27 28 29 30" at bounding box center [537, 124] width 82 height 18
select select "number:25"
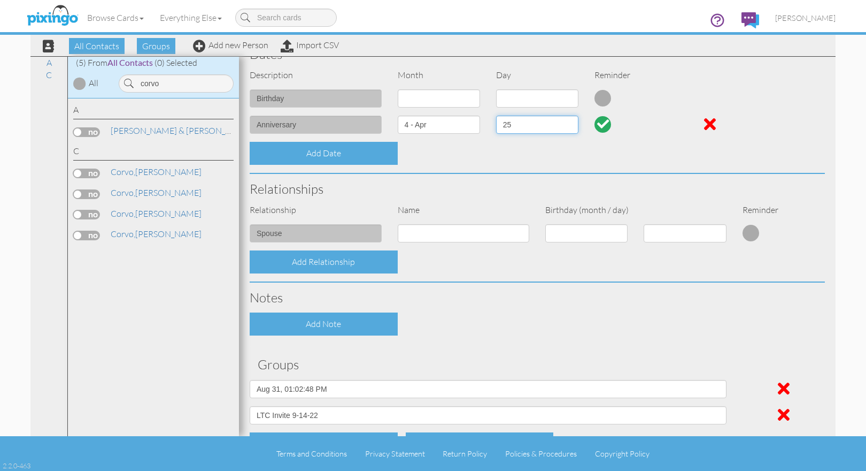
click at [496, 115] on select "1 2 3 4 5 6 7 8 9 10 11 12 13 14 15 16 17 18 19 20 21 22 23 24 25 26 27 28 29 30" at bounding box center [537, 124] width 82 height 18
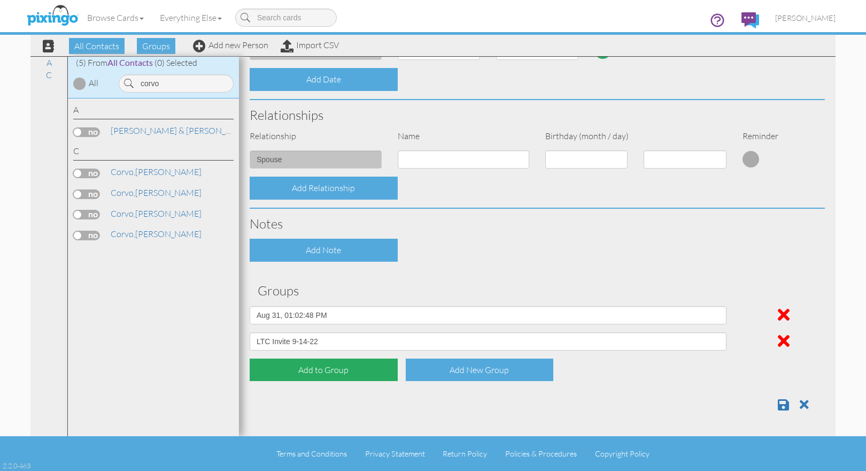
click at [327, 368] on div "Add to Group" at bounding box center [324, 369] width 148 height 23
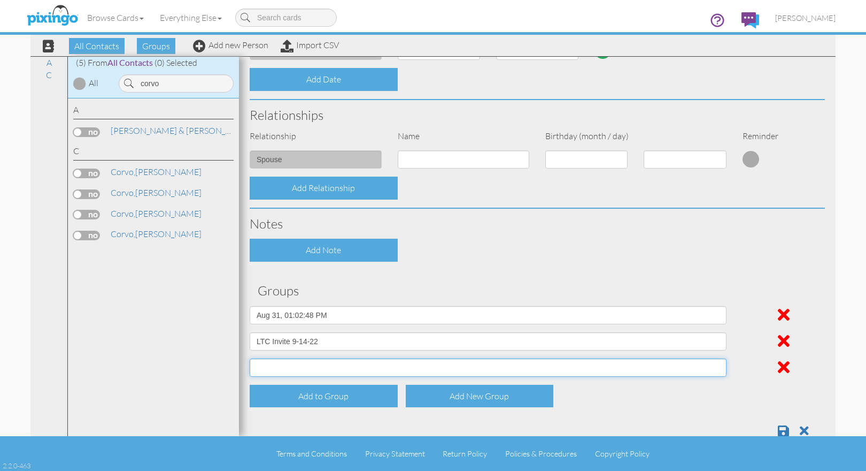
click at [319, 368] on select "All Contacts [DATE] 01:01:46 PM [DATE] 01:02:48 PM [DATE] 12:59:24 PM BIrthday …" at bounding box center [488, 367] width 477 height 18
select select "object:5326"
click at [250, 358] on select "All Contacts [DATE] 01:01:46 PM [DATE] 01:02:48 PM [DATE] 12:59:24 PM BIrthday …" at bounding box center [488, 367] width 477 height 18
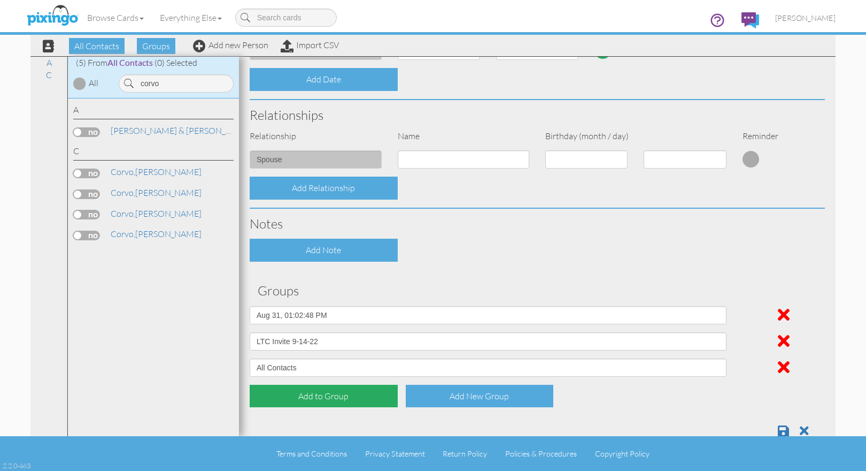
click at [340, 399] on div "Add to Group" at bounding box center [324, 395] width 148 height 23
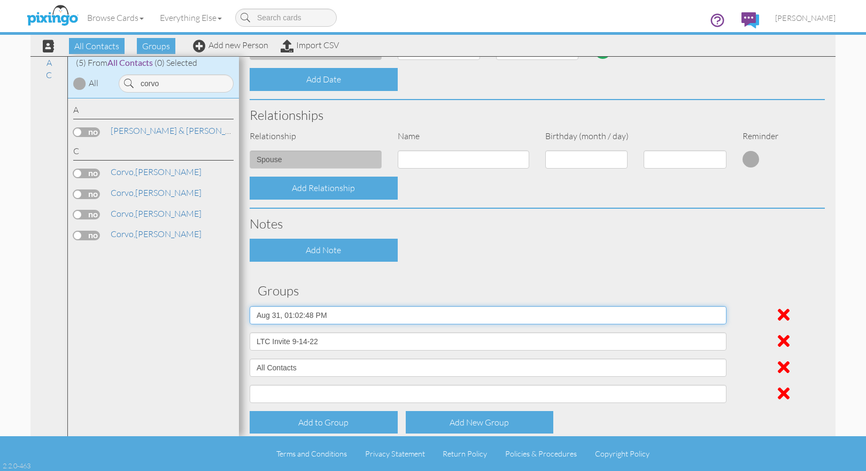
click at [509, 316] on select "All Contacts [DATE] 01:01:46 PM [DATE] 01:02:48 PM [DATE] 12:59:24 PM BIrthday …" at bounding box center [488, 315] width 477 height 18
select select "object:5333"
click at [250, 306] on select "All Contacts [DATE] 01:01:46 PM [DATE] 01:02:48 PM [DATE] 12:59:24 PM BIrthday …" at bounding box center [488, 315] width 477 height 18
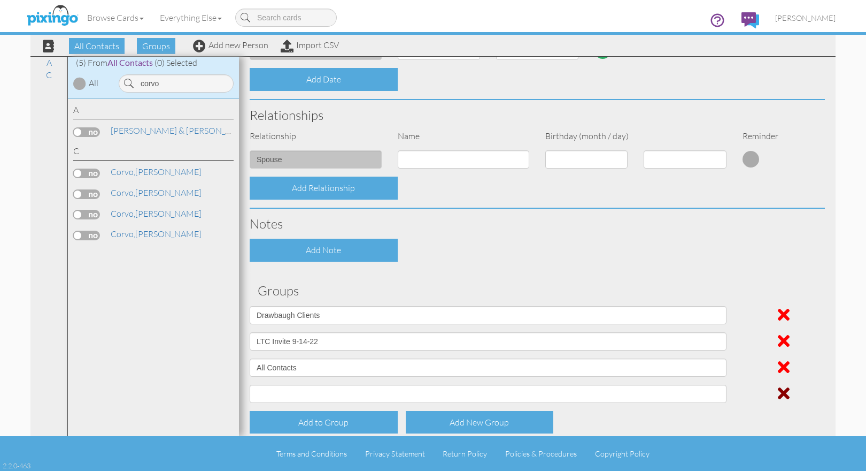
click at [770, 390] on div at bounding box center [784, 393] width 98 height 25
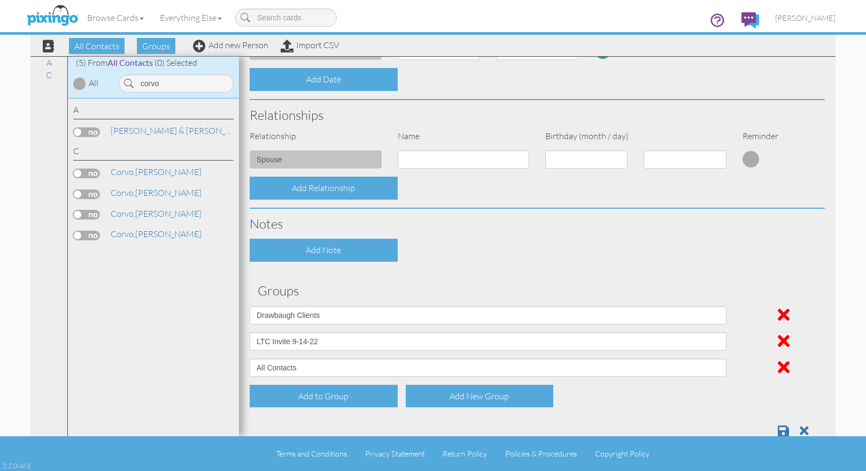
scroll to position [359, 0]
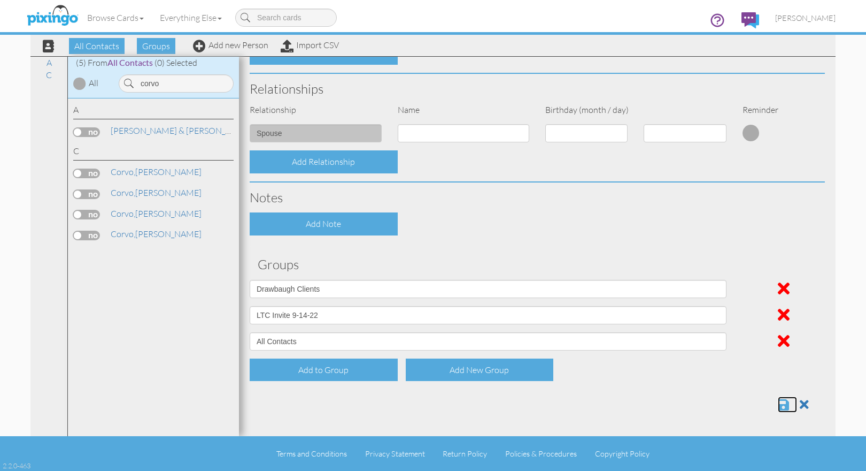
click at [778, 402] on span at bounding box center [783, 404] width 11 height 13
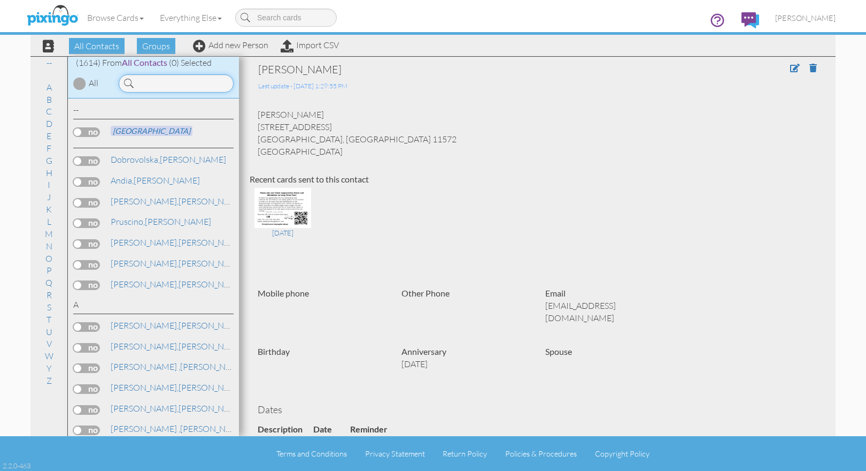
click at [182, 82] on input at bounding box center [176, 83] width 115 height 18
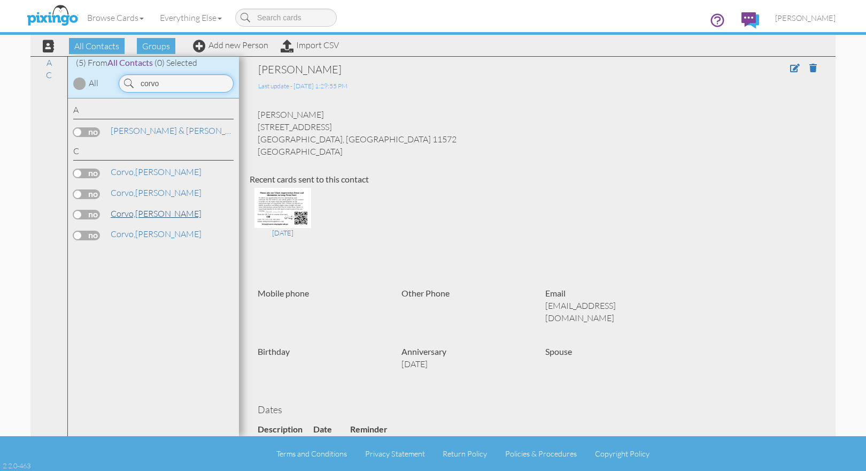
type input "corvo"
click at [145, 213] on link "[PERSON_NAME]" at bounding box center [156, 213] width 93 height 13
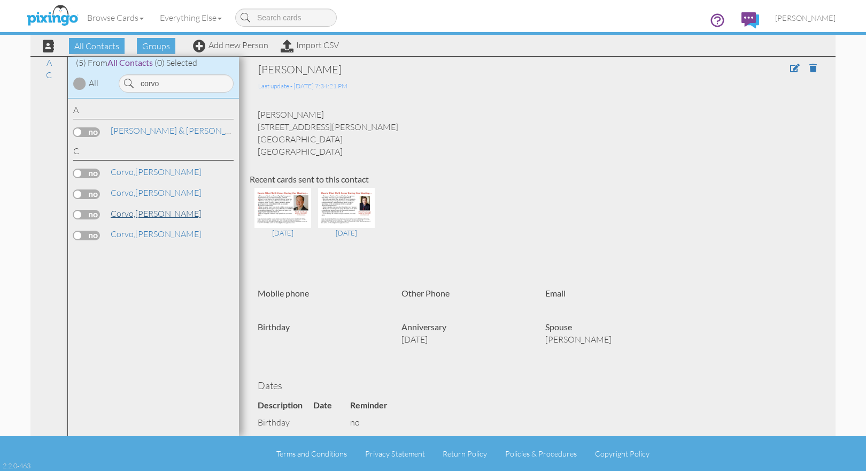
click at [137, 211] on link "[PERSON_NAME]" at bounding box center [156, 213] width 93 height 13
click at [142, 213] on link "[PERSON_NAME]" at bounding box center [156, 213] width 93 height 13
click at [141, 233] on link "[PERSON_NAME]" at bounding box center [156, 233] width 93 height 13
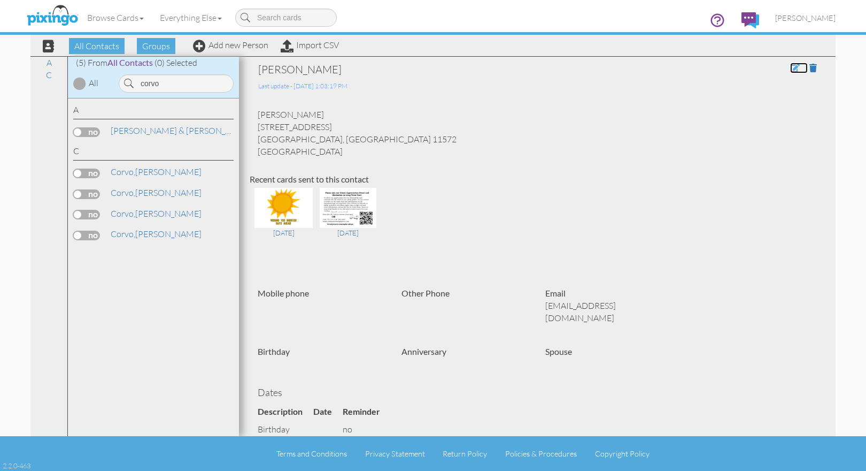
click at [790, 64] on span at bounding box center [795, 68] width 10 height 9
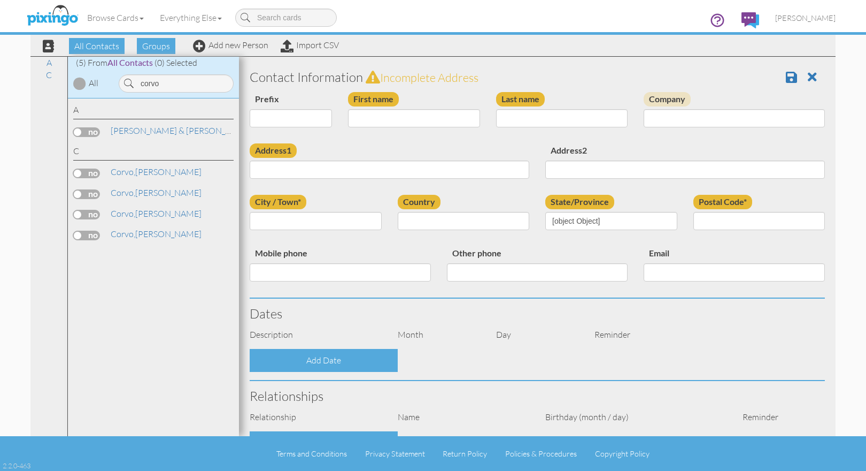
type input "[PERSON_NAME]"
type input "Corvo"
type input "[STREET_ADDRESS]"
type input "Oceanside"
type input "11572"
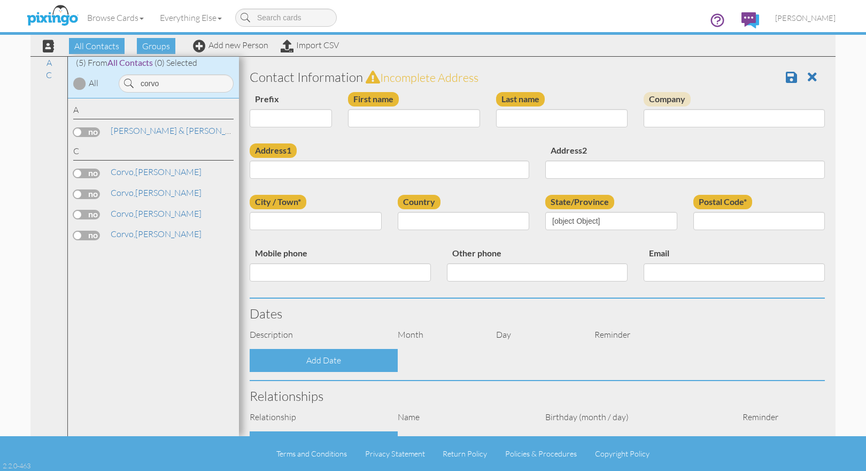
type input "[EMAIL_ADDRESS][DOMAIN_NAME]"
select select "object:5317"
select select "object:5562"
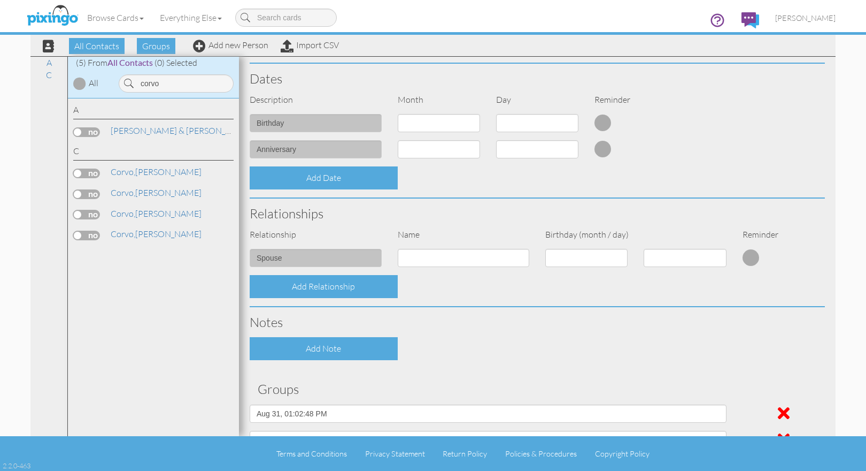
scroll to position [250, 0]
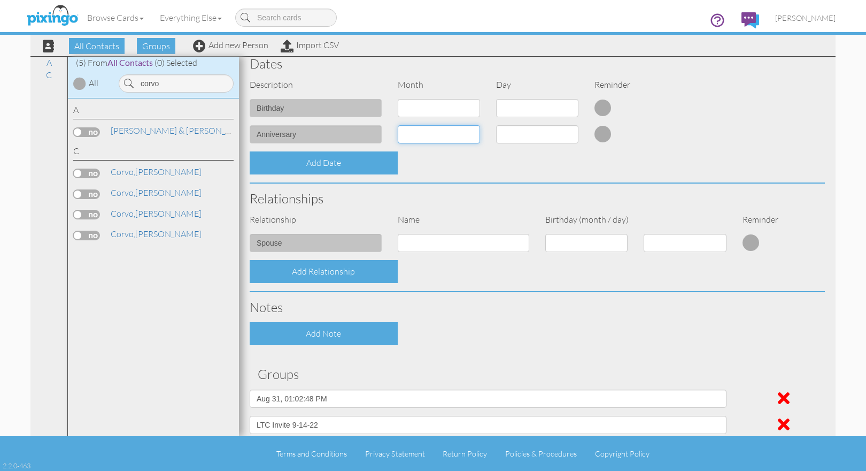
click at [449, 134] on select "1 - [DATE] - [DATE] - [DATE] - [DATE] - [DATE] - [DATE] - [DATE] - [DATE] - [DA…" at bounding box center [439, 134] width 82 height 18
select select "object:5631"
click at [398, 125] on select "1 - [DATE] - [DATE] - [DATE] - [DATE] - [DATE] - [DATE] - [DATE] - [DATE] - [DA…" at bounding box center [439, 134] width 82 height 18
drag, startPoint x: 522, startPoint y: 130, endPoint x: 528, endPoint y: 140, distance: 11.0
click at [522, 130] on select "1 2 3 4 5 6 7 8 9 10 11 12 13 14 15 16 17 18 19 20 21 22 23 24 25 26 27 28 29" at bounding box center [537, 134] width 82 height 18
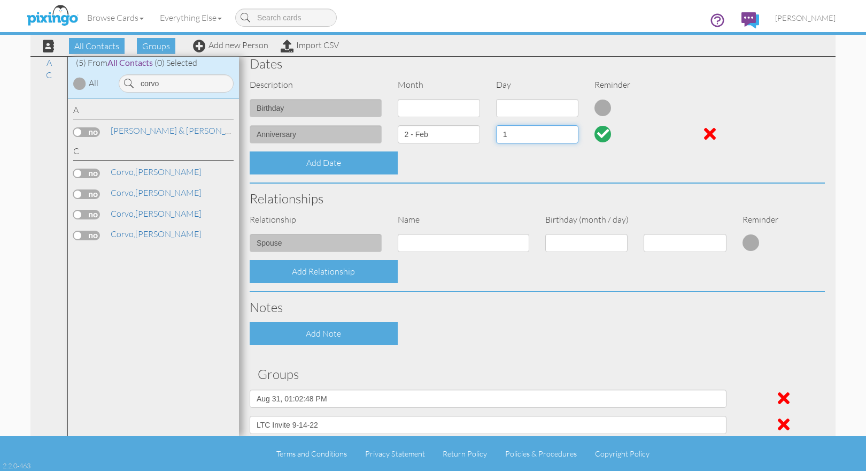
select select "number:2"
click at [496, 125] on select "1 2 3 4 5 6 7 8 9 10 11 12 13 14 15 16 17 18 19 20 21 22 23 24 25 26 27 28 29" at bounding box center [537, 134] width 82 height 18
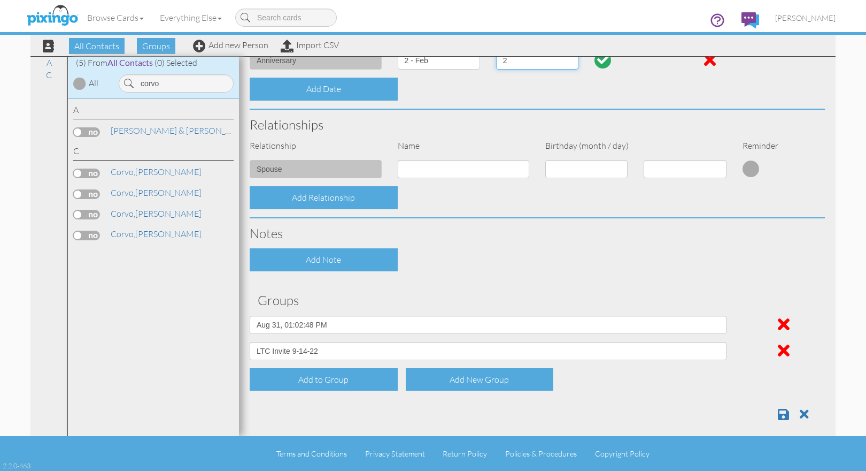
scroll to position [333, 0]
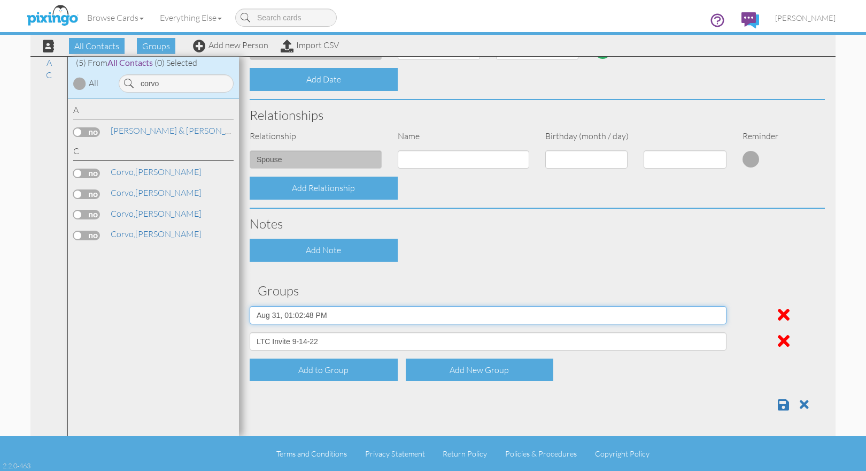
click at [371, 313] on select "All Contacts [DATE] 01:01:46 PM [DATE] 01:02:48 PM [DATE] 12:59:24 PM BIrthday …" at bounding box center [488, 315] width 477 height 18
select select "object:5306"
click at [250, 306] on select "All Contacts [DATE] 01:01:46 PM [DATE] 01:02:48 PM [DATE] 12:59:24 PM BIrthday …" at bounding box center [488, 315] width 477 height 18
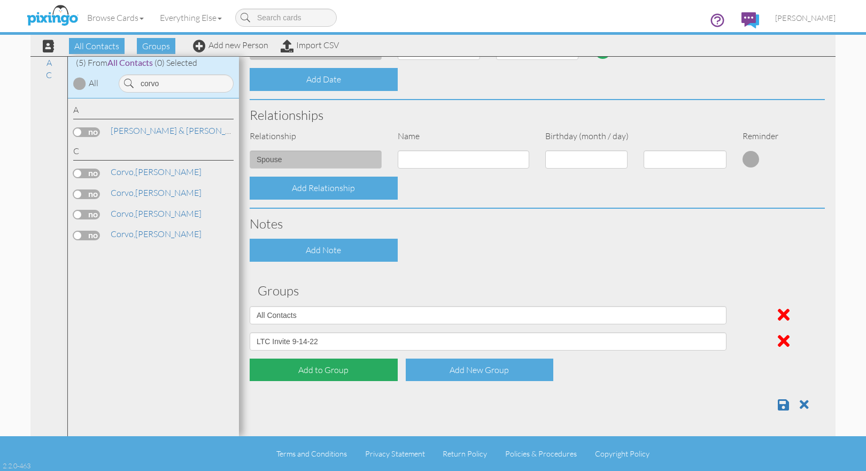
click at [333, 369] on div "Add to Group" at bounding box center [324, 369] width 148 height 23
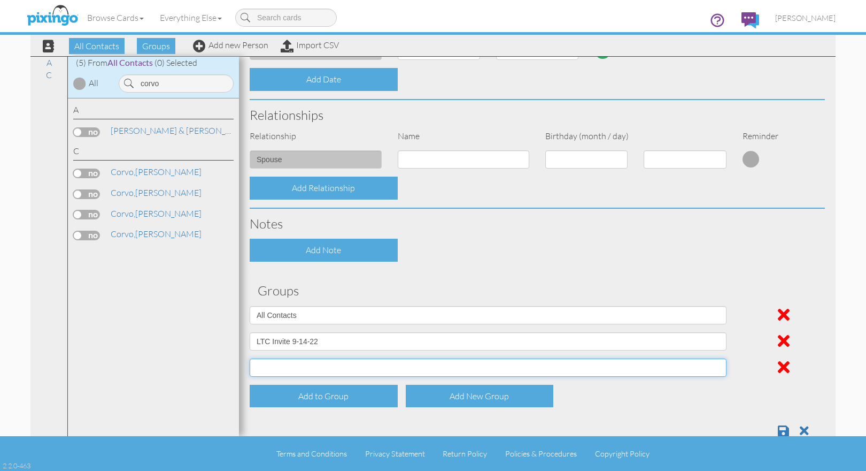
click at [328, 365] on select "All Contacts [DATE] 01:01:46 PM [DATE] 01:02:48 PM [DATE] 12:59:24 PM BIrthday …" at bounding box center [488, 367] width 477 height 18
select select "object:5313"
click at [250, 358] on select "All Contacts [DATE] 01:01:46 PM [DATE] 01:02:48 PM [DATE] 12:59:24 PM BIrthday …" at bounding box center [488, 367] width 477 height 18
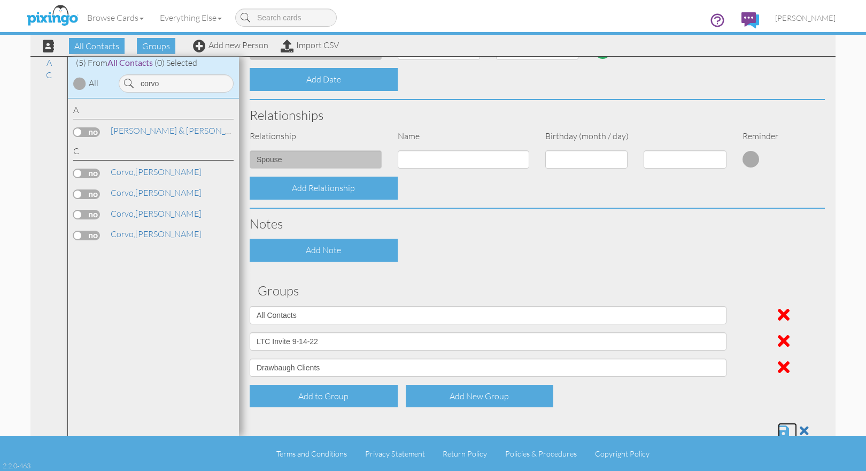
click at [778, 428] on span at bounding box center [783, 430] width 11 height 13
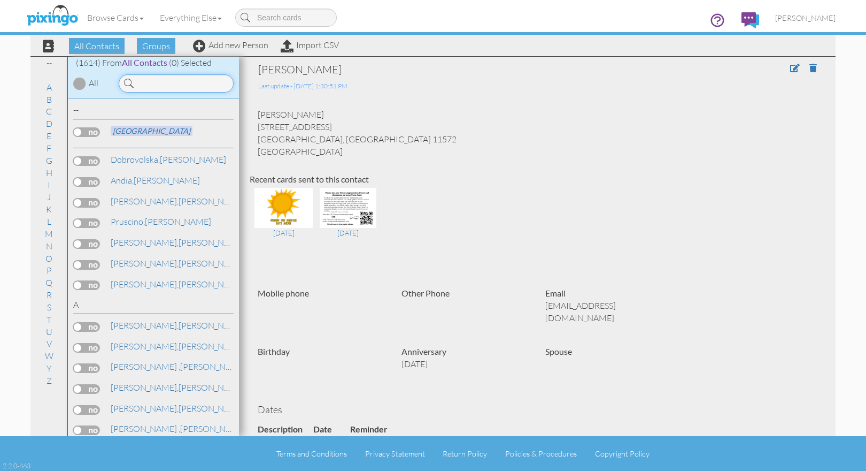
click at [186, 85] on input at bounding box center [176, 83] width 115 height 18
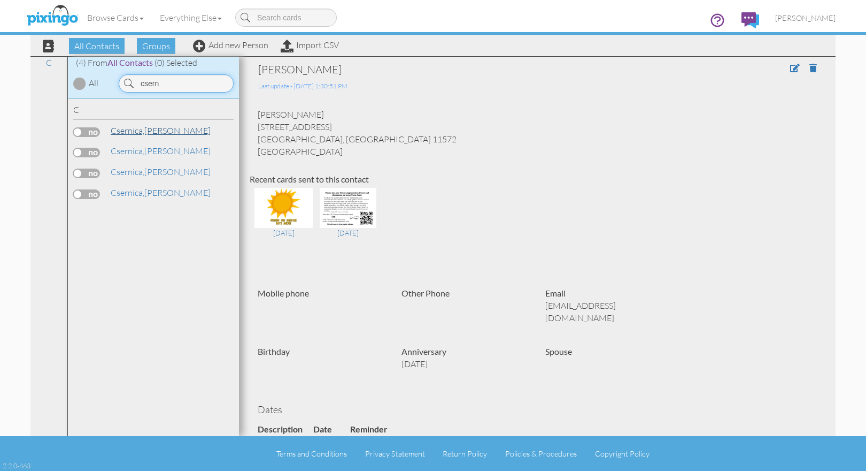
type input "csern"
click at [180, 129] on link "Csernica, Christopher" at bounding box center [161, 130] width 102 height 13
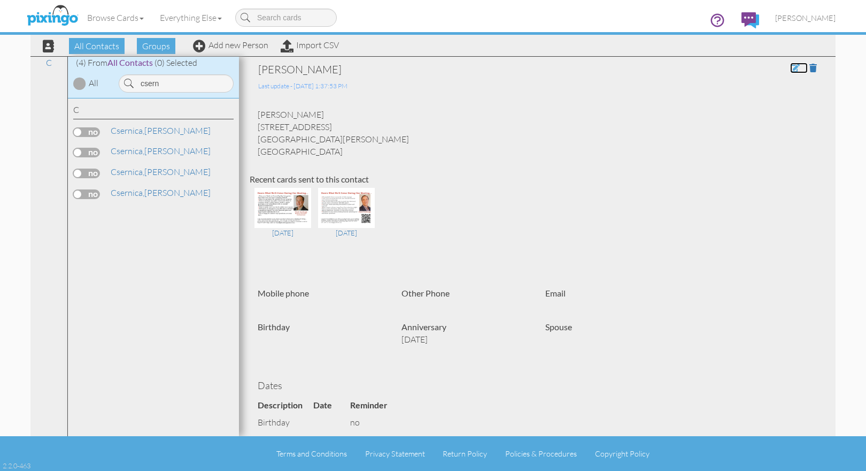
click at [790, 66] on span at bounding box center [795, 68] width 10 height 9
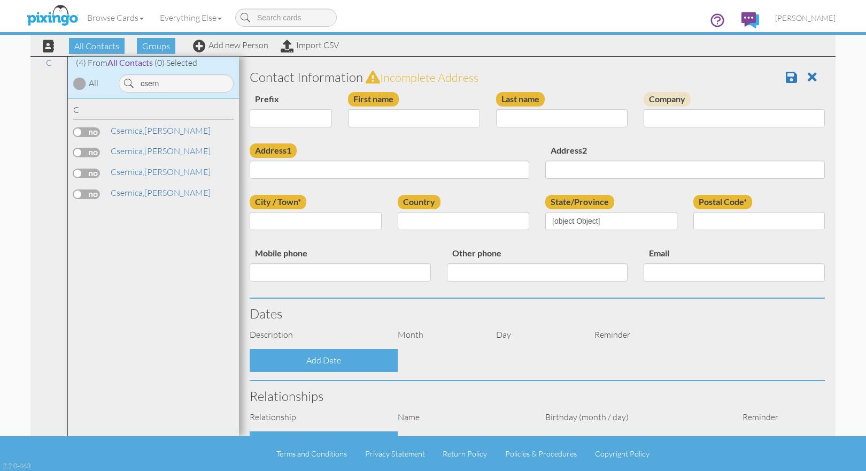
type input "[PERSON_NAME]"
type input "Csernica"
type input "36 Mount Lebanon Rd."
type input "Port Murray"
type input "7865"
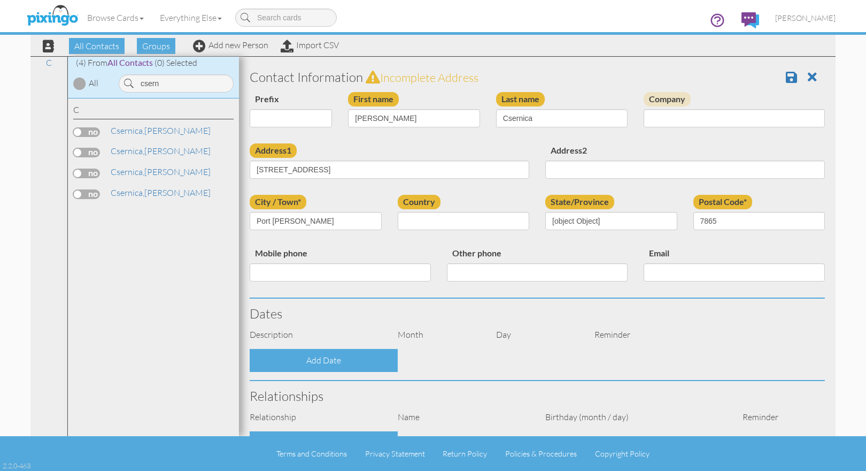
select select "object:5280"
select select "object:5525"
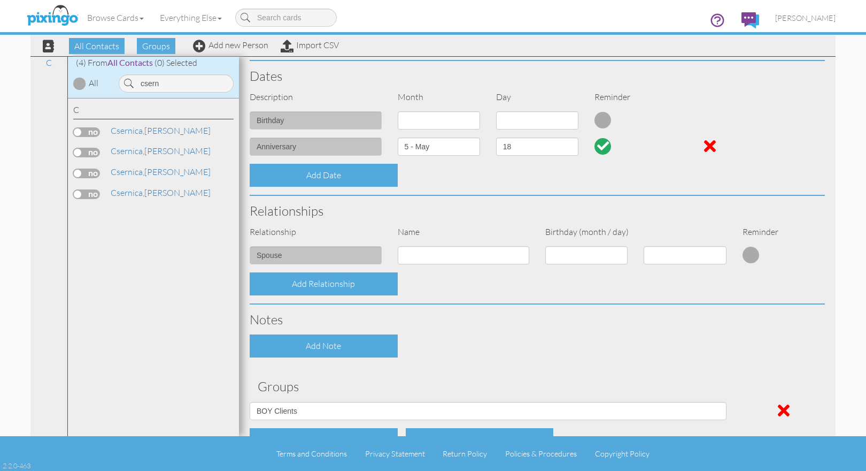
scroll to position [236, 0]
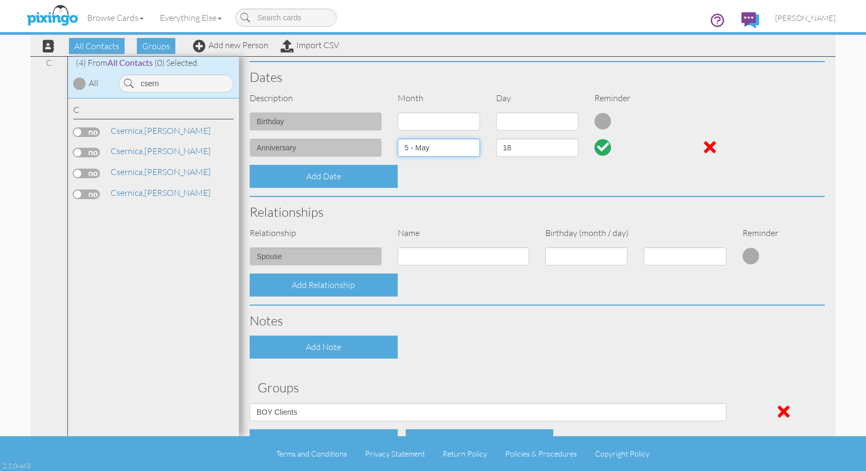
click at [471, 148] on select "1 - [DATE] - [DATE] - [DATE] - [DATE] - [DATE] - [DATE] - [DATE] - [DATE] - [DA…" at bounding box center [439, 147] width 82 height 18
select select "object:5258"
click at [398, 138] on select "1 - [DATE] - [DATE] - [DATE] - [DATE] - [DATE] - [DATE] - [DATE] - [DATE] - [DA…" at bounding box center [439, 147] width 82 height 18
click at [545, 150] on select "1 2 3 4 5 6 7 8 9 10 11 12 13 14 15 16 17 18 19 20 21 22 23 24 25 26 27 28 29 30" at bounding box center [537, 147] width 82 height 18
select select "number:26"
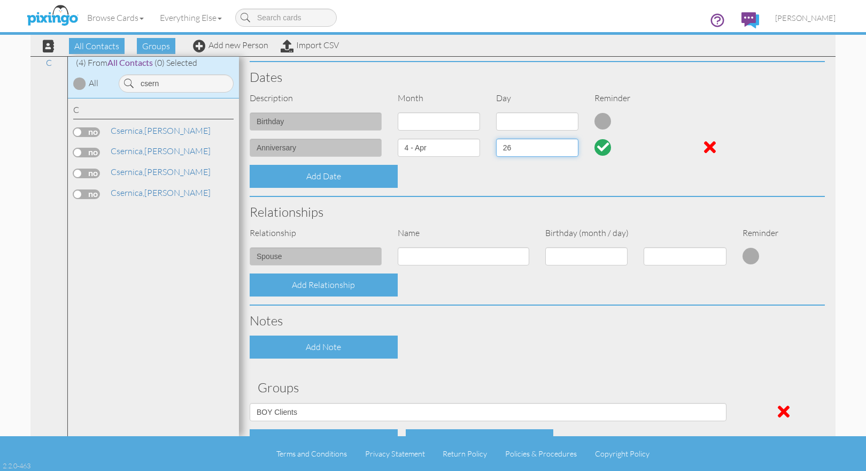
click at [496, 138] on select "1 2 3 4 5 6 7 8 9 10 11 12 13 14 15 16 17 18 19 20 21 22 23 24 25 26 27 28 29 30" at bounding box center [537, 147] width 82 height 18
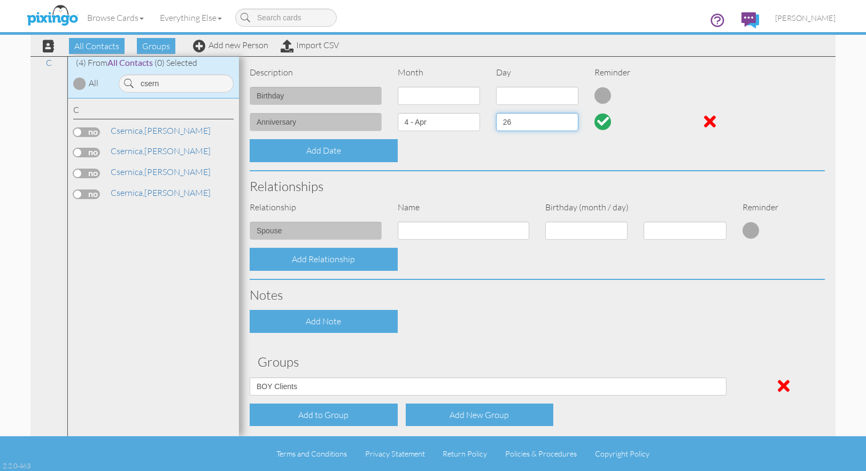
scroll to position [307, 0]
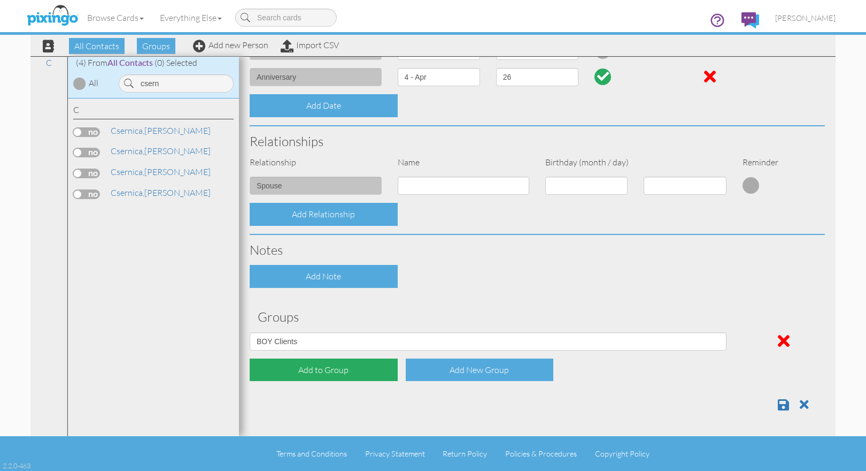
click at [335, 370] on div "Add to Group" at bounding box center [324, 369] width 148 height 23
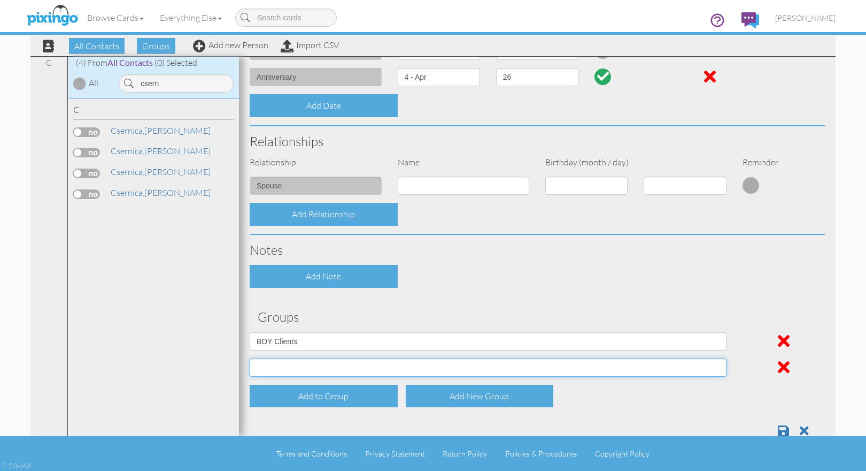
click at [318, 365] on select "All Contacts Aug 31, 01:01:46 PM Aug 31, 01:02:48 PM Aug 31, 12:59:24 PM BIrthd…" at bounding box center [488, 367] width 477 height 18
select select "object:5276"
click at [250, 358] on select "All Contacts Aug 31, 01:01:46 PM Aug 31, 01:02:48 PM Aug 31, 12:59:24 PM BIrthd…" at bounding box center [488, 367] width 477 height 18
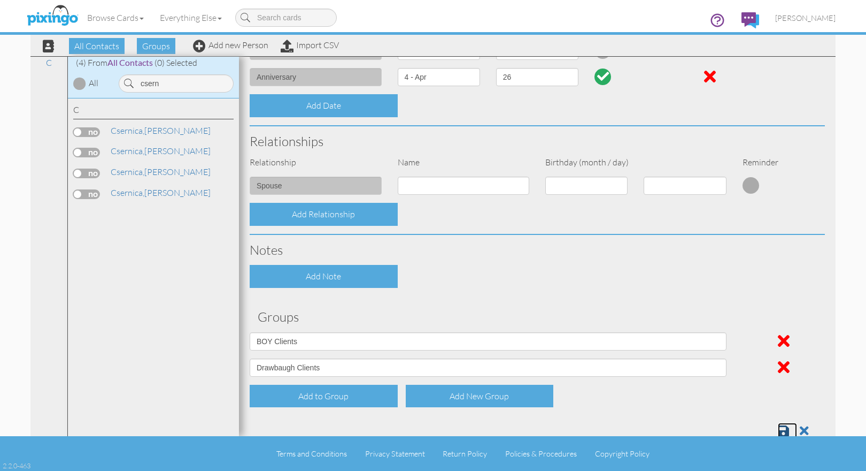
scroll to position [333, 0]
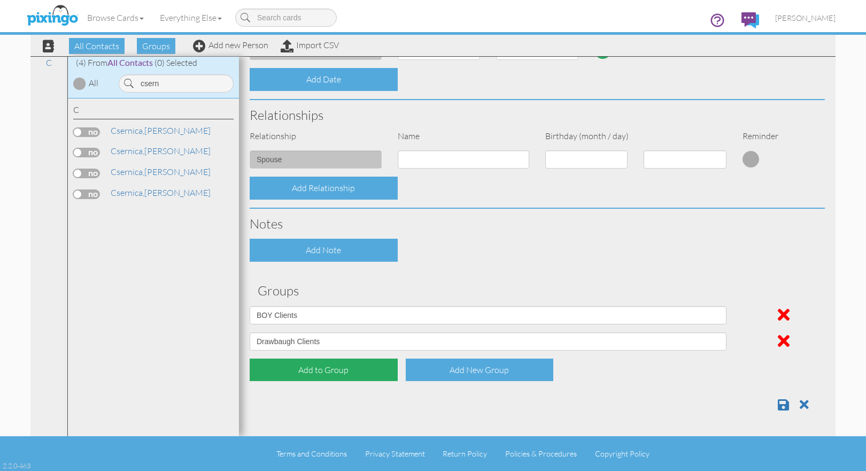
click at [356, 371] on div "Add to Group" at bounding box center [324, 369] width 148 height 23
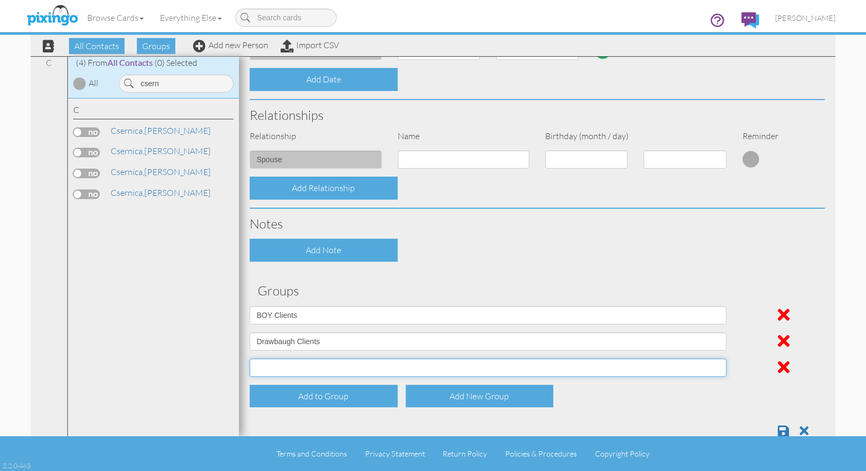
click at [331, 366] on select "All Contacts Aug 31, 01:01:46 PM Aug 31, 01:02:48 PM Aug 31, 12:59:24 PM BIrthd…" at bounding box center [488, 367] width 477 height 18
select select "object:5269"
click at [250, 358] on select "All Contacts Aug 31, 01:01:46 PM Aug 31, 01:02:48 PM Aug 31, 12:59:24 PM BIrthd…" at bounding box center [488, 367] width 477 height 18
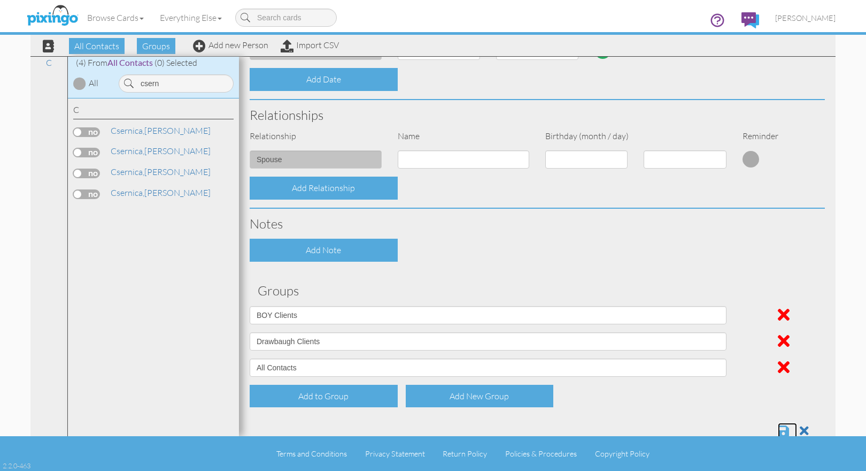
click at [778, 426] on span at bounding box center [783, 430] width 11 height 13
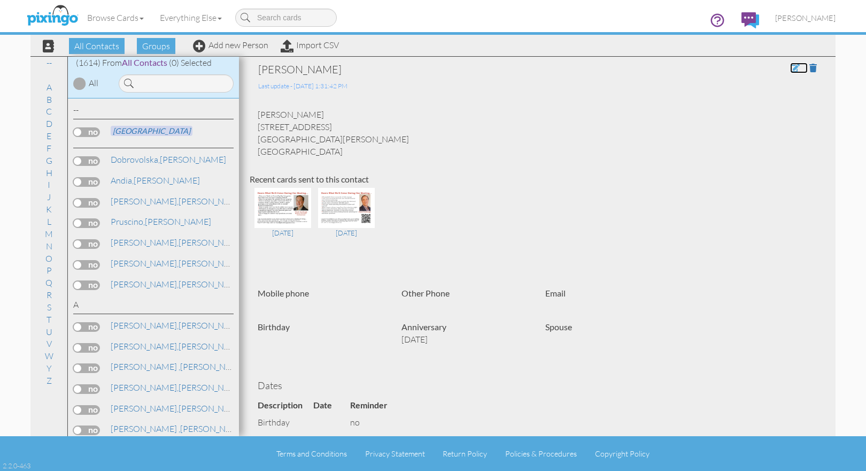
click at [790, 68] on span at bounding box center [795, 68] width 10 height 9
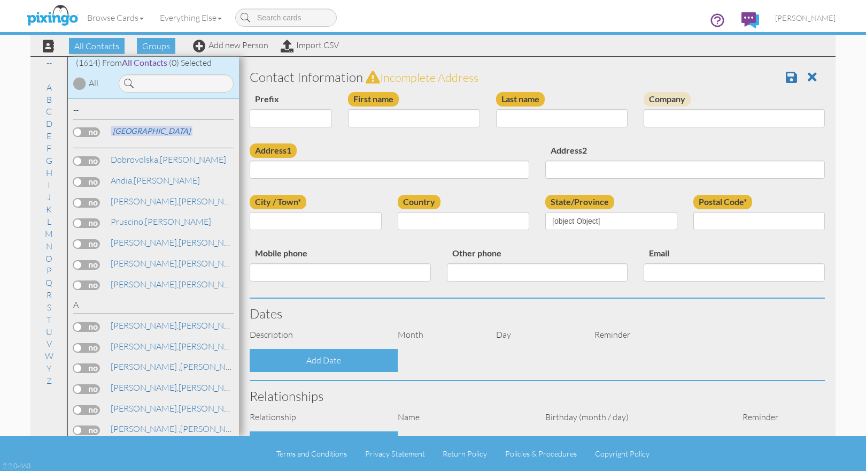
type input "[PERSON_NAME]"
type input "Csernica"
type input "[STREET_ADDRESS]"
type input "Port [PERSON_NAME]"
type input "7865"
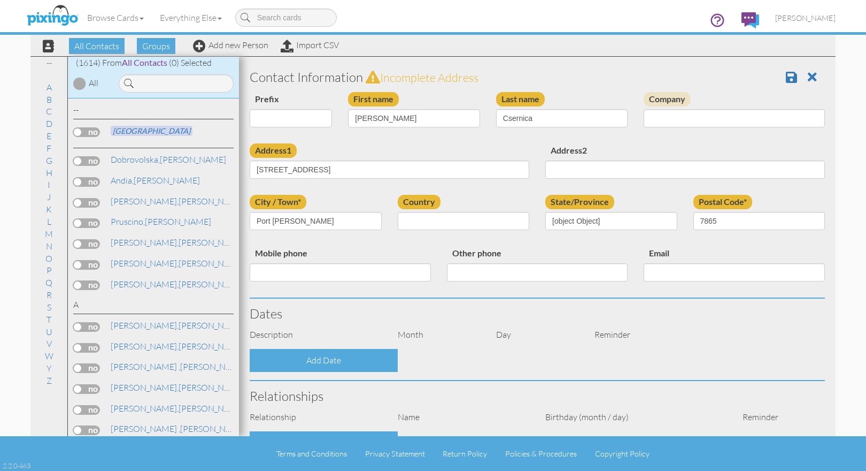
select select "object:5256"
select select "object:5501"
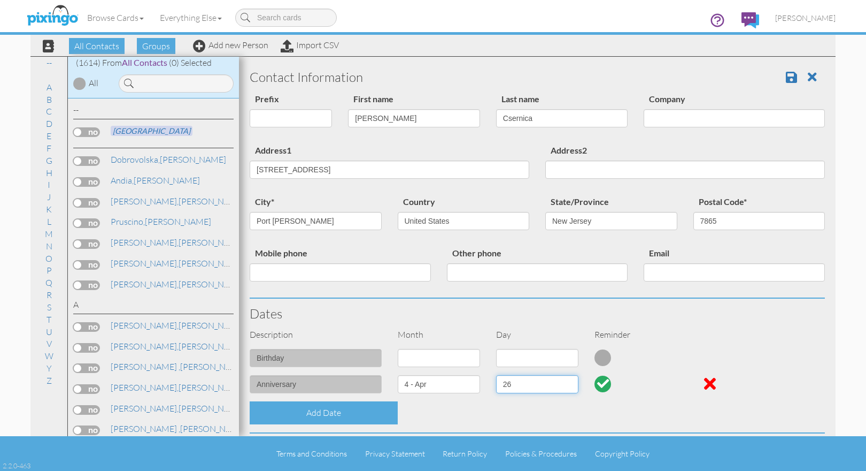
click at [564, 382] on select "1 2 3 4 5 6 7 8 9 10 11 12 13 14 15 16 17 18 19 20 21 22 23 24 25 26 27 28 29 30" at bounding box center [537, 384] width 82 height 18
select select "number:18"
click at [496, 375] on select "1 2 3 4 5 6 7 8 9 10 11 12 13 14 15 16 17 18 19 20 21 22 23 24 25 26 27 28 29 30" at bounding box center [537, 384] width 82 height 18
click at [786, 74] on span at bounding box center [791, 77] width 11 height 13
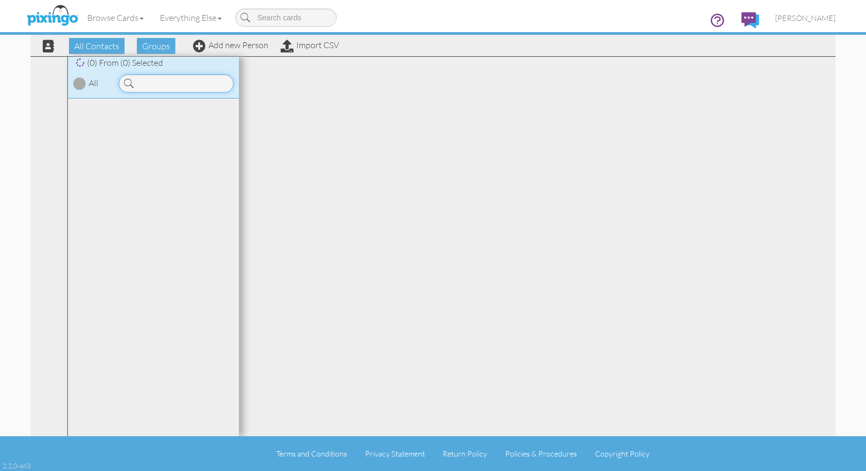
click at [160, 82] on input at bounding box center [176, 83] width 115 height 18
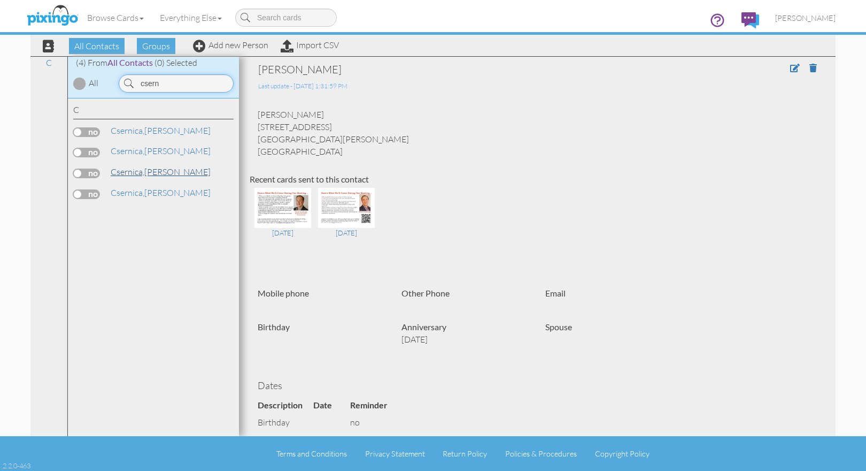
type input "csern"
click at [139, 168] on span "Csernica," at bounding box center [128, 171] width 34 height 11
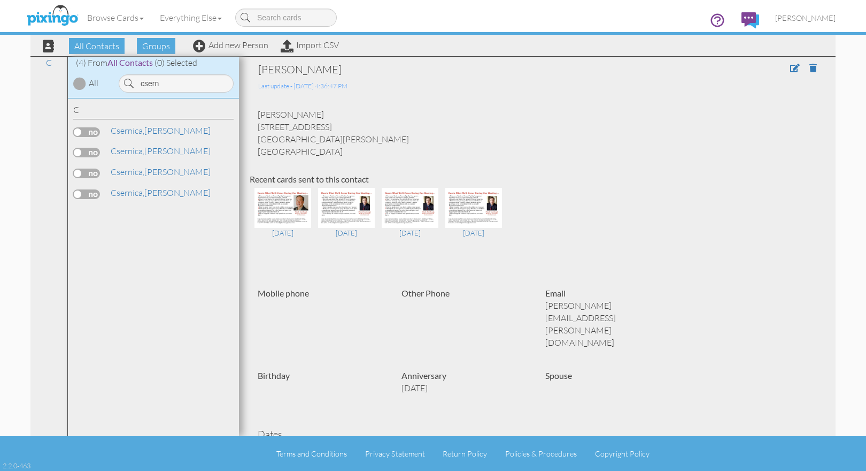
drag, startPoint x: 780, startPoint y: 64, endPoint x: 785, endPoint y: 68, distance: 7.3
click at [782, 65] on div at bounding box center [767, 77] width 115 height 30
click at [790, 68] on span at bounding box center [795, 68] width 10 height 9
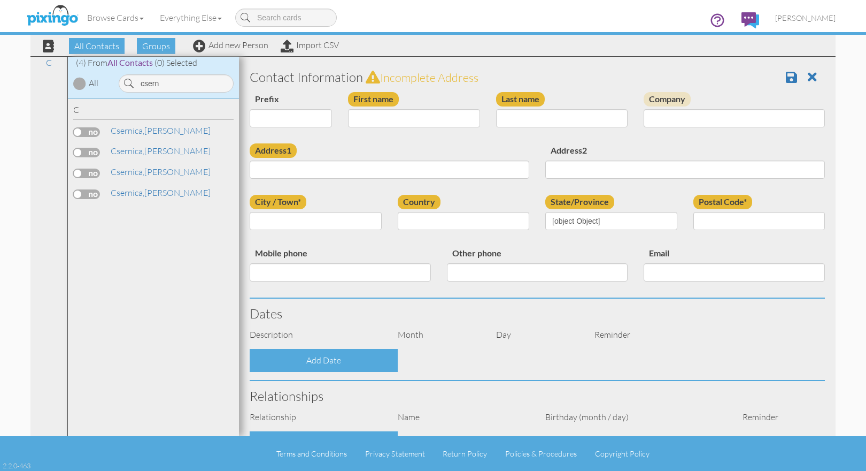
type input "[PERSON_NAME]"
type input "Csernica"
type input "[STREET_ADDRESS]"
type input "Port [PERSON_NAME]"
type input "7865"
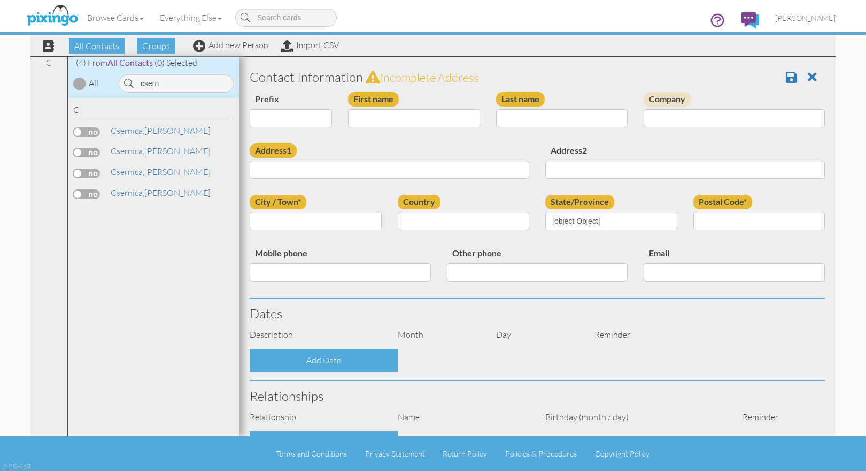
type input "[PERSON_NAME][EMAIL_ADDRESS][PERSON_NAME][DOMAIN_NAME]"
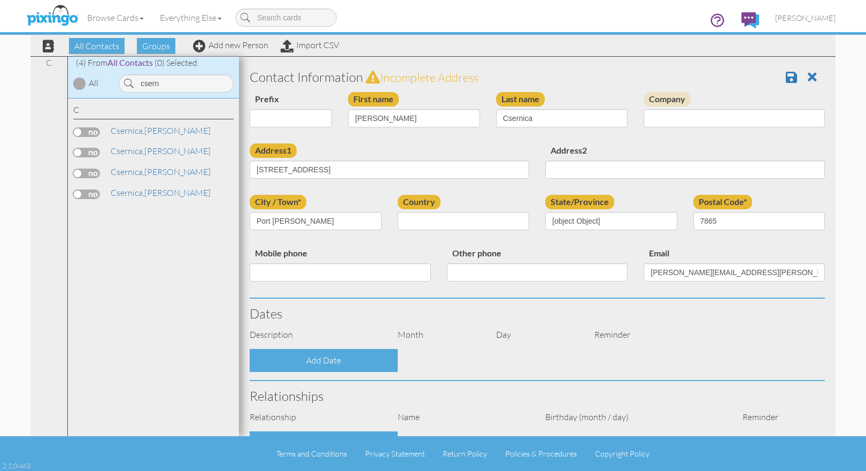
select select "object:5286"
select select "object:5531"
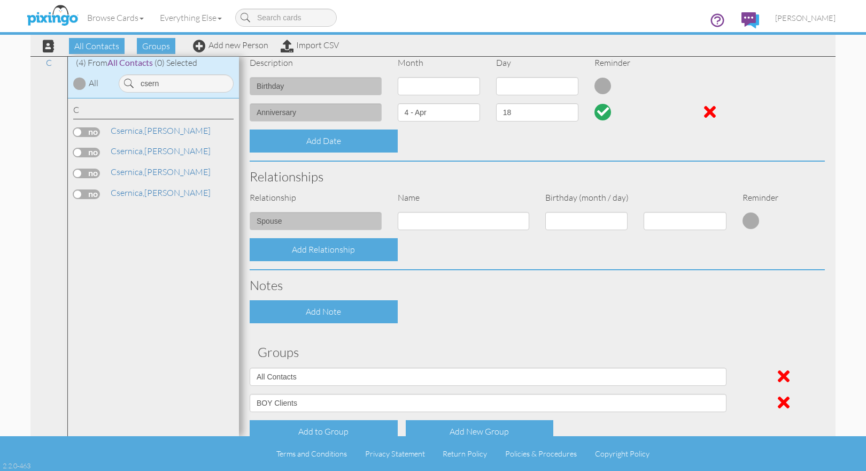
scroll to position [259, 0]
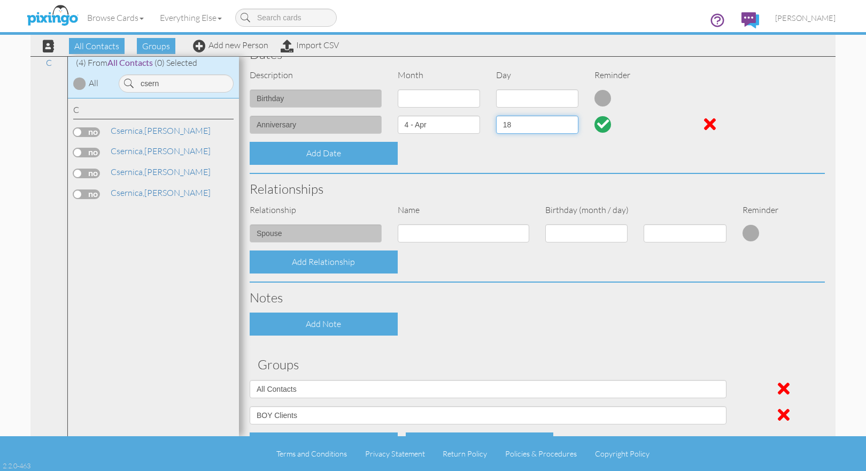
click at [548, 129] on select "1 2 3 4 5 6 7 8 9 10 11 12 13 14 15 16 17 18 19 20 21 22 23 24 25 26 27 28 29 30" at bounding box center [537, 124] width 82 height 18
select select "number:26"
click at [496, 115] on select "1 2 3 4 5 6 7 8 9 10 11 12 13 14 15 16 17 18 19 20 21 22 23 24 25 26 27 28 29 30" at bounding box center [537, 124] width 82 height 18
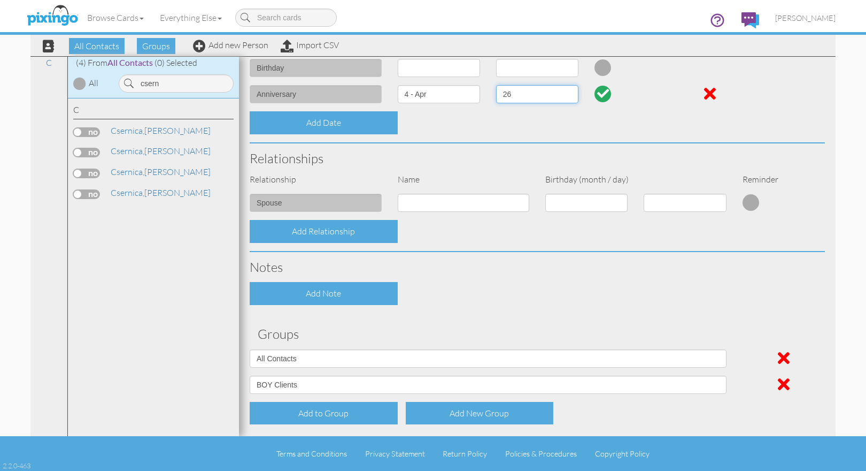
scroll to position [333, 0]
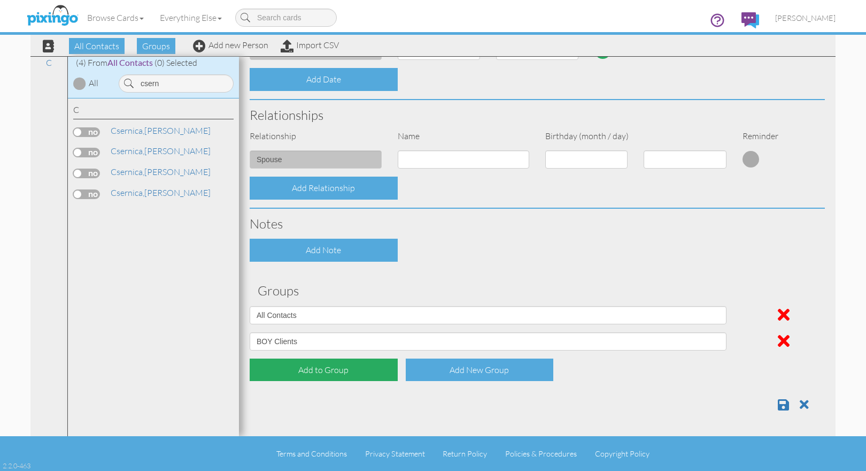
click at [331, 368] on div "Add to Group" at bounding box center [324, 369] width 148 height 23
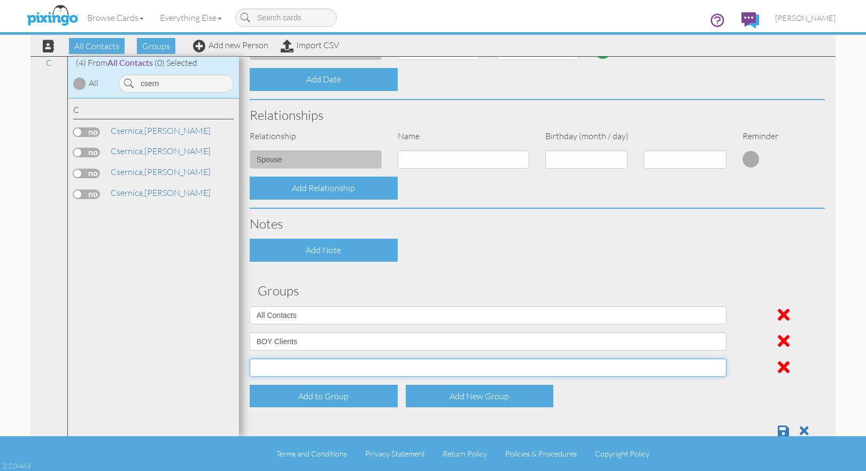
click at [313, 369] on select "All Contacts [DATE] 01:01:46 PM [DATE] 01:02:48 PM [DATE] 12:59:24 PM BIrthday …" at bounding box center [488, 367] width 477 height 18
select select "object:5282"
click at [250, 358] on select "All Contacts [DATE] 01:01:46 PM [DATE] 01:02:48 PM [DATE] 12:59:24 PM BIrthday …" at bounding box center [488, 367] width 477 height 18
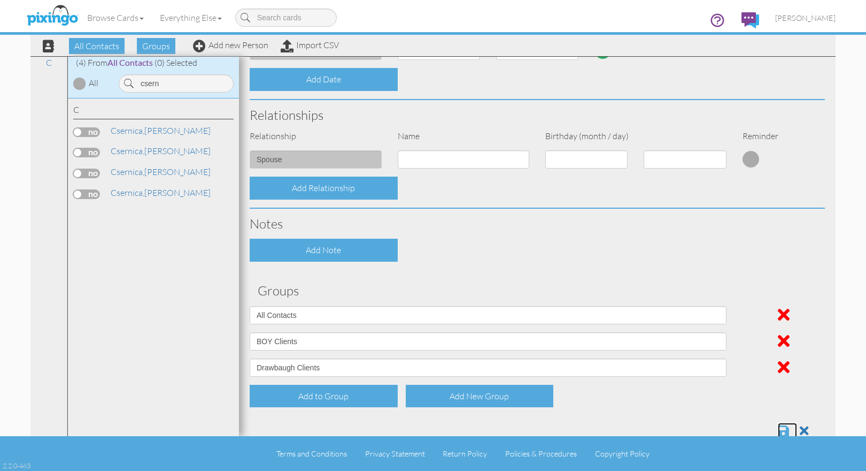
click at [778, 428] on span at bounding box center [783, 430] width 11 height 13
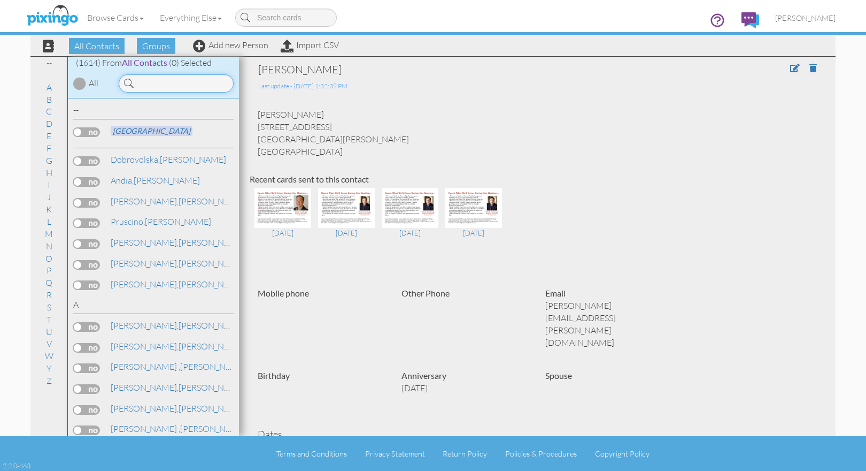
click at [174, 83] on input at bounding box center [176, 83] width 115 height 18
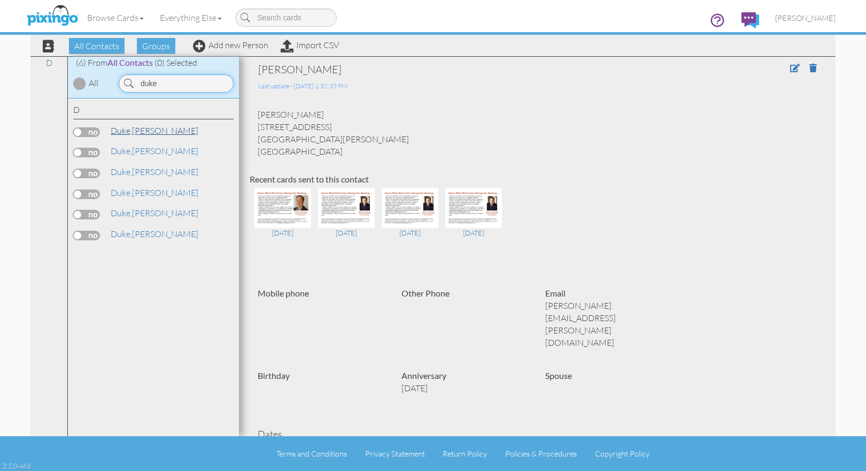
type input "duke"
click at [135, 129] on link "[PERSON_NAME]" at bounding box center [155, 130] width 90 height 13
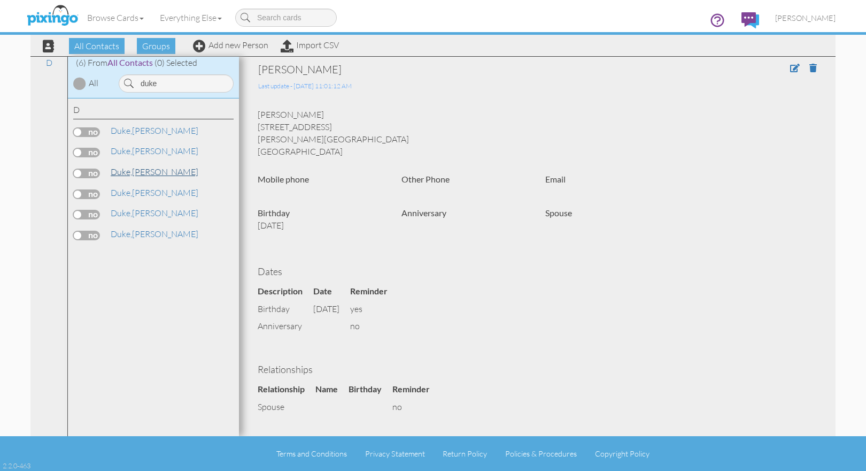
click at [134, 171] on link "[PERSON_NAME]" at bounding box center [155, 171] width 90 height 13
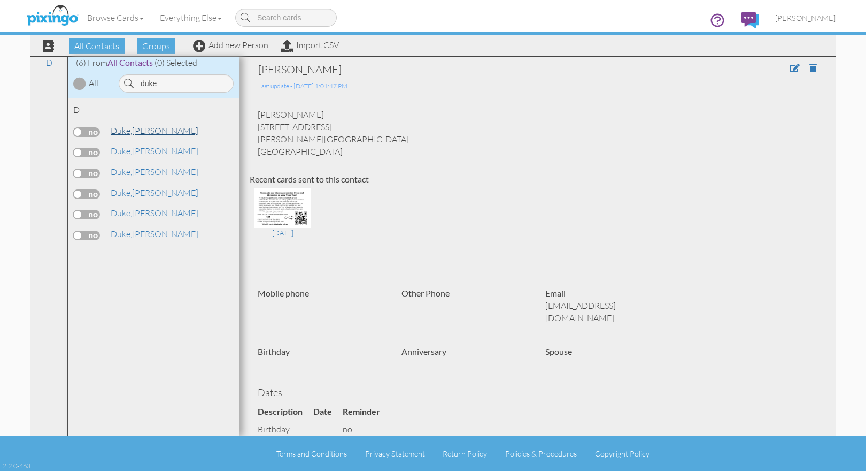
click at [132, 128] on span "Duke," at bounding box center [121, 130] width 21 height 11
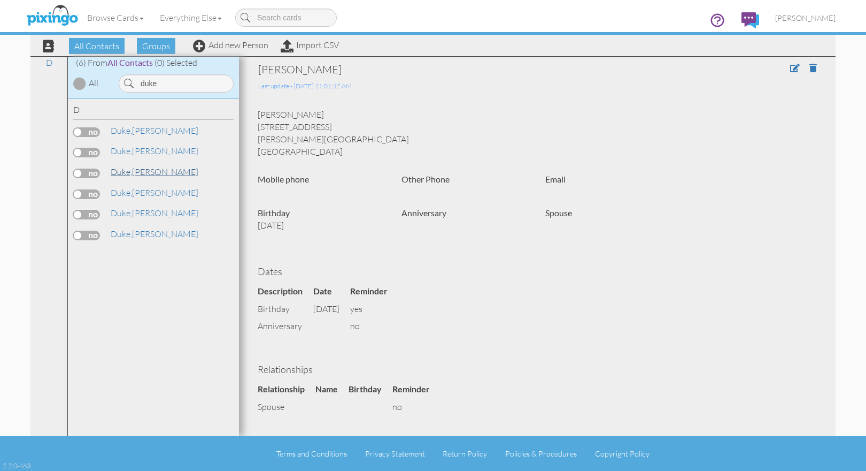
click at [137, 168] on link "[PERSON_NAME]" at bounding box center [155, 171] width 90 height 13
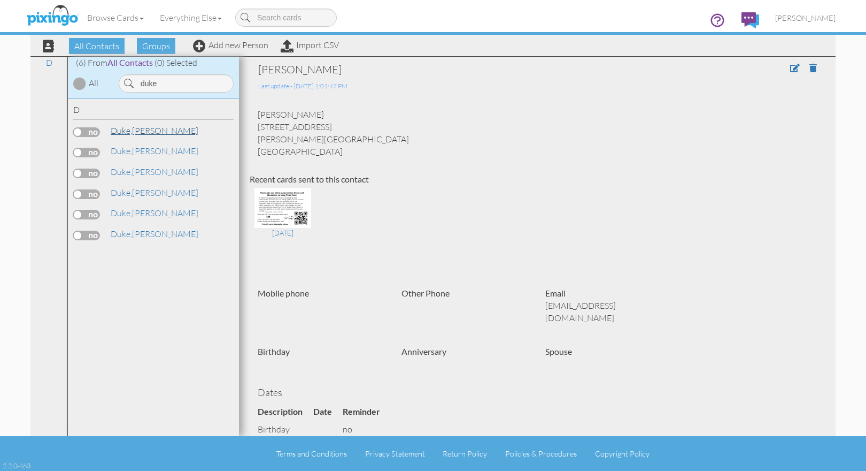
click at [136, 129] on link "[PERSON_NAME]" at bounding box center [155, 130] width 90 height 13
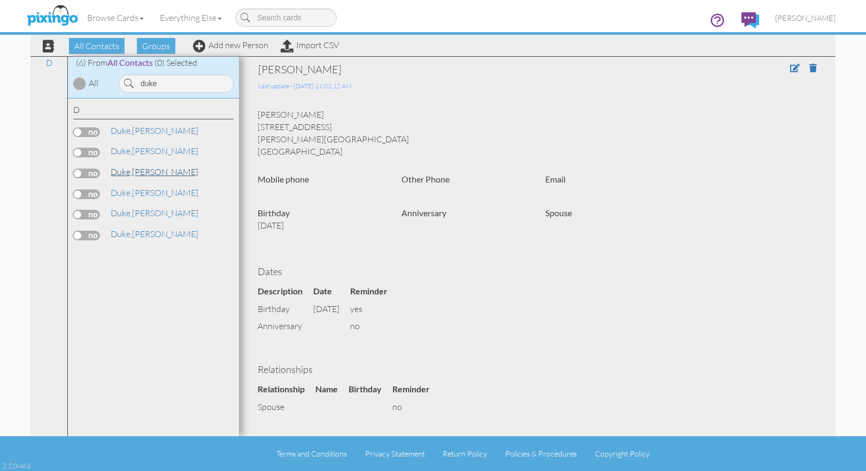
click at [132, 169] on span "Duke," at bounding box center [121, 171] width 21 height 11
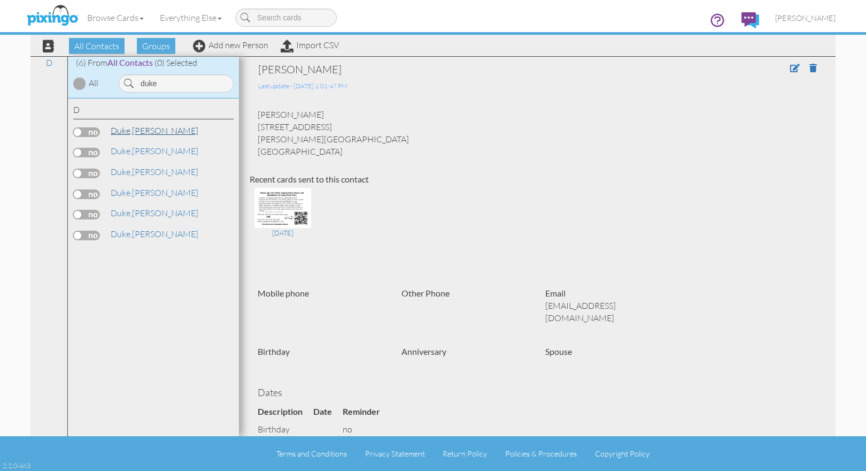
click at [134, 130] on link "[PERSON_NAME]" at bounding box center [155, 130] width 90 height 13
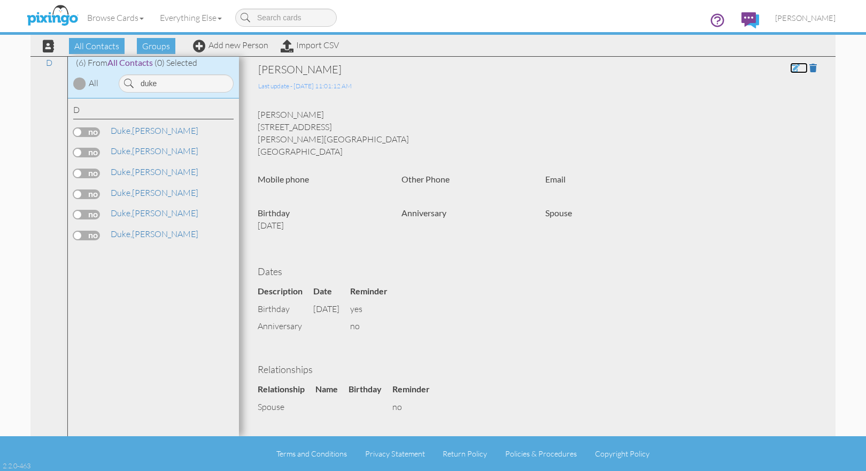
click at [790, 65] on span at bounding box center [795, 68] width 10 height 9
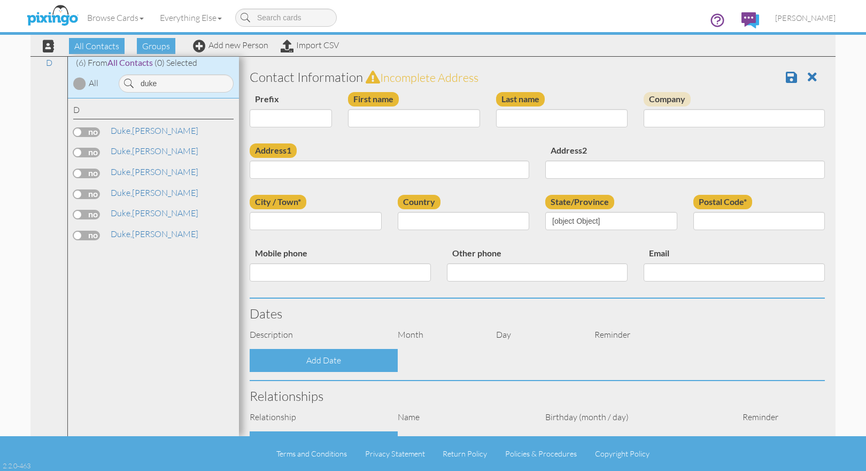
type input "[PERSON_NAME]"
type input "Duke"
type input "[STREET_ADDRESS]"
type input "[PERSON_NAME]"
type input "8527"
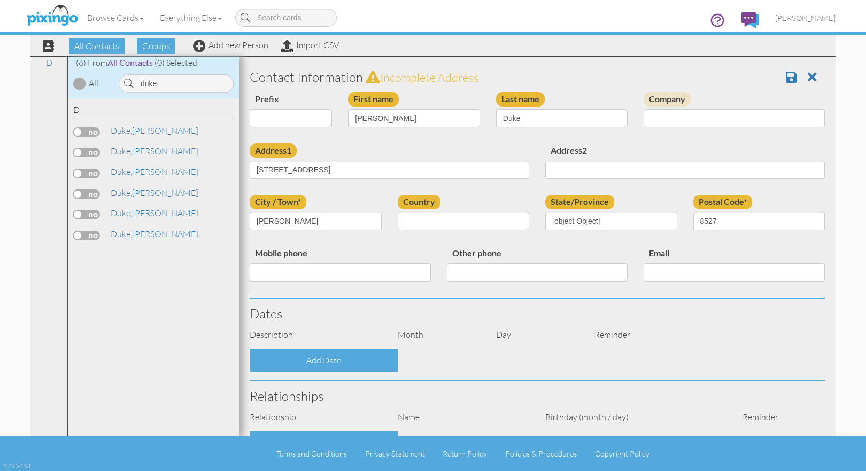
select select "object:5406"
select select "object:5651"
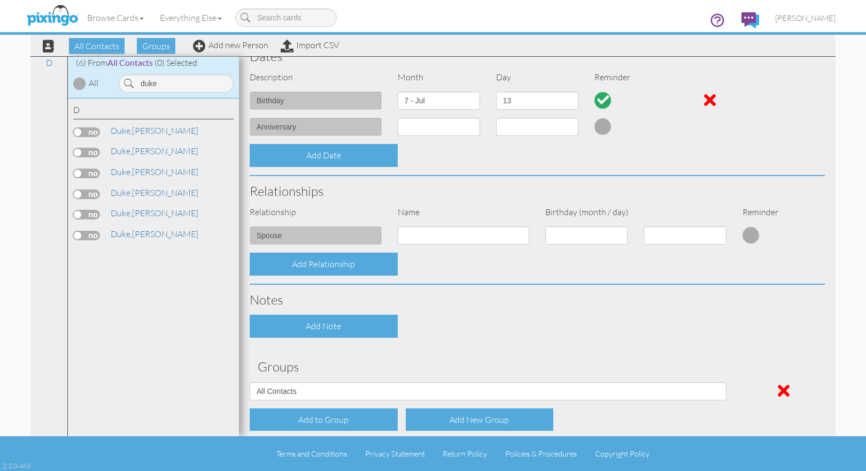
scroll to position [258, 0]
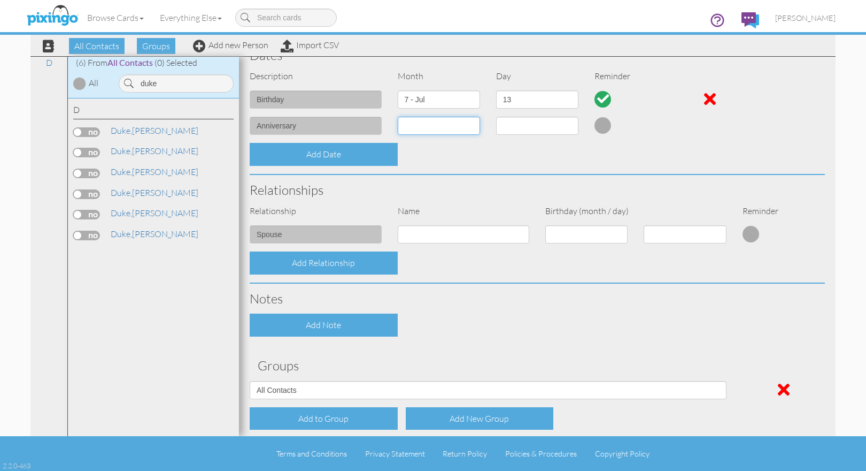
click at [467, 127] on select "1 - [DATE] - [DATE] - [DATE] - [DATE] - [DATE] - [DATE] - [DATE] - [DATE] - [DA…" at bounding box center [439, 126] width 82 height 18
select select "object:5385"
click at [398, 117] on select "1 - [DATE] - [DATE] - [DATE] - [DATE] - [DATE] - [DATE] - [DATE] - [DATE] - [DA…" at bounding box center [439, 126] width 82 height 18
click at [566, 127] on select "1 2 3 4 5 6 7 8 9 10 11 12 13 14 15 16 17 18 19 20 21 22 23 24 25 26 27 28 29 3…" at bounding box center [537, 126] width 82 height 18
select select "number:26"
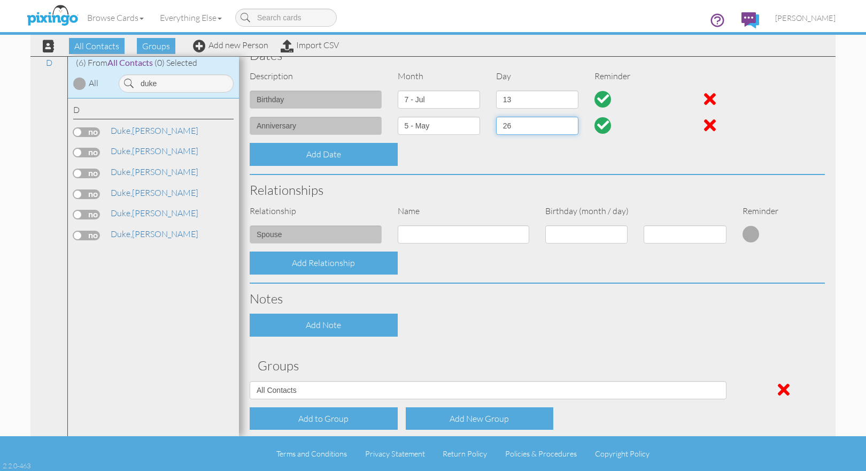
click at [496, 117] on select "1 2 3 4 5 6 7 8 9 10 11 12 13 14 15 16 17 18 19 20 21 22 23 24 25 26 27 28 29 3…" at bounding box center [537, 126] width 82 height 18
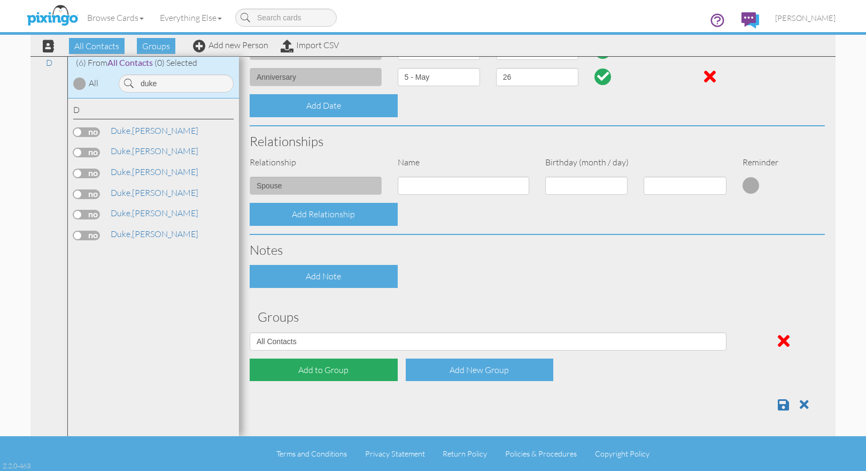
click at [347, 368] on div "Add to Group" at bounding box center [324, 369] width 148 height 23
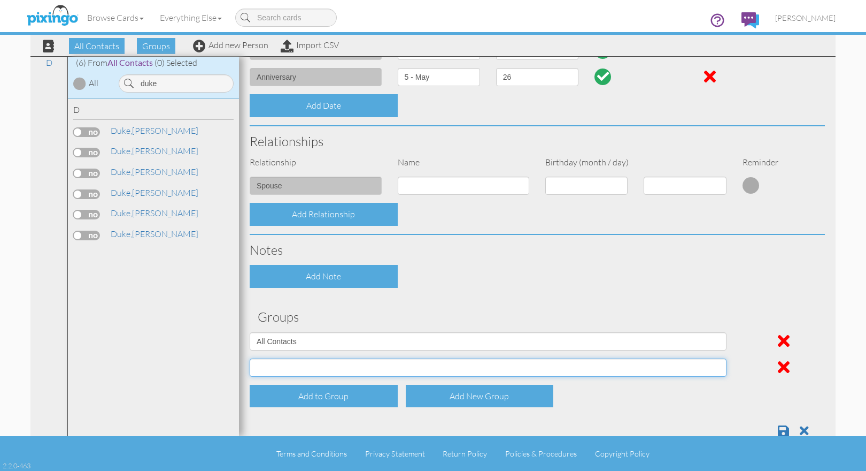
click at [314, 372] on select "All Contacts [DATE] 01:01:46 PM [DATE] 01:02:48 PM [DATE] 12:59:24 PM BIrthday …" at bounding box center [488, 367] width 477 height 18
select select "object:5402"
click at [250, 358] on select "All Contacts [DATE] 01:01:46 PM [DATE] 01:02:48 PM [DATE] 12:59:24 PM BIrthday …" at bounding box center [488, 367] width 477 height 18
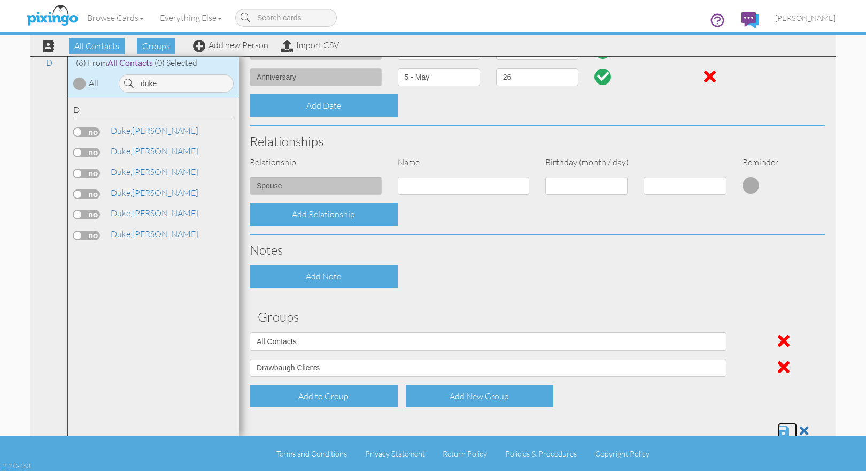
click at [778, 431] on span at bounding box center [783, 430] width 11 height 13
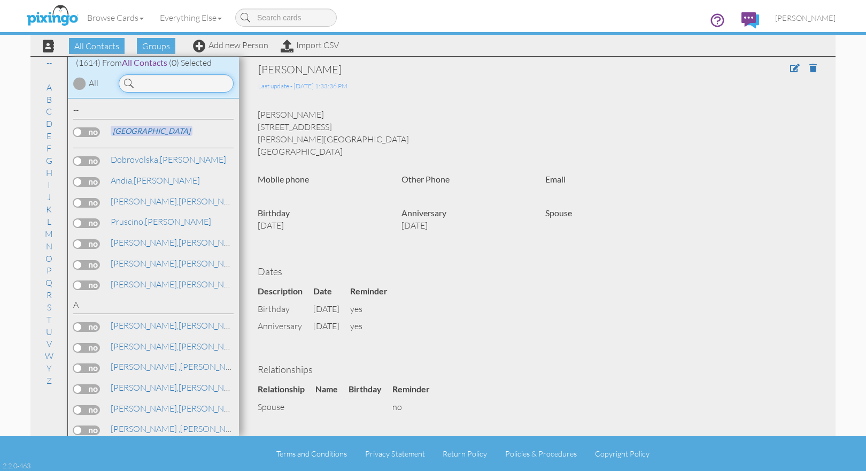
click at [175, 87] on input at bounding box center [176, 83] width 115 height 18
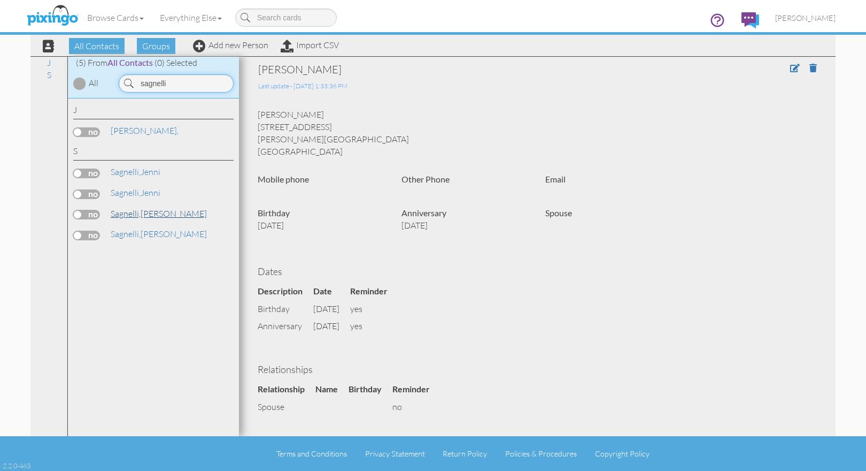
type input "sagnelli"
click at [144, 212] on link "[PERSON_NAME]" at bounding box center [159, 213] width 98 height 13
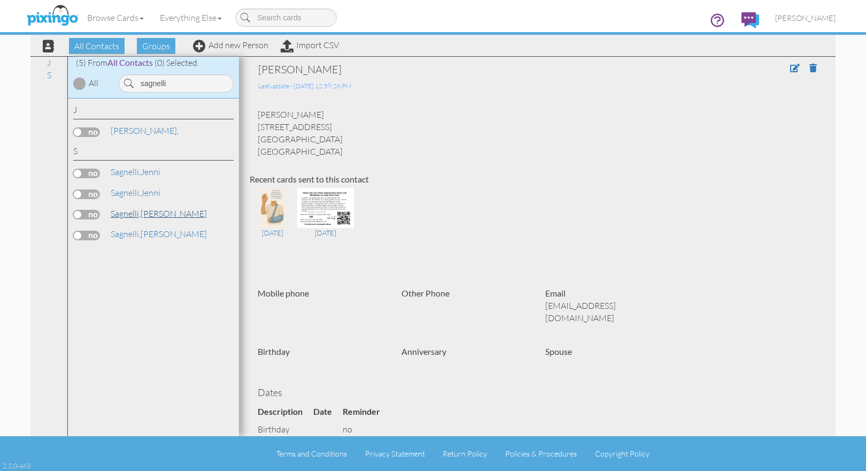
click at [140, 213] on span "Sagnelli," at bounding box center [126, 213] width 30 height 11
click at [134, 233] on span "Sagnelli," at bounding box center [126, 233] width 30 height 11
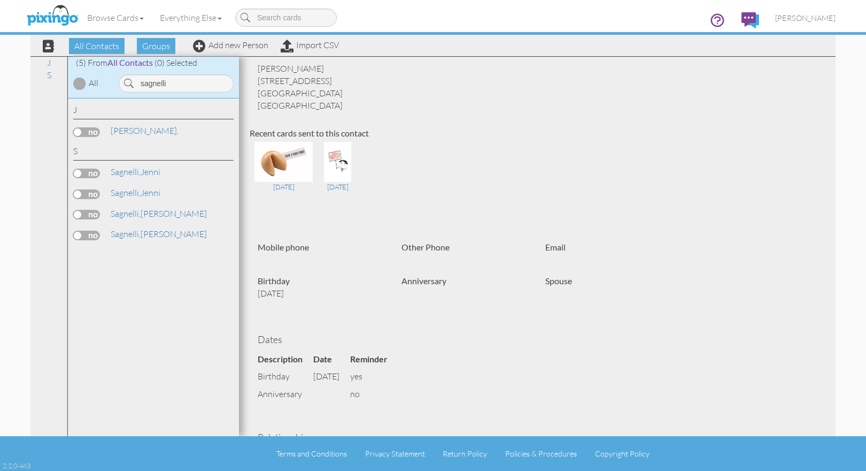
scroll to position [59, 0]
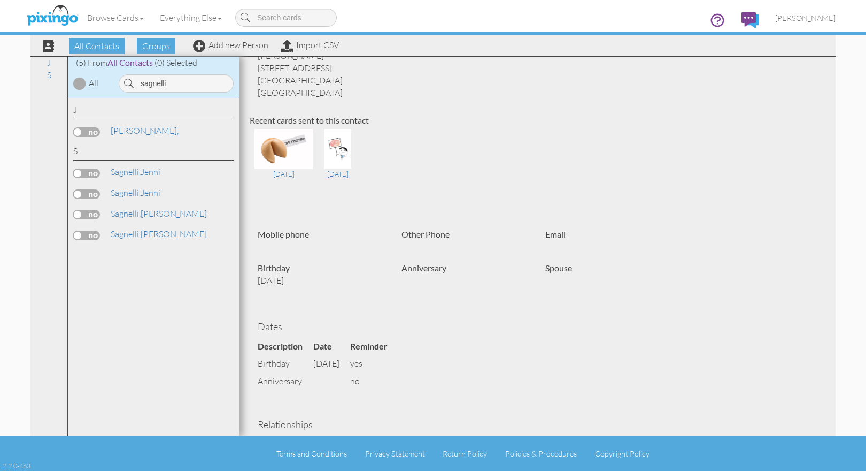
drag, startPoint x: 827, startPoint y: 125, endPoint x: 827, endPoint y: 97, distance: 27.8
click at [827, 97] on section "[PERSON_NAME] Last update - [DATE] 11:01:22 AM [PERSON_NAME] [STREET_ADDRESS] […" at bounding box center [537, 296] width 597 height 597
click at [130, 211] on span "Sagnelli," at bounding box center [126, 213] width 30 height 11
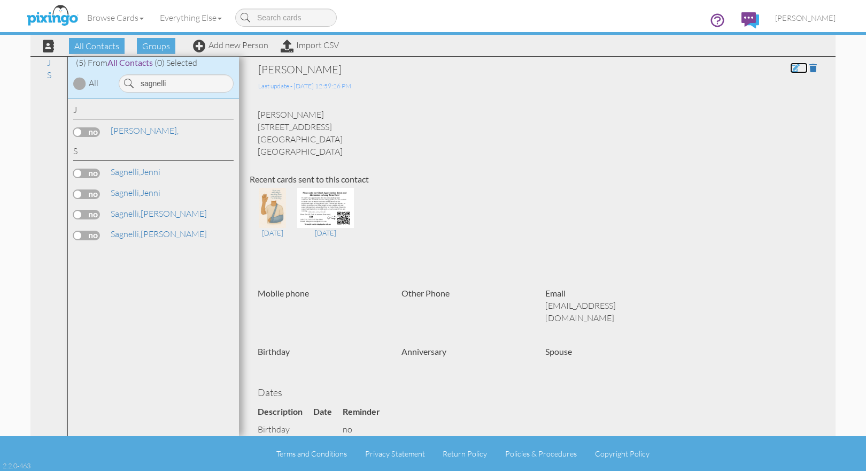
click at [790, 68] on span at bounding box center [795, 68] width 10 height 9
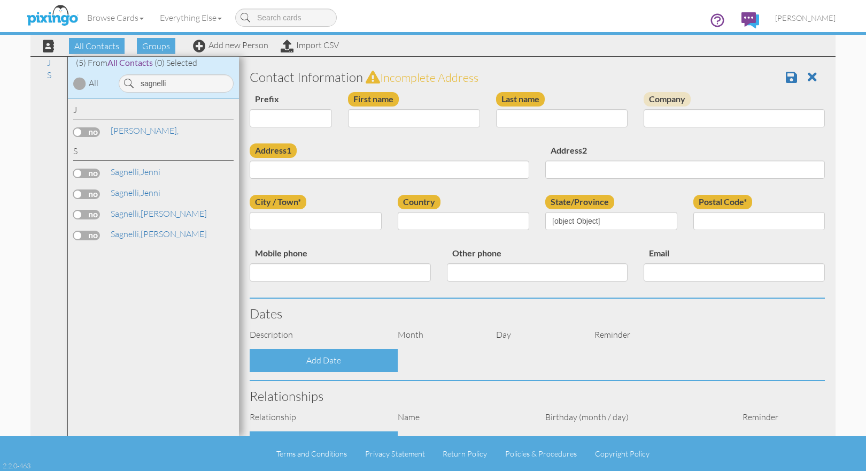
type input "[PERSON_NAME]"
type input "Sagnelli"
type input "[STREET_ADDRESS]"
type input "[GEOGRAPHIC_DATA]"
type input "7724"
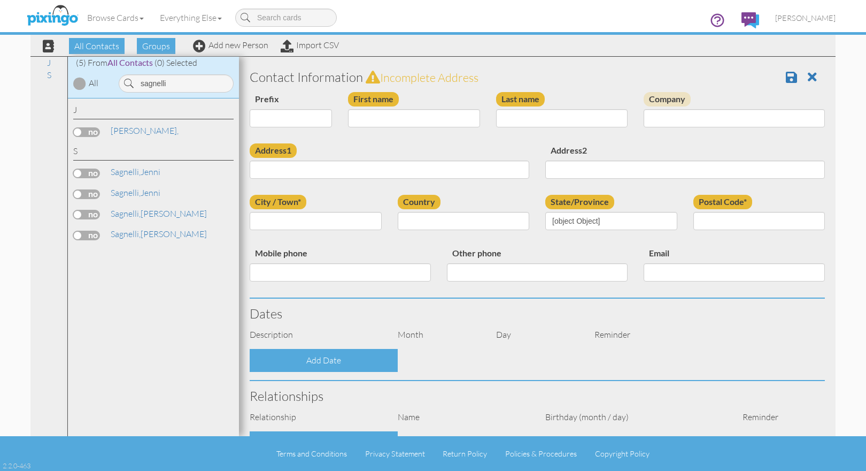
type input "[EMAIL_ADDRESS][DOMAIN_NAME]"
select select "object:5324"
select select "object:5569"
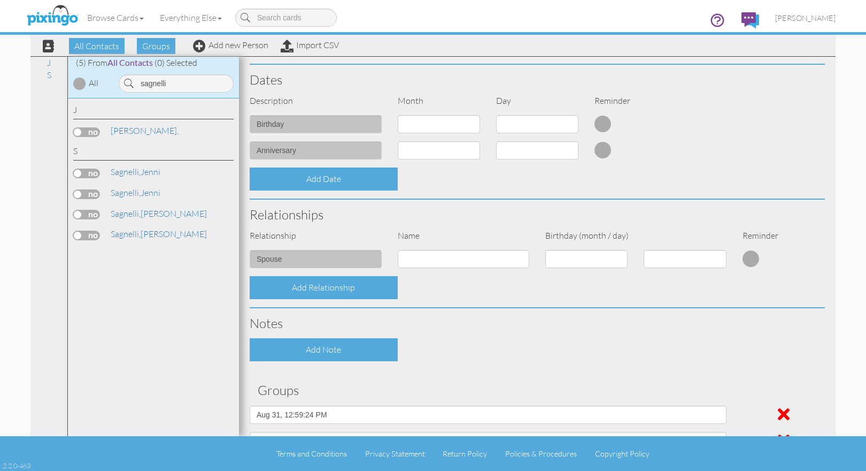
scroll to position [237, 0]
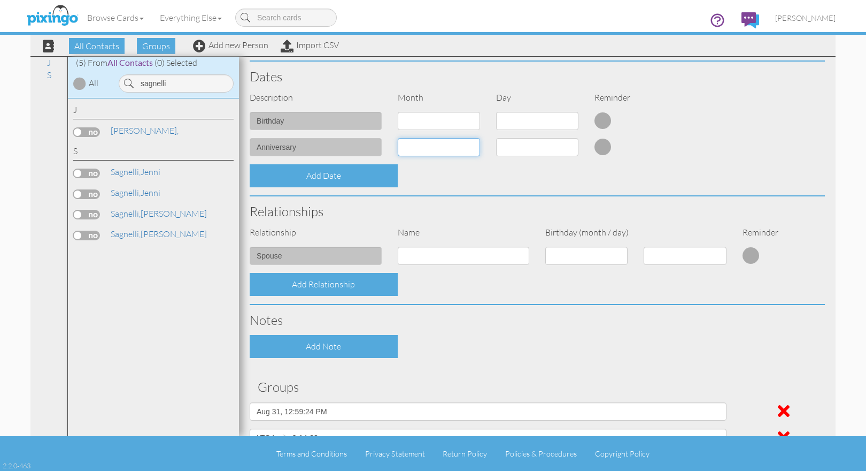
click at [448, 147] on select "1 - [DATE] - [DATE] - [DATE] - [DATE] - [DATE] - [DATE] - [DATE] - [DATE] - [DA…" at bounding box center [439, 147] width 82 height 18
select select "object:5644"
click at [398, 138] on select "1 - [DATE] - [DATE] - [DATE] - [DATE] - [DATE] - [DATE] - [DATE] - [DATE] - [DA…" at bounding box center [439, 147] width 82 height 18
click at [548, 152] on select "1 2 3 4 5 6 7 8 9 10 11 12 13 14 15 16 17 18 19 20 21 22 23 24 25 26 27 28 29 3…" at bounding box center [537, 147] width 82 height 18
select select "number:18"
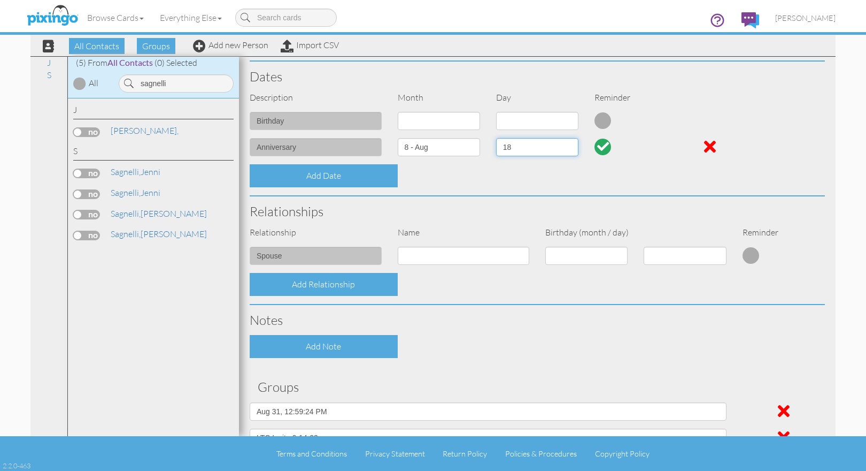
click at [496, 138] on select "1 2 3 4 5 6 7 8 9 10 11 12 13 14 15 16 17 18 19 20 21 22 23 24 25 26 27 28 29 3…" at bounding box center [537, 147] width 82 height 18
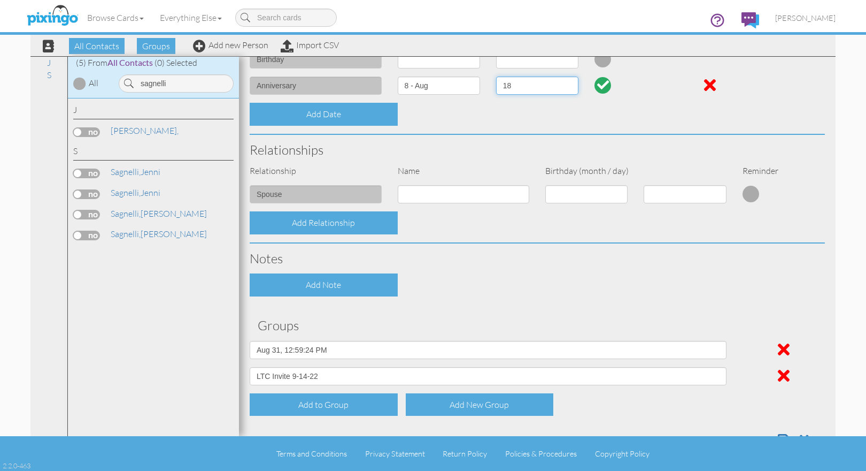
scroll to position [333, 0]
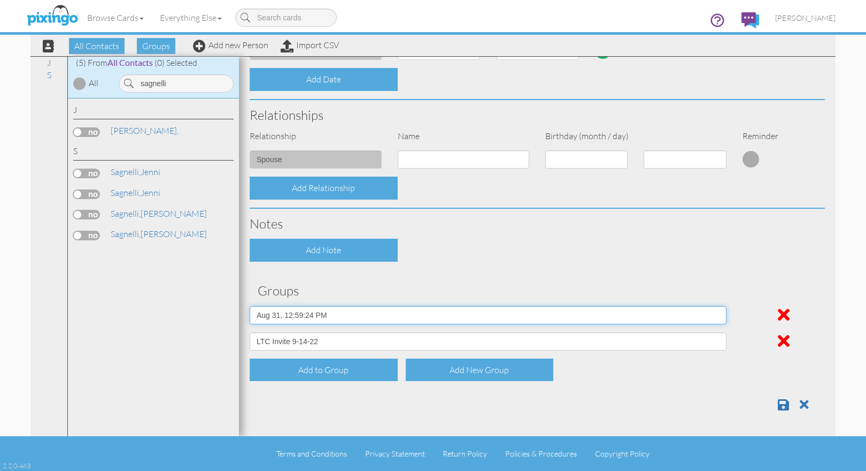
click at [328, 315] on select "All Contacts [DATE] 01:01:46 PM [DATE] 01:02:48 PM [DATE] 12:59:24 PM BIrthday …" at bounding box center [488, 315] width 477 height 18
select select "object:5313"
click at [250, 306] on select "All Contacts [DATE] 01:01:46 PM [DATE] 01:02:48 PM [DATE] 12:59:24 PM BIrthday …" at bounding box center [488, 315] width 477 height 18
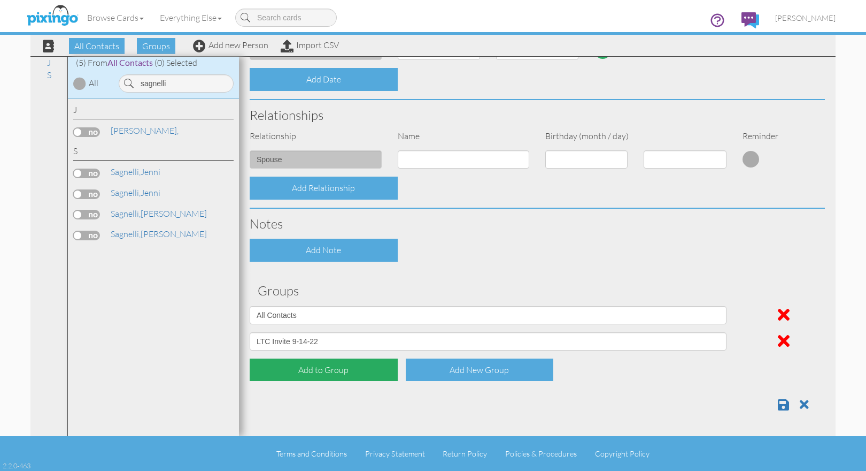
click at [322, 371] on div "Add to Group" at bounding box center [324, 369] width 148 height 23
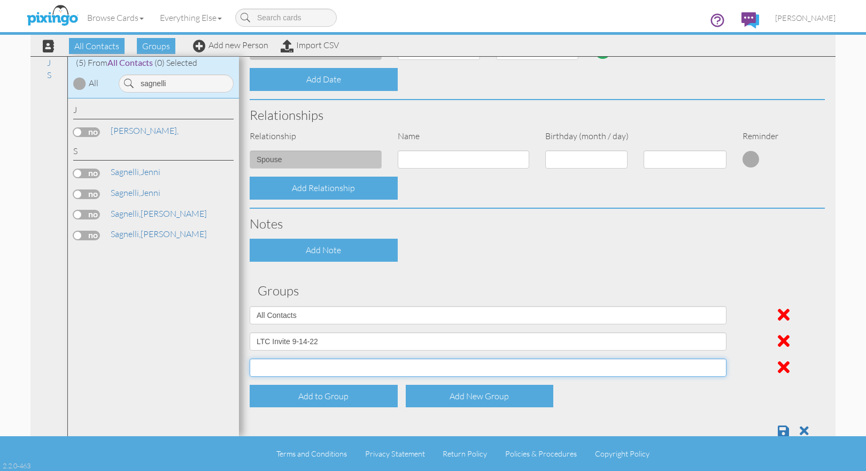
click at [313, 373] on select "All Contacts [DATE] 01:01:46 PM [DATE] 01:02:48 PM [DATE] 12:59:24 PM BIrthday …" at bounding box center [488, 367] width 477 height 18
select select "object:5320"
click at [250, 358] on select "All Contacts [DATE] 01:01:46 PM [DATE] 01:02:48 PM [DATE] 12:59:24 PM BIrthday …" at bounding box center [488, 367] width 477 height 18
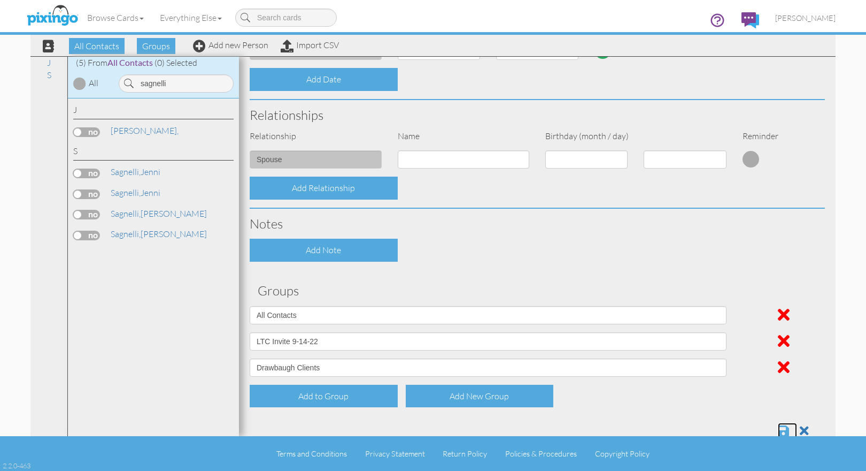
click at [778, 429] on span at bounding box center [783, 430] width 11 height 13
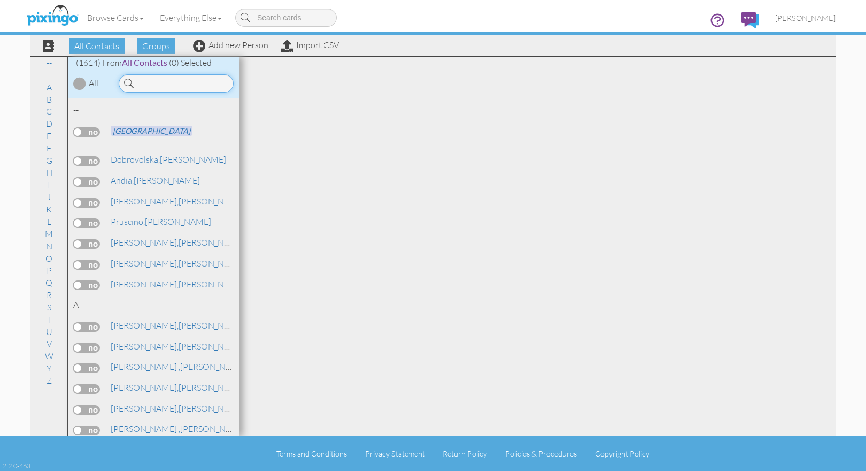
click at [163, 85] on input at bounding box center [176, 83] width 115 height 18
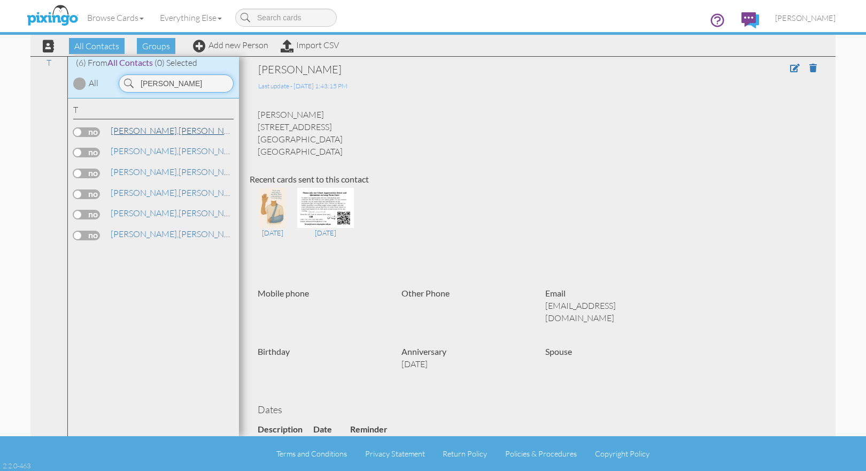
type input "tobin"
click at [148, 133] on link "Tobin, Jacqueline" at bounding box center [178, 130] width 136 height 13
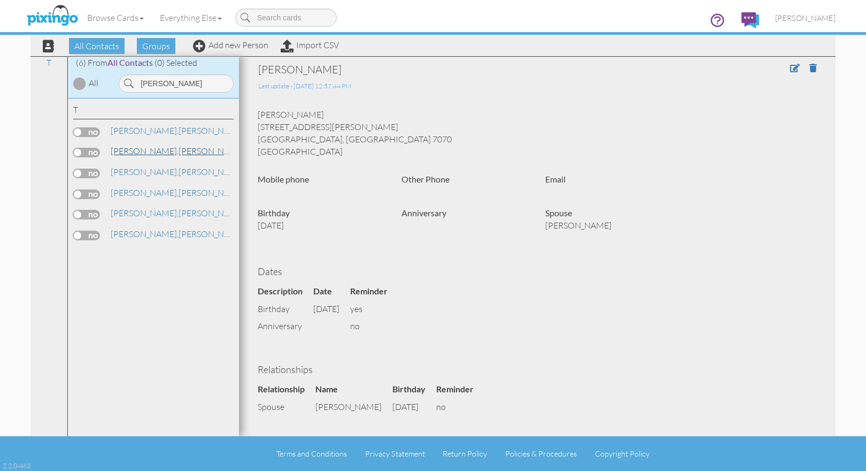
click at [147, 151] on link "Tobin, Jacqueline" at bounding box center [178, 150] width 136 height 13
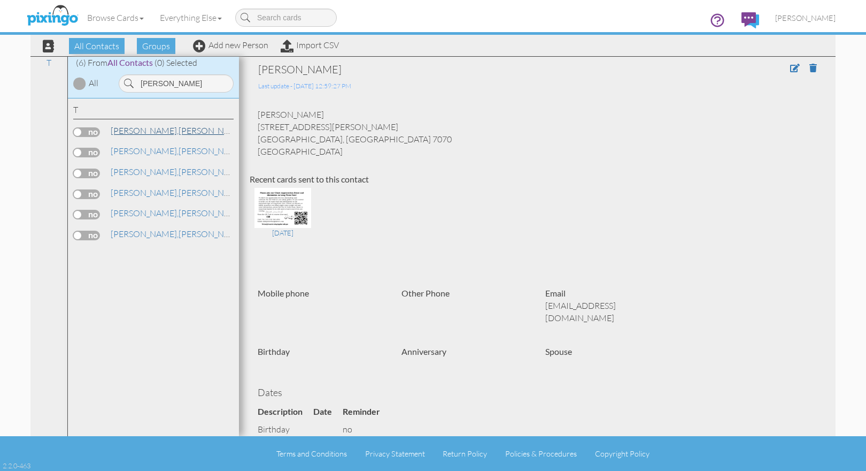
click at [148, 131] on link "Tobin, Jacqueline" at bounding box center [178, 130] width 136 height 13
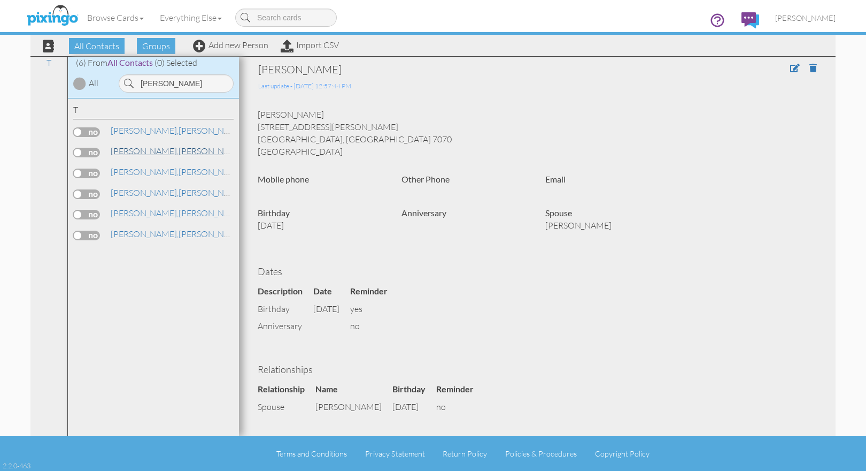
click at [147, 149] on link "Tobin, Jacqueline" at bounding box center [178, 150] width 136 height 13
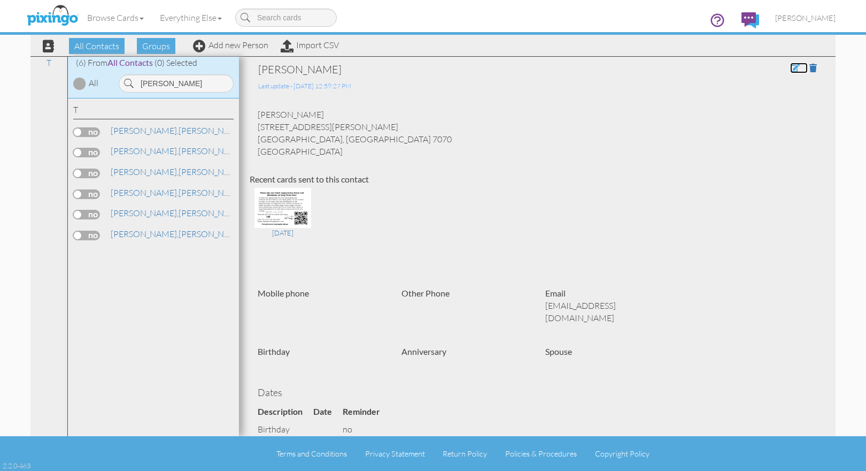
click at [790, 69] on span at bounding box center [795, 68] width 10 height 9
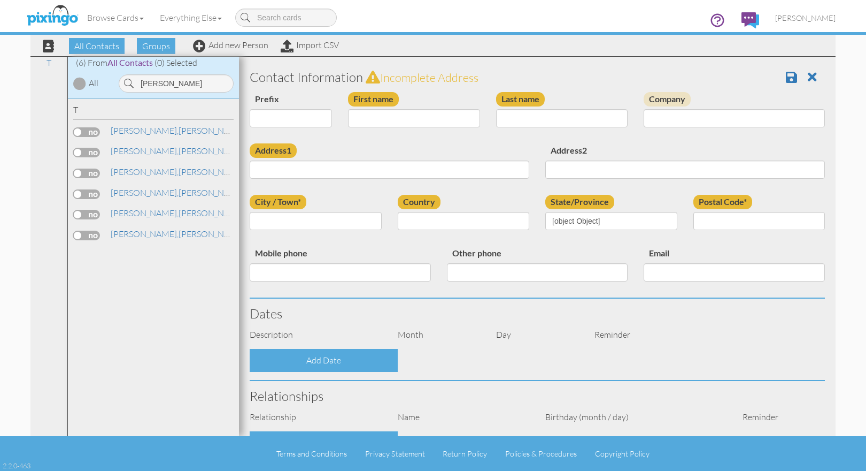
type input "[PERSON_NAME]"
type input "Tobin"
type input "[STREET_ADDRESS][PERSON_NAME]"
type input "Rutherford"
type input "7070"
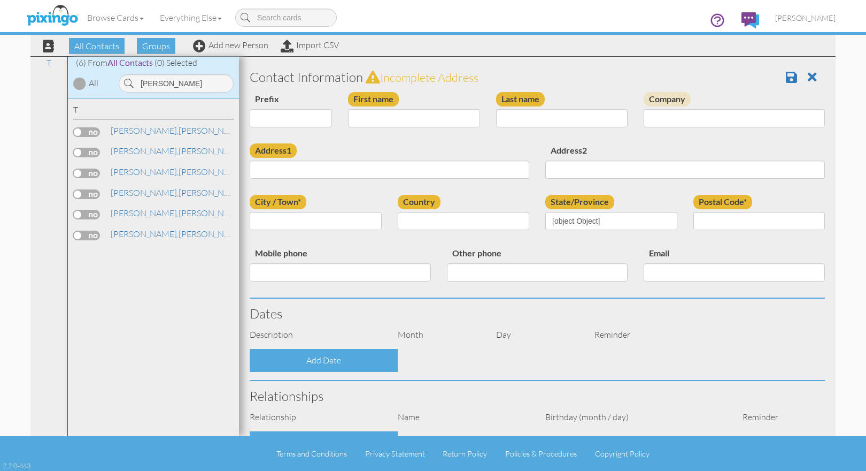
type input "[EMAIL_ADDRESS][DOMAIN_NAME]"
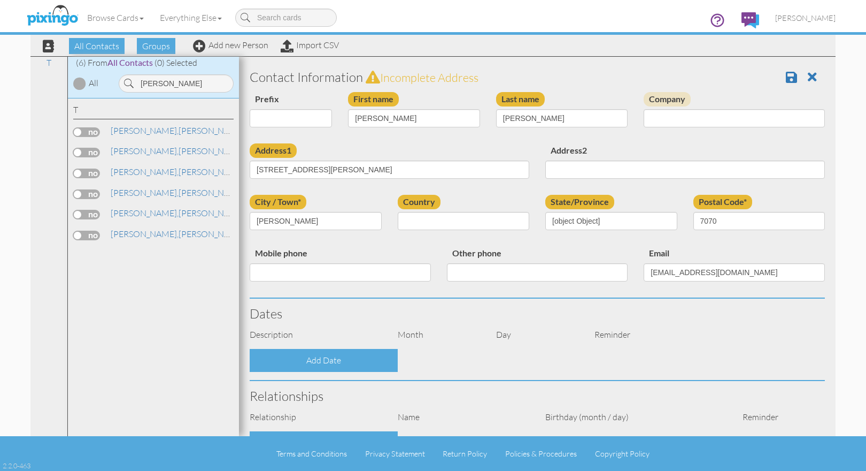
select select "object:5341"
select select "object:5586"
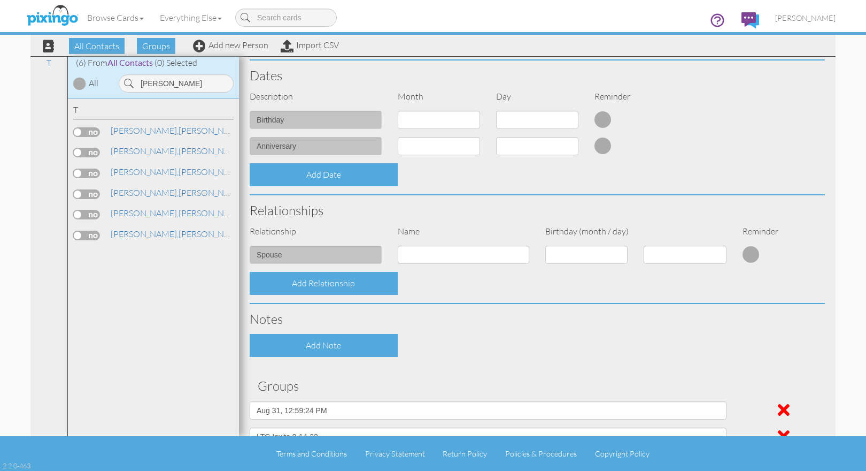
scroll to position [259, 0]
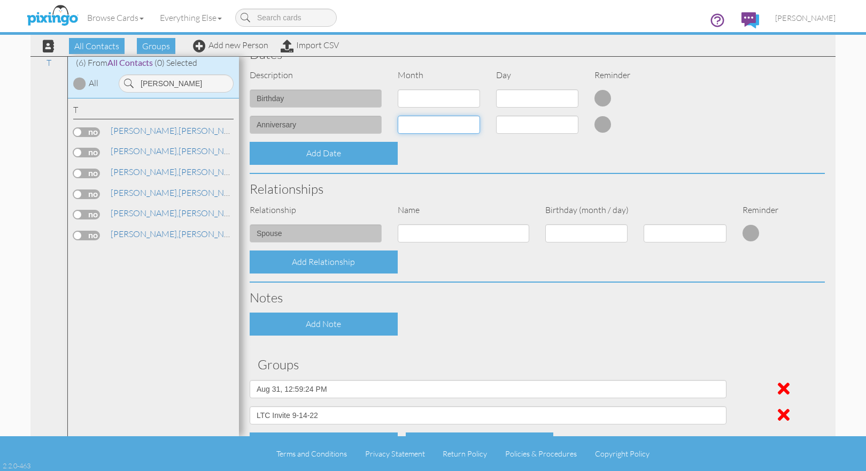
click at [472, 124] on select "1 - [DATE] - [DATE] - [DATE] - [DATE] - [DATE] - [DATE] - [DATE] - [DATE] - [DA…" at bounding box center [439, 124] width 82 height 18
select select "object:5655"
click at [398, 115] on select "1 - [DATE] - [DATE] - [DATE] - [DATE] - [DATE] - [DATE] - [DATE] - [DATE] - [DA…" at bounding box center [439, 124] width 82 height 18
click at [567, 123] on select "1 2 3 4 5 6 7 8 9 10 11 12 13 14 15 16 17 18 19 20 21 22 23 24 25 26 27 28 29" at bounding box center [537, 124] width 82 height 18
select select "number:29"
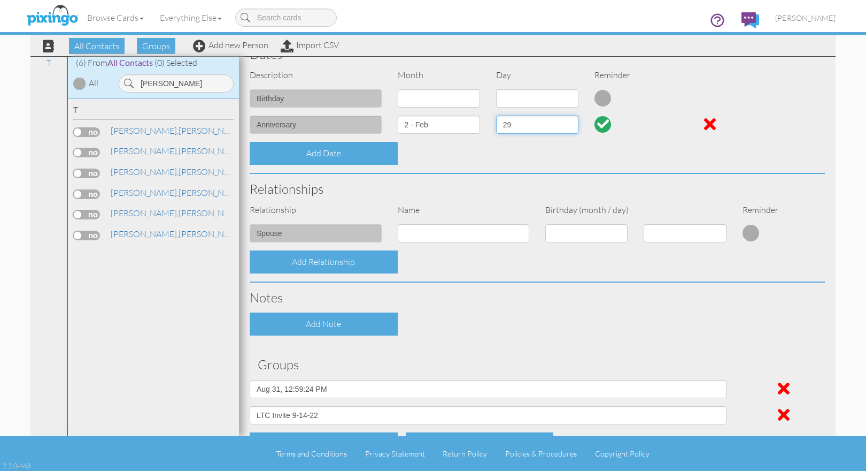
click at [496, 115] on select "1 2 3 4 5 6 7 8 9 10 11 12 13 14 15 16 17 18 19 20 21 22 23 24 25 26 27 28 29" at bounding box center [537, 124] width 82 height 18
click at [469, 125] on select "1 - [DATE] - [DATE] - [DATE] - [DATE] - [DATE] - [DATE] - [DATE] - [DATE] - [DA…" at bounding box center [439, 124] width 82 height 18
select select "object:5656"
click at [398, 115] on select "1 - [DATE] - [DATE] - [DATE] - [DATE] - [DATE] - [DATE] - [DATE] - [DATE] - [DA…" at bounding box center [439, 124] width 82 height 18
click at [569, 124] on select "1 2 3 4 5 6 7 8 9 10 11 12 13 14 15 16 17 18 19 20 21 22 23 24 25 26 27 28 29 3…" at bounding box center [537, 124] width 82 height 18
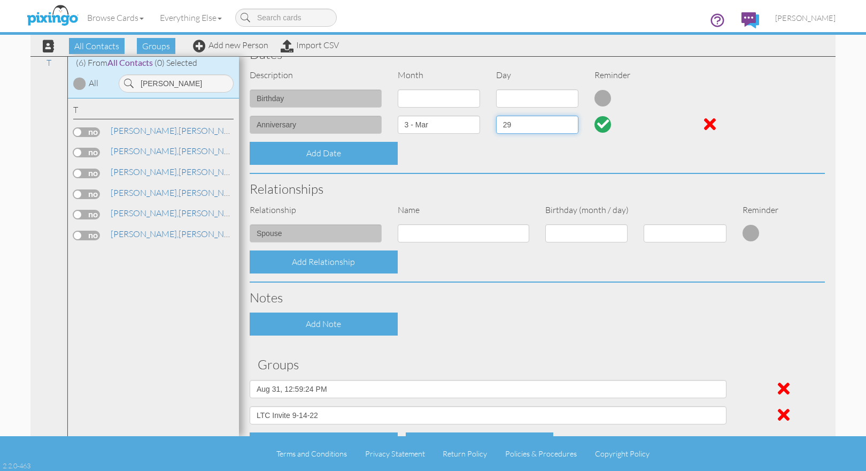
select select "number:1"
click at [496, 115] on select "1 2 3 4 5 6 7 8 9 10 11 12 13 14 15 16 17 18 19 20 21 22 23 24 25 26 27 28 29 3…" at bounding box center [537, 124] width 82 height 18
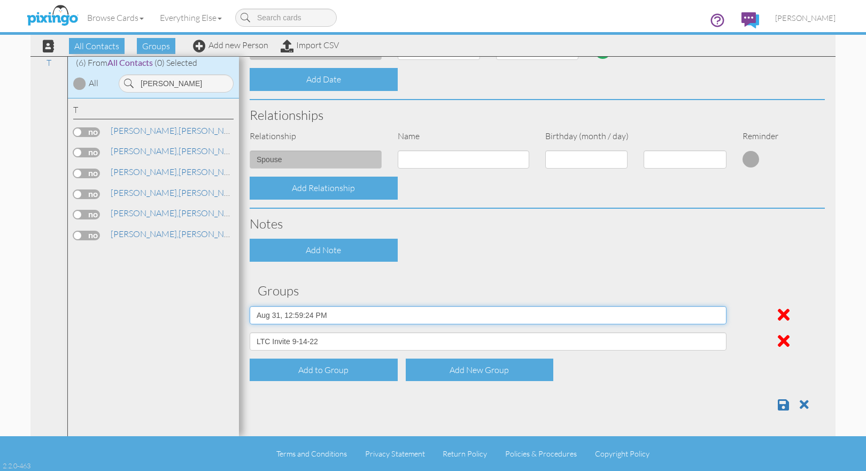
click at [321, 314] on select "All Contacts [DATE] 01:01:46 PM [DATE] 01:02:48 PM [DATE] 12:59:24 PM BIrthday …" at bounding box center [488, 315] width 477 height 18
select select "object:5330"
click at [250, 306] on select "All Contacts [DATE] 01:01:46 PM [DATE] 01:02:48 PM [DATE] 12:59:24 PM BIrthday …" at bounding box center [488, 315] width 477 height 18
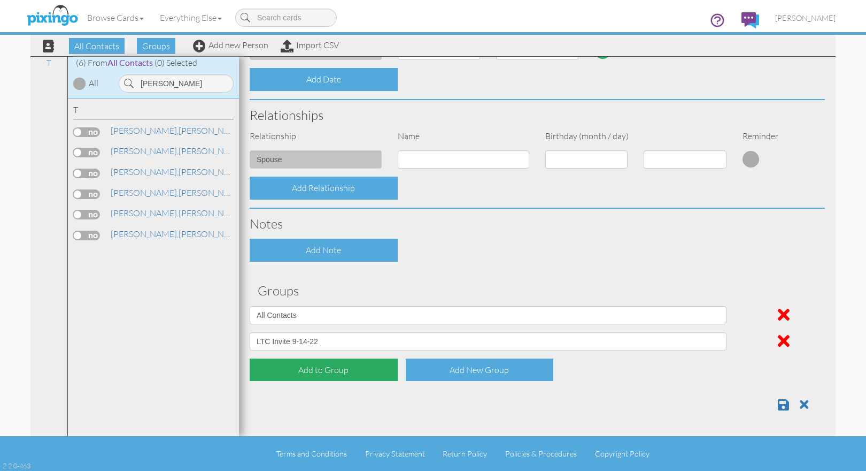
click at [305, 369] on div "Add to Group" at bounding box center [324, 369] width 148 height 23
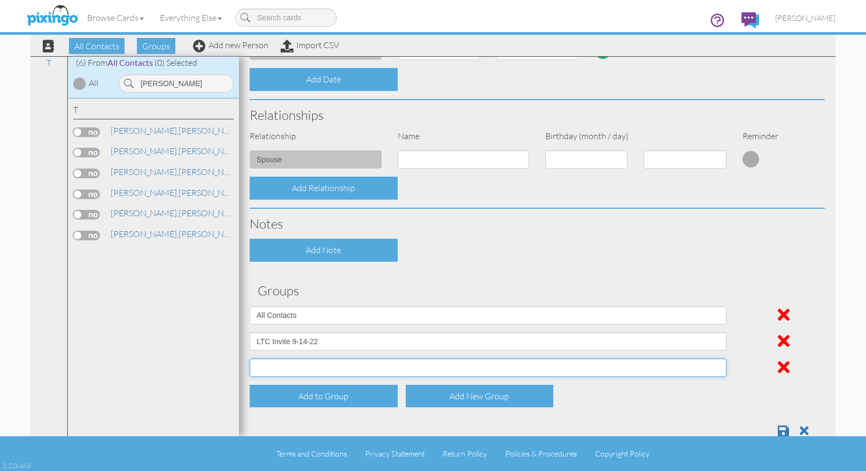
click at [300, 367] on select "All Contacts [DATE] 01:01:46 PM [DATE] 01:02:48 PM [DATE] 12:59:24 PM BIrthday …" at bounding box center [488, 367] width 477 height 18
select select "object:5337"
click at [250, 358] on select "All Contacts [DATE] 01:01:46 PM [DATE] 01:02:48 PM [DATE] 12:59:24 PM BIrthday …" at bounding box center [488, 367] width 477 height 18
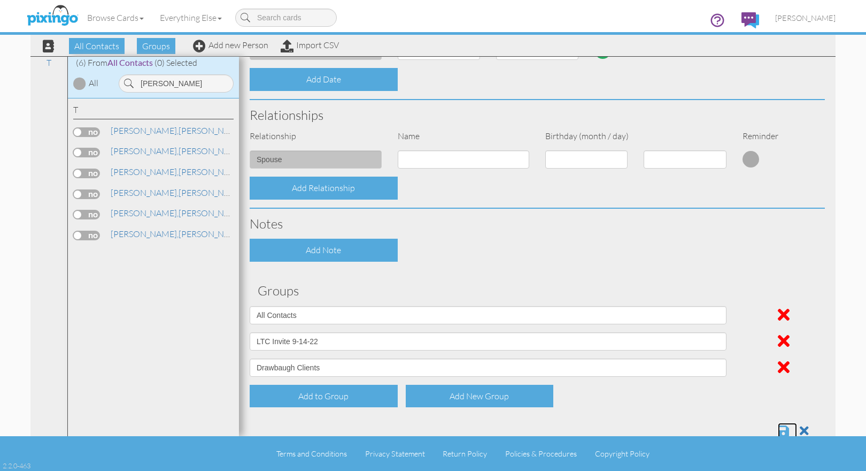
click at [778, 431] on span at bounding box center [783, 430] width 11 height 13
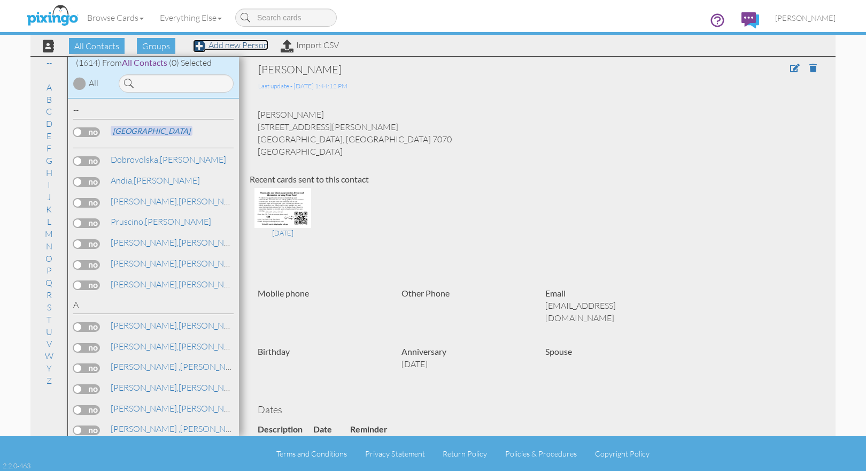
click at [256, 44] on link "Add new Person" at bounding box center [230, 45] width 75 height 11
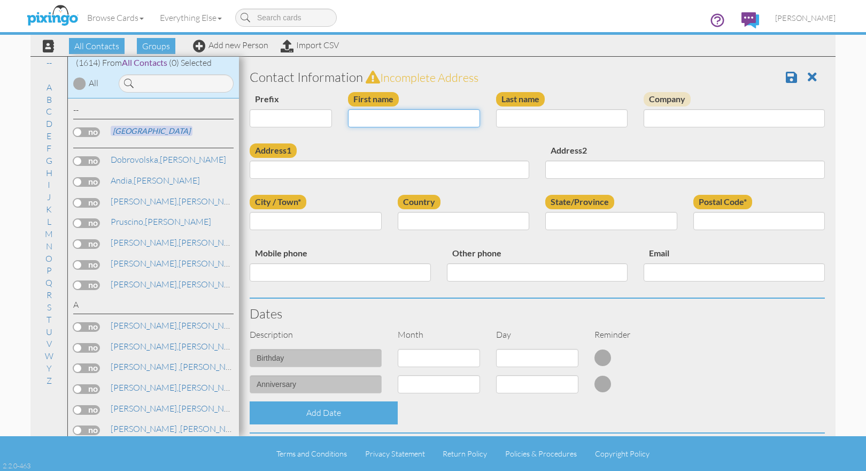
click at [382, 117] on input "First name" at bounding box center [414, 118] width 132 height 18
type input "[PERSON_NAME]"
click at [512, 114] on input "Last name" at bounding box center [562, 118] width 132 height 18
type input "[PERSON_NAME]"
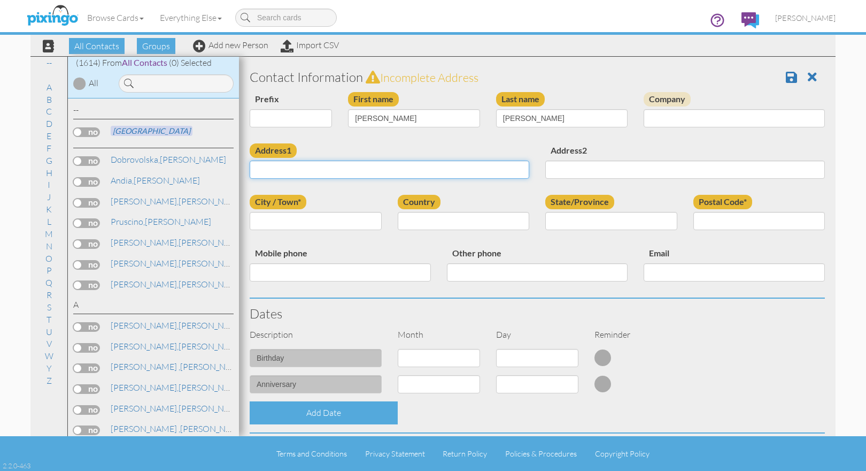
click at [331, 170] on input "Address1" at bounding box center [390, 169] width 280 height 18
paste input "[STREET_ADDRESS][PERSON_NAME]"
type input "[STREET_ADDRESS][PERSON_NAME]"
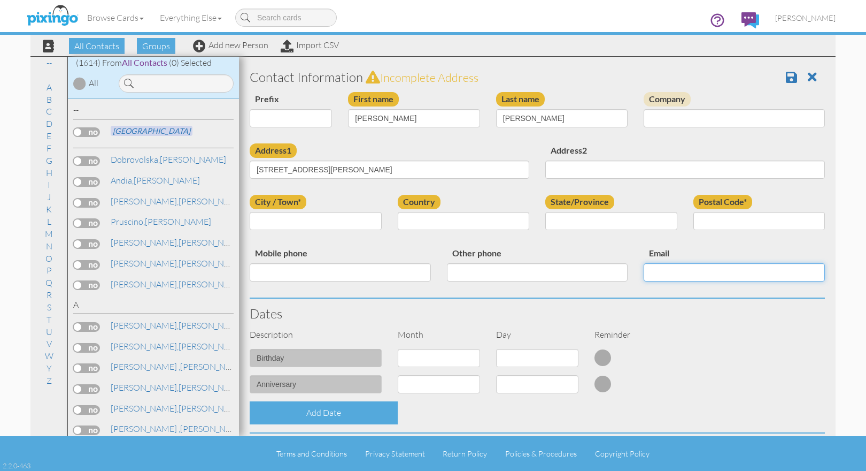
click at [690, 272] on input "Email" at bounding box center [734, 272] width 181 height 18
paste input "[EMAIL_ADDRESS][DOMAIN_NAME]"
type input "[EMAIL_ADDRESS][DOMAIN_NAME]"
click at [287, 267] on input "Mobile phone" at bounding box center [340, 272] width 181 height 18
paste input "[PHONE_NUMBER]"
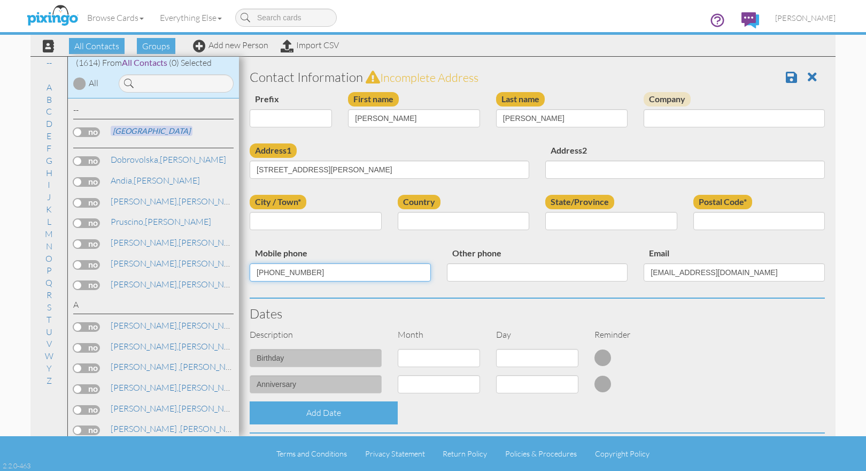
type input "[PHONE_NUMBER]"
click at [525, 315] on h3 "Dates" at bounding box center [537, 313] width 575 height 14
click at [305, 217] on input "City / Town*" at bounding box center [316, 221] width 132 height 18
type input "Neptune"
click at [423, 218] on select "United States -------------- Afghanistan Albania Algeria American Samoa Andorra…" at bounding box center [464, 221] width 132 height 18
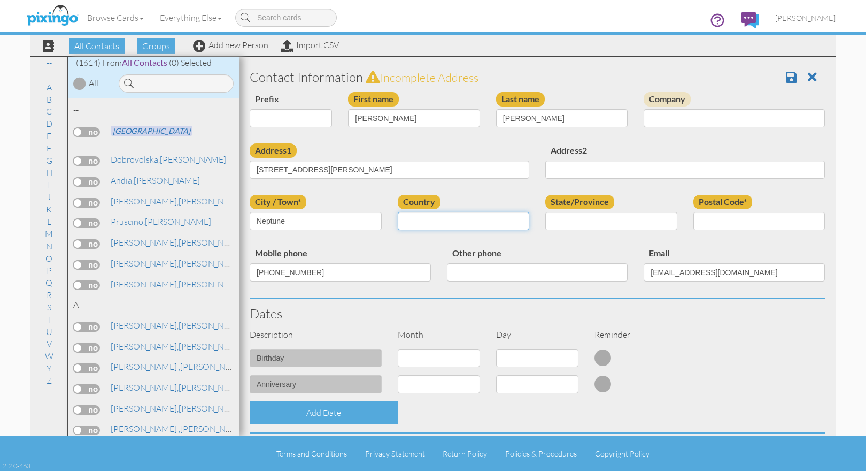
select select "object:5241"
click at [398, 212] on select "United States -------------- Afghanistan Albania Algeria American Samoa Andorra…" at bounding box center [464, 221] width 132 height 18
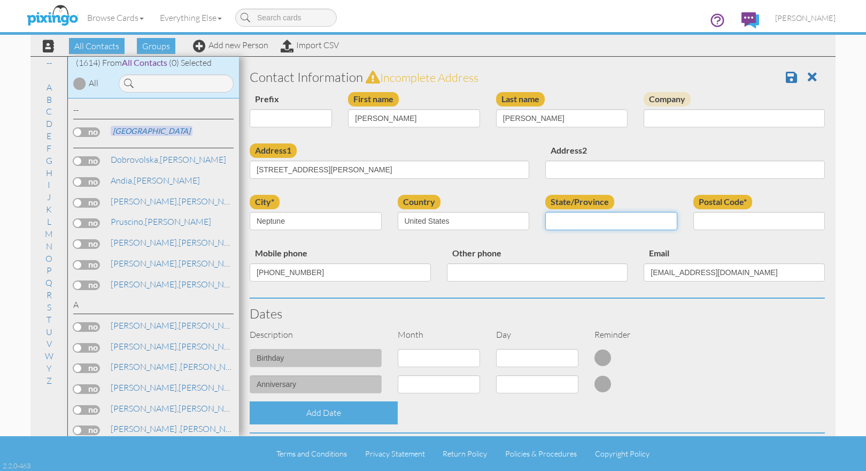
click at [604, 221] on select "AA (Military) AE (Military) Alabama Alaska American Samoa AP (Military) Arizona…" at bounding box center [611, 221] width 132 height 18
select select "object:5523"
click at [545, 212] on select "AA (Military) AE (Military) Alabama Alaska American Samoa AP (Military) Arizona…" at bounding box center [611, 221] width 132 height 18
click at [725, 222] on input "Postal Code*" at bounding box center [759, 221] width 132 height 18
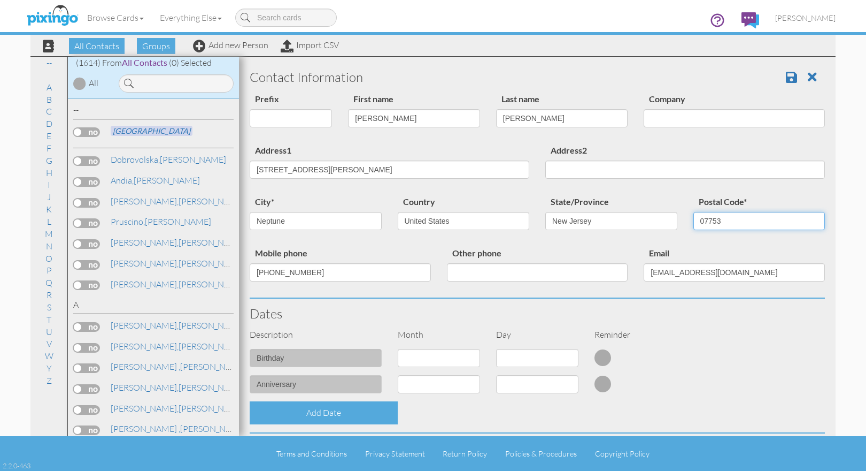
type input "07753"
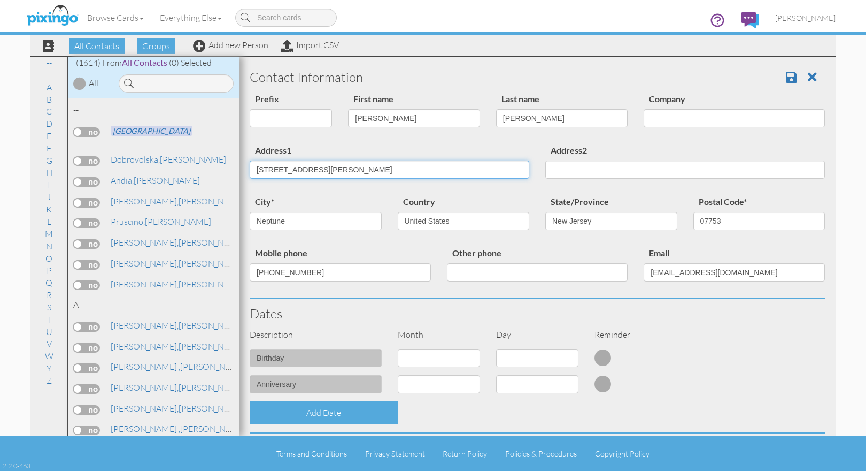
drag, startPoint x: 441, startPoint y: 171, endPoint x: 222, endPoint y: 168, distance: 218.7
click at [225, 169] on div "All Contacts (1614) My Groups All Contacts (1097) Aug 31, 01:01:4 ... (131) Aug…" at bounding box center [432, 246] width 805 height 380
click at [280, 171] on input "25 Phiebe Dr" at bounding box center [390, 169] width 280 height 18
type input "25 Phoebe Dr"
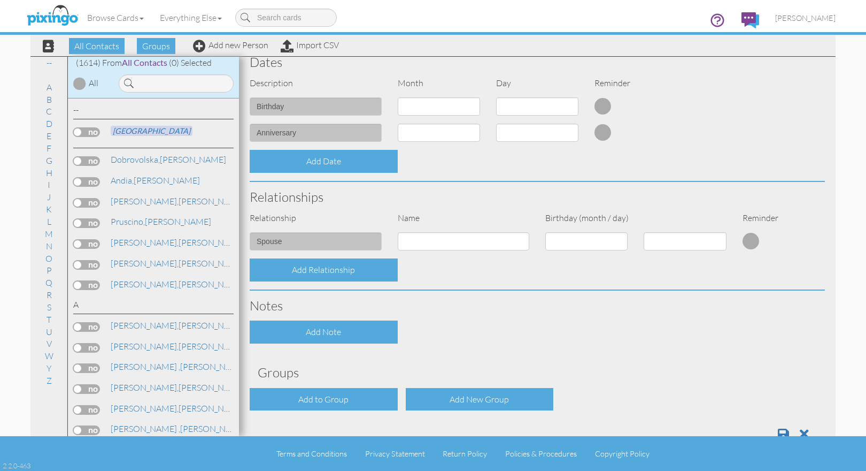
scroll to position [250, 0]
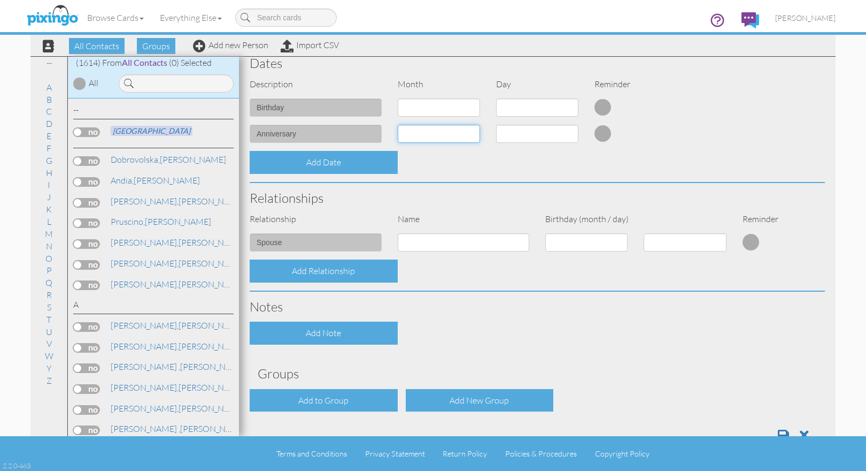
click at [469, 134] on select "1 - [DATE] - [DATE] - [DATE] - [DATE] - [DATE] - [DATE] - [DATE] - [DATE] - [DA…" at bounding box center [439, 134] width 82 height 18
select select "object:5235"
click at [398, 125] on select "1 - [DATE] - [DATE] - [DATE] - [DATE] - [DATE] - [DATE] - [DATE] - [DATE] - [DA…" at bounding box center [439, 134] width 82 height 18
click at [547, 137] on select "1 2 3 4 5 6 7 8 9 10 11 12 13 14 15 16 17 18 19 20 21 22 23 24 25 26 27 28 29 3…" at bounding box center [537, 134] width 82 height 18
select select "number:18"
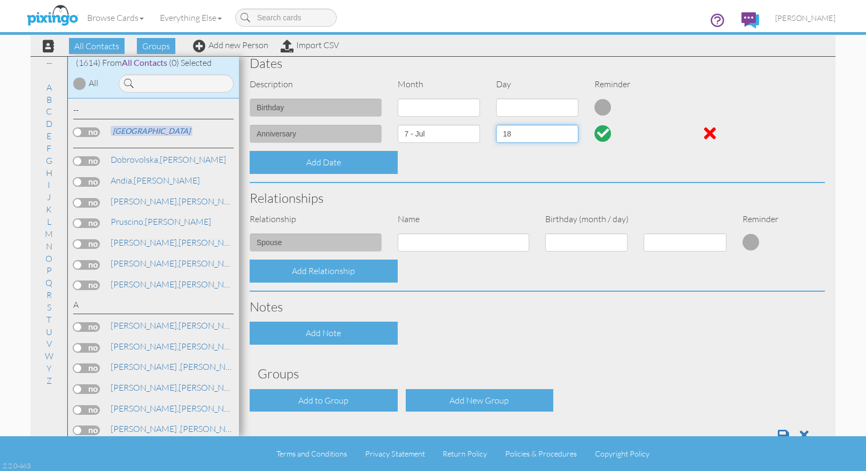
click at [496, 125] on select "1 2 3 4 5 6 7 8 9 10 11 12 13 14 15 16 17 18 19 20 21 22 23 24 25 26 27 28 29 3…" at bounding box center [537, 134] width 82 height 18
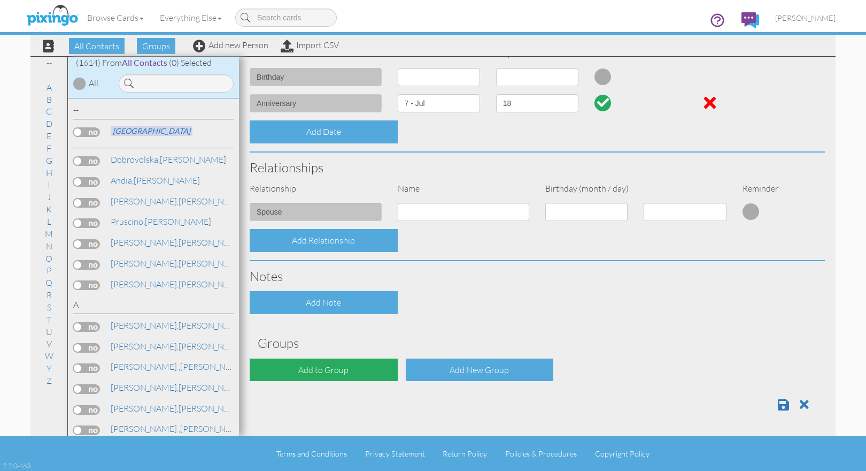
click at [300, 371] on div "Add to Group" at bounding box center [324, 369] width 148 height 23
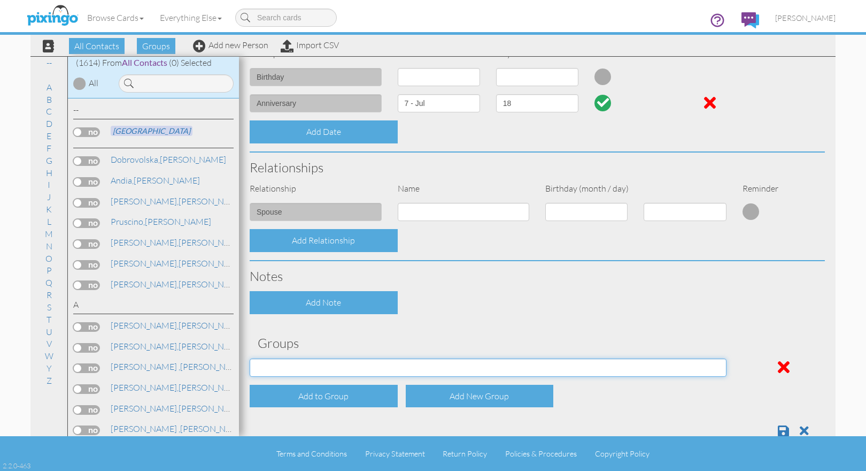
click at [302, 371] on select "All Contacts Aug 31, 01:01:46 PM Aug 31, 01:02:48 PM Aug 31, 12:59:24 PM BIrthd…" at bounding box center [488, 367] width 477 height 18
select select "object:5551"
click at [250, 358] on select "All Contacts Aug 31, 01:01:46 PM Aug 31, 01:02:48 PM Aug 31, 12:59:24 PM BIrthd…" at bounding box center [488, 367] width 477 height 18
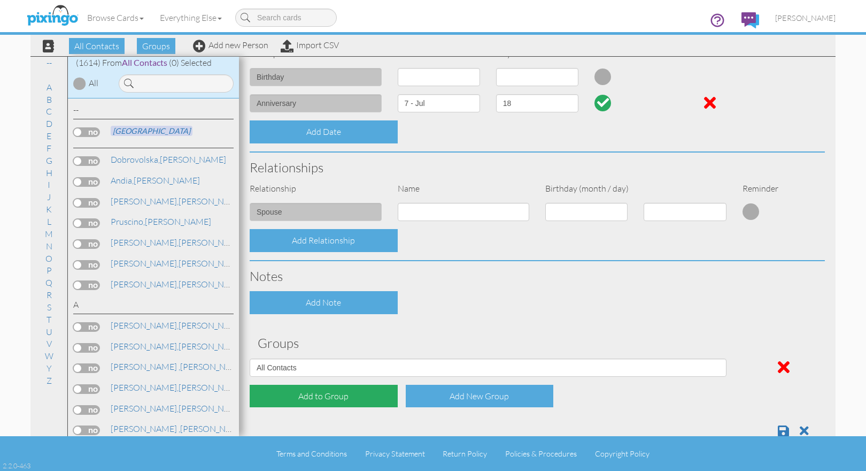
click at [349, 400] on div "Add to Group" at bounding box center [324, 395] width 148 height 23
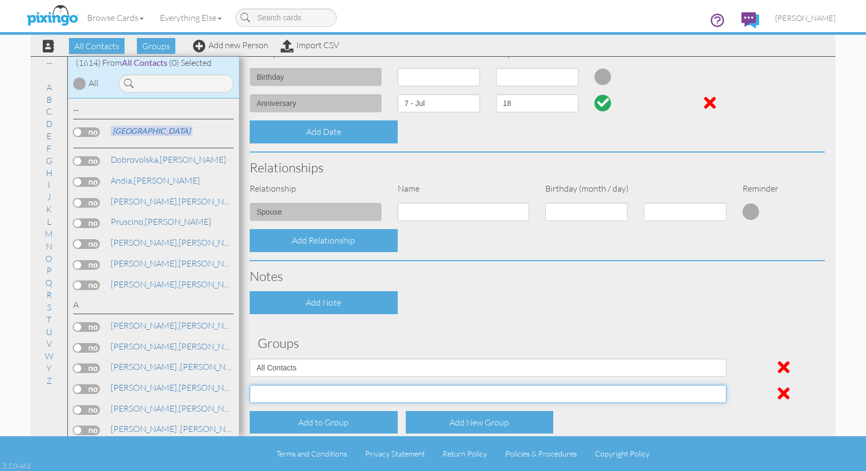
click at [342, 402] on select "All Contacts Aug 31, 01:01:46 PM Aug 31, 01:02:48 PM Aug 31, 12:59:24 PM BIrthd…" at bounding box center [488, 393] width 477 height 18
select select "object:5558"
click at [250, 384] on select "All Contacts Aug 31, 01:01:46 PM Aug 31, 01:02:48 PM Aug 31, 12:59:24 PM BIrthd…" at bounding box center [488, 393] width 477 height 18
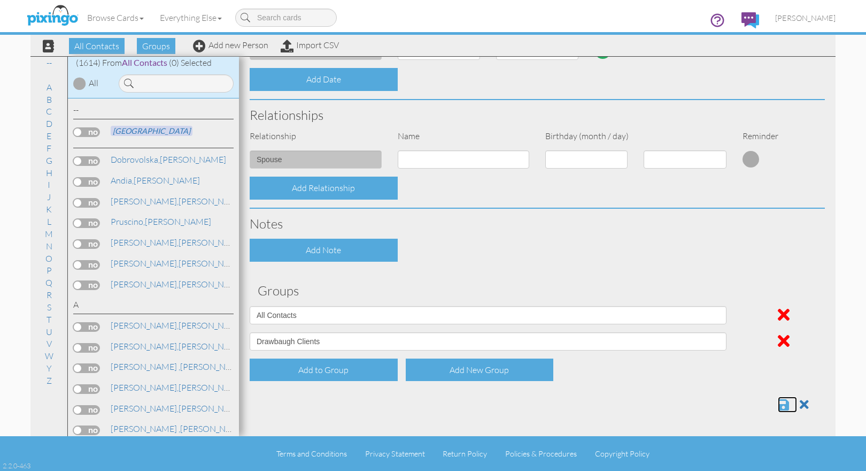
click at [778, 402] on span at bounding box center [783, 404] width 11 height 13
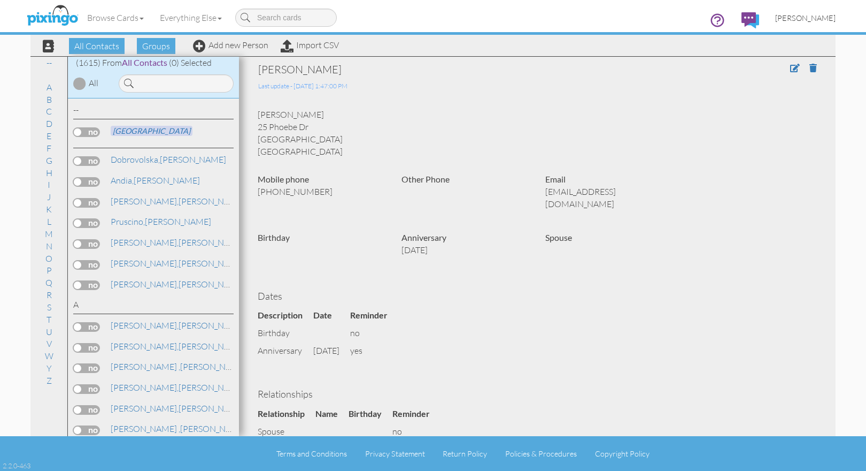
click at [814, 21] on span "[PERSON_NAME]" at bounding box center [805, 17] width 60 height 9
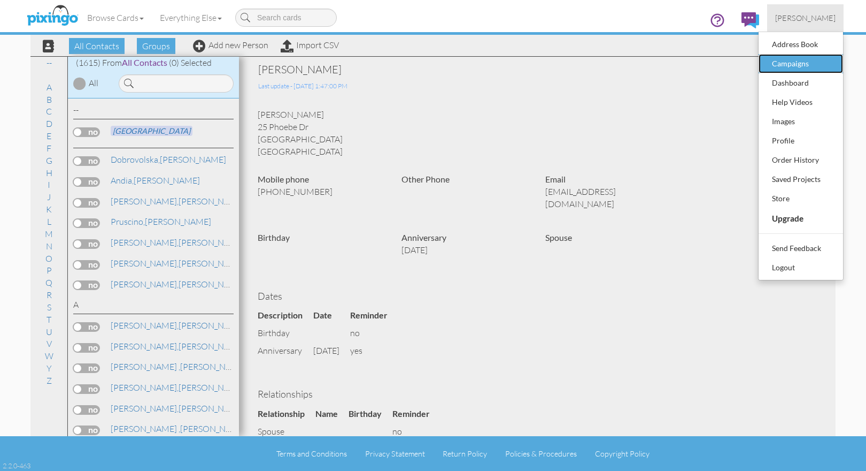
click at [815, 65] on div "Campaigns" at bounding box center [800, 64] width 63 height 16
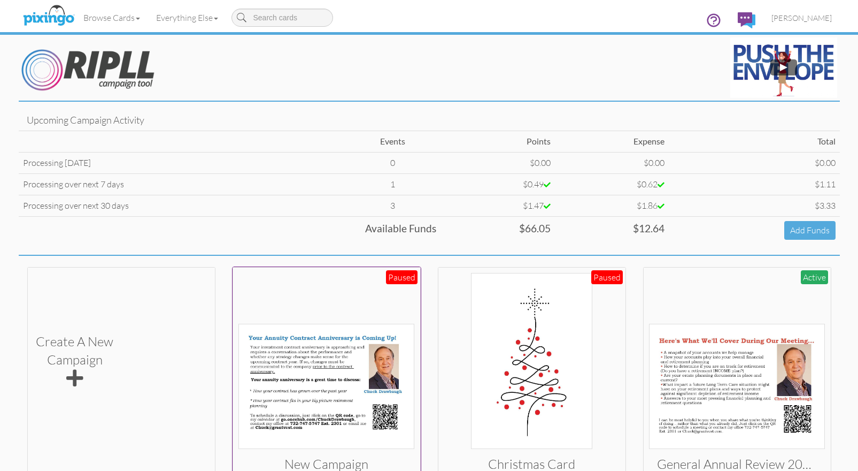
click at [305, 371] on img at bounding box center [326, 385] width 176 height 125
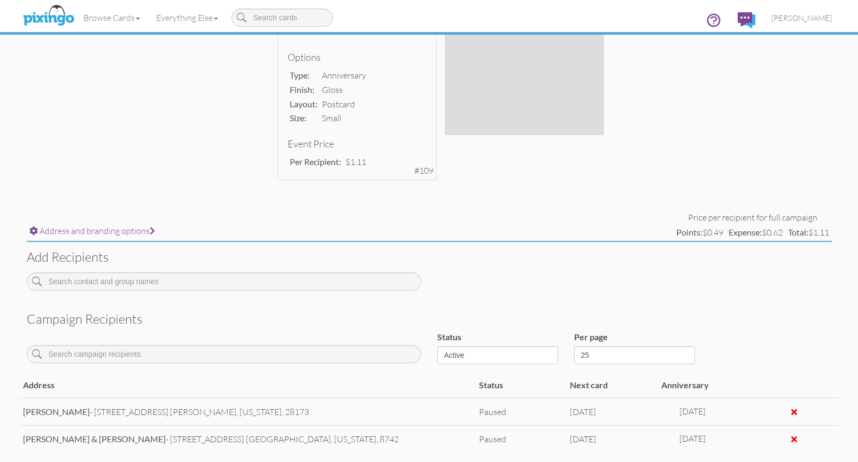
scroll to position [348, 0]
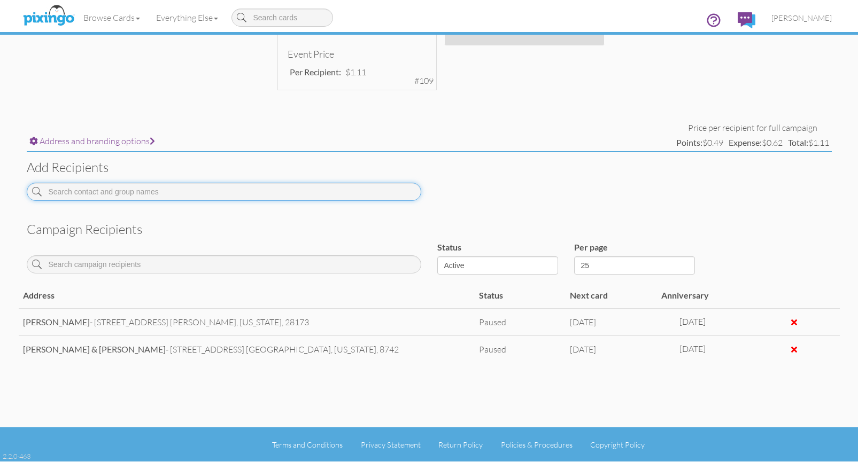
click at [147, 192] on input at bounding box center [224, 192] width 395 height 18
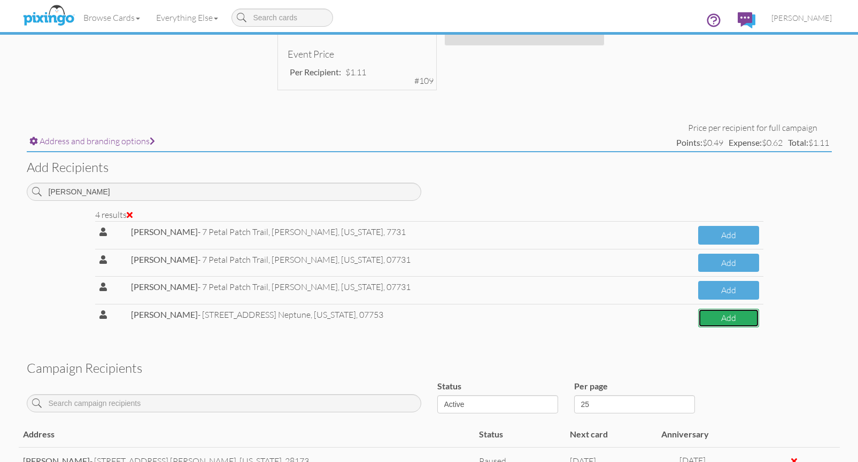
click at [712, 317] on button "Add" at bounding box center [728, 318] width 61 height 19
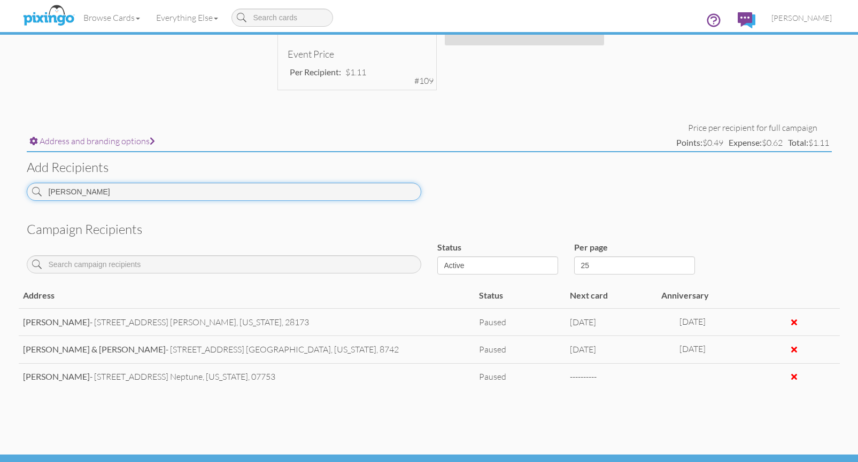
drag, startPoint x: 95, startPoint y: 196, endPoint x: 42, endPoint y: 194, distance: 53.5
click at [42, 194] on input "[PERSON_NAME]" at bounding box center [224, 192] width 395 height 18
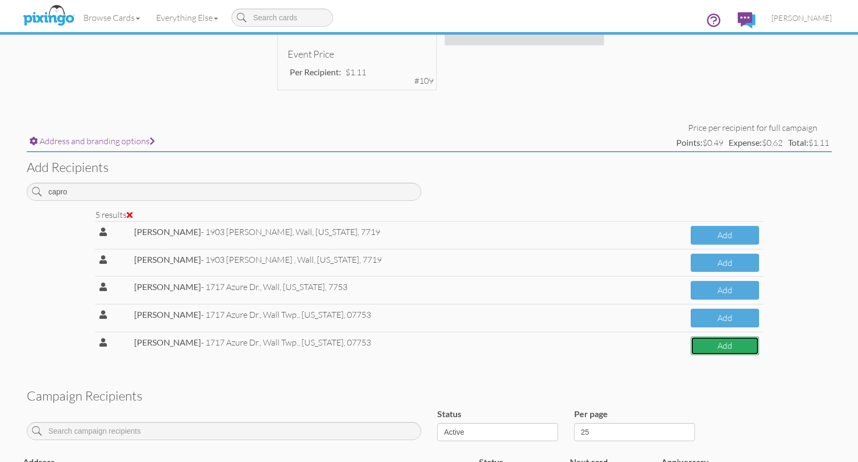
click at [723, 342] on button "Add" at bounding box center [725, 346] width 68 height 19
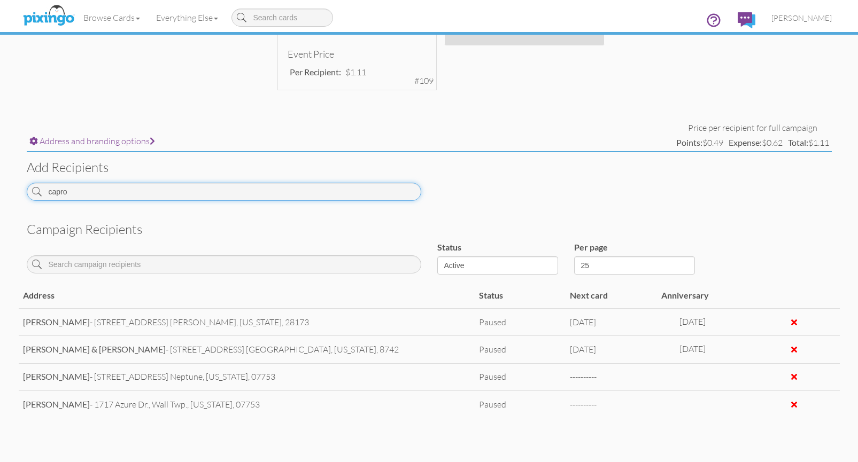
drag, startPoint x: 70, startPoint y: 191, endPoint x: 47, endPoint y: 196, distance: 22.9
click at [47, 196] on input "capro" at bounding box center [224, 192] width 395 height 18
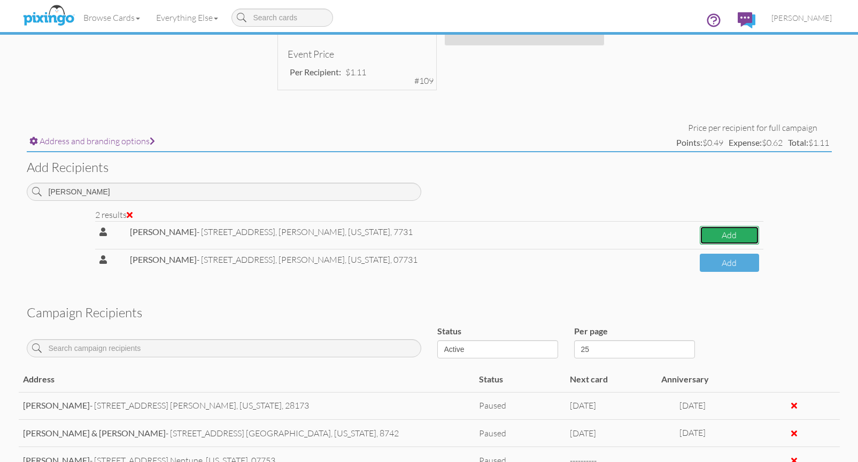
click at [738, 237] on button "Add" at bounding box center [729, 235] width 59 height 19
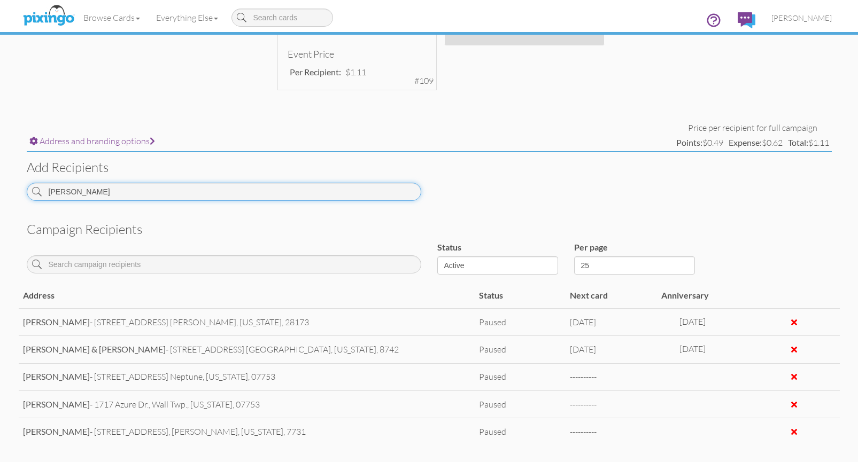
drag, startPoint x: 89, startPoint y: 191, endPoint x: 46, endPoint y: 189, distance: 43.4
click at [47, 188] on input "[PERSON_NAME]" at bounding box center [224, 192] width 395 height 18
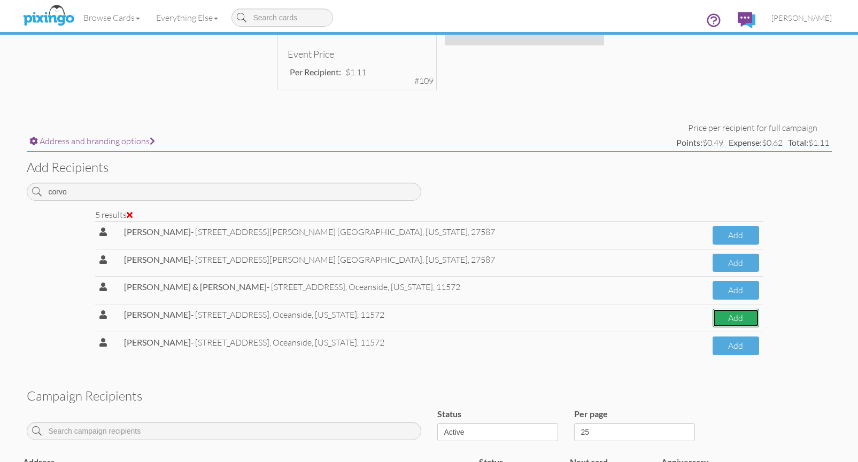
click at [739, 315] on button "Add" at bounding box center [736, 318] width 46 height 19
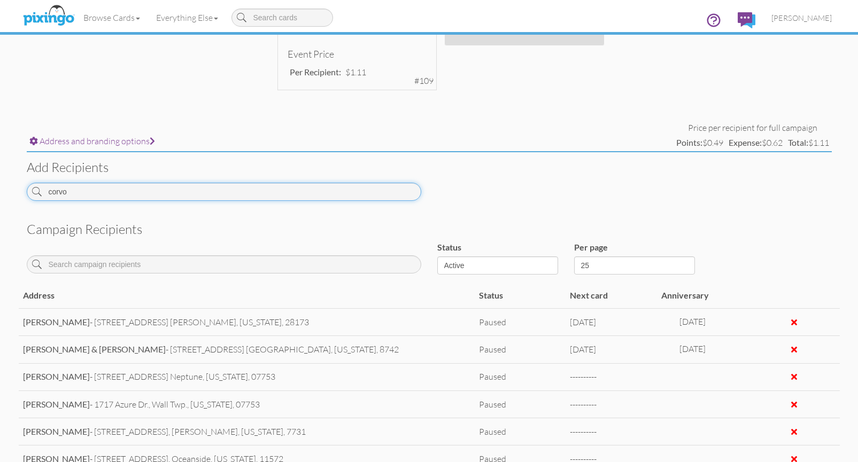
click at [95, 195] on input "corvo" at bounding box center [224, 192] width 395 height 18
drag, startPoint x: 83, startPoint y: 193, endPoint x: 61, endPoint y: 193, distance: 21.9
click at [61, 193] on input "corvo" at bounding box center [224, 192] width 395 height 18
drag, startPoint x: 73, startPoint y: 191, endPoint x: 27, endPoint y: 188, distance: 46.1
click at [27, 188] on div "corvo" at bounding box center [224, 192] width 395 height 18
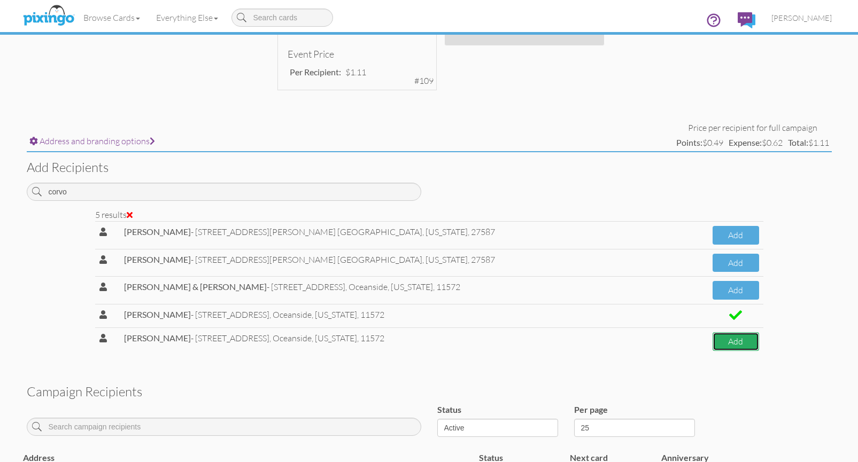
click at [713, 343] on button "Add" at bounding box center [736, 342] width 46 height 19
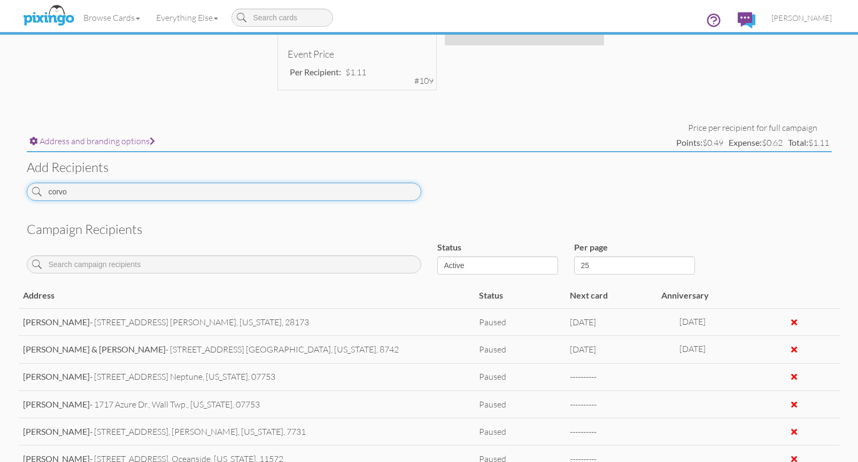
drag, startPoint x: 74, startPoint y: 190, endPoint x: 31, endPoint y: 184, distance: 43.2
click at [32, 186] on div "corvo" at bounding box center [224, 192] width 395 height 18
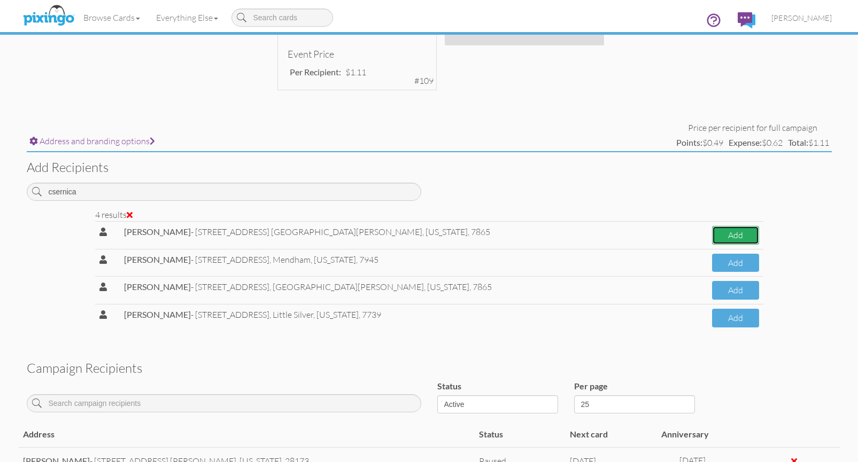
click at [732, 238] on button "Add" at bounding box center [735, 235] width 47 height 19
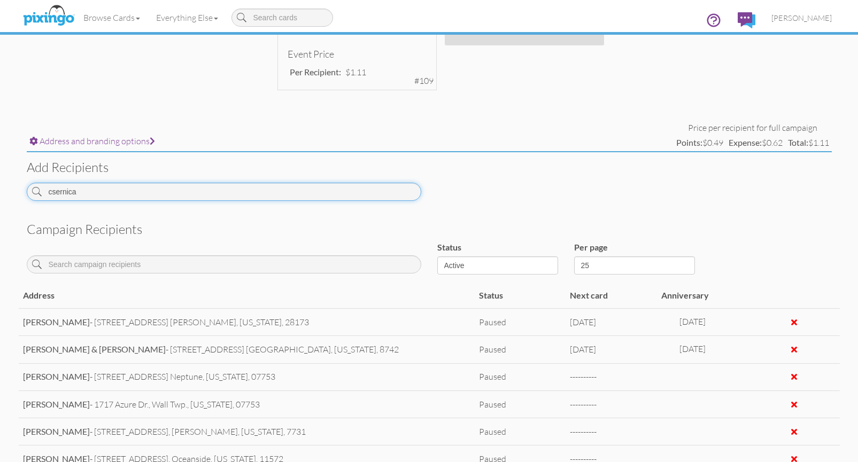
drag, startPoint x: 84, startPoint y: 192, endPoint x: 40, endPoint y: 188, distance: 44.6
click at [40, 188] on div "csernica" at bounding box center [224, 192] width 395 height 18
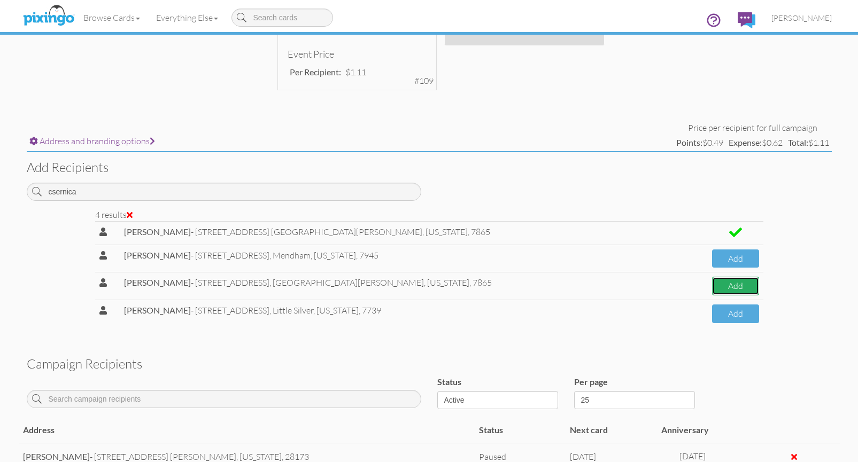
click at [737, 287] on button "Add" at bounding box center [735, 286] width 47 height 19
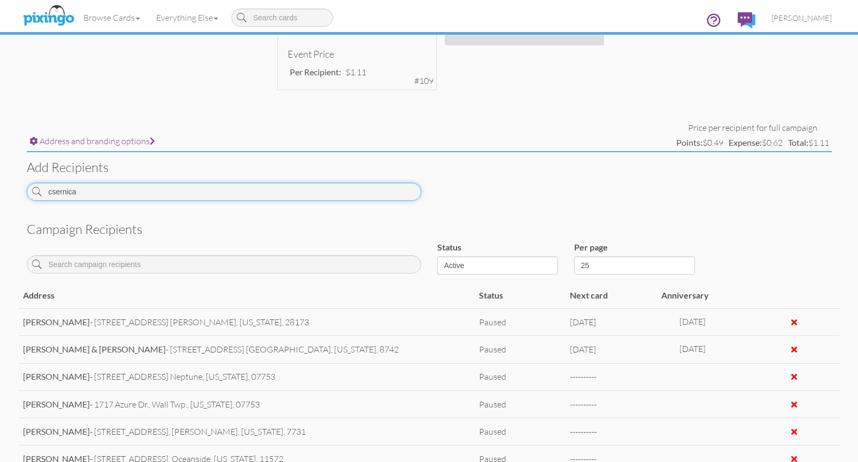
drag, startPoint x: 100, startPoint y: 194, endPoint x: 49, endPoint y: 189, distance: 51.0
click at [49, 189] on input "csernica" at bounding box center [224, 192] width 395 height 18
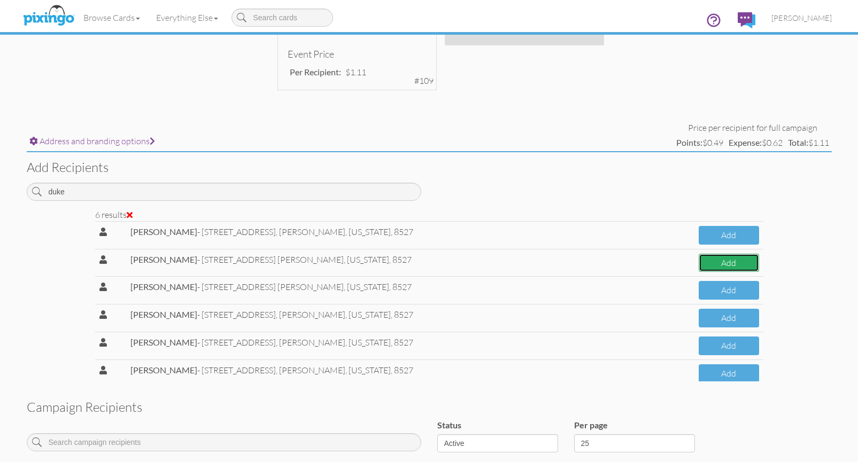
click at [728, 263] on button "Add" at bounding box center [729, 263] width 60 height 19
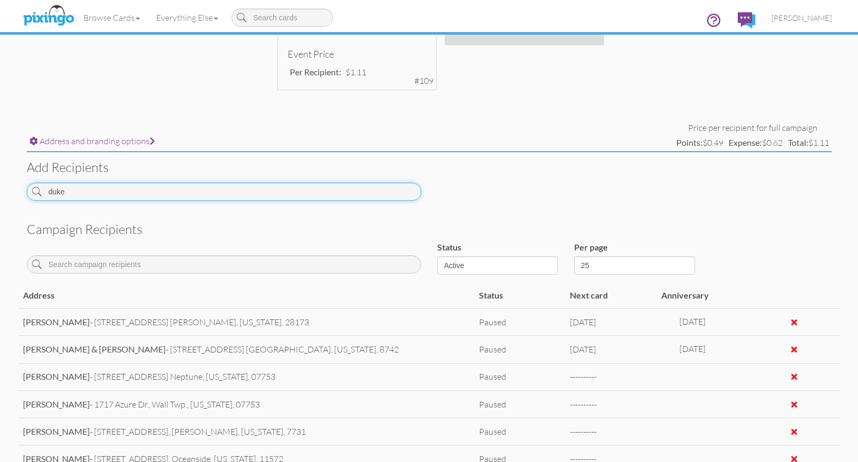
drag, startPoint x: 74, startPoint y: 197, endPoint x: 48, endPoint y: 191, distance: 26.9
click at [48, 191] on input "duke" at bounding box center [224, 192] width 395 height 18
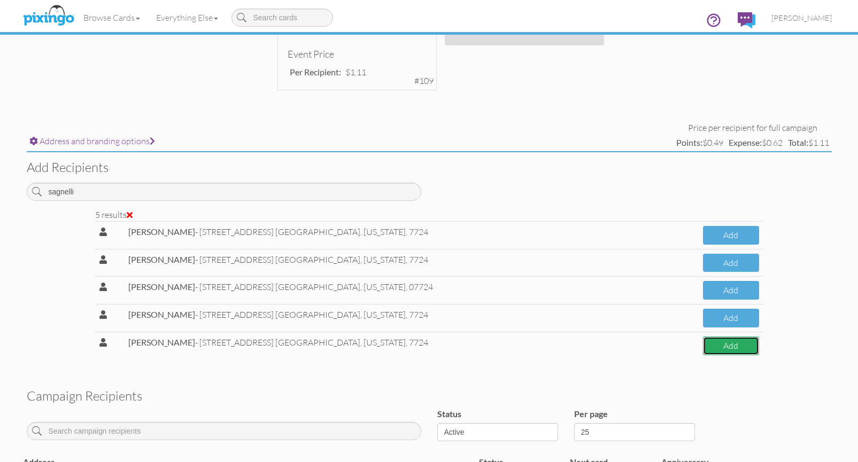
click at [731, 346] on button "Add" at bounding box center [731, 346] width 56 height 19
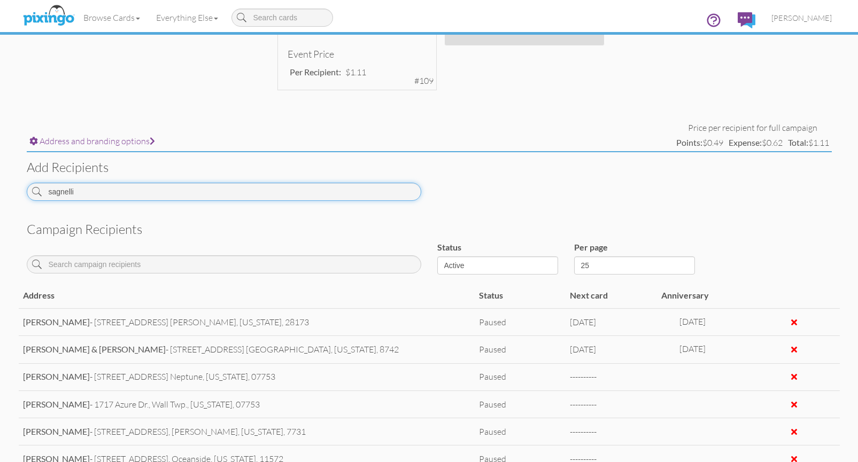
drag, startPoint x: 75, startPoint y: 191, endPoint x: 44, endPoint y: 189, distance: 31.6
click at [44, 189] on input "sagnelli" at bounding box center [224, 192] width 395 height 18
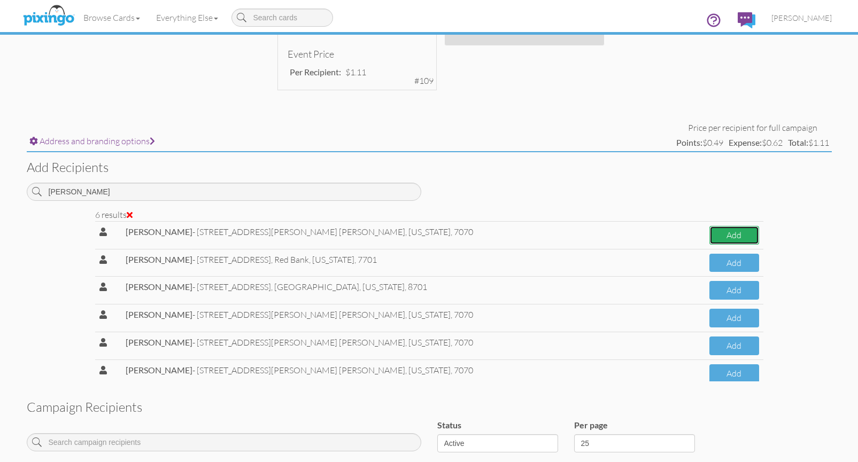
click at [716, 234] on button "Add" at bounding box center [734, 235] width 49 height 19
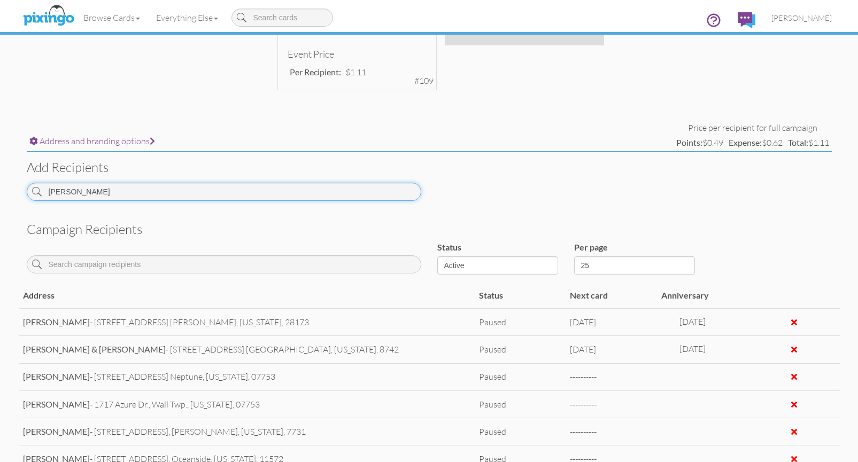
drag, startPoint x: 72, startPoint y: 190, endPoint x: 45, endPoint y: 193, distance: 26.9
click at [45, 193] on input "[PERSON_NAME]" at bounding box center [224, 192] width 395 height 18
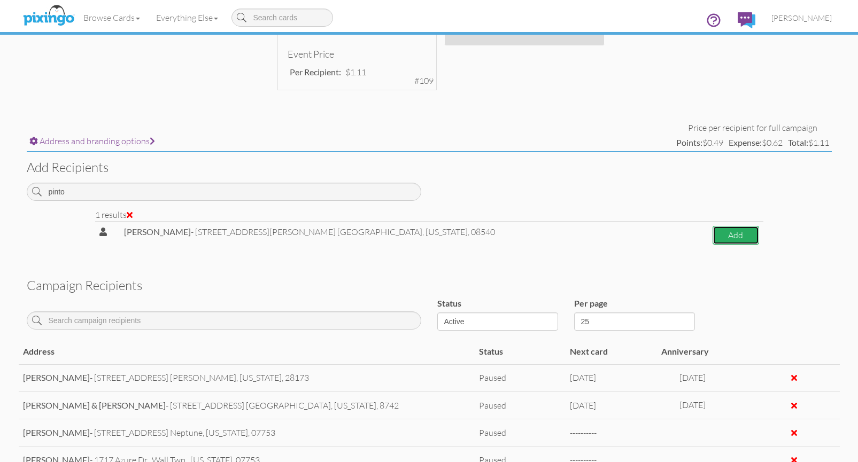
click at [716, 242] on button "Add" at bounding box center [736, 235] width 46 height 19
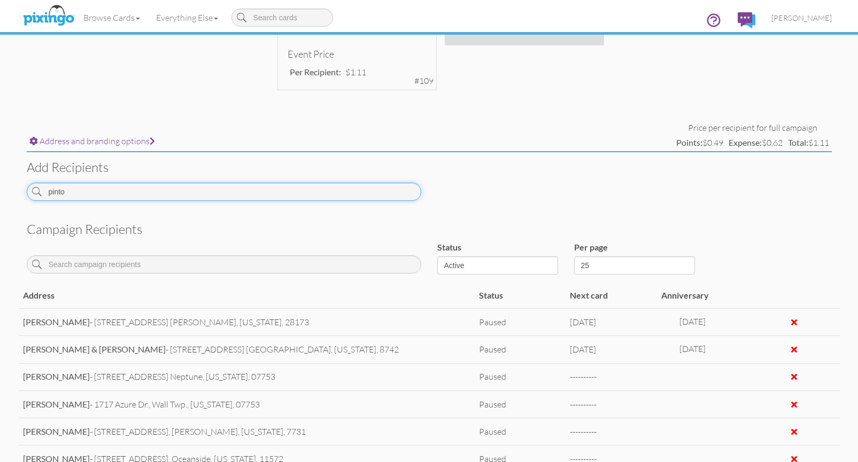
drag, startPoint x: 73, startPoint y: 191, endPoint x: 43, endPoint y: 190, distance: 30.5
click at [43, 190] on input "pinto" at bounding box center [224, 192] width 395 height 18
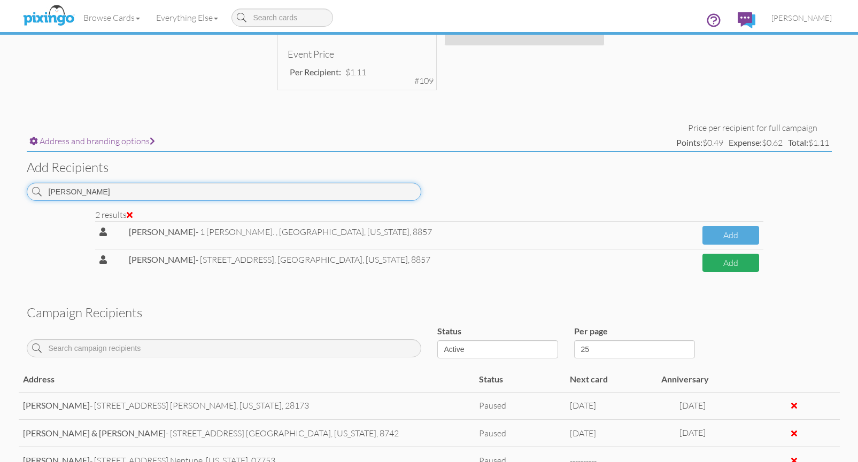
type input "[PERSON_NAME]"
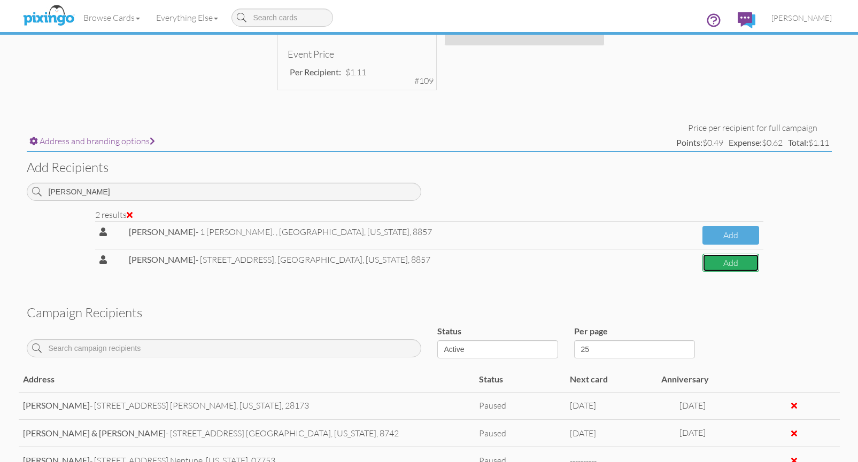
click at [741, 260] on button "Add" at bounding box center [731, 263] width 57 height 19
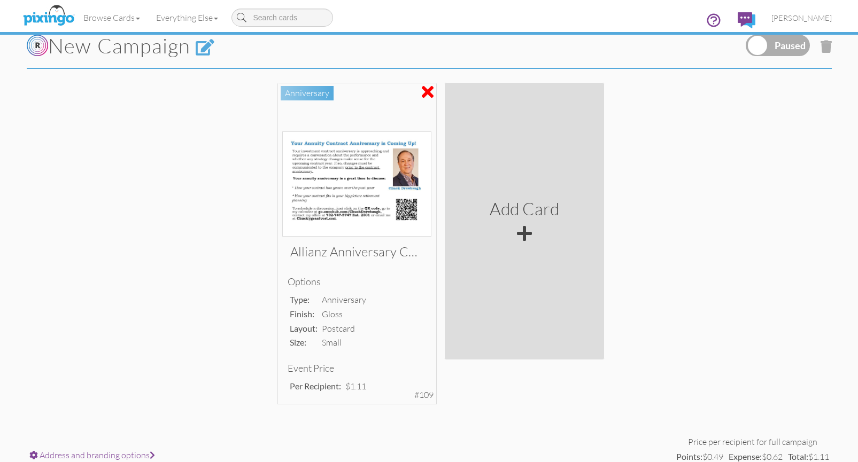
scroll to position [30, 0]
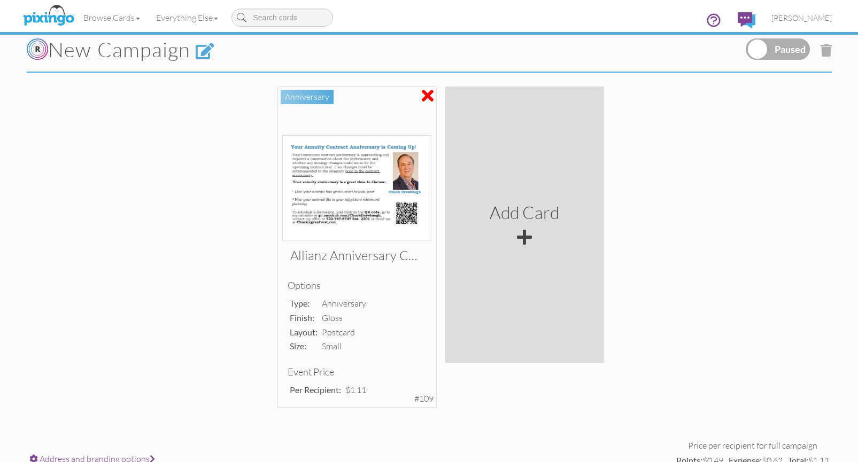
click at [789, 47] on label at bounding box center [778, 48] width 64 height 21
click at [0, 0] on input "checkbox" at bounding box center [0, 0] width 0 height 0
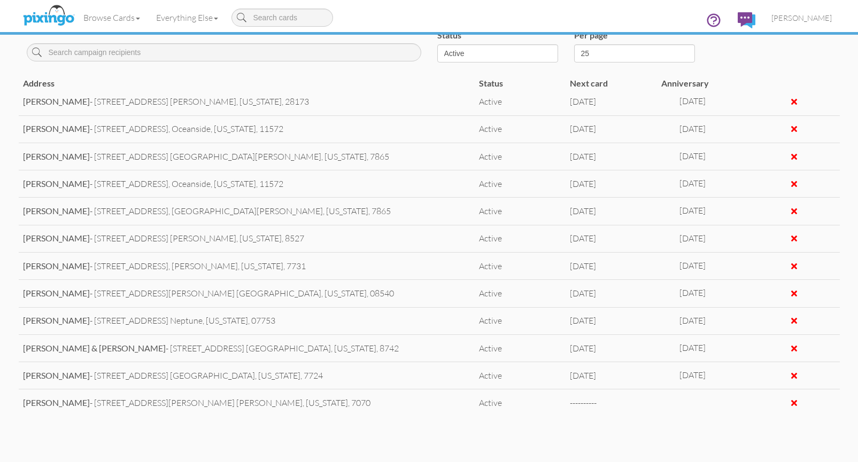
scroll to position [0, 0]
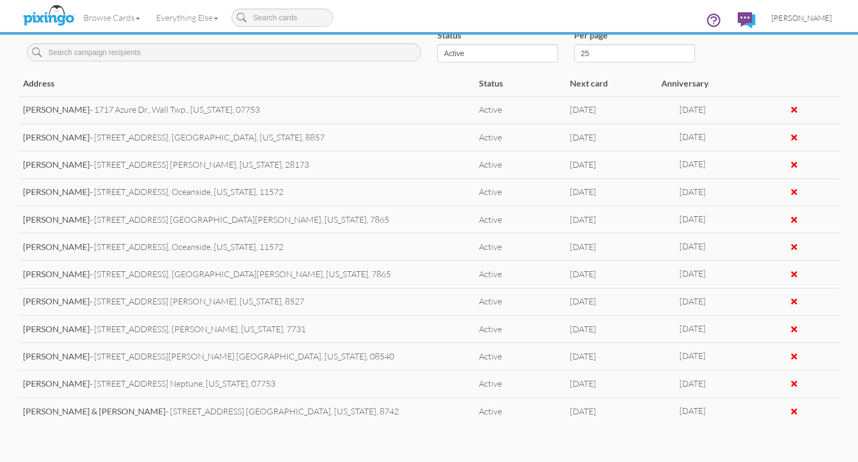
click at [801, 18] on span "[PERSON_NAME]" at bounding box center [802, 17] width 60 height 9
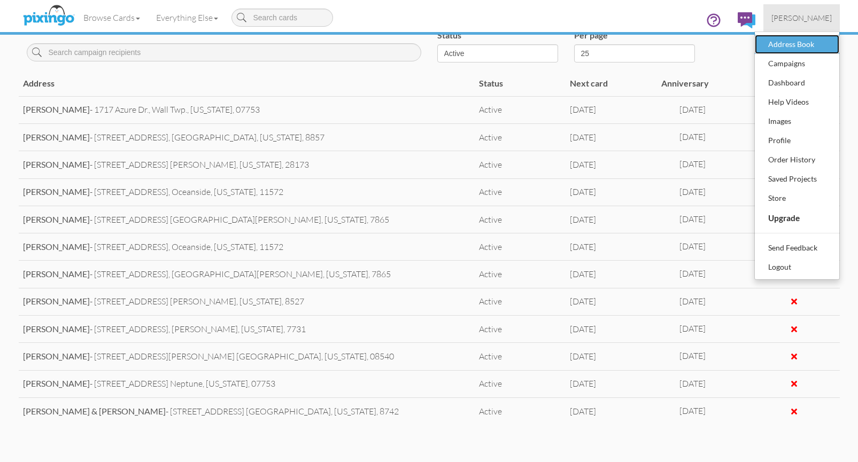
click at [800, 43] on div "Address Book" at bounding box center [797, 44] width 63 height 16
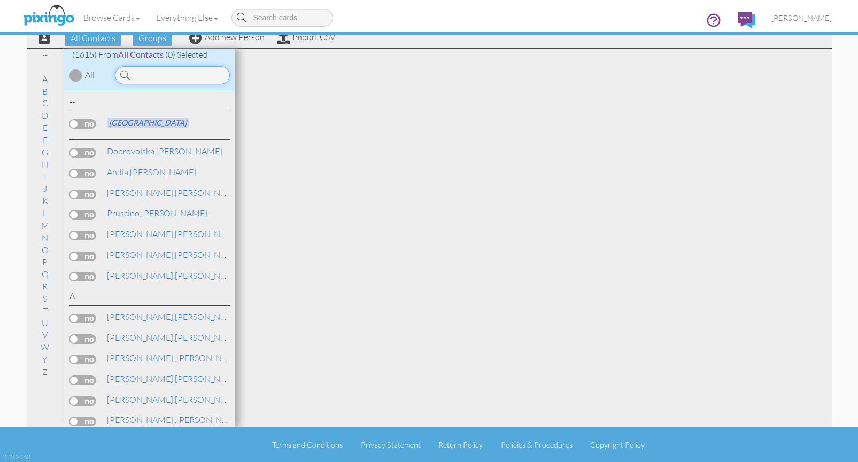
click at [151, 83] on input at bounding box center [172, 75] width 115 height 18
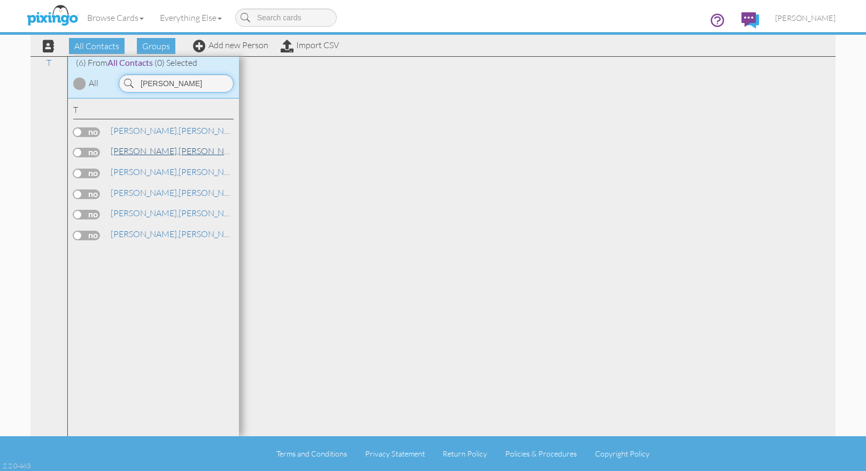
type input "[PERSON_NAME]"
click at [152, 150] on link "[PERSON_NAME]" at bounding box center [178, 150] width 136 height 13
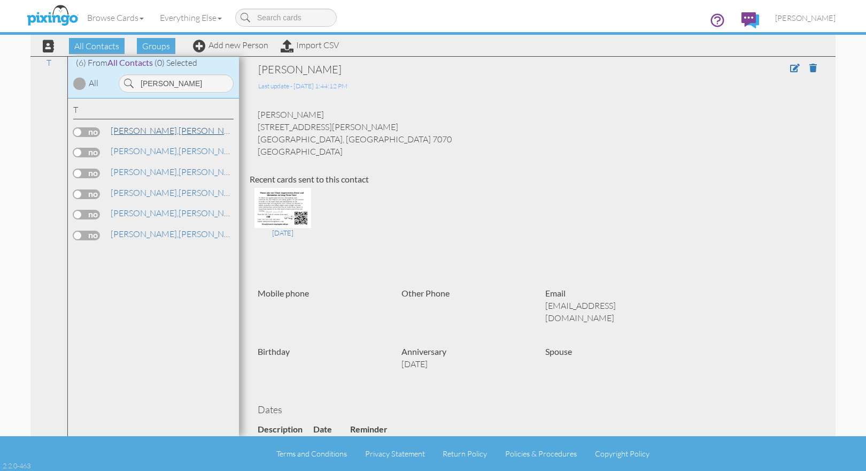
click at [145, 132] on link "[PERSON_NAME]" at bounding box center [178, 130] width 136 height 13
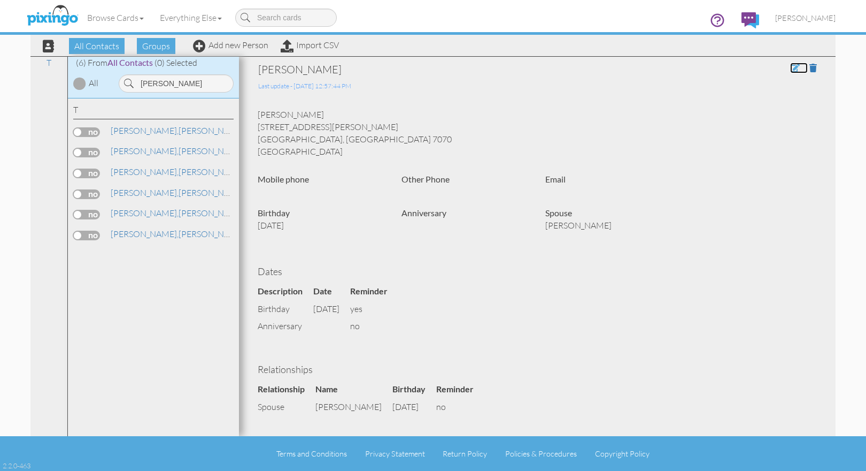
click at [790, 67] on span at bounding box center [795, 68] width 10 height 9
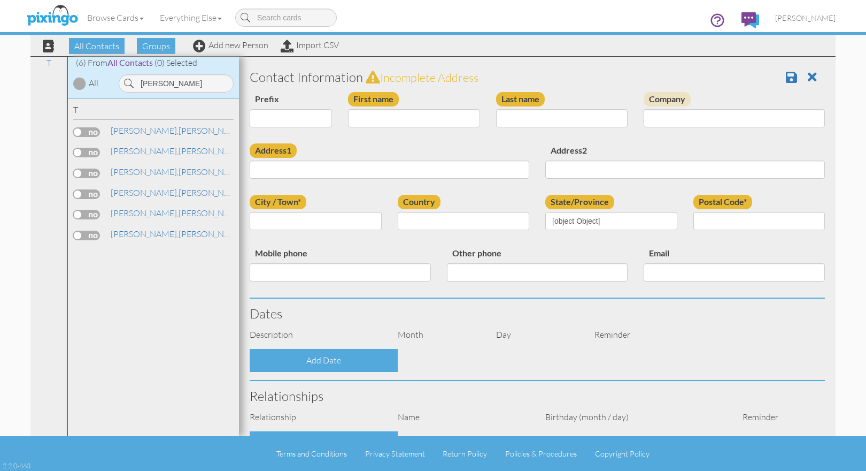
type input "[PERSON_NAME]"
type input "[STREET_ADDRESS][PERSON_NAME]"
type input "[PERSON_NAME]"
type input "7070"
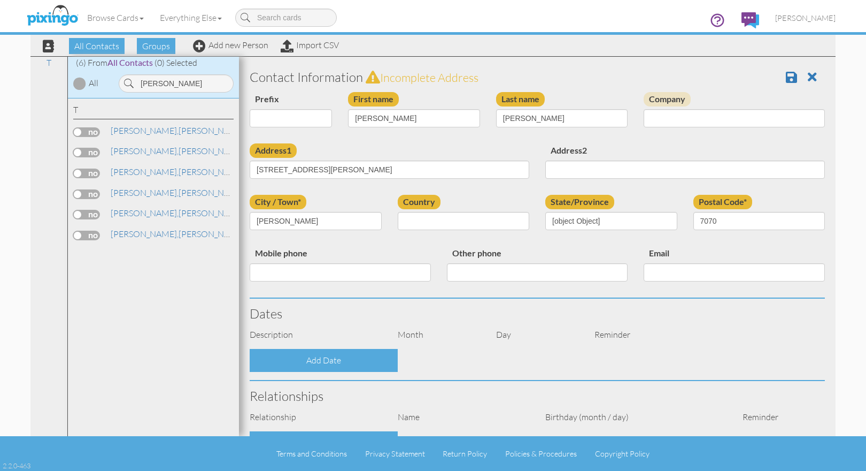
select select "object:13032"
select select "object:13277"
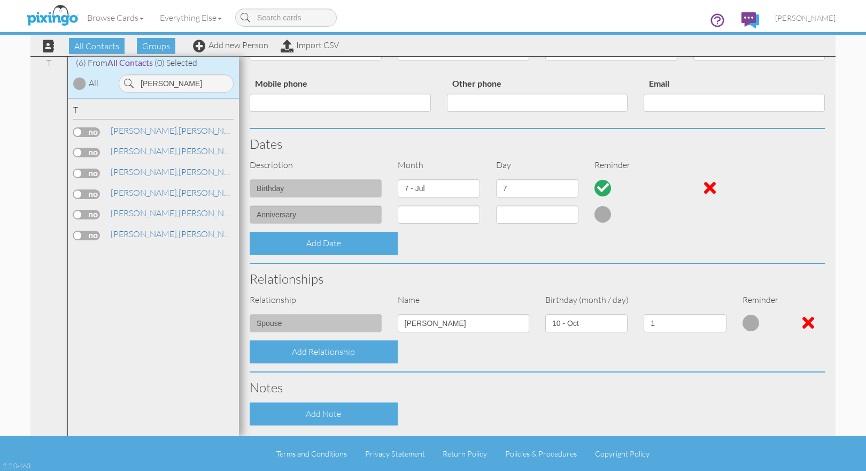
scroll to position [270, 0]
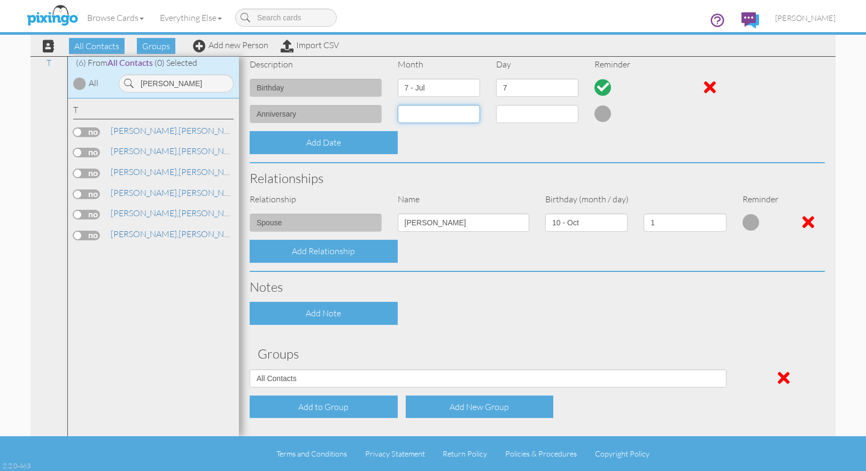
click at [471, 119] on select "1 - [DATE] - [DATE] - [DATE] - [DATE] - [DATE] - [DATE] - [DATE] - [DATE] - [DA…" at bounding box center [439, 114] width 82 height 18
select select "object:13011"
click at [398, 105] on select "1 - [DATE] - [DATE] - [DATE] - [DATE] - [DATE] - [DATE] - [DATE] - [DATE] - [DA…" at bounding box center [439, 114] width 82 height 18
select select "number:1"
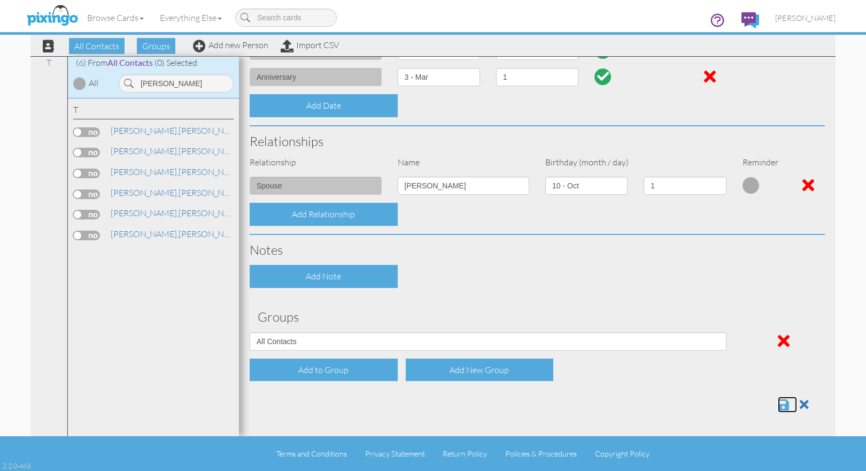
click at [778, 405] on span at bounding box center [783, 404] width 11 height 13
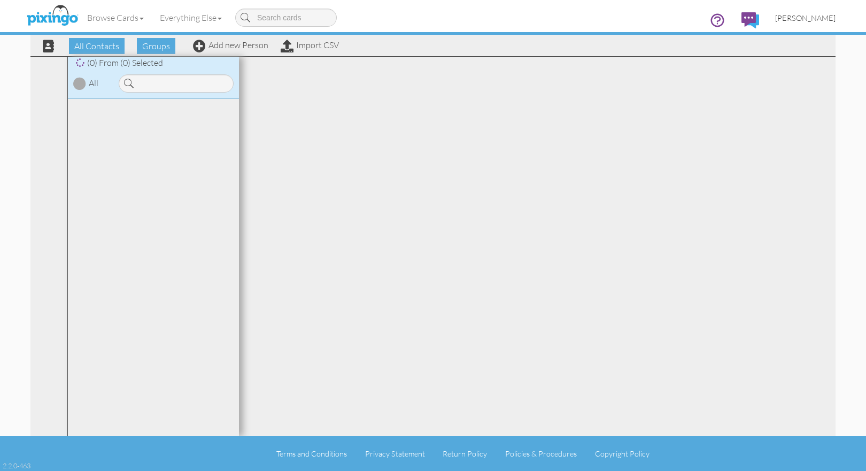
click at [818, 16] on span "[PERSON_NAME]" at bounding box center [805, 17] width 60 height 9
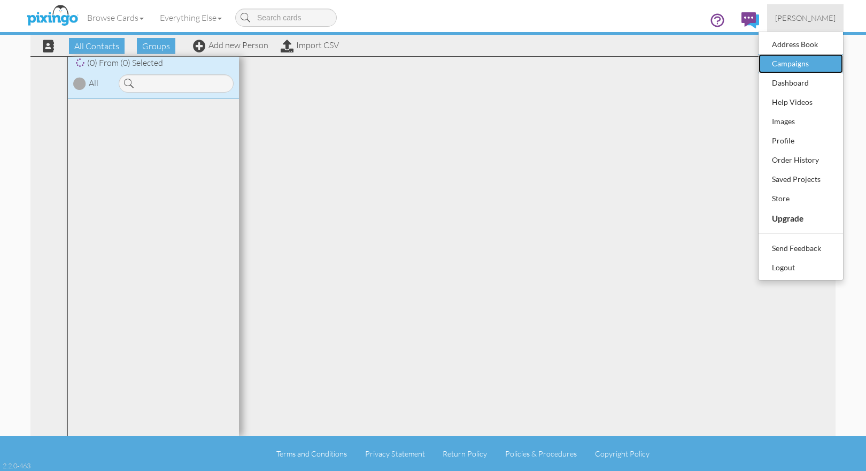
click at [808, 61] on div "Campaigns" at bounding box center [800, 64] width 63 height 16
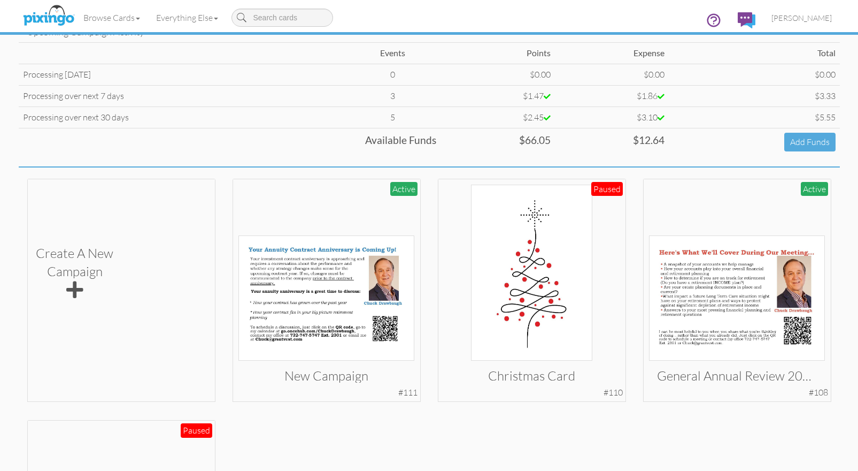
scroll to position [99, 0]
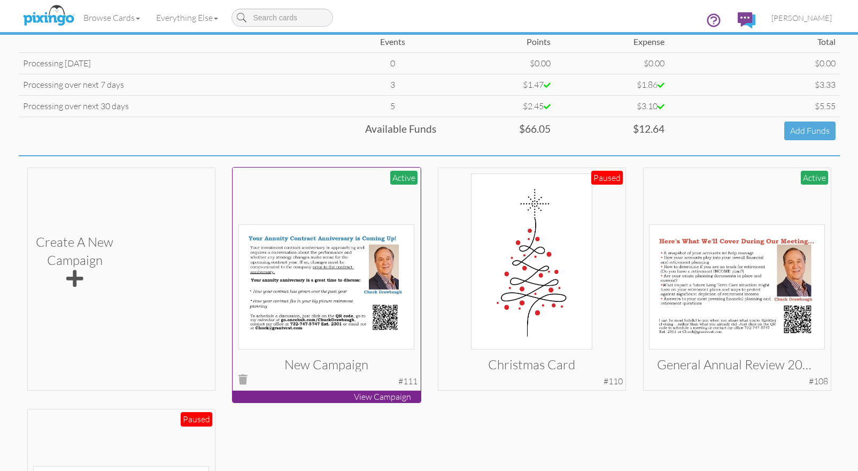
click at [315, 264] on img at bounding box center [326, 286] width 176 height 125
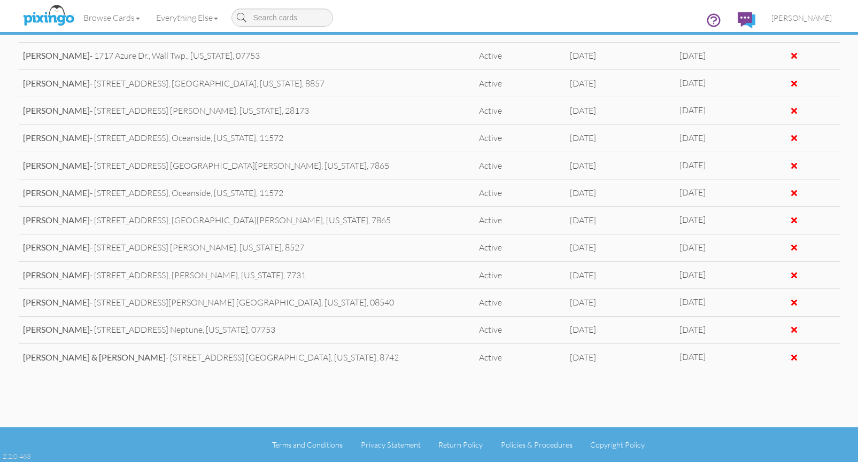
scroll to position [63, 0]
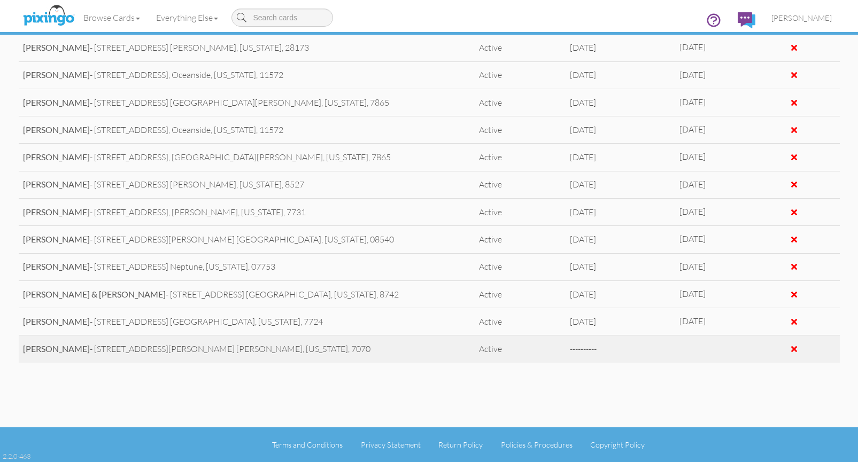
click at [791, 349] on div at bounding box center [794, 349] width 6 height 9
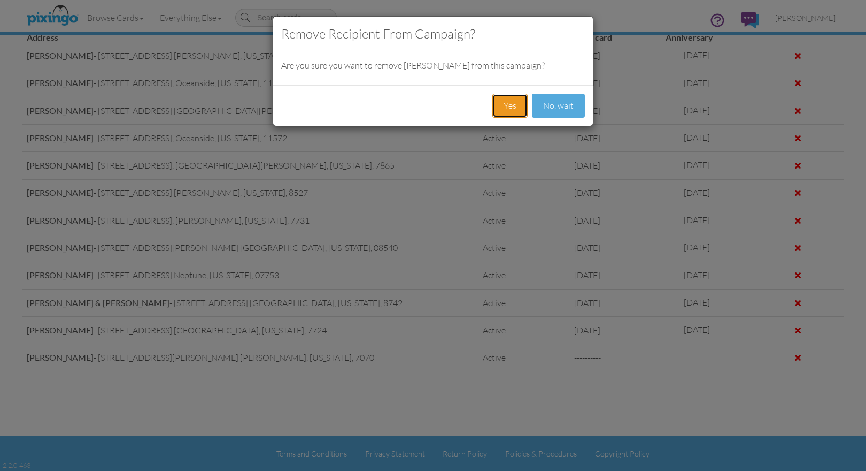
click at [505, 104] on button "Yes" at bounding box center [509, 106] width 35 height 24
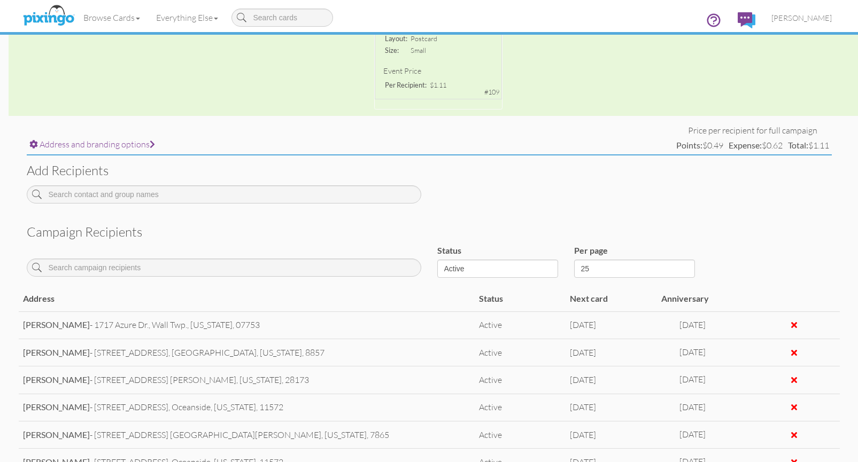
scroll to position [263, 0]
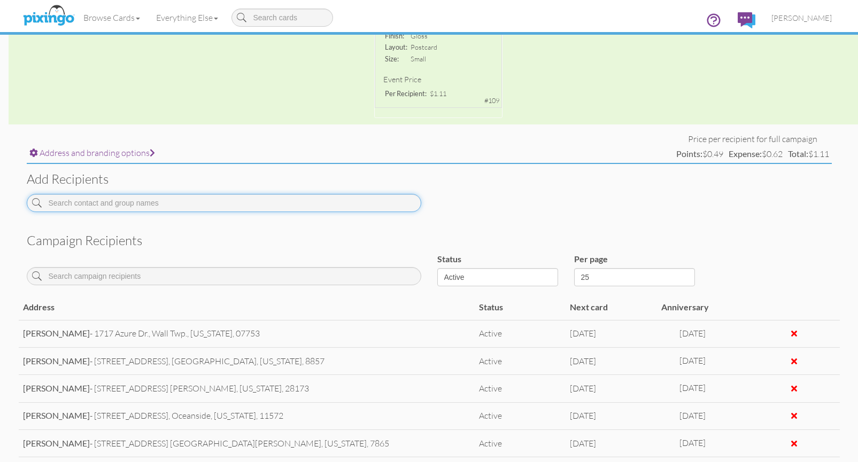
click at [104, 203] on input at bounding box center [224, 203] width 395 height 18
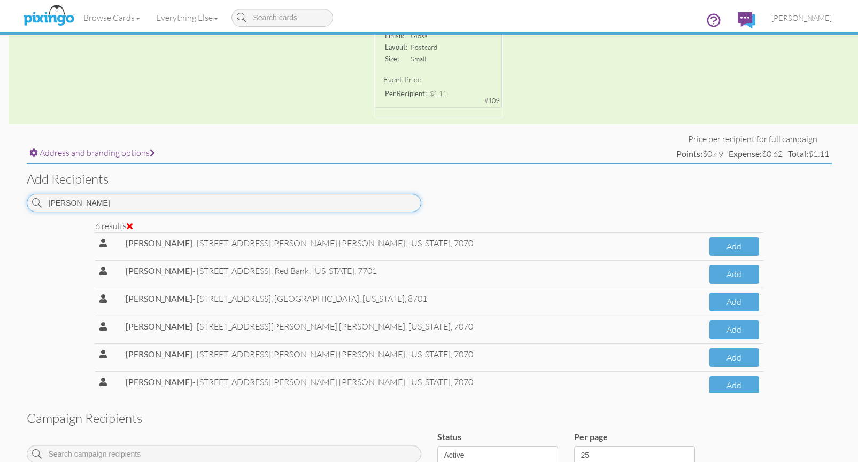
type input "[PERSON_NAME]"
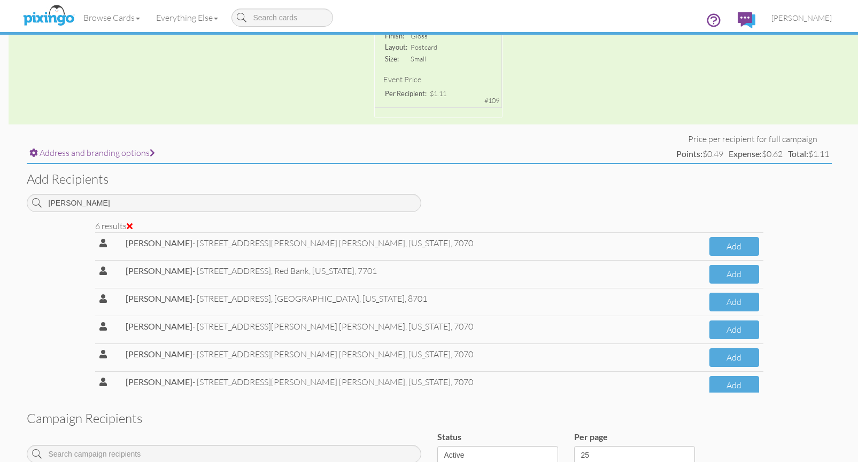
click at [250, 240] on span "[STREET_ADDRESS][PERSON_NAME]" at bounding box center [267, 243] width 141 height 11
click at [710, 243] on button "Add" at bounding box center [734, 246] width 49 height 19
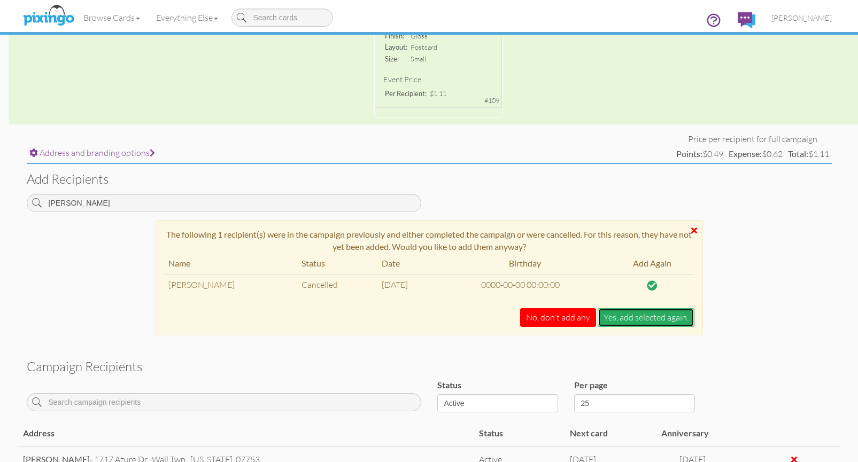
click at [658, 316] on button "Yes, add selected again." at bounding box center [646, 318] width 97 height 19
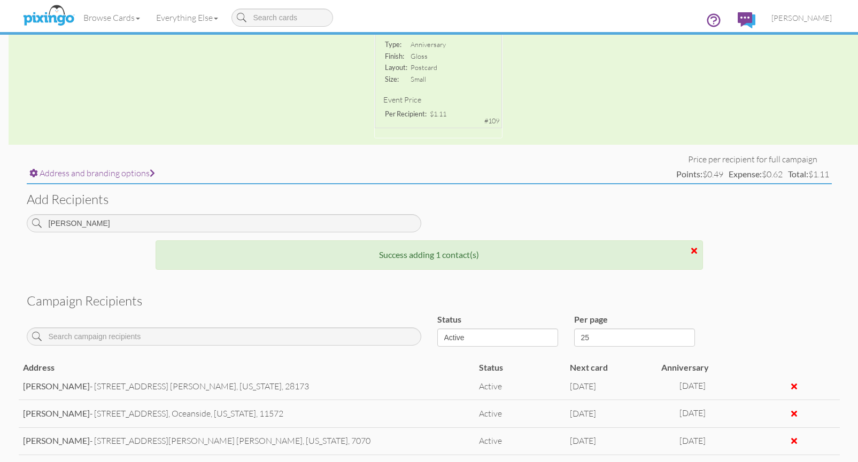
scroll to position [304, 0]
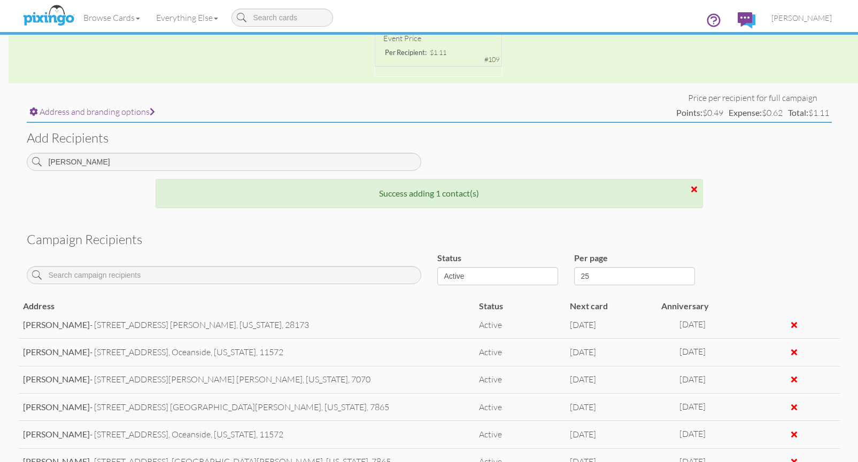
click at [731, 213] on div "Success adding 1 contact(s)" at bounding box center [429, 199] width 821 height 40
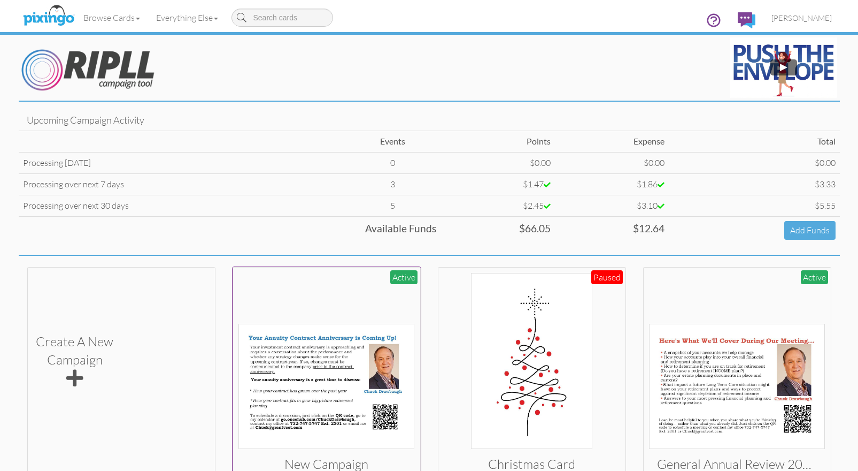
click at [316, 359] on img at bounding box center [326, 385] width 176 height 125
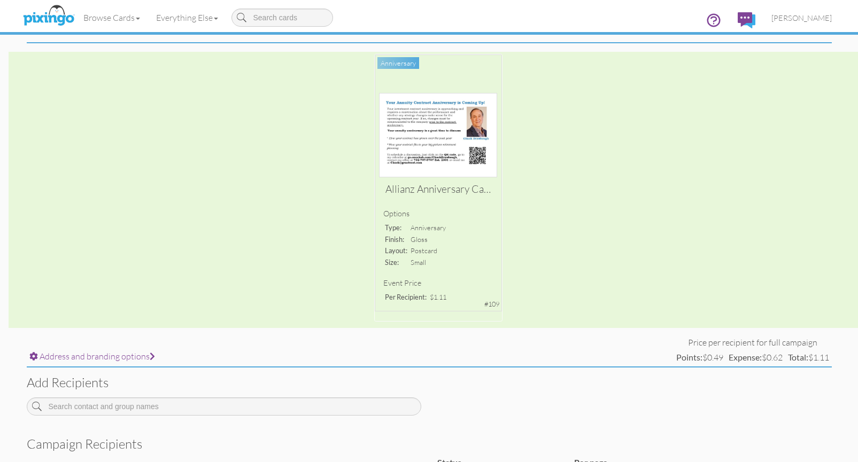
scroll to position [10, 0]
